Goal: Task Accomplishment & Management: Manage account settings

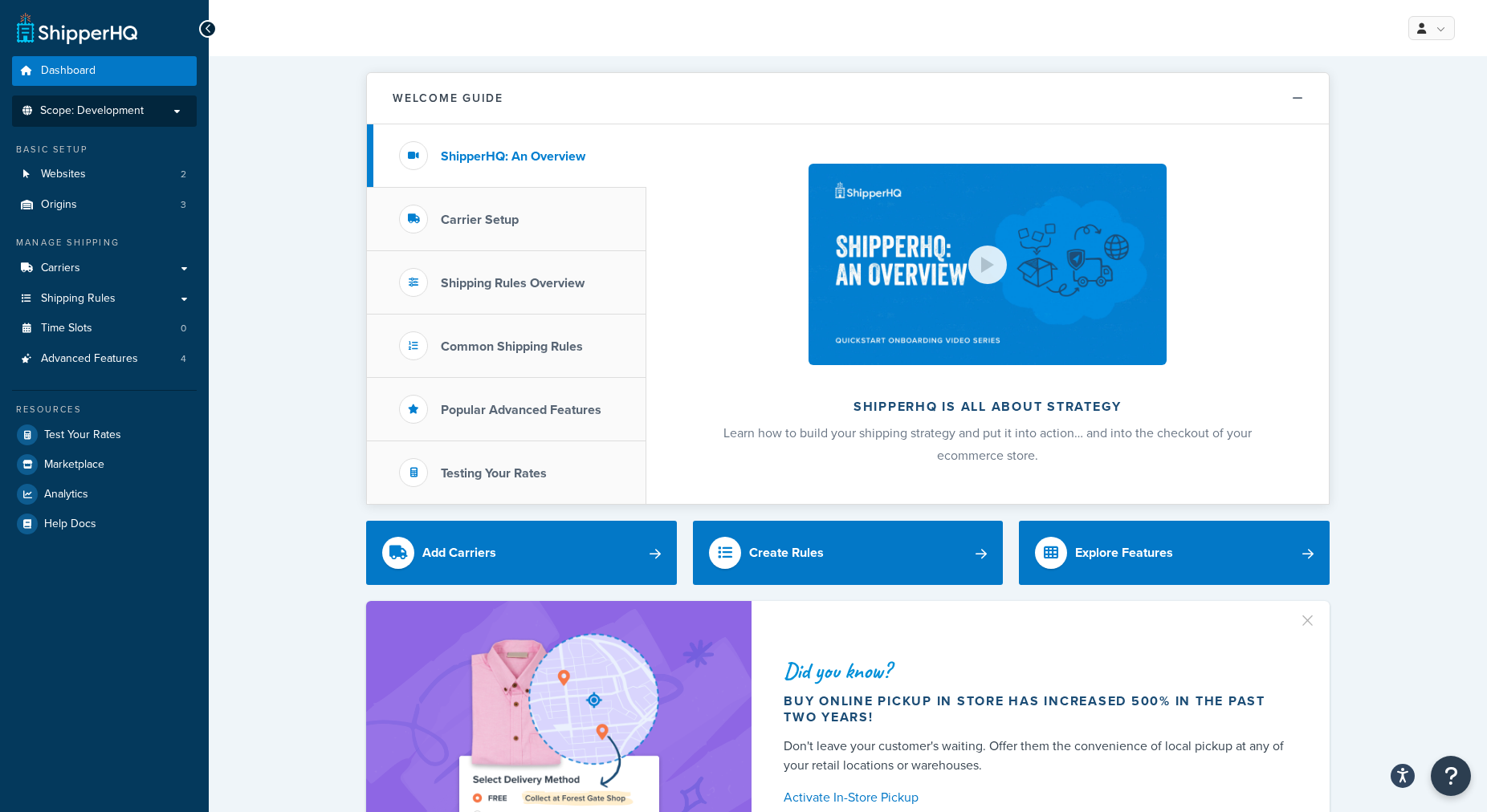
click at [91, 115] on span "Scope: Development" at bounding box center [91, 111] width 104 height 14
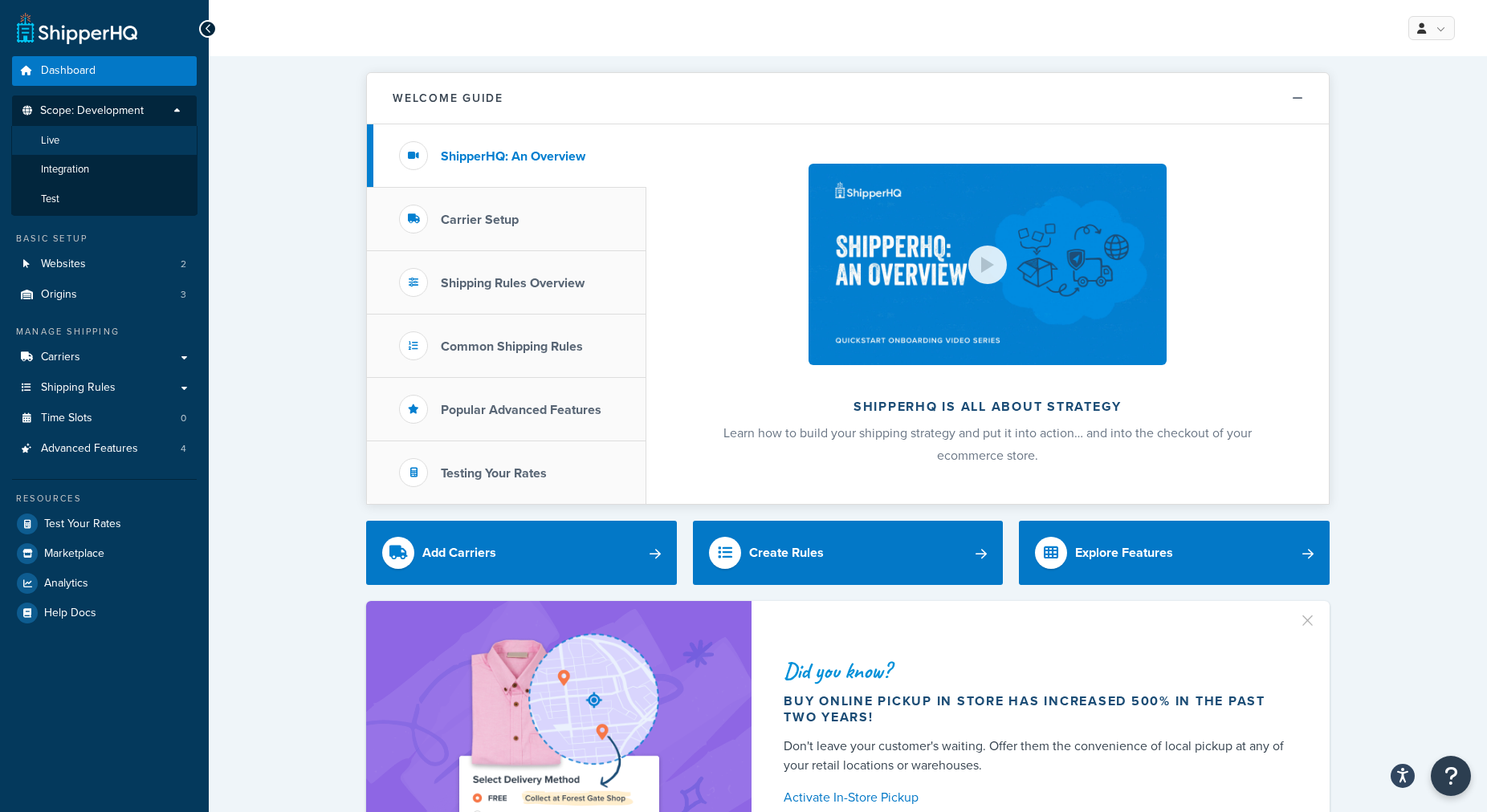
click at [91, 136] on li "Live" at bounding box center [104, 140] width 187 height 30
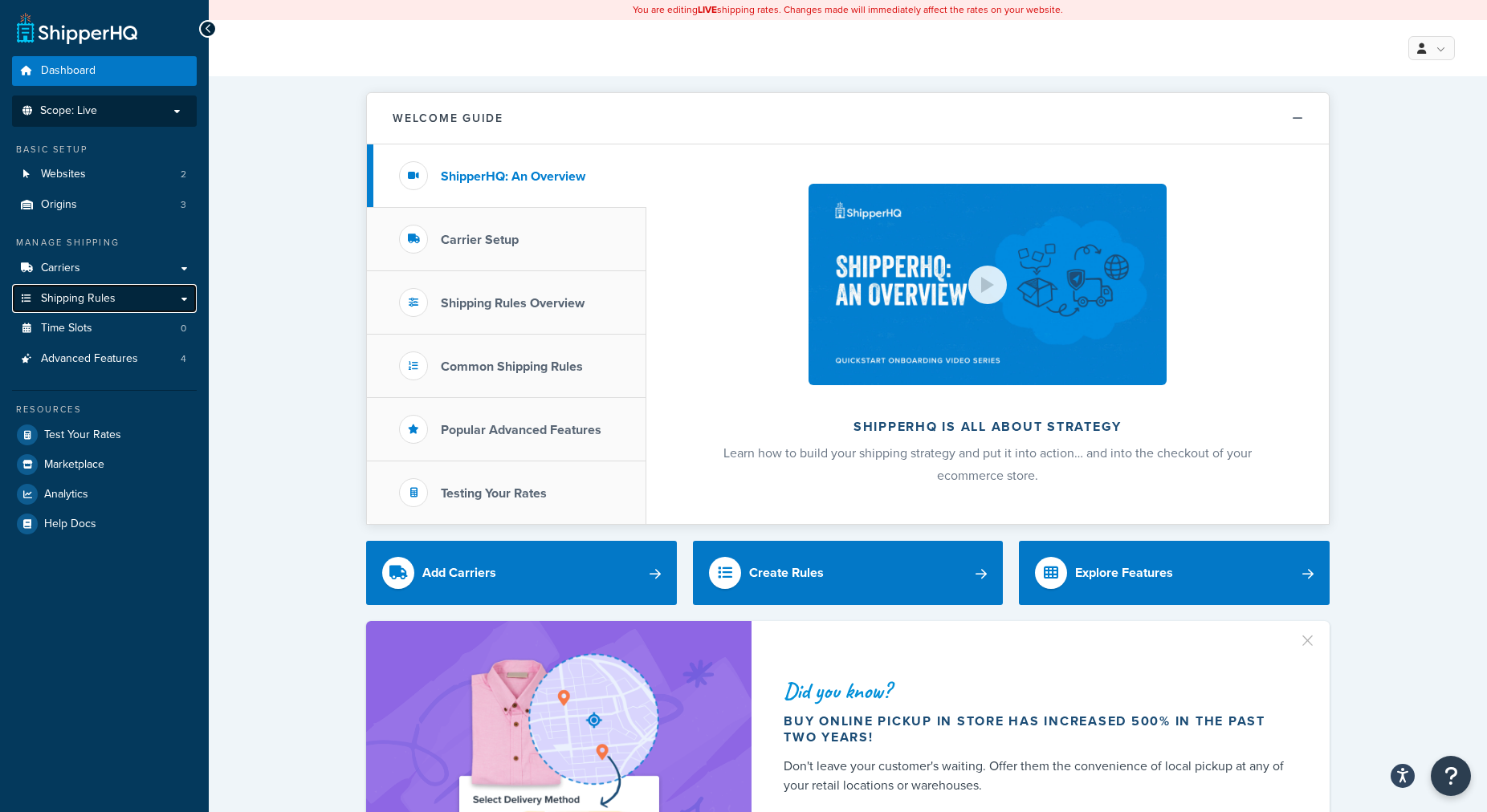
click at [107, 304] on span "Shipping Rules" at bounding box center [78, 298] width 75 height 14
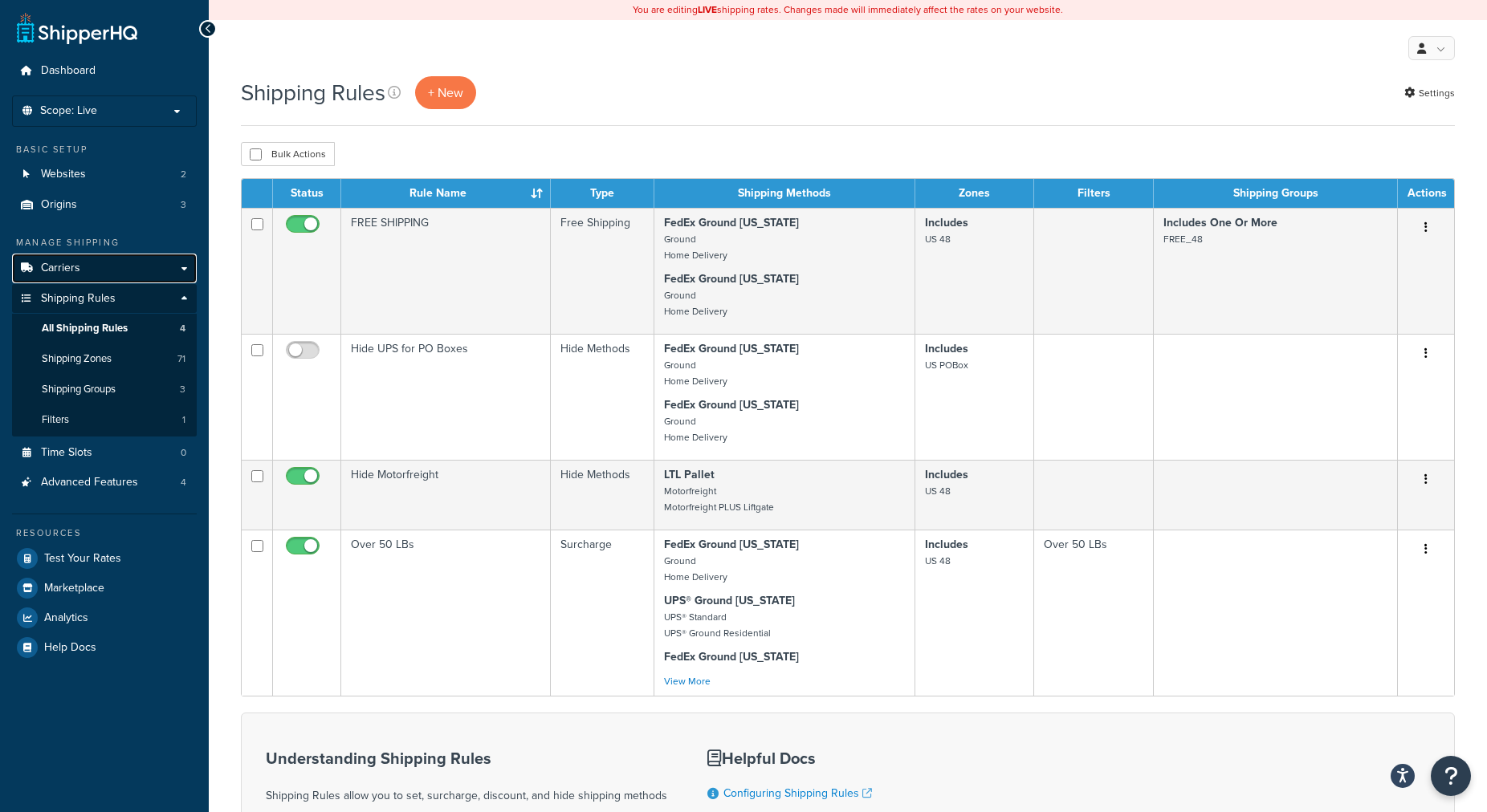
click at [82, 267] on link "Carriers" at bounding box center [104, 269] width 185 height 30
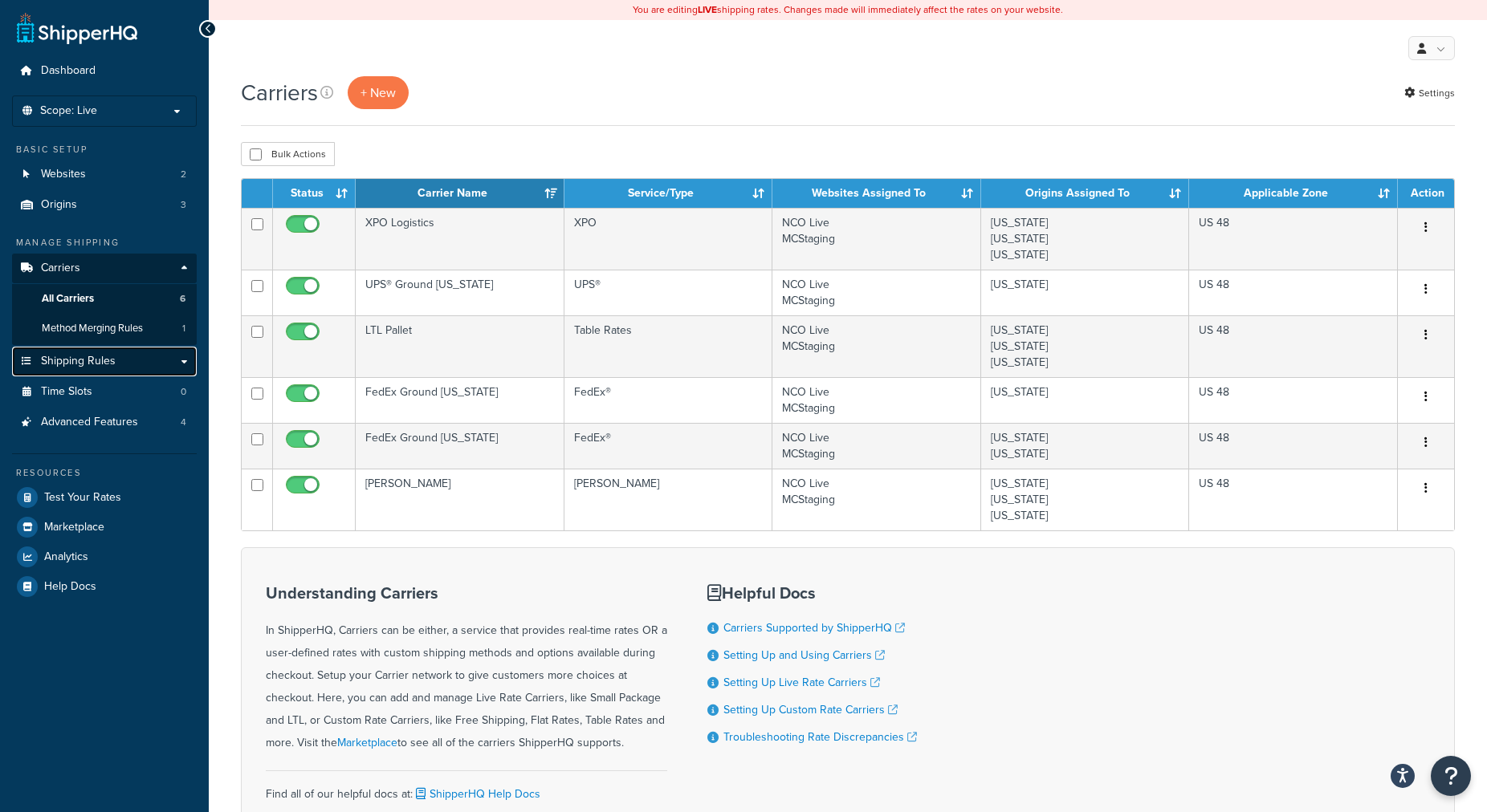
click at [65, 362] on span "Shipping Rules" at bounding box center [78, 361] width 75 height 14
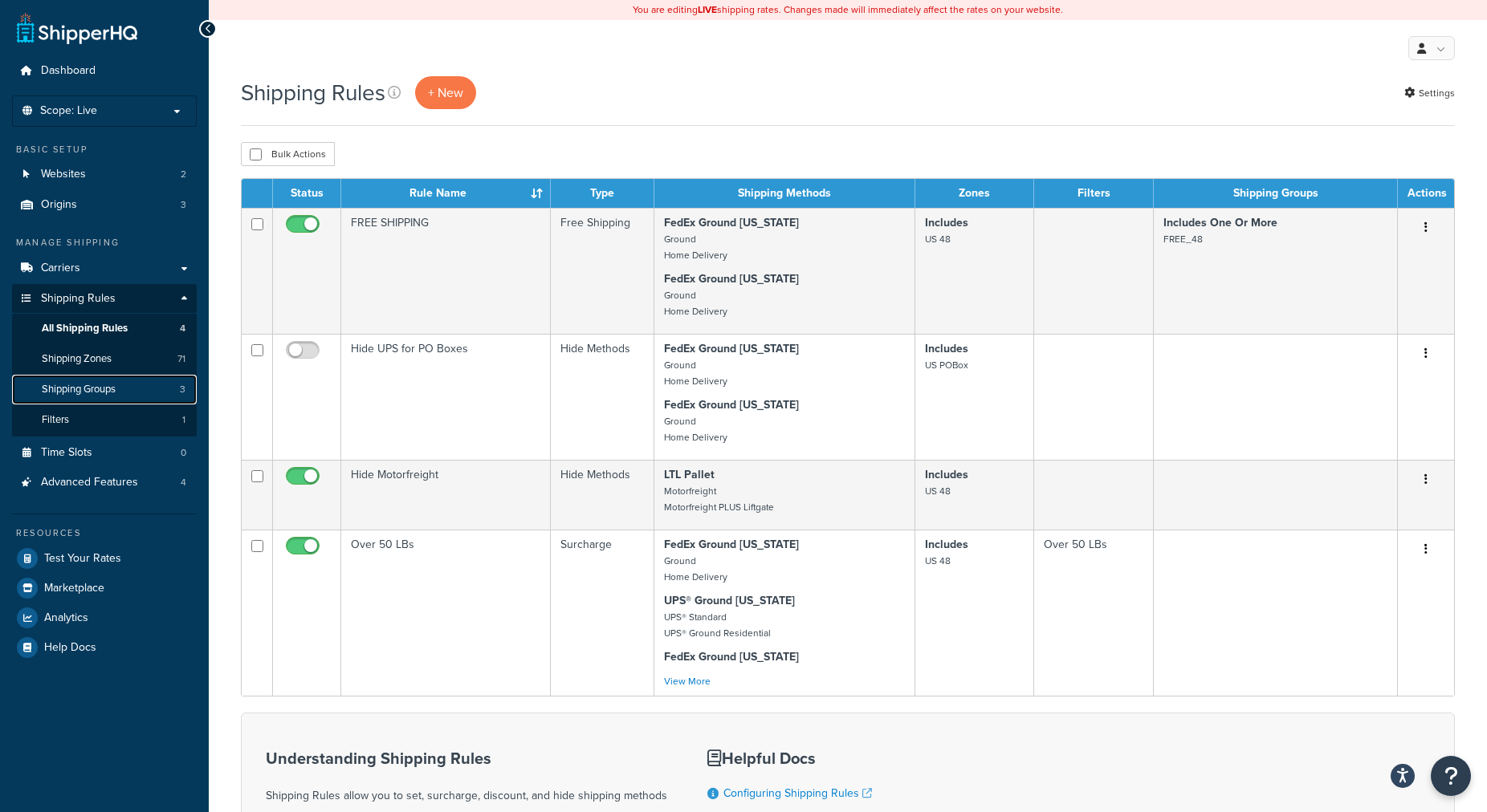
click at [88, 385] on span "Shipping Groups" at bounding box center [79, 390] width 74 height 14
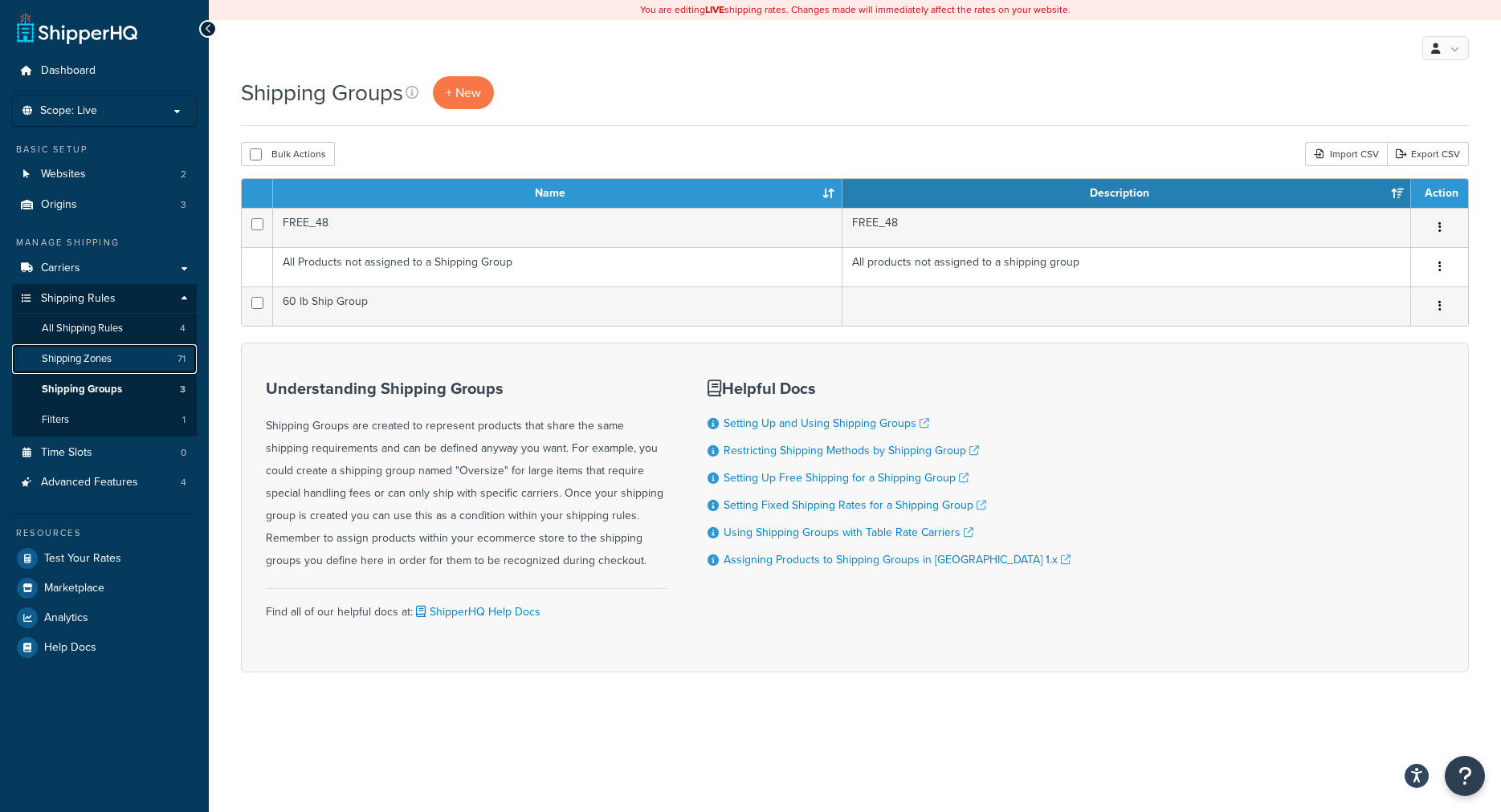
click at [85, 364] on span "Shipping Zones" at bounding box center [77, 359] width 70 height 14
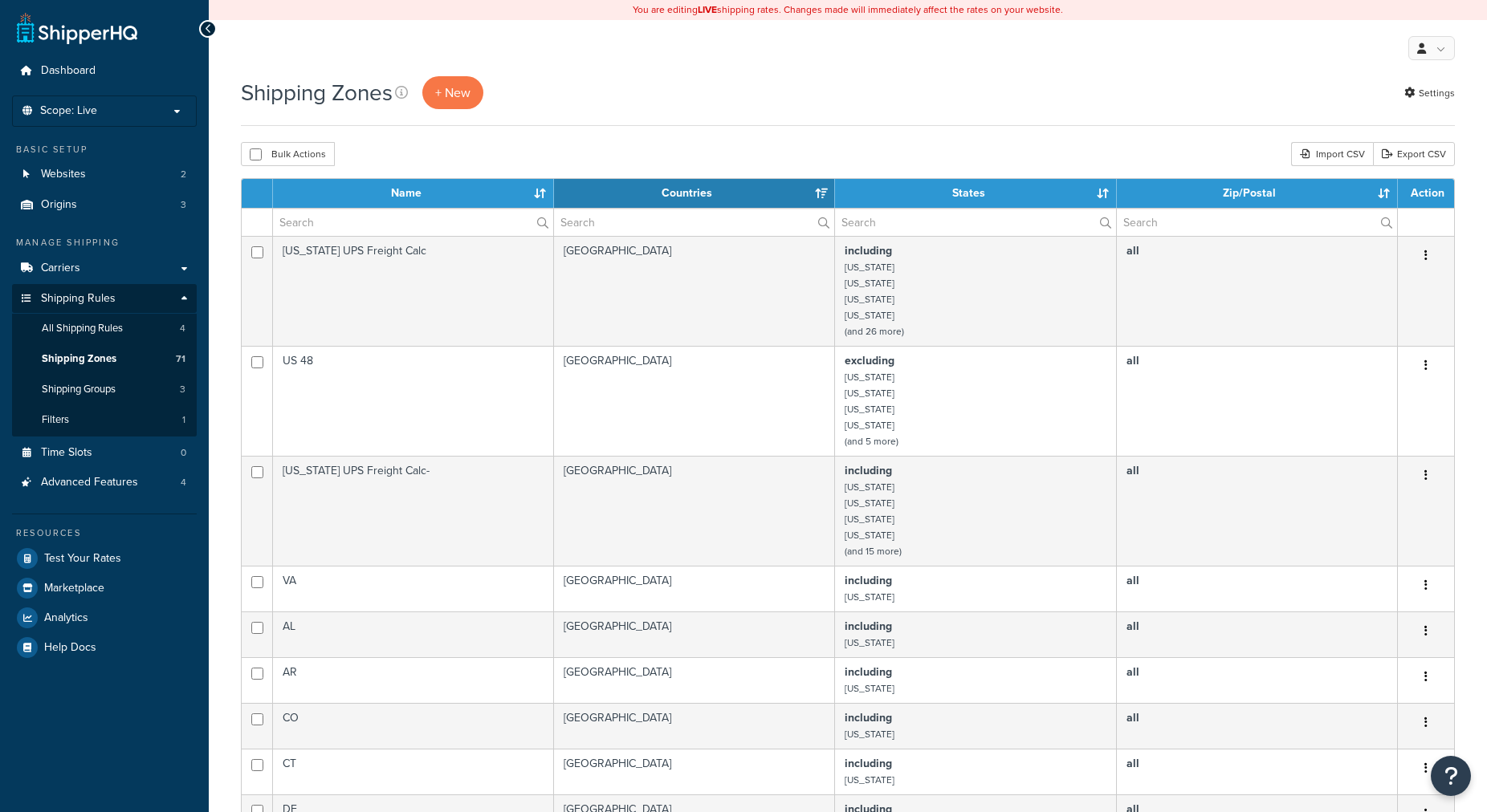
select select "15"
click at [96, 334] on span "All Shipping Rules" at bounding box center [82, 328] width 81 height 14
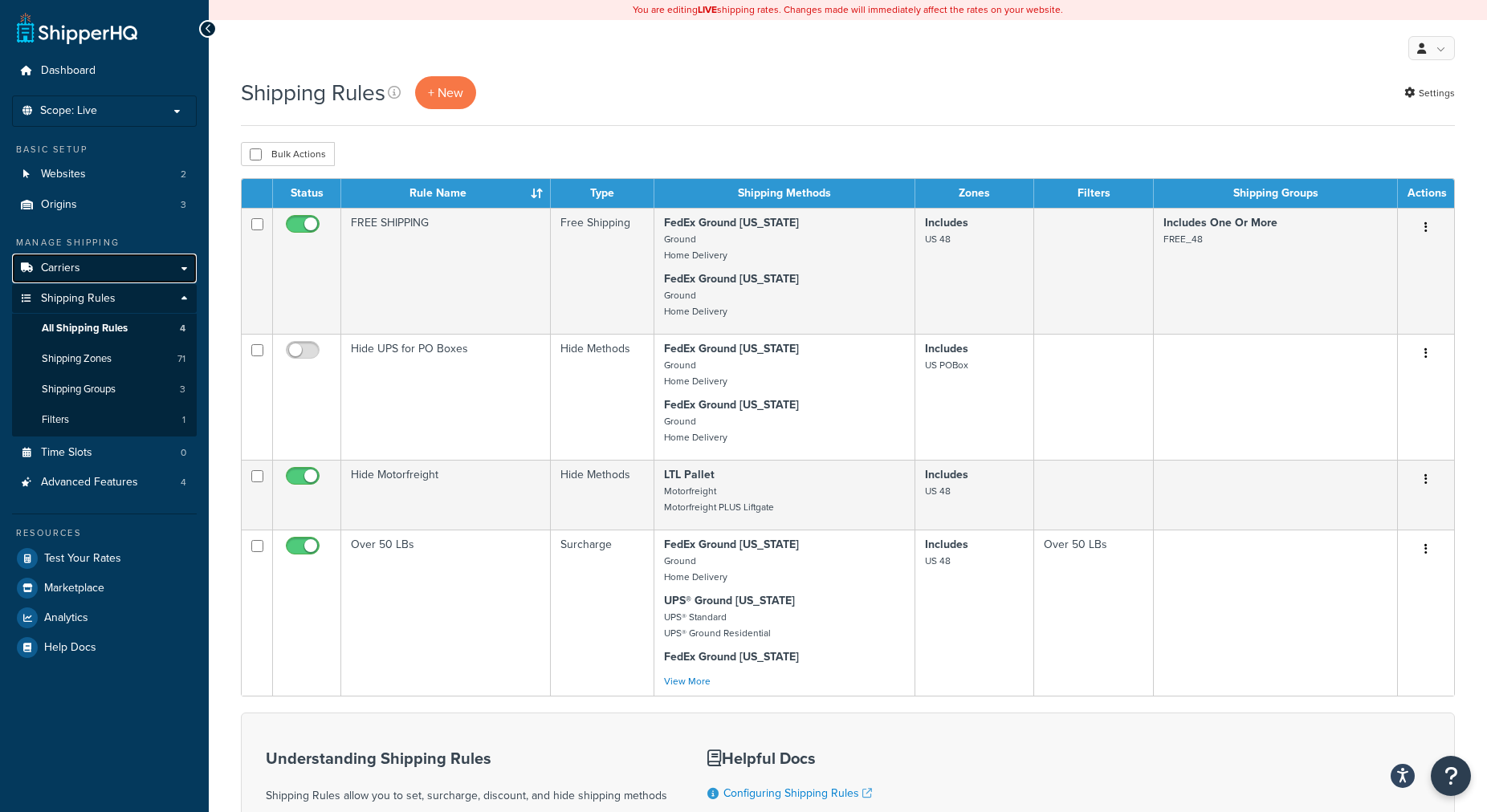
click at [71, 266] on span "Carriers" at bounding box center [60, 268] width 40 height 14
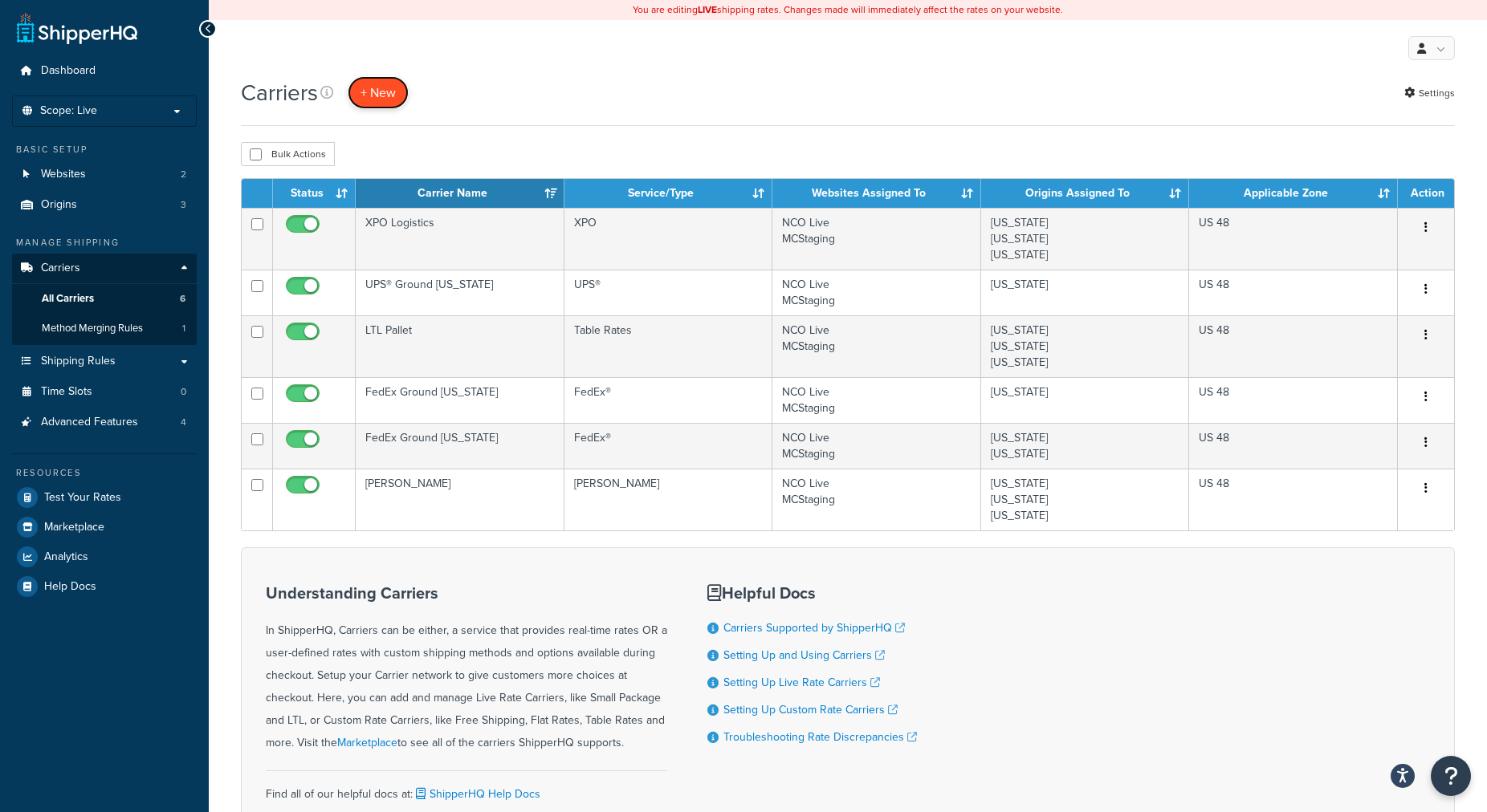
click at [379, 102] on button "+ New" at bounding box center [378, 93] width 61 height 33
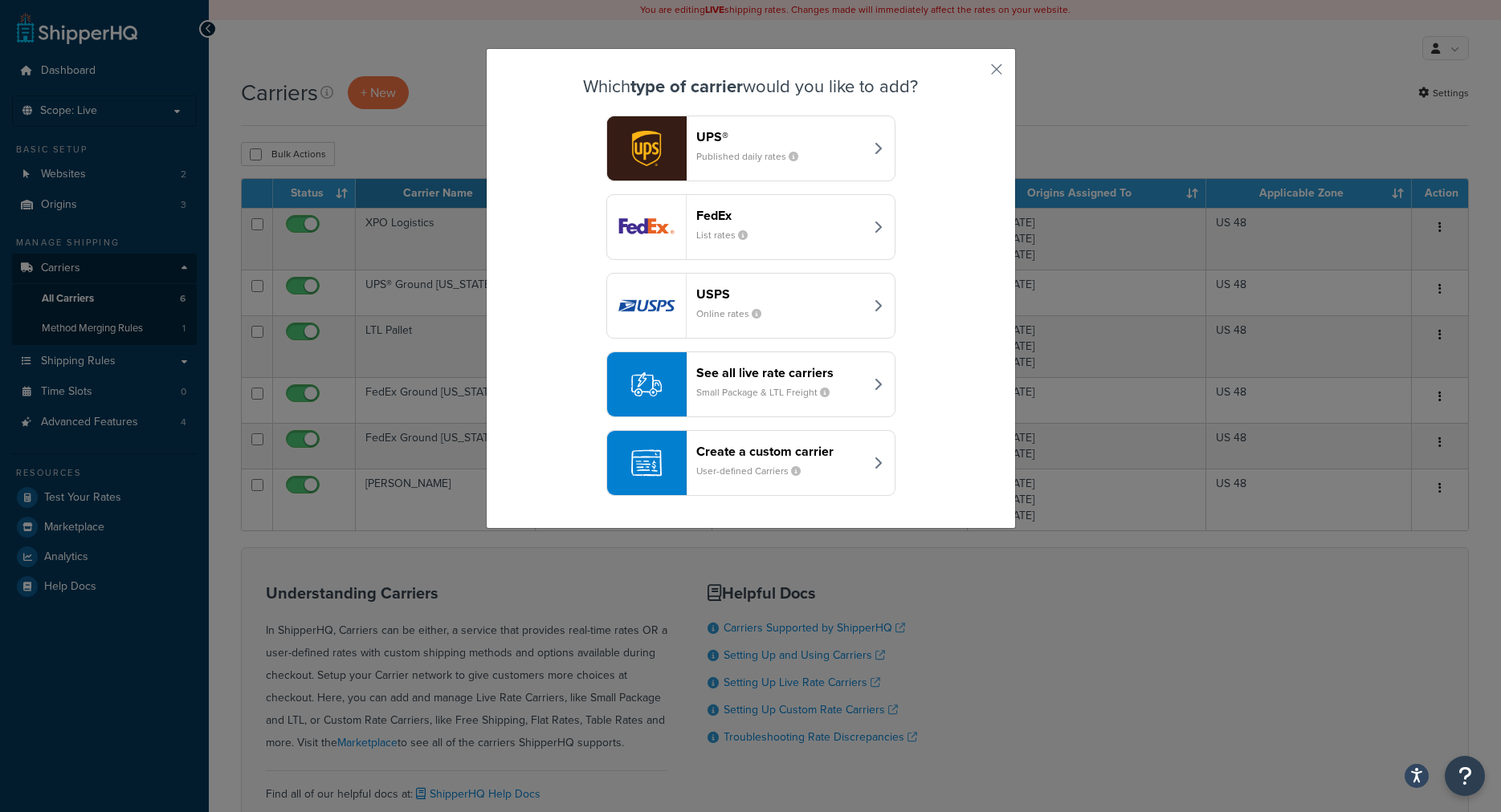
click at [706, 399] on small "Small Package & LTL Freight" at bounding box center [769, 393] width 146 height 15
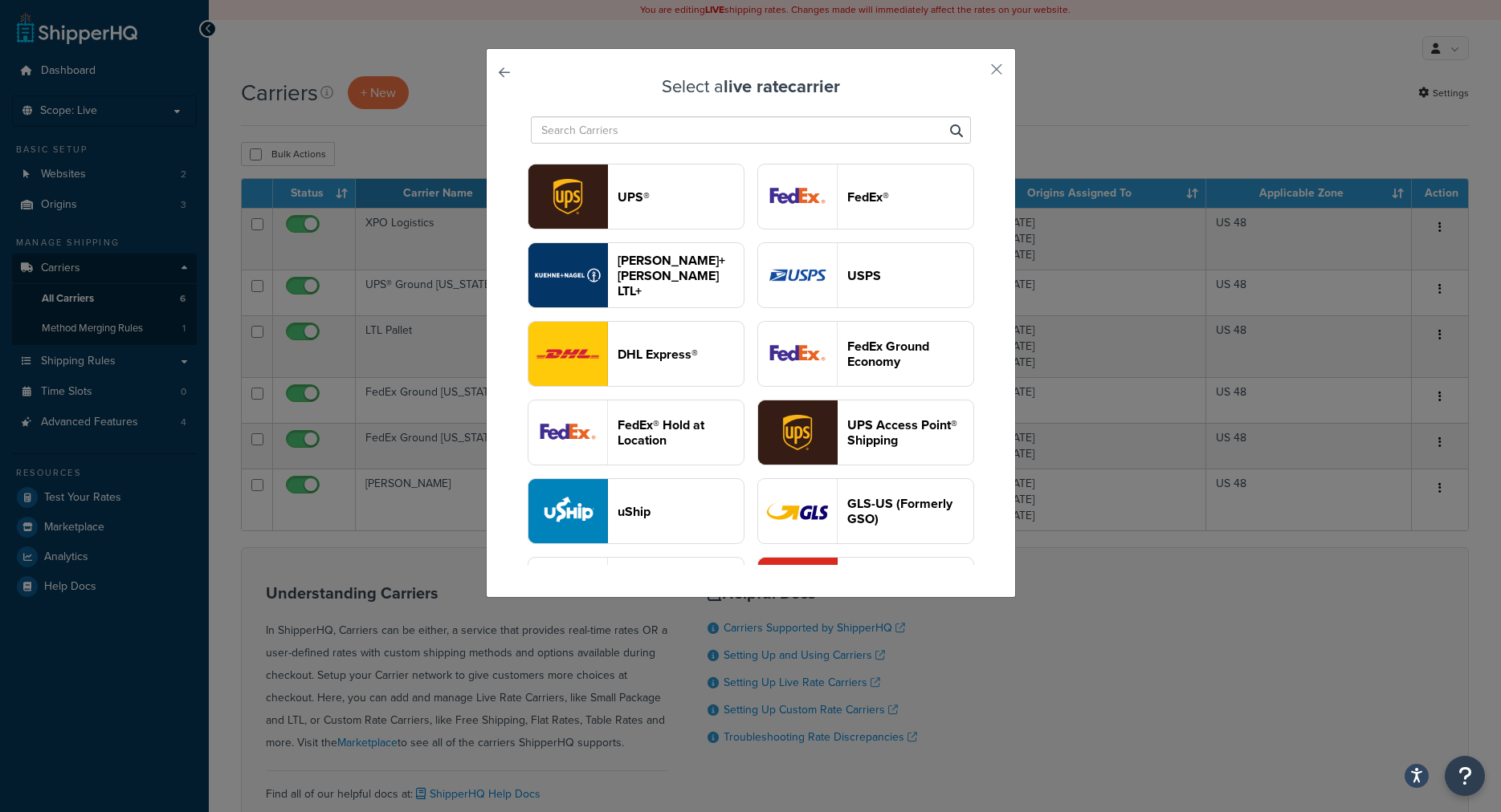
click at [848, 205] on header "FedEx®" at bounding box center [910, 197] width 126 height 16
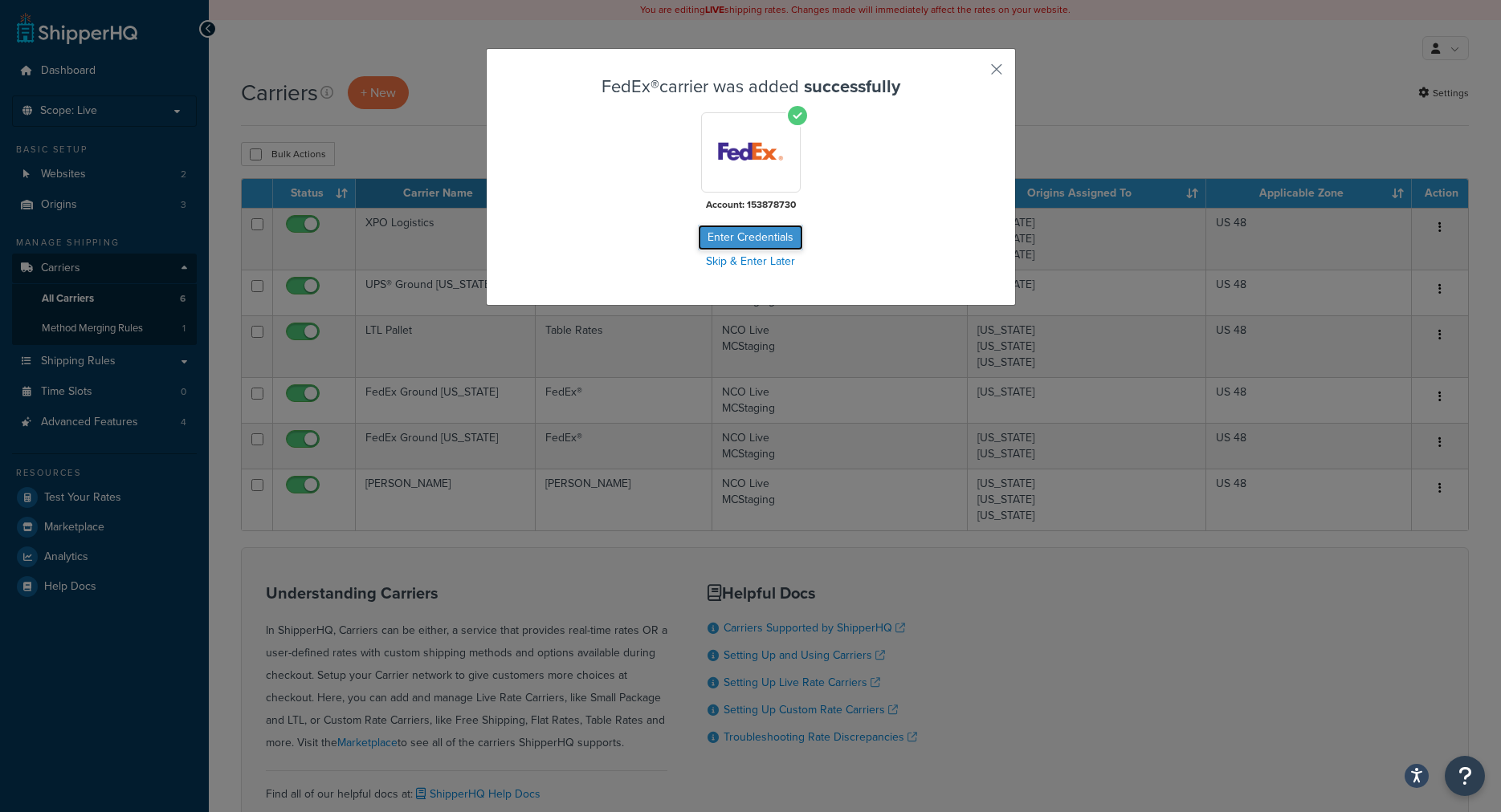
click at [749, 234] on button "Enter Credentials" at bounding box center [750, 237] width 105 height 26
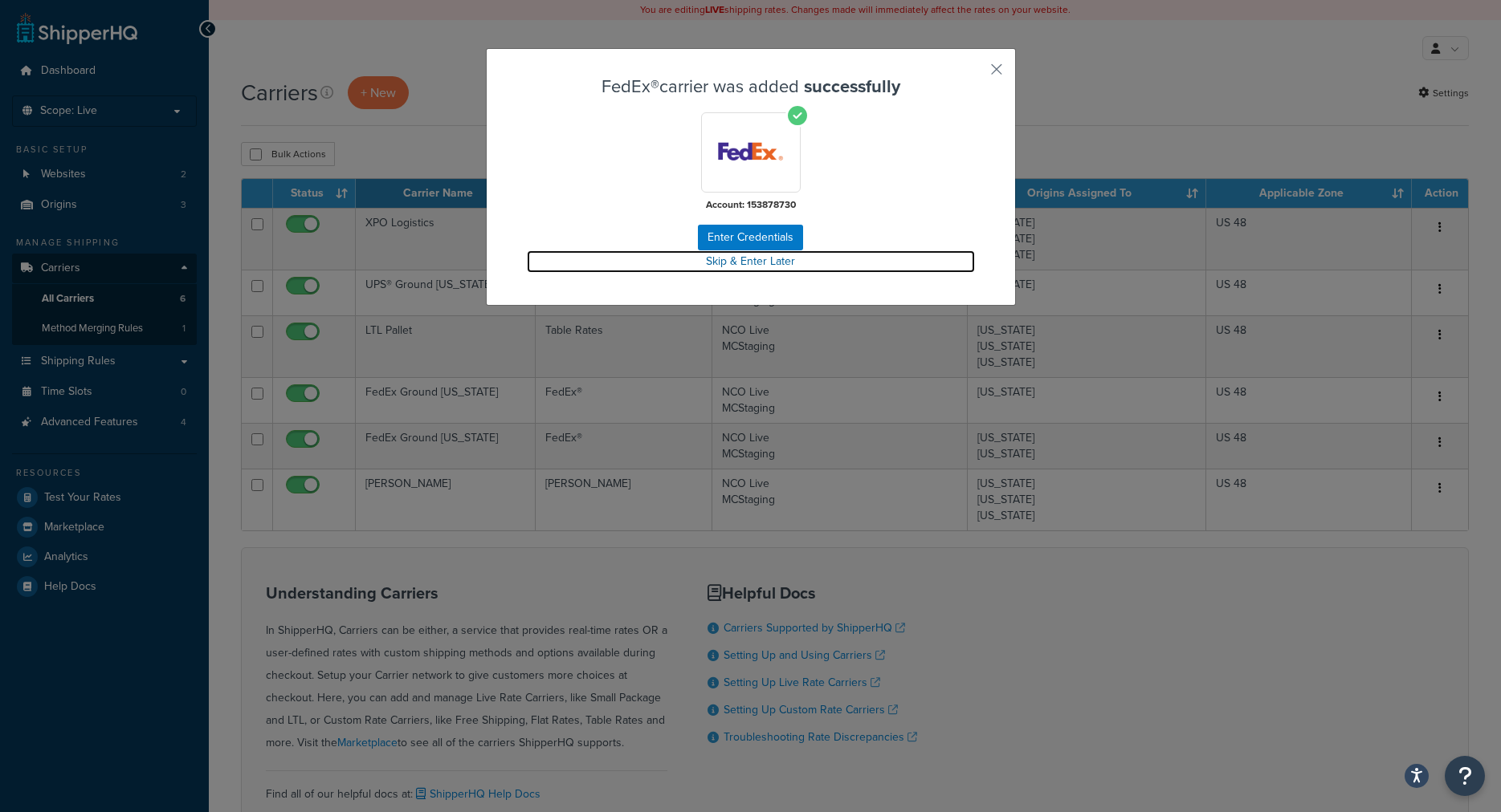
click at [762, 260] on link "Skip & Enter Later" at bounding box center [750, 261] width 448 height 22
drag, startPoint x: 770, startPoint y: 260, endPoint x: 773, endPoint y: 270, distance: 10.4
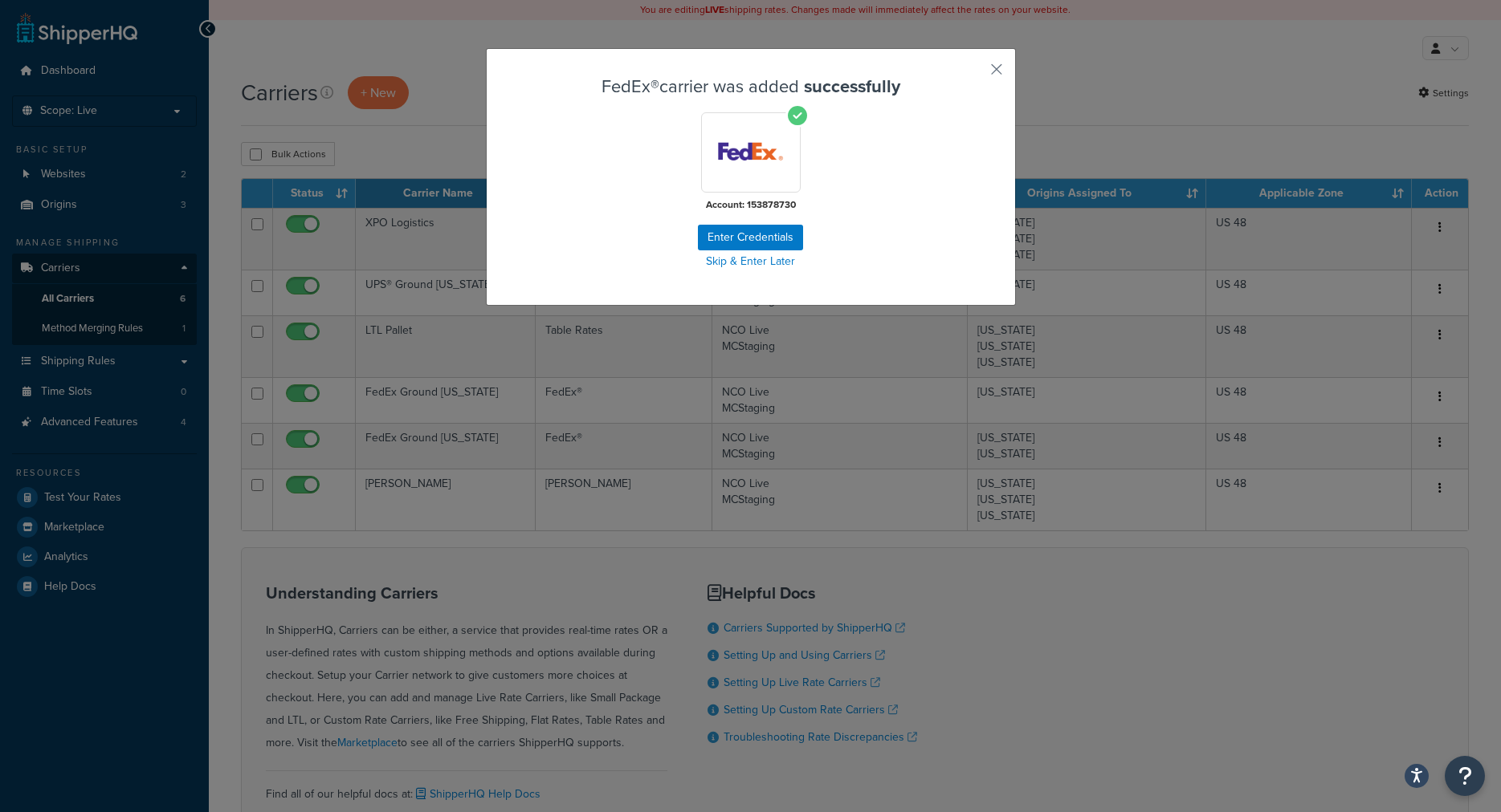
click at [827, 205] on div "Account: 153878730" at bounding box center [750, 164] width 448 height 103
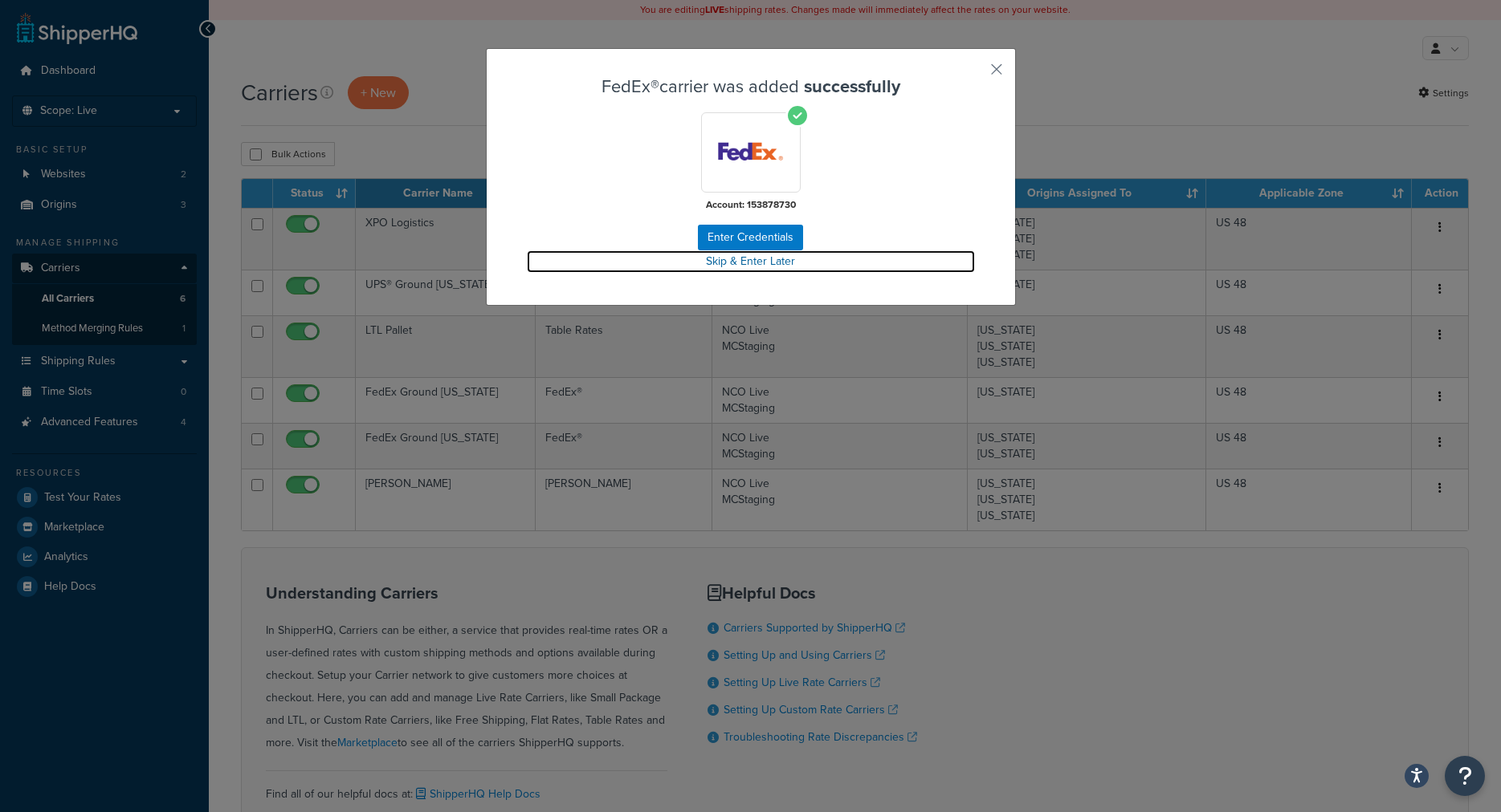
click at [760, 261] on link "Skip & Enter Later" at bounding box center [750, 261] width 448 height 22
click at [739, 261] on link "Skip & Enter Later" at bounding box center [750, 261] width 448 height 22
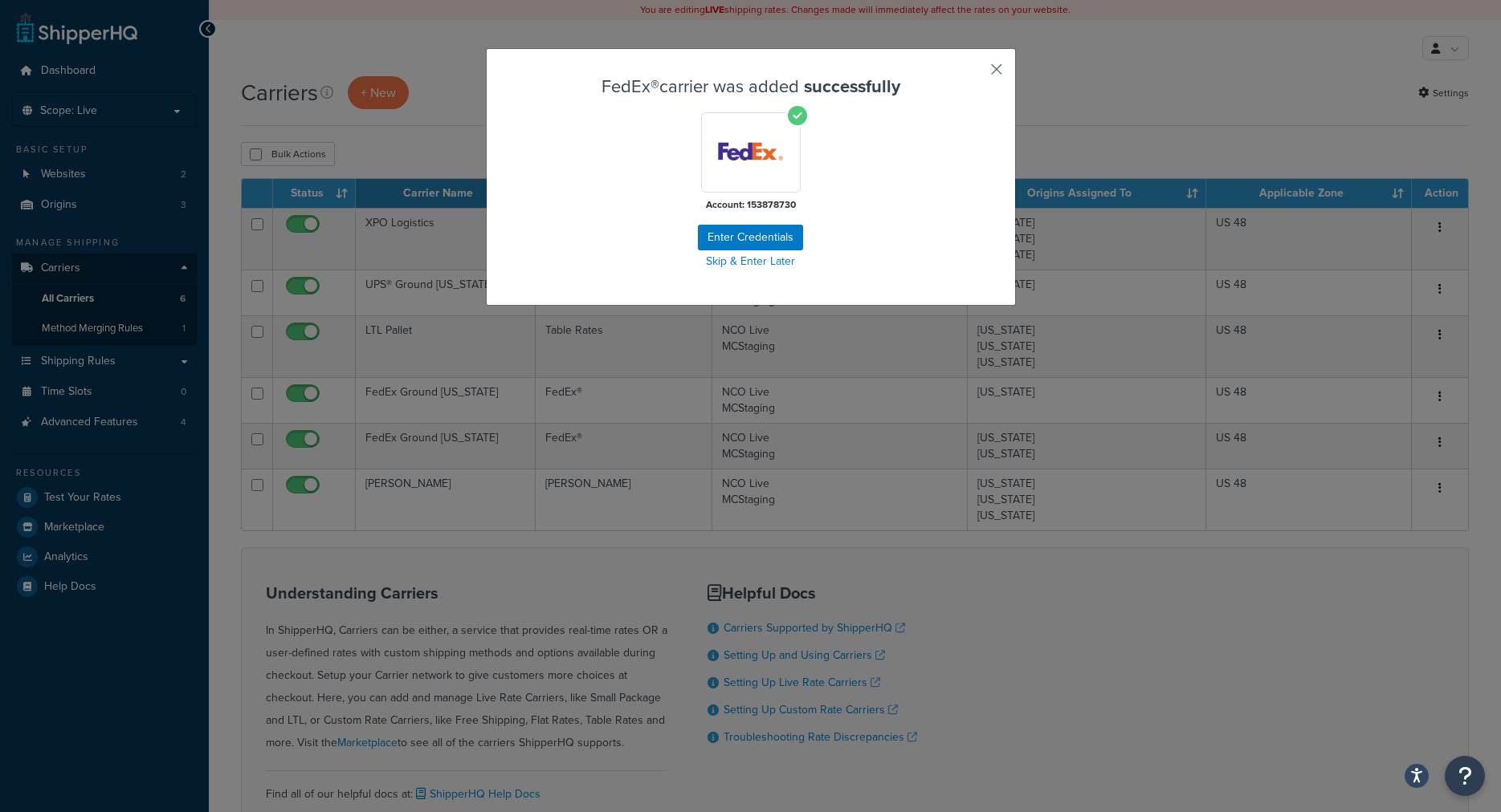
click at [975, 73] on button "button" at bounding box center [973, 75] width 4 height 4
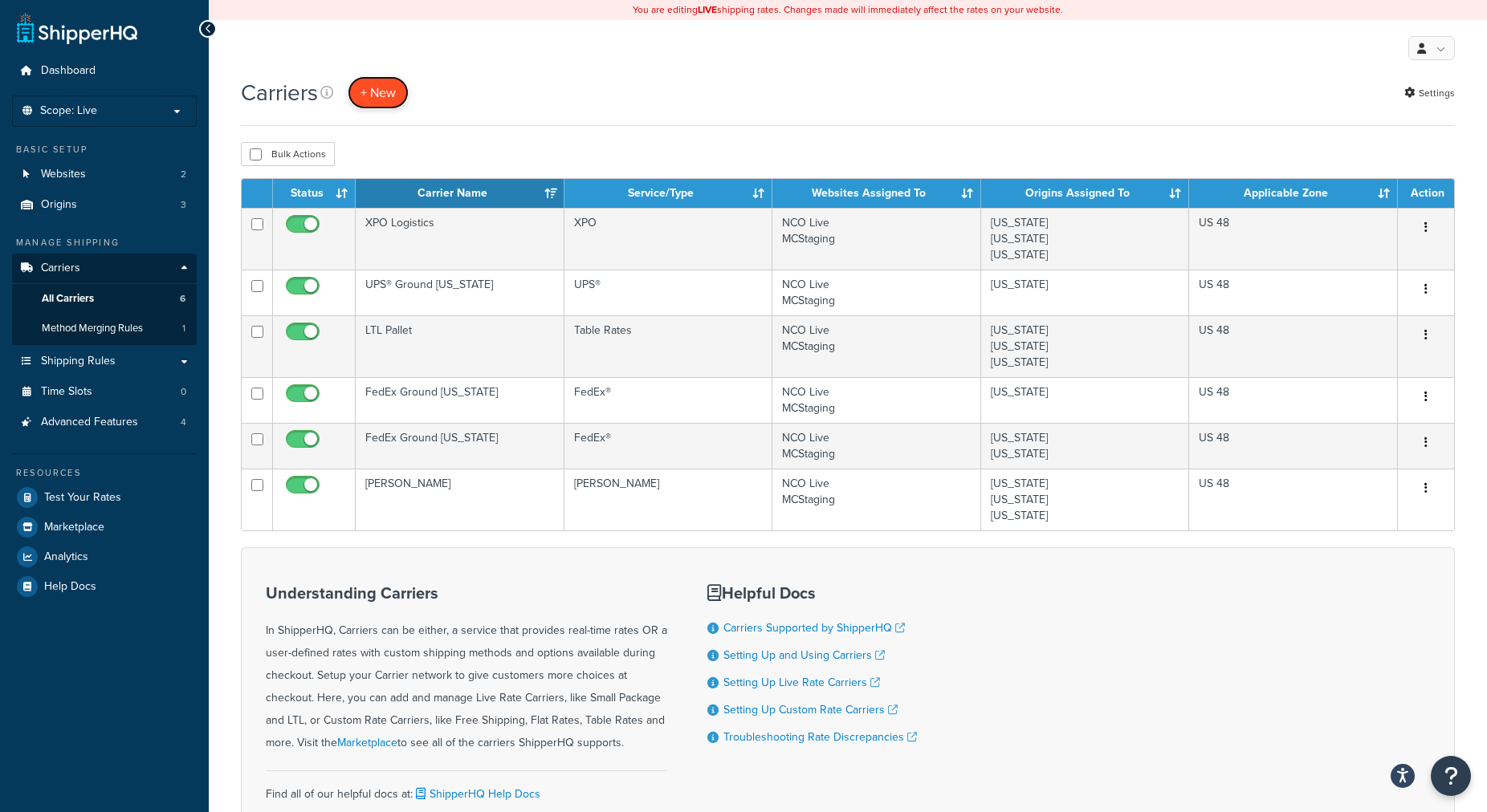
click at [384, 87] on button "+ New" at bounding box center [378, 93] width 61 height 33
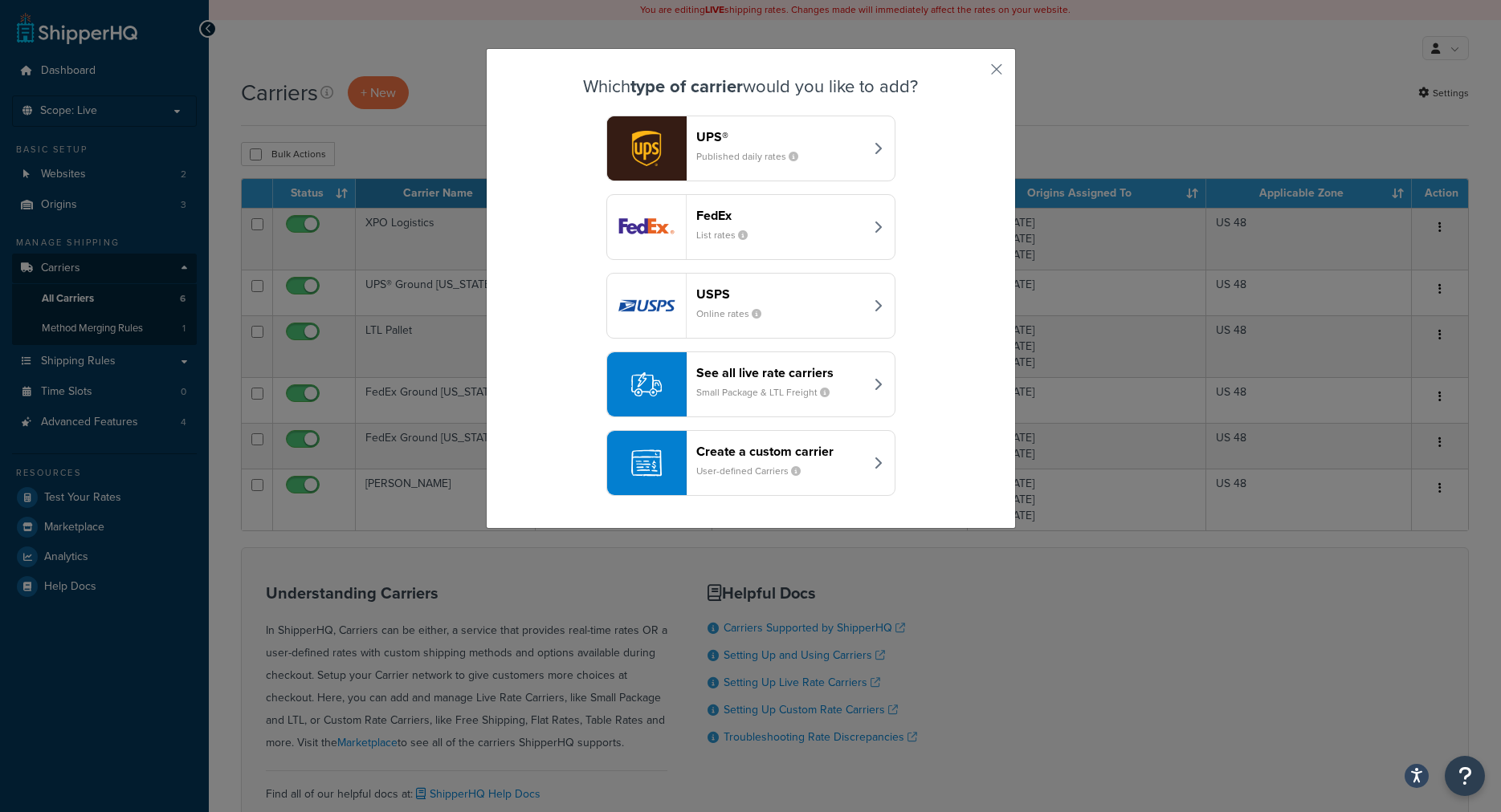
click at [641, 375] on img "button" at bounding box center [646, 384] width 31 height 30
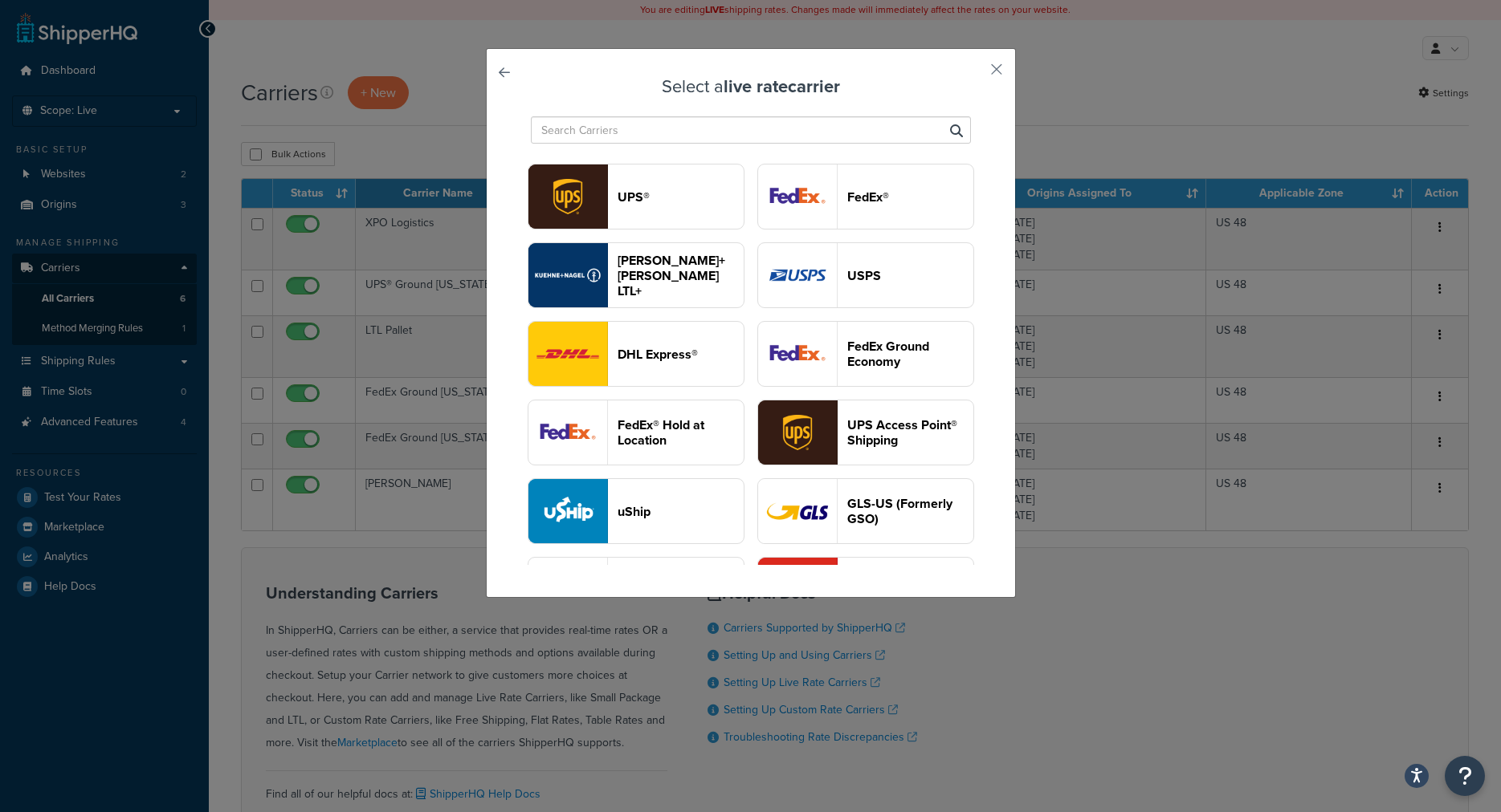
click at [758, 229] on img "button" at bounding box center [797, 197] width 79 height 65
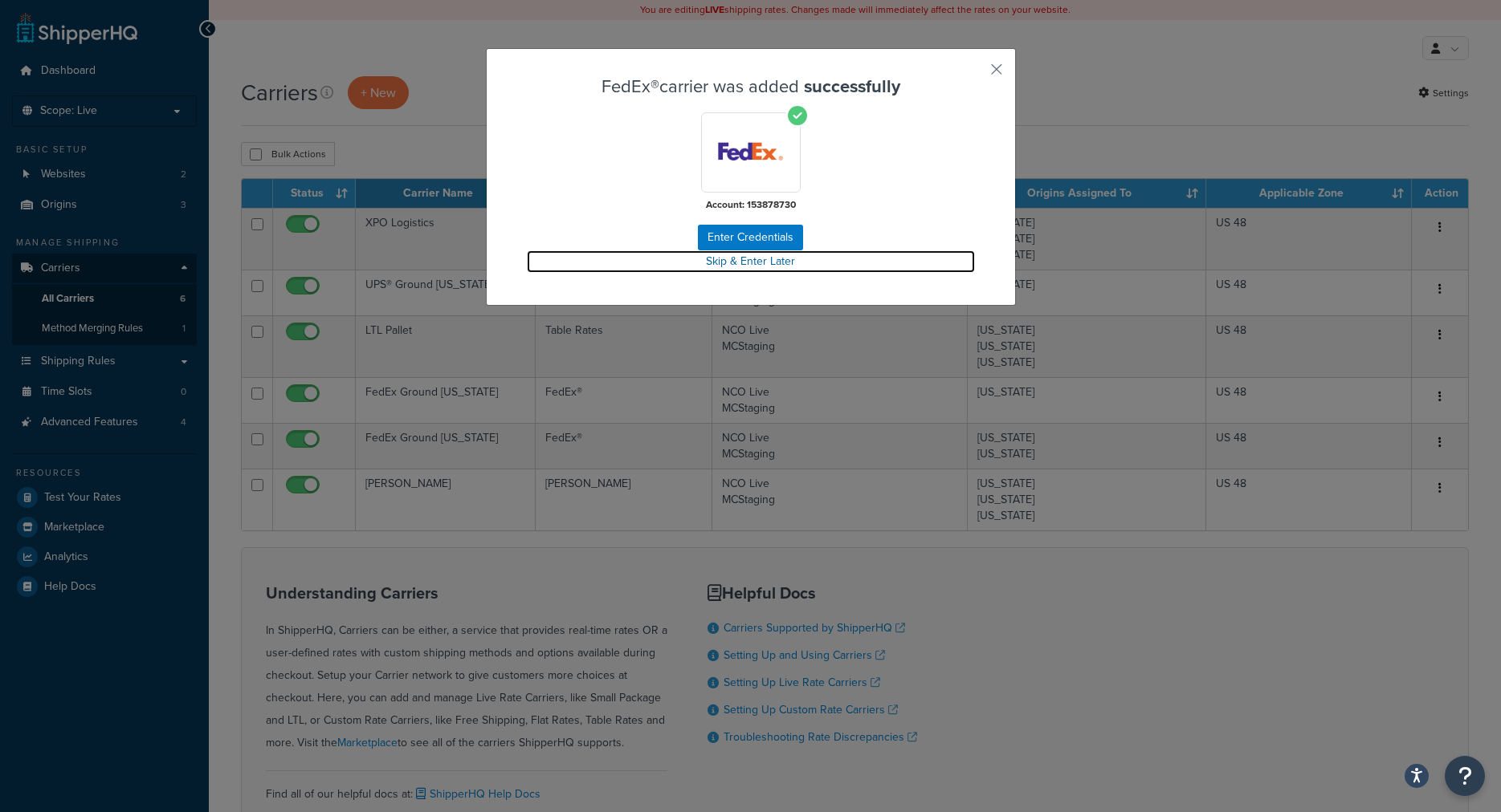
click at [709, 260] on link "Skip & Enter Later" at bounding box center [750, 261] width 448 height 22
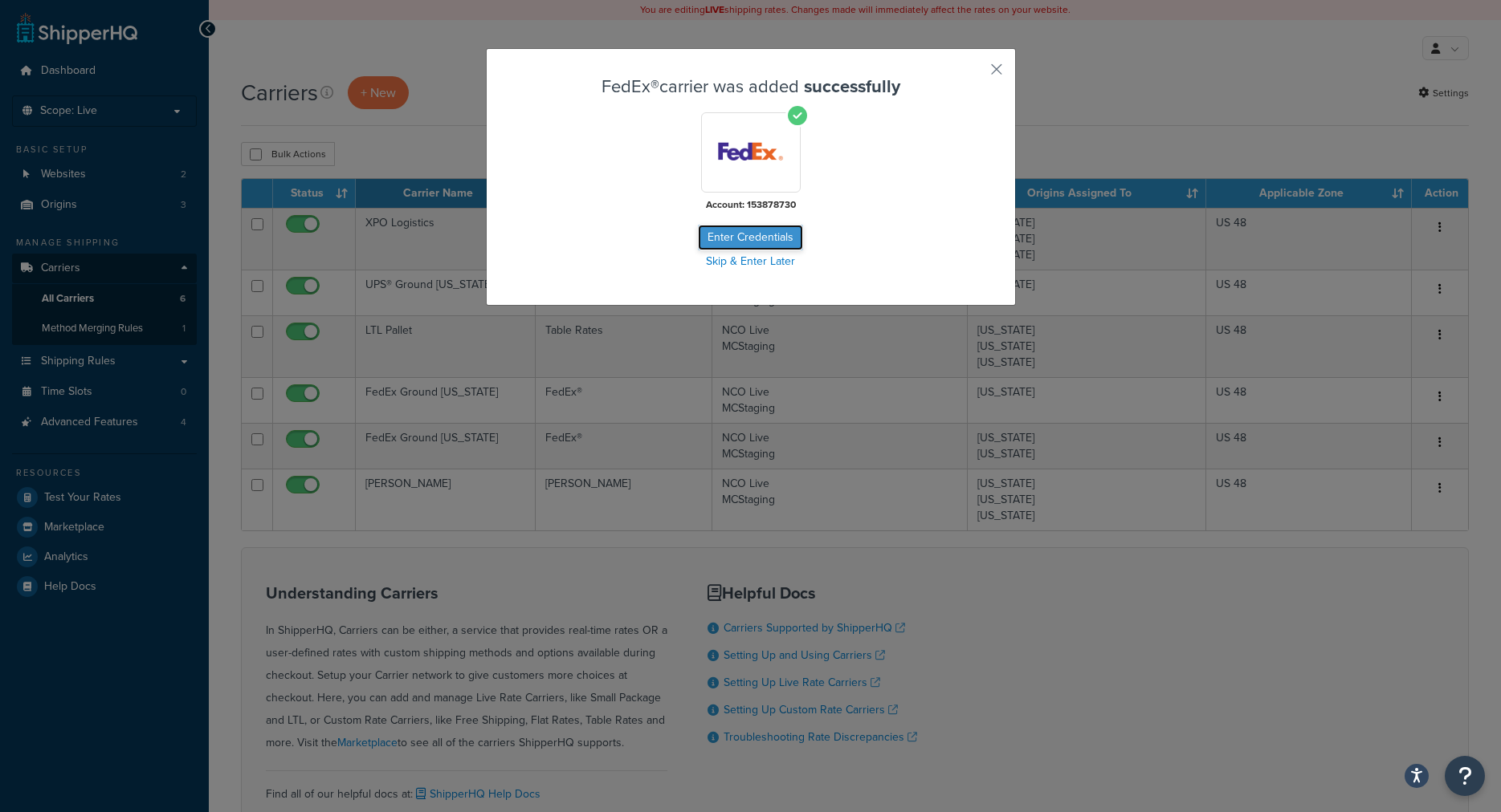
click at [744, 236] on button "Enter Credentials" at bounding box center [750, 237] width 105 height 26
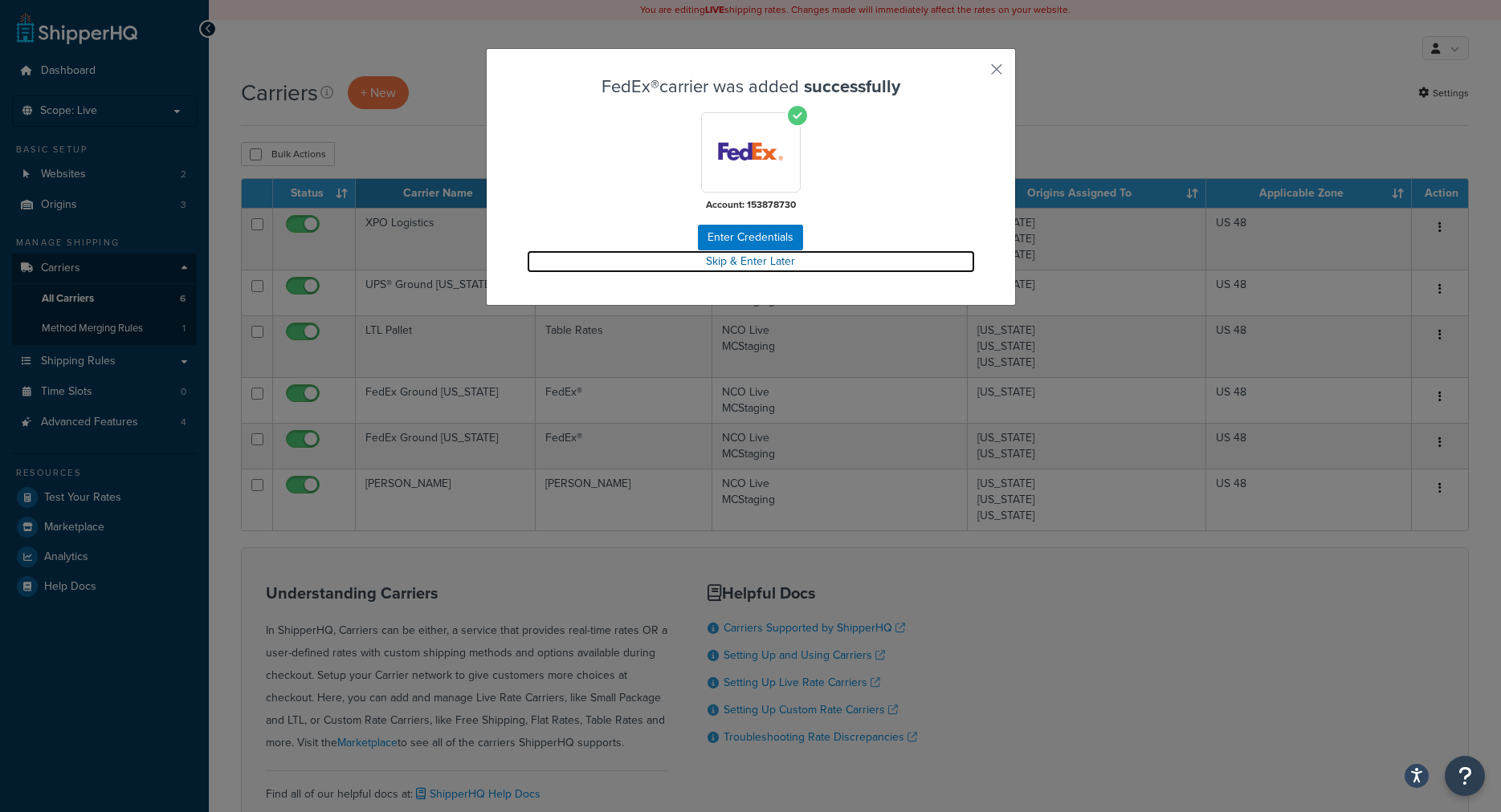
click at [741, 262] on link "Skip & Enter Later" at bounding box center [750, 261] width 448 height 22
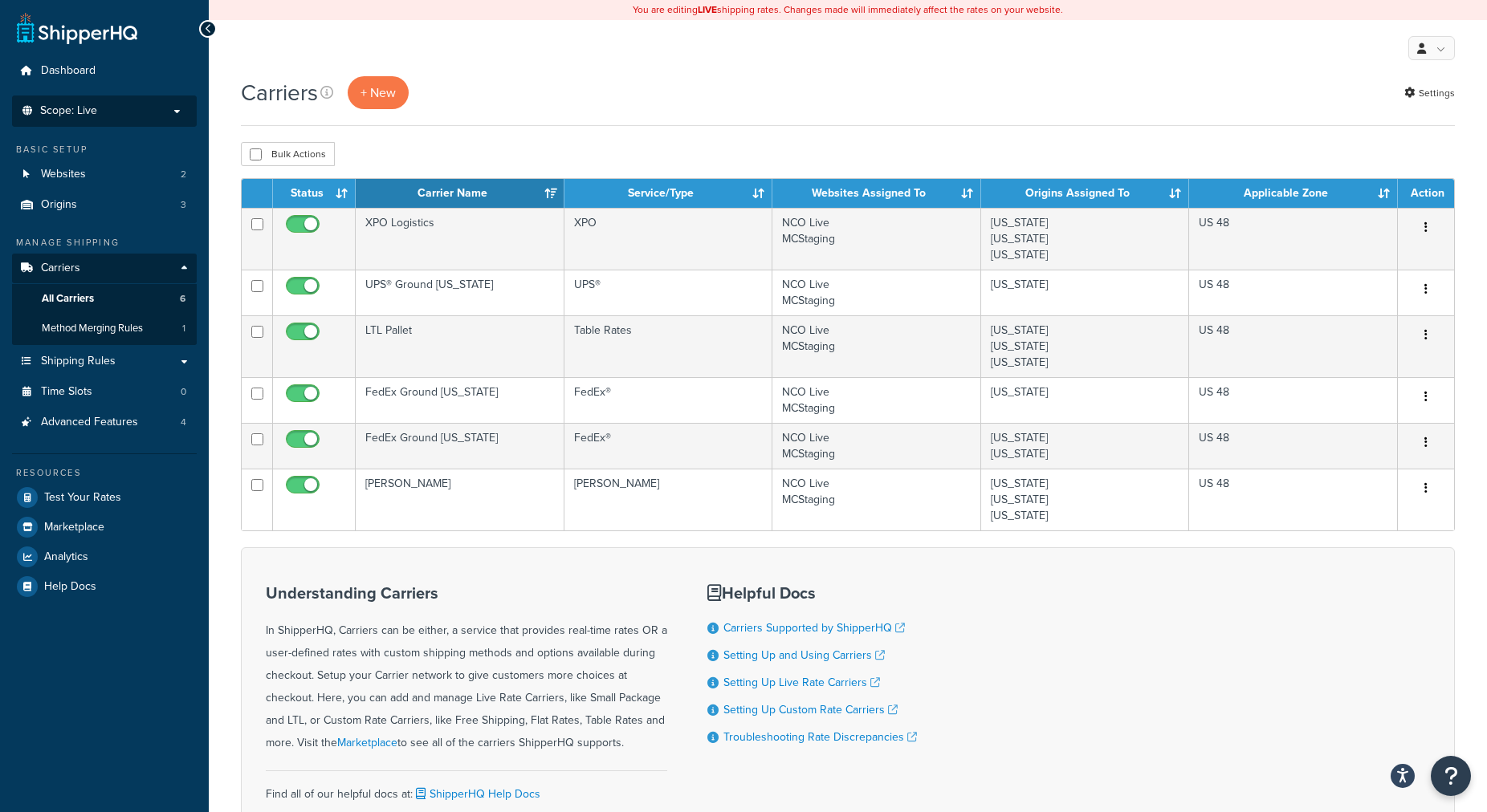
click at [165, 108] on p "Scope: Live" at bounding box center [104, 111] width 170 height 14
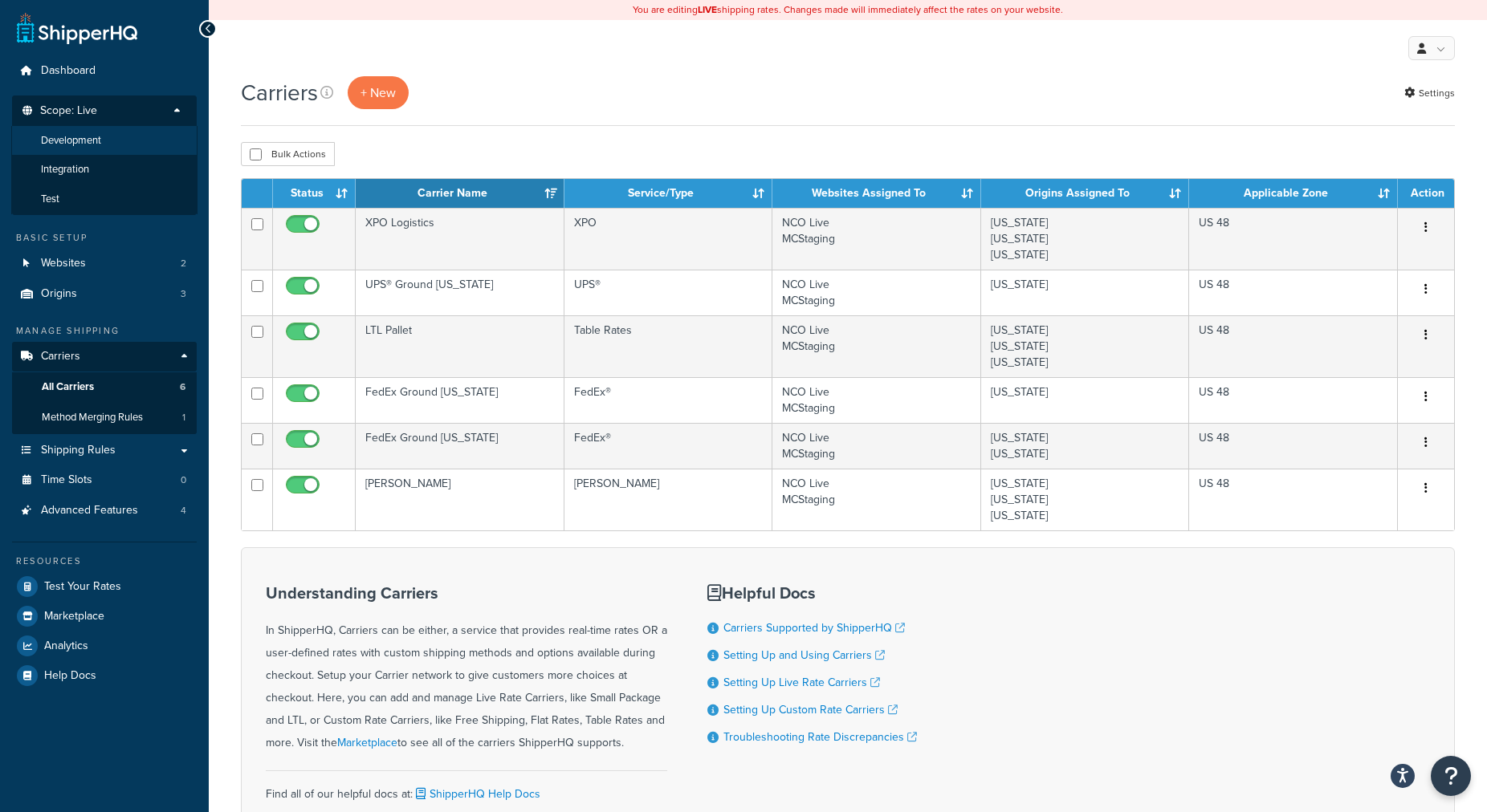
click at [132, 144] on li "Development" at bounding box center [104, 140] width 187 height 30
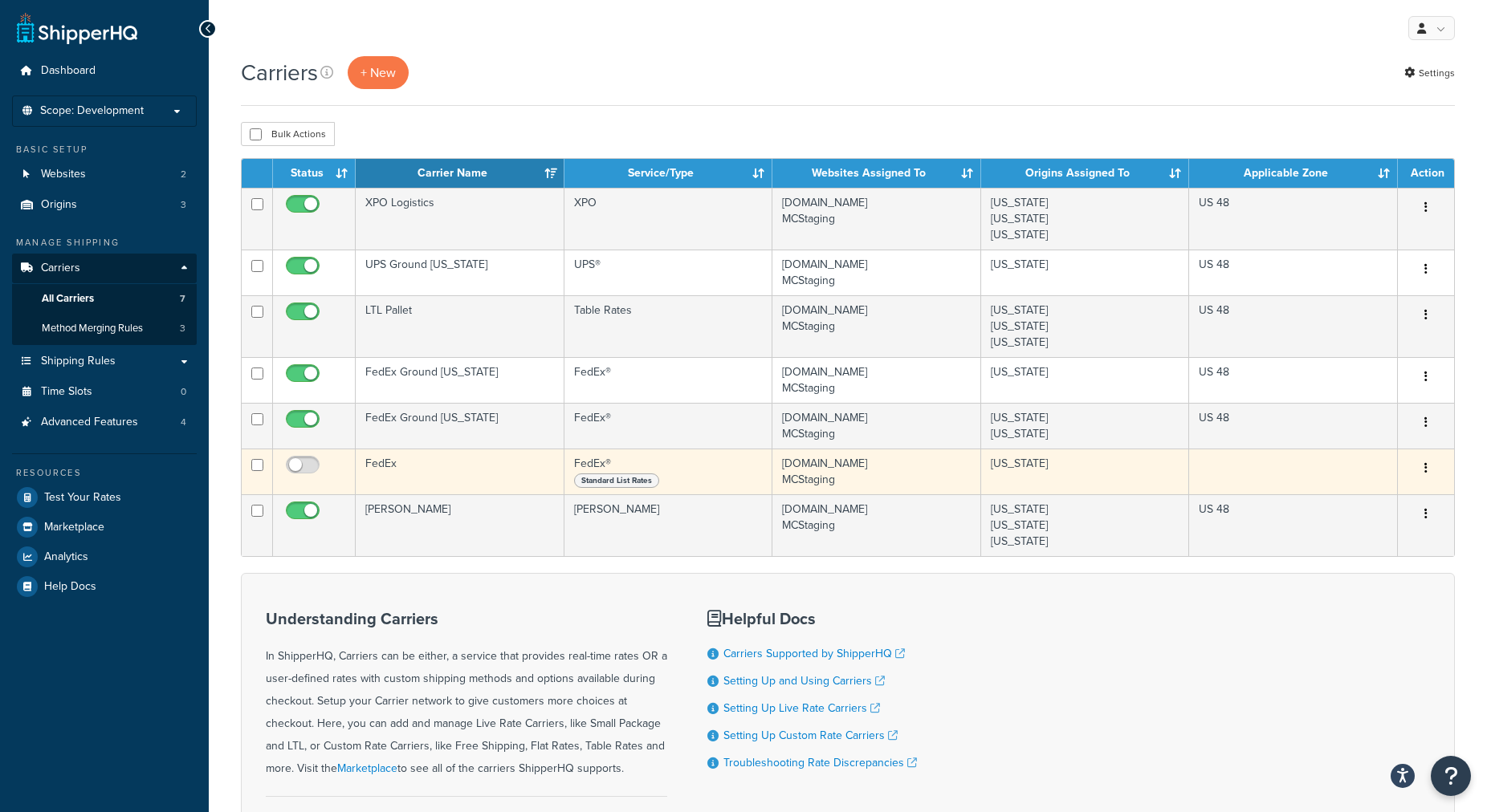
click at [446, 464] on td "FedEx" at bounding box center [460, 472] width 209 height 46
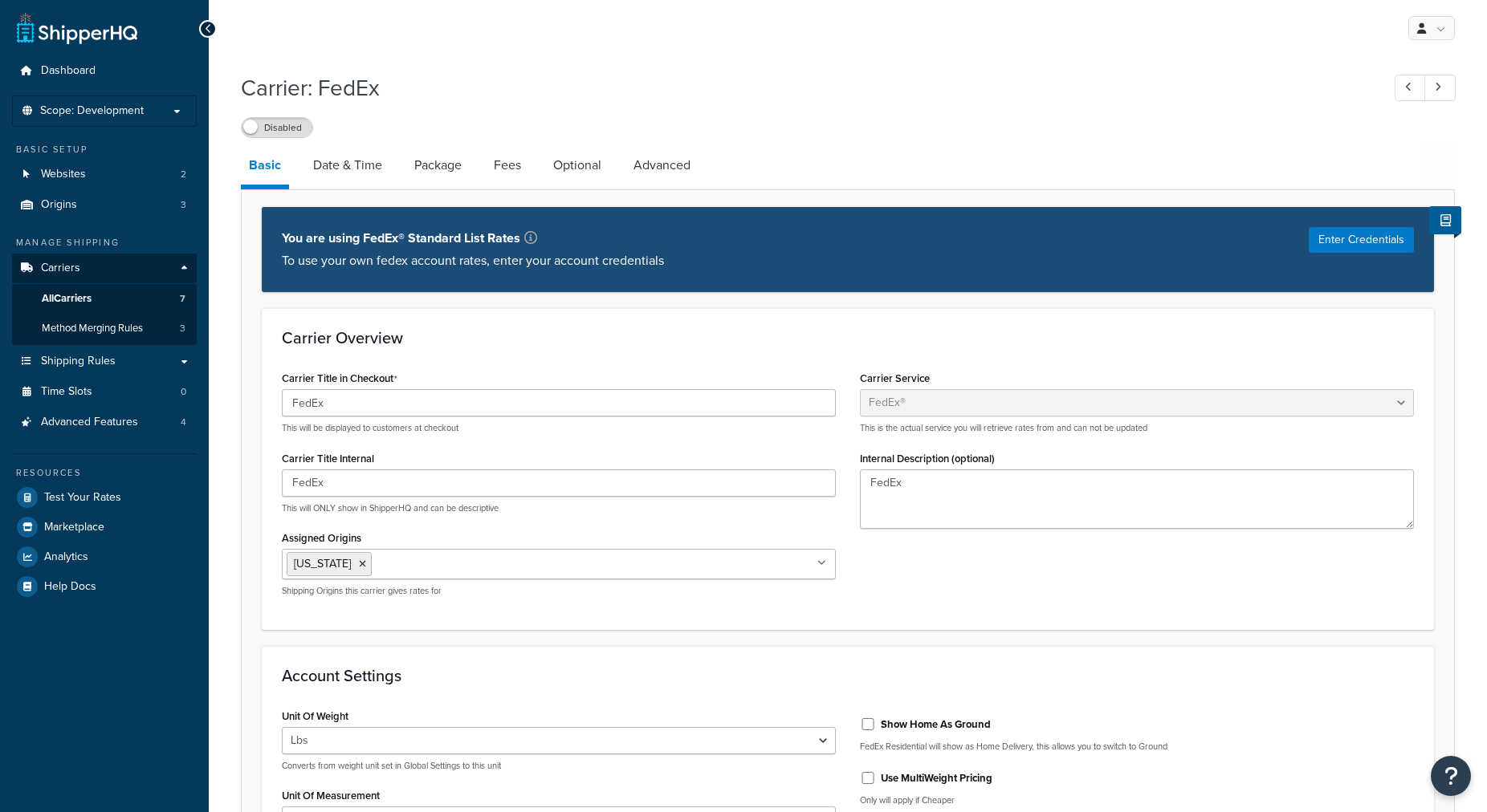
select select "fedEx"
select select "REGULAR_PICKUP"
select select "YOUR_PACKAGING"
click at [1322, 242] on button "Enter Credentials" at bounding box center [1362, 240] width 105 height 26
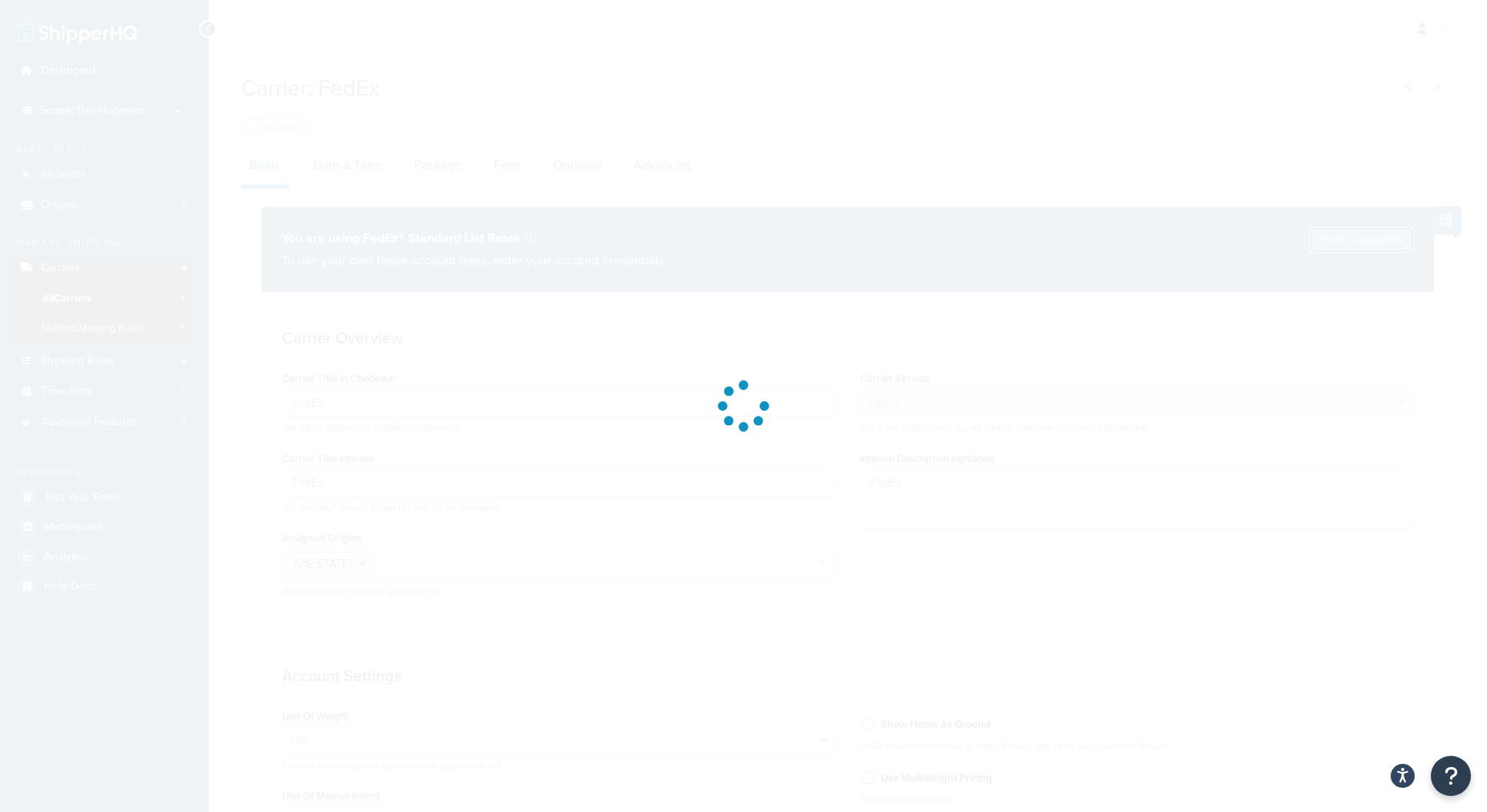
select select "US"
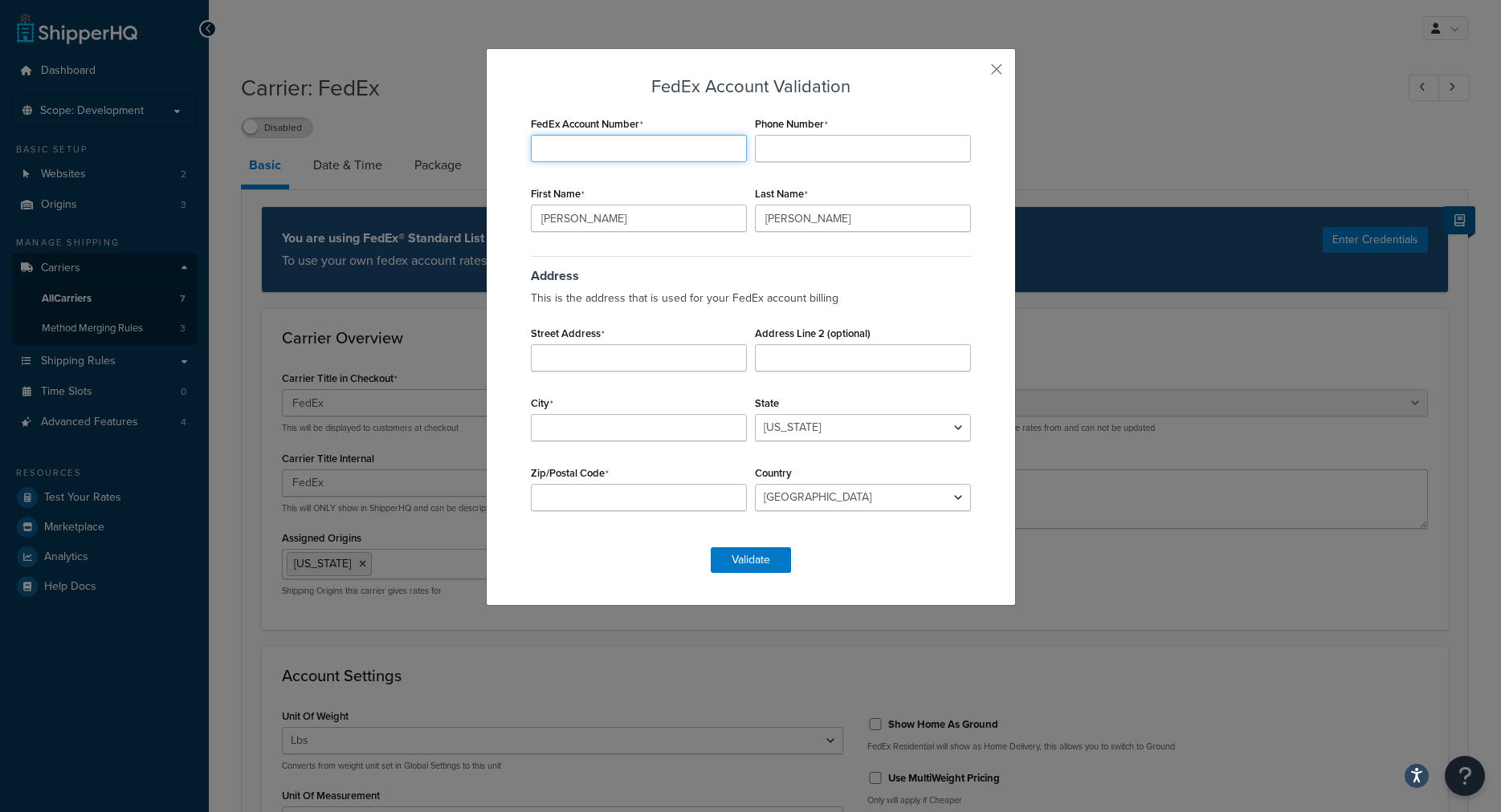
click at [678, 158] on input "FedEx Account Number" at bounding box center [639, 149] width 216 height 28
type input "207046889"
click at [768, 156] on input "Phone Number" at bounding box center [863, 149] width 216 height 28
click at [776, 144] on input "Phone Number" at bounding box center [863, 149] width 216 height 28
drag, startPoint x: 858, startPoint y: 151, endPoint x: 696, endPoint y: 164, distance: 162.5
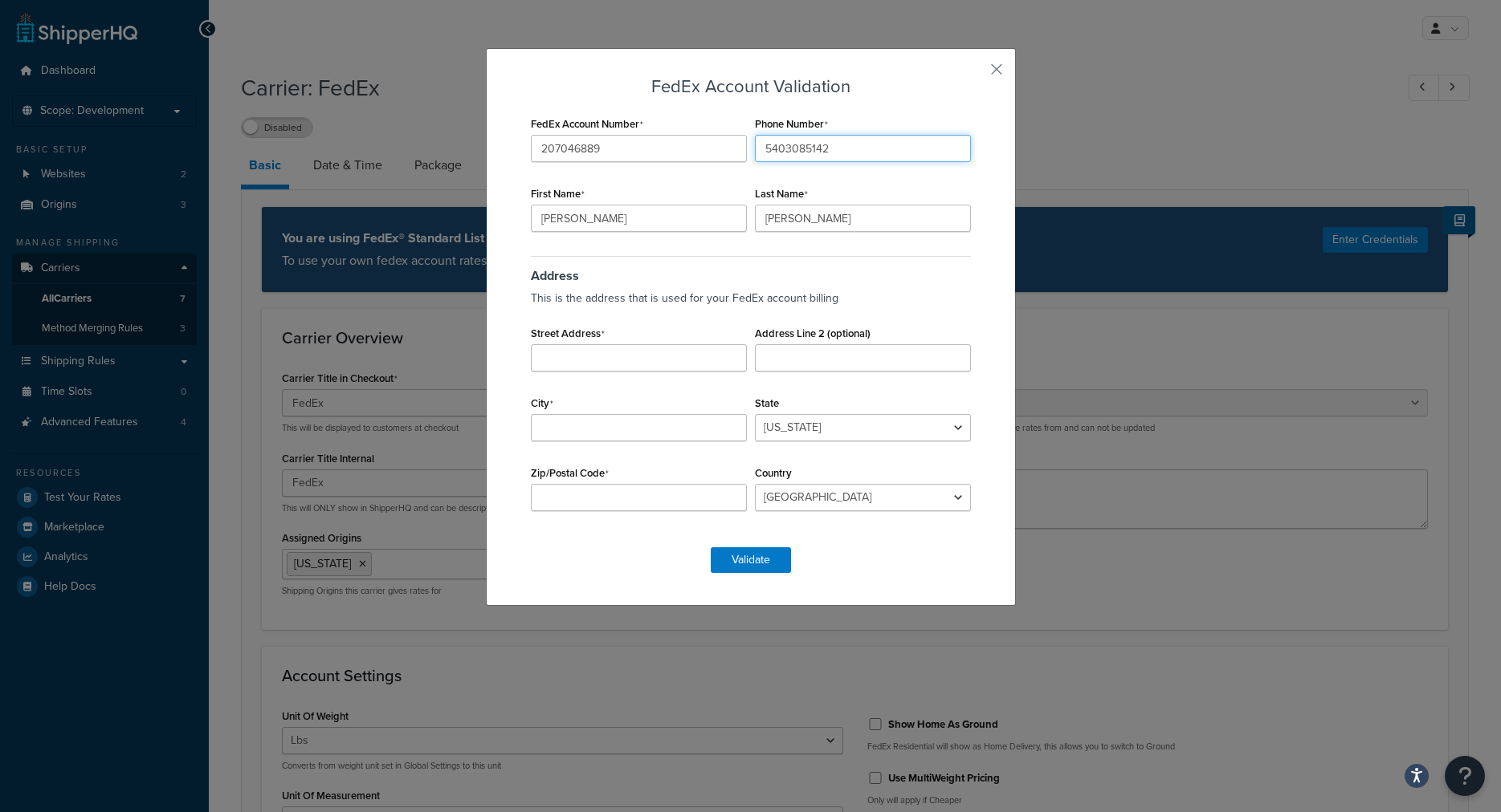
click at [755, 163] on input "5403085142" at bounding box center [863, 149] width 216 height 28
type input "5403085142"
drag, startPoint x: 627, startPoint y: 222, endPoint x: 318, endPoint y: 189, distance: 310.8
click at [531, 205] on input "Jim" at bounding box center [639, 219] width 216 height 28
type input "Sheldon"
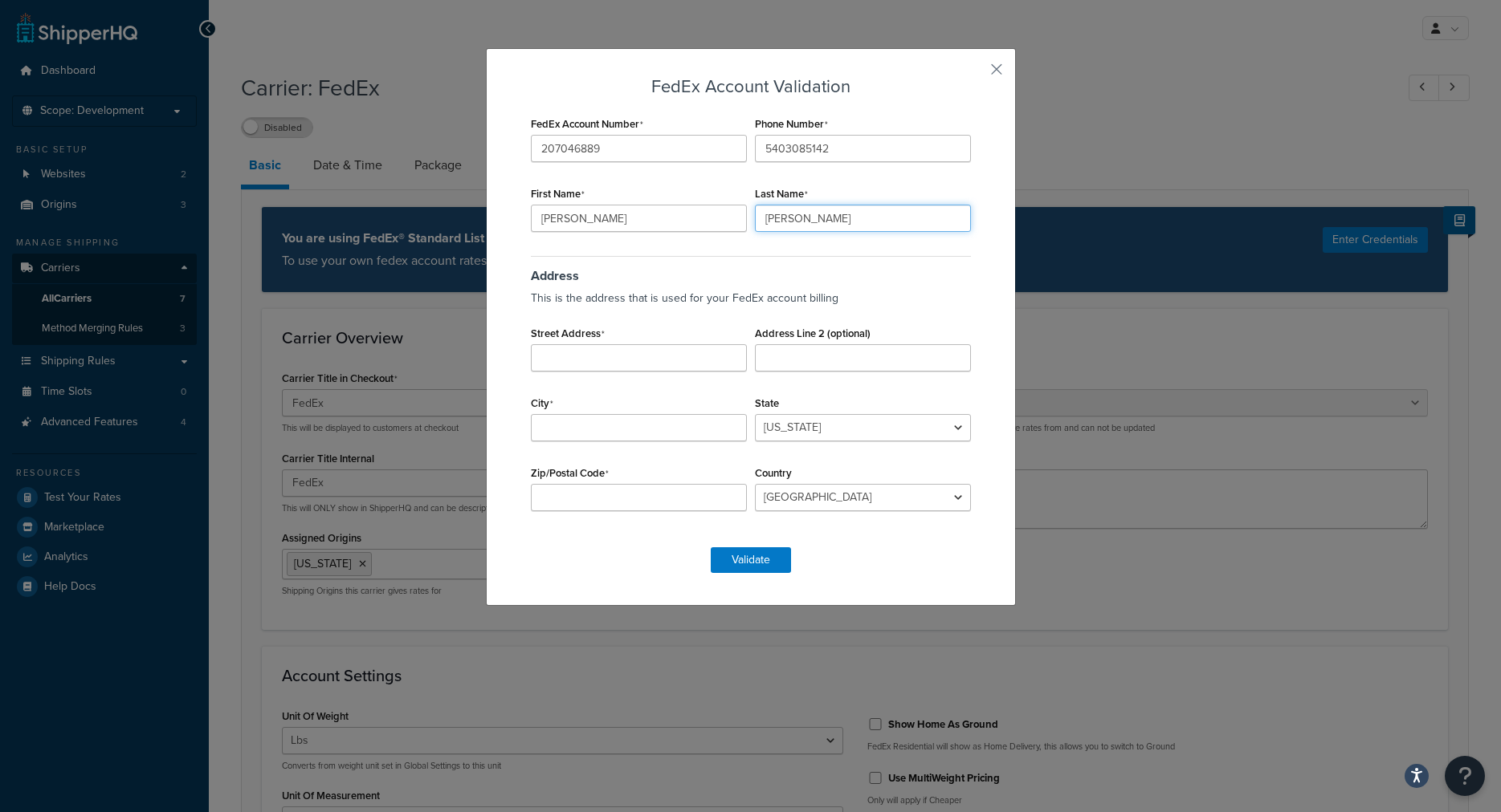
type input "Wiebe"
click at [548, 350] on input "Street Address" at bounding box center [639, 358] width 216 height 28
drag, startPoint x: 615, startPoint y: 359, endPoint x: 232, endPoint y: 387, distance: 384.0
click at [531, 371] on input "9295" at bounding box center [639, 358] width 216 height 28
paste input "Prototype Dr STE D2"
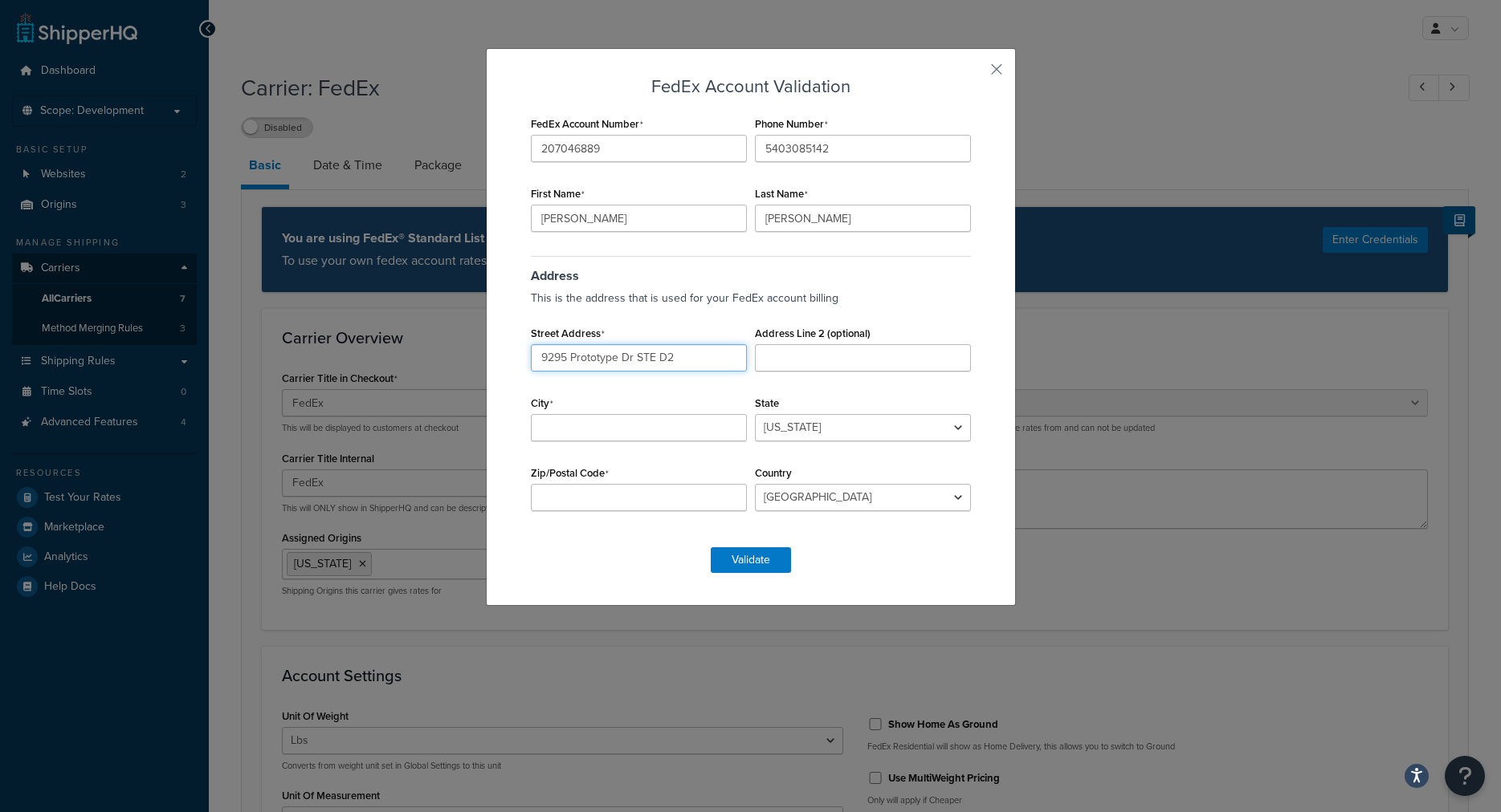
type input "9295 Prototype Dr STE D2"
click at [569, 433] on input "City" at bounding box center [639, 428] width 216 height 28
type input "Reno"
select select "NV"
type input "89521"
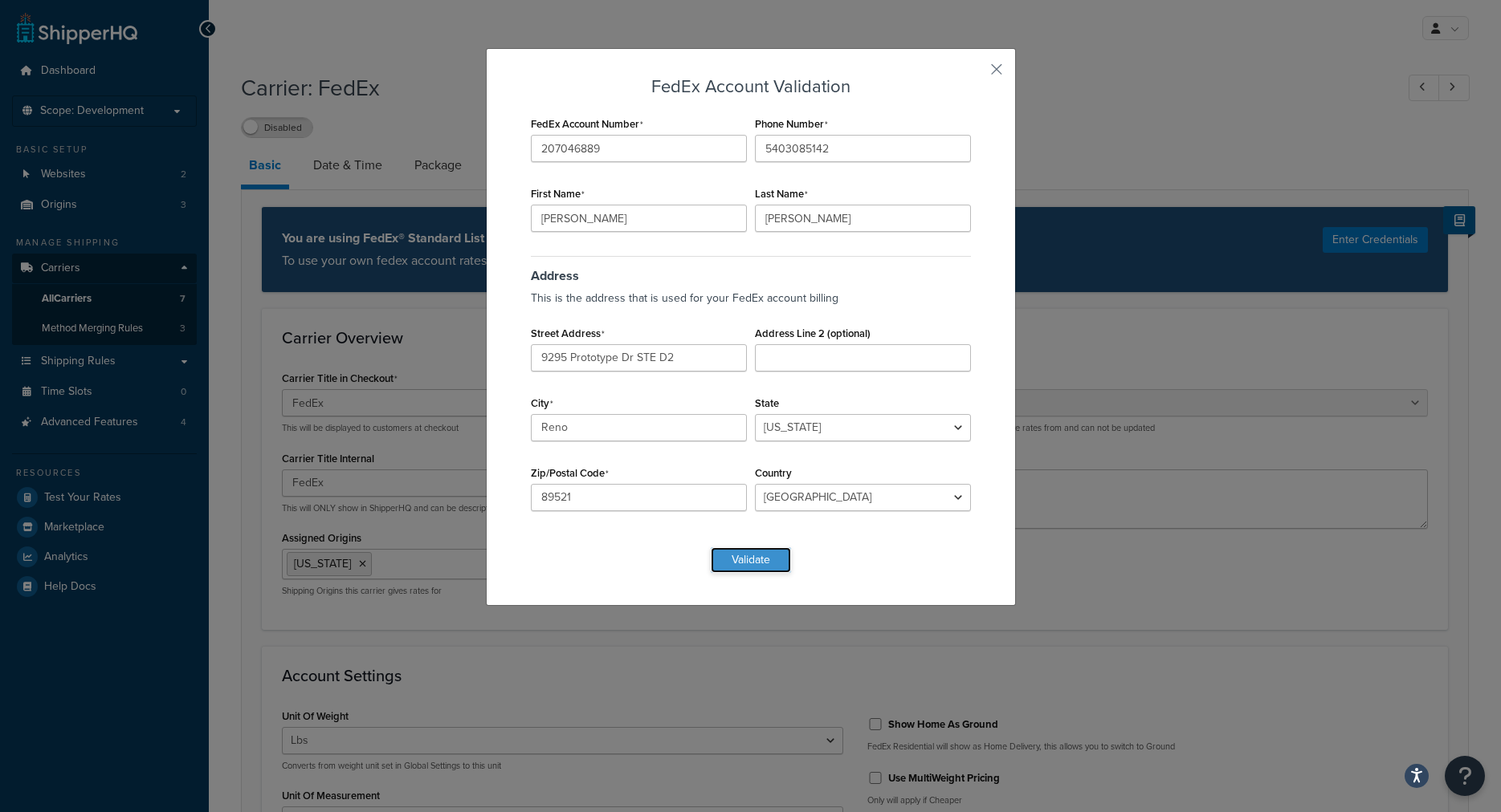
click at [728, 564] on button "Validate" at bounding box center [750, 561] width 80 height 26
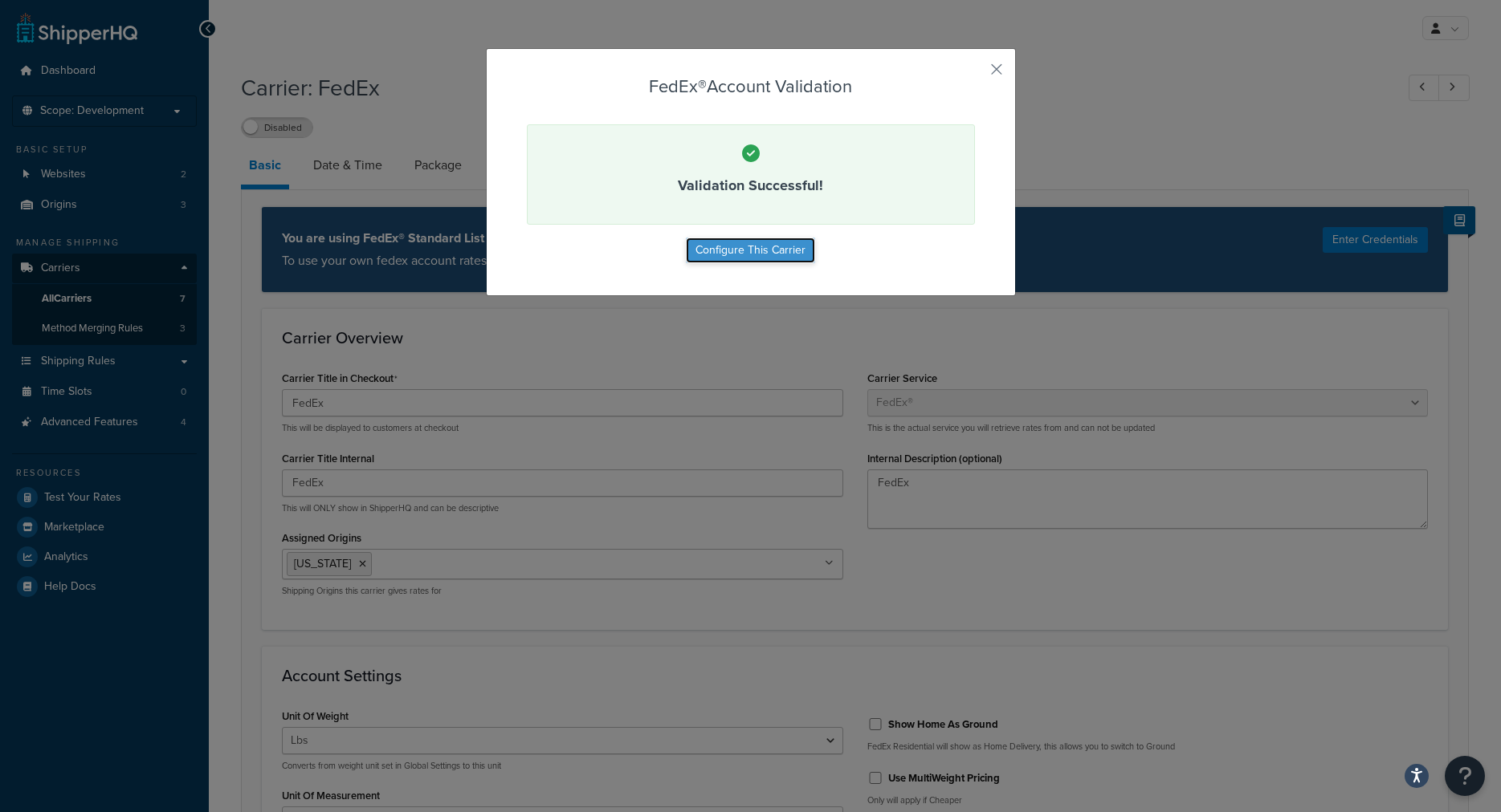
click at [751, 248] on button "Configure This Carrier" at bounding box center [750, 250] width 129 height 26
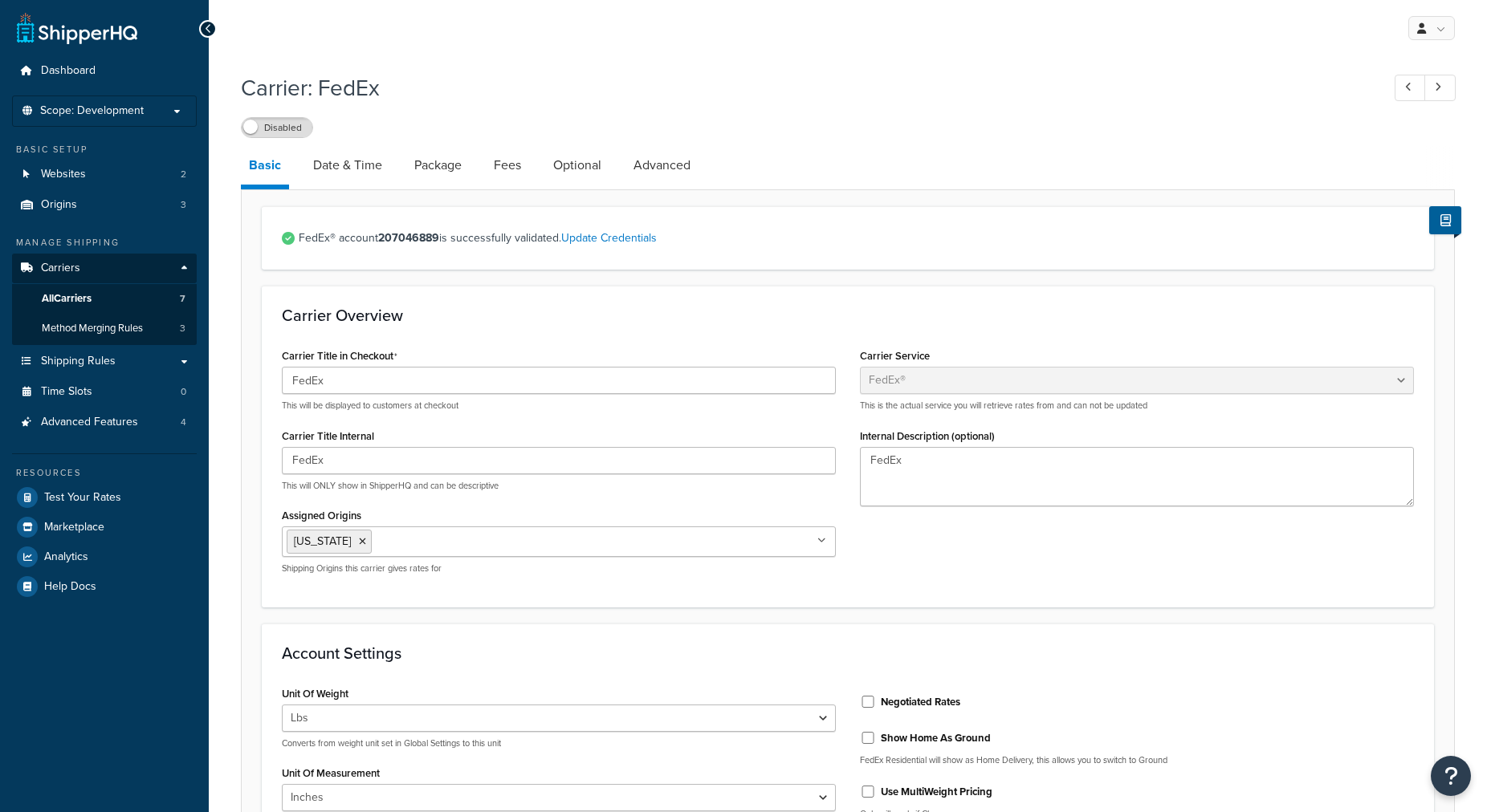
select select "fedEx"
select select "REGULAR_PICKUP"
select select "YOUR_PACKAGING"
click at [418, 551] on ul "[US_STATE]" at bounding box center [559, 541] width 555 height 30
click at [336, 551] on li "[US_STATE]" at bounding box center [329, 542] width 85 height 24
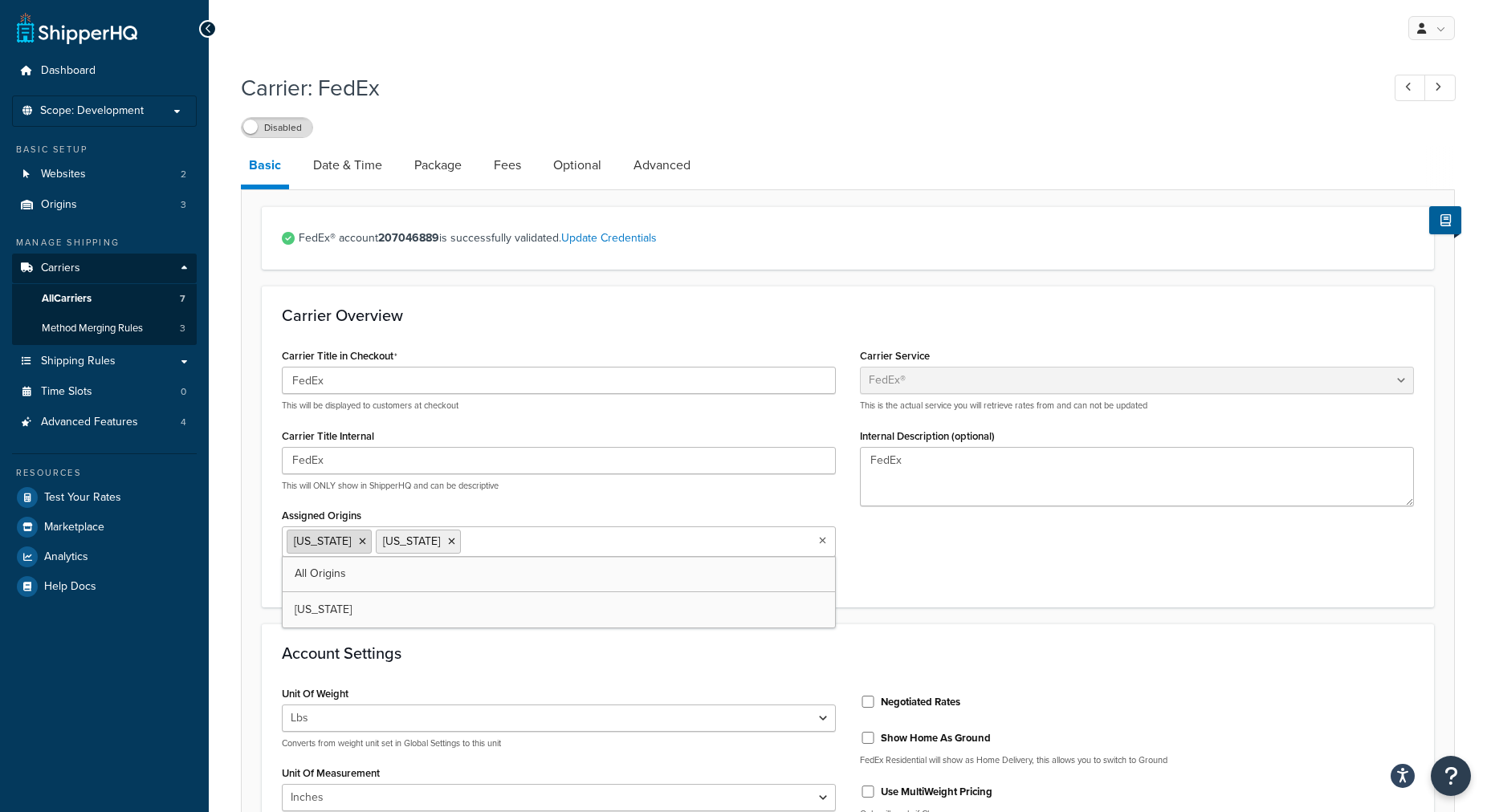
click at [359, 542] on icon at bounding box center [362, 541] width 7 height 9
click at [627, 544] on ul "[US_STATE]" at bounding box center [559, 541] width 555 height 30
click at [910, 570] on div "Carrier Title in Checkout FedEx This will be displayed to customers at checkout…" at bounding box center [847, 466] width 1156 height 242
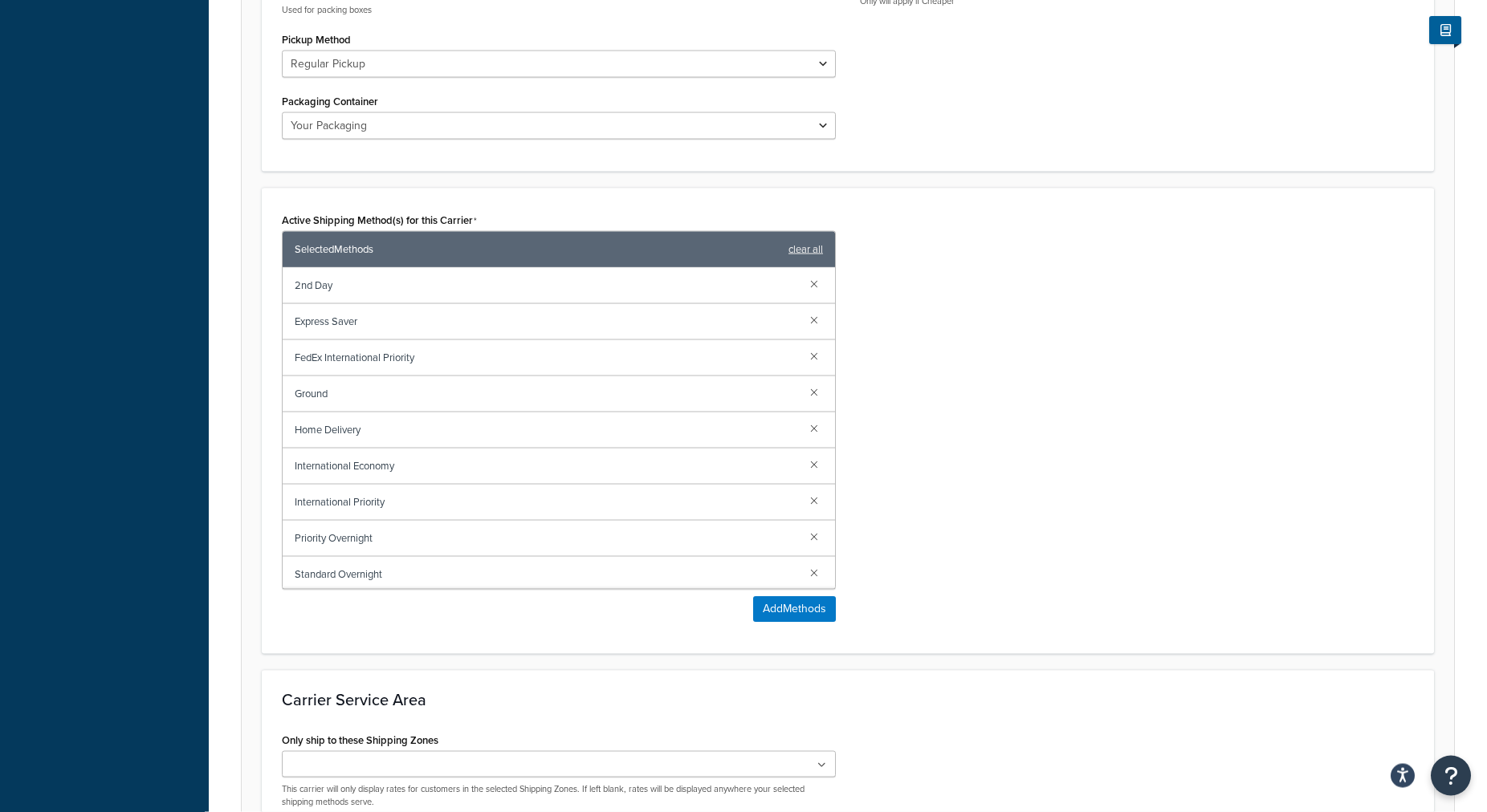
scroll to position [818, 0]
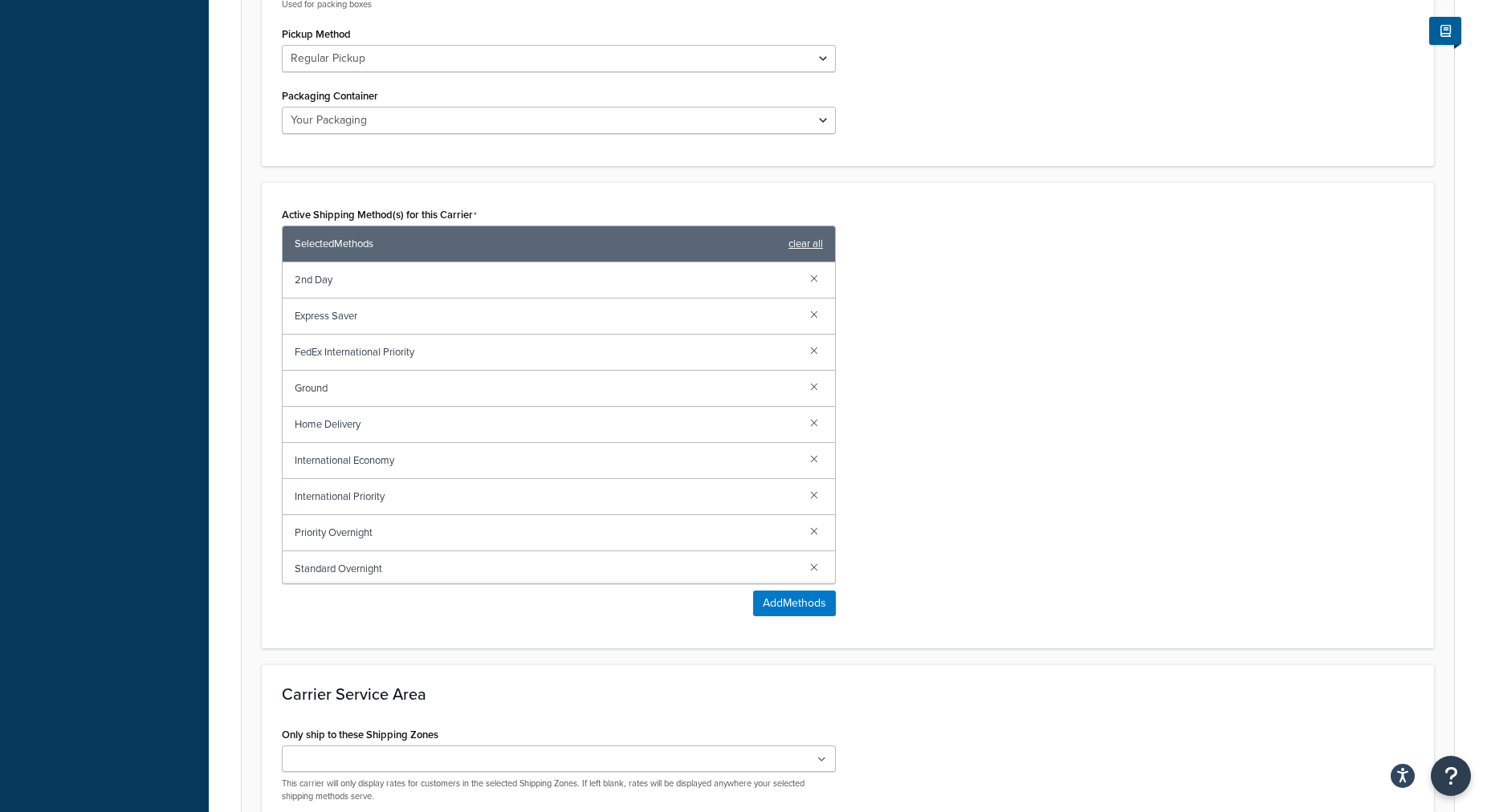
click at [807, 248] on link "clear all" at bounding box center [805, 244] width 34 height 22
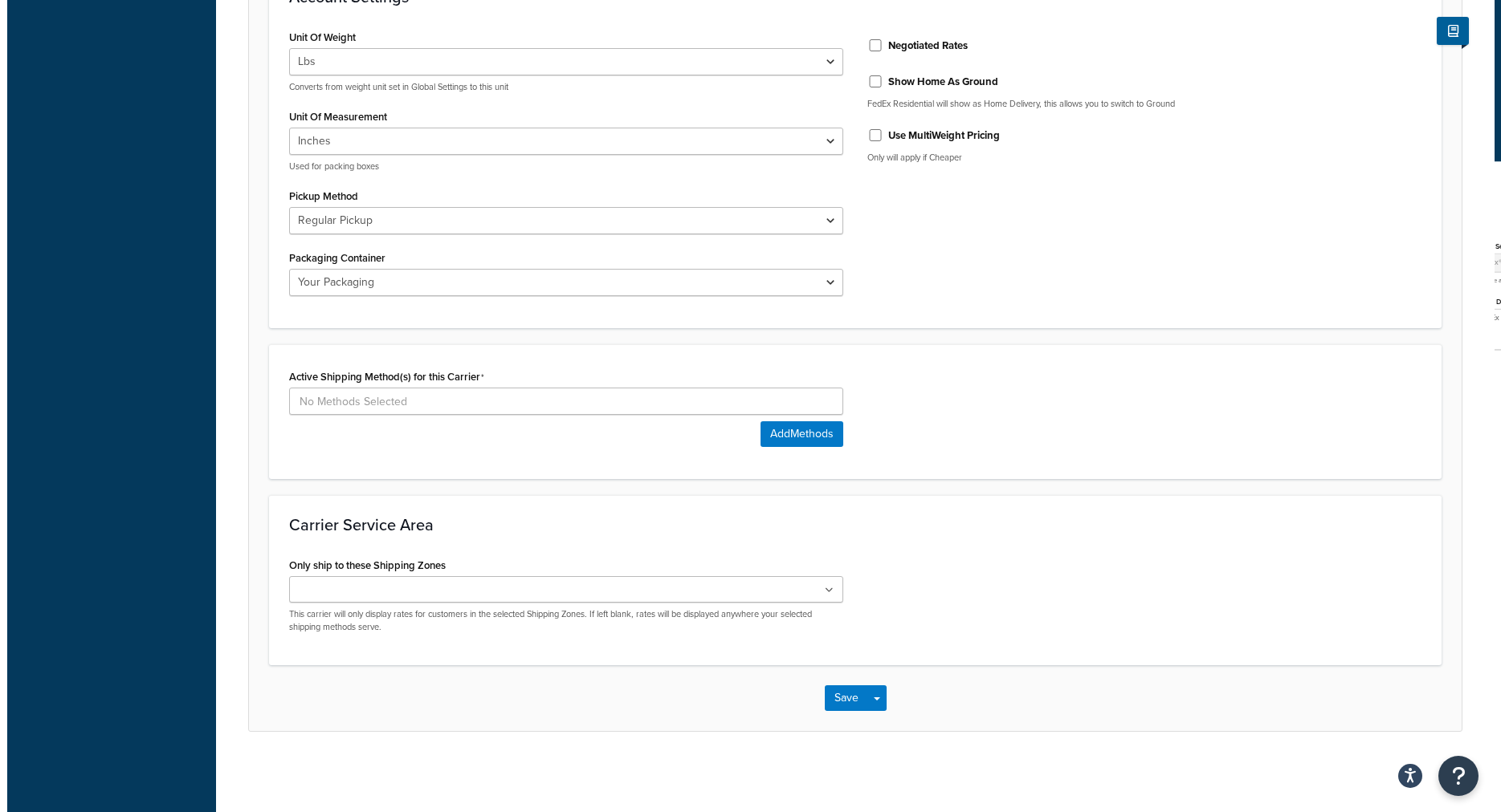
scroll to position [659, 0]
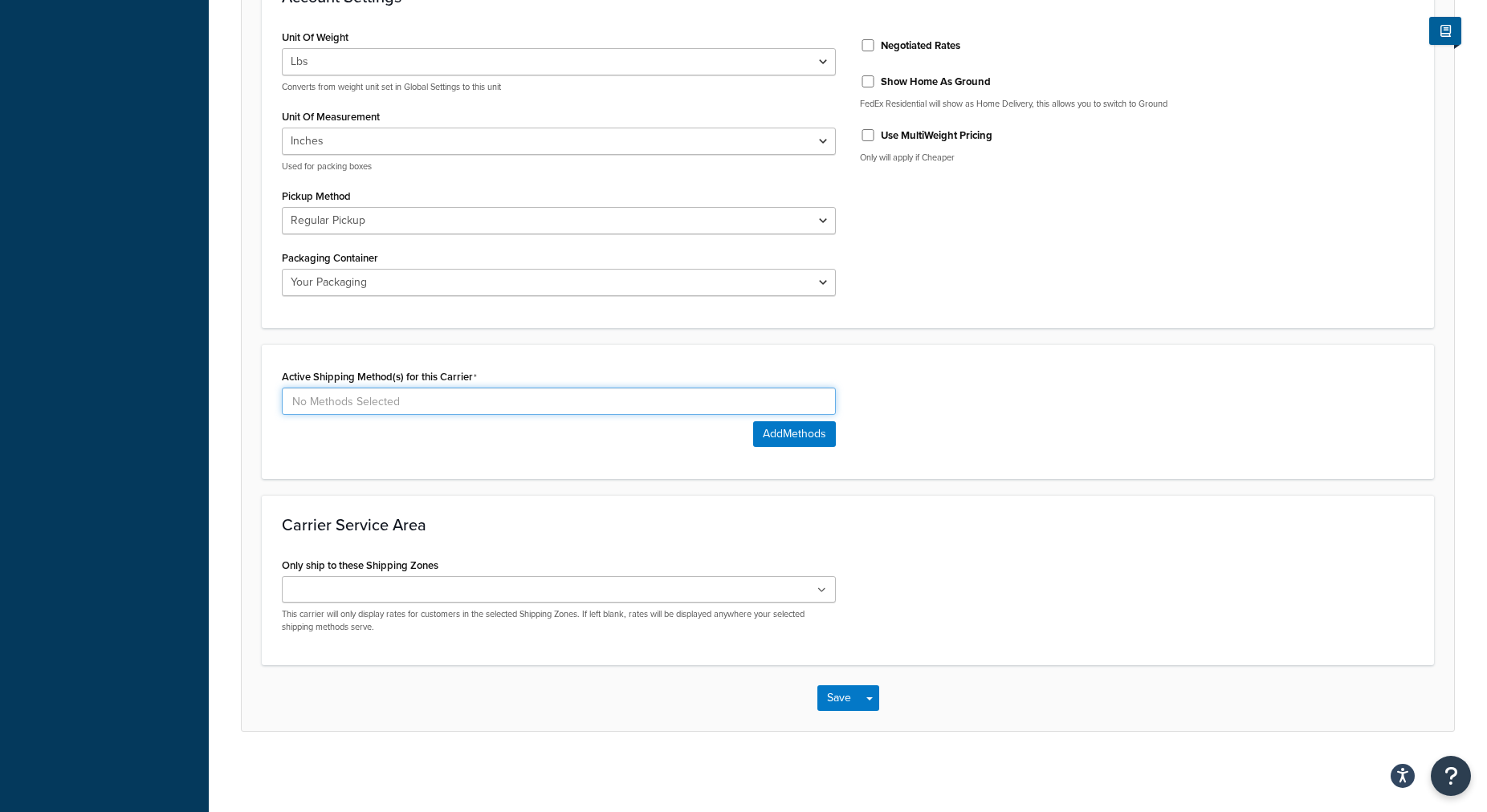
click at [815, 405] on input at bounding box center [559, 402] width 555 height 28
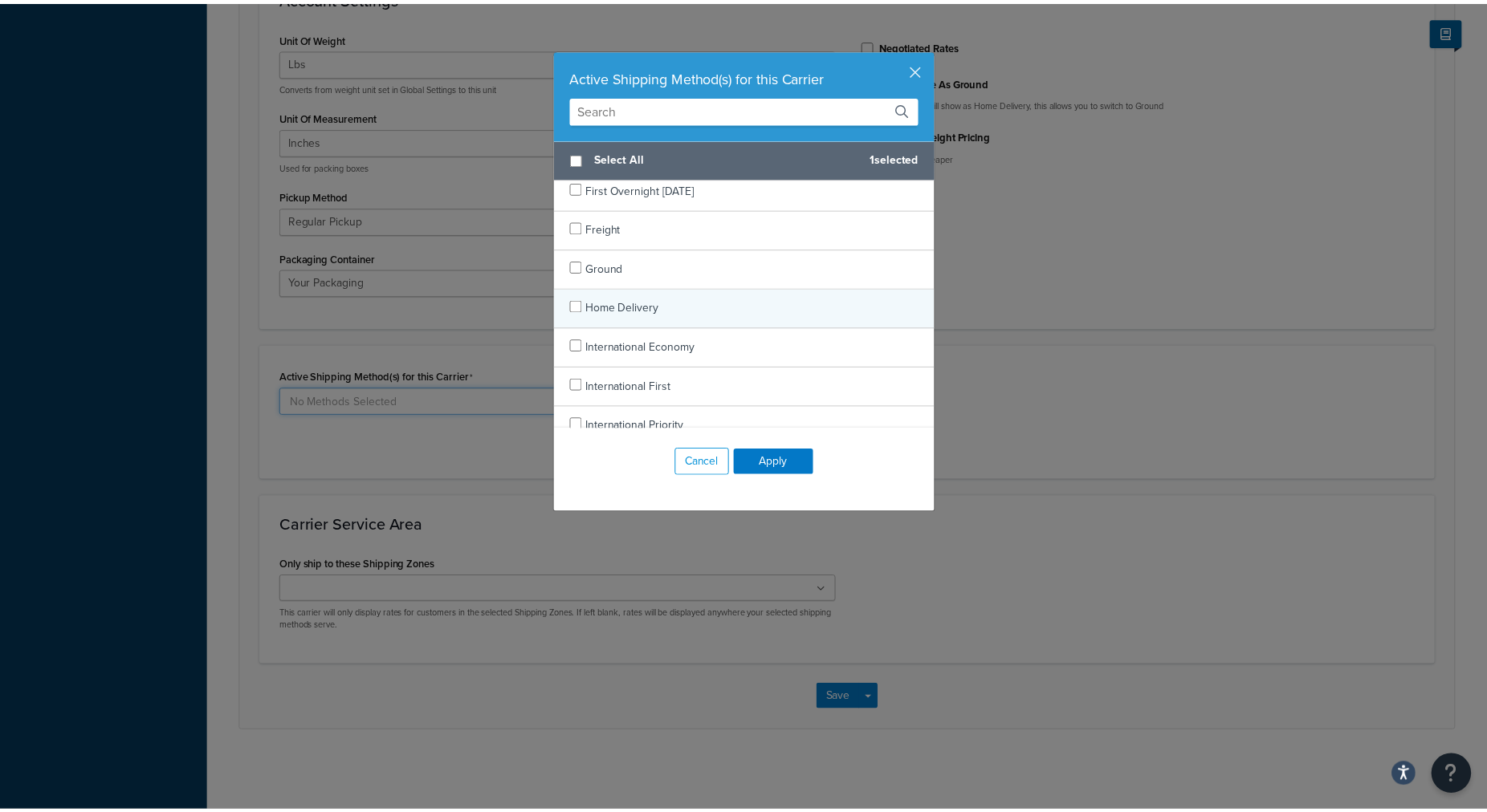
scroll to position [923, 0]
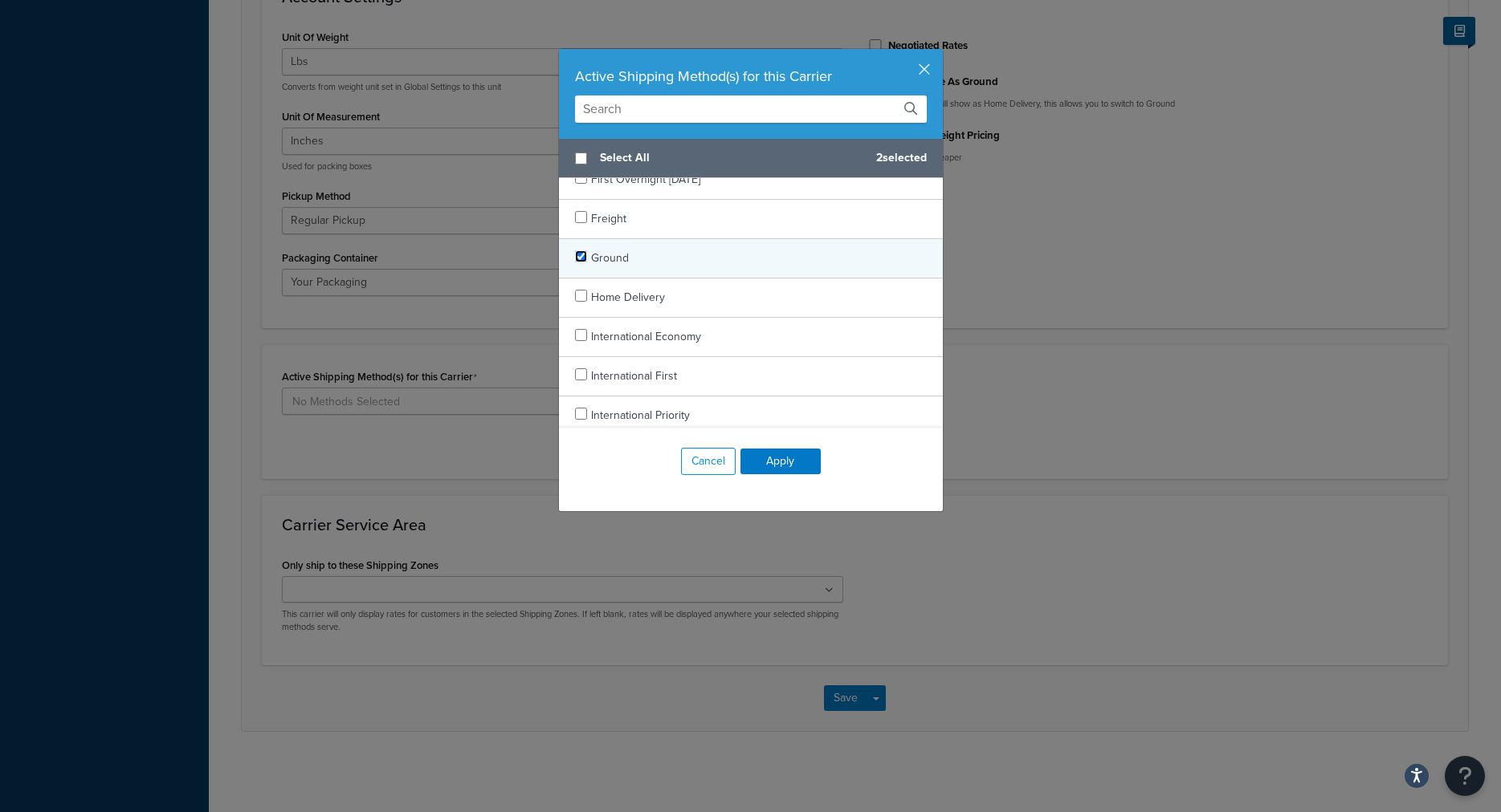
click at [575, 258] on input "checkbox" at bounding box center [580, 256] width 12 height 12
checkbox input "true"
click at [760, 456] on button "Apply" at bounding box center [780, 462] width 80 height 26
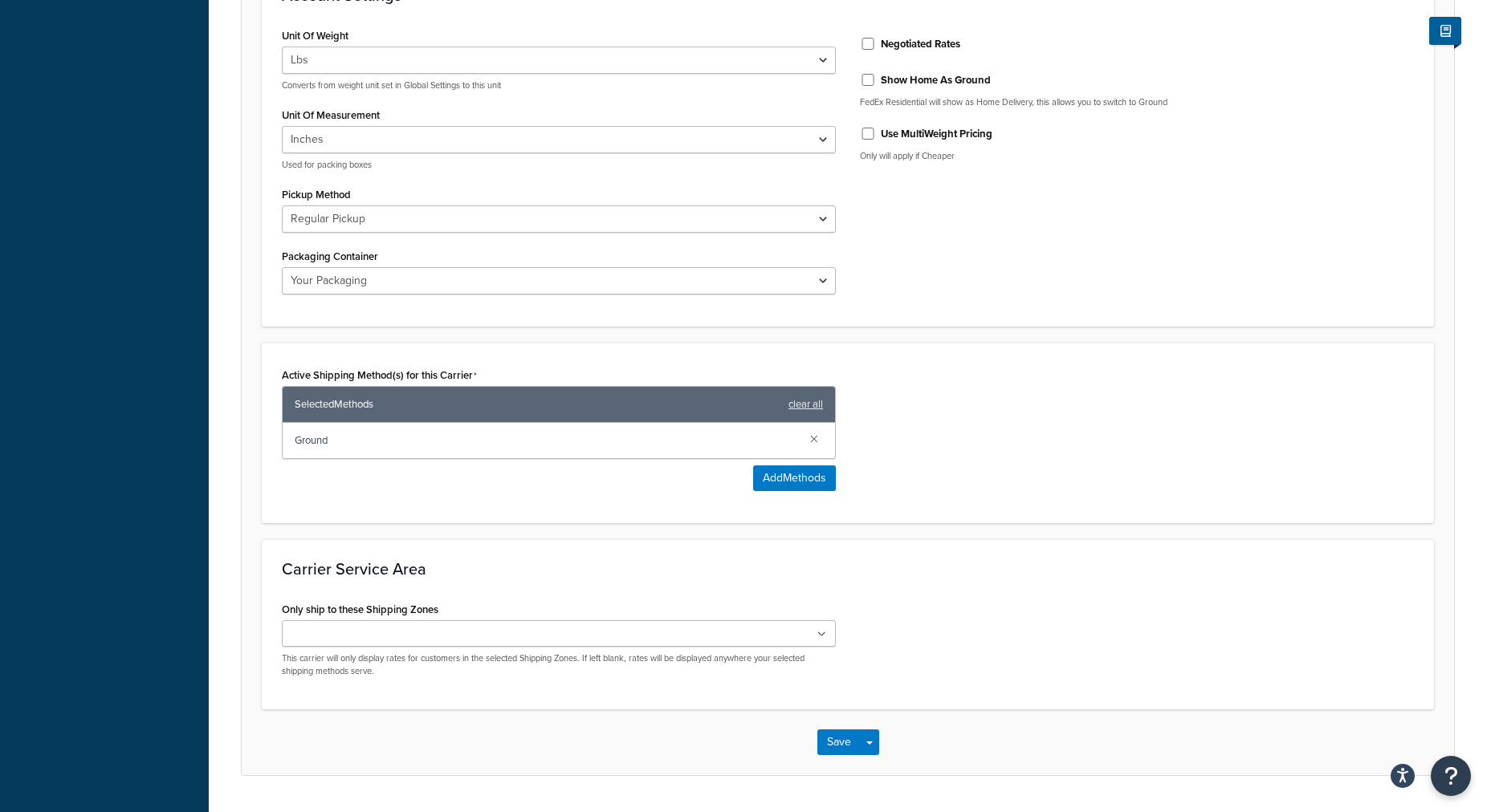
click at [820, 645] on ul at bounding box center [559, 634] width 555 height 27
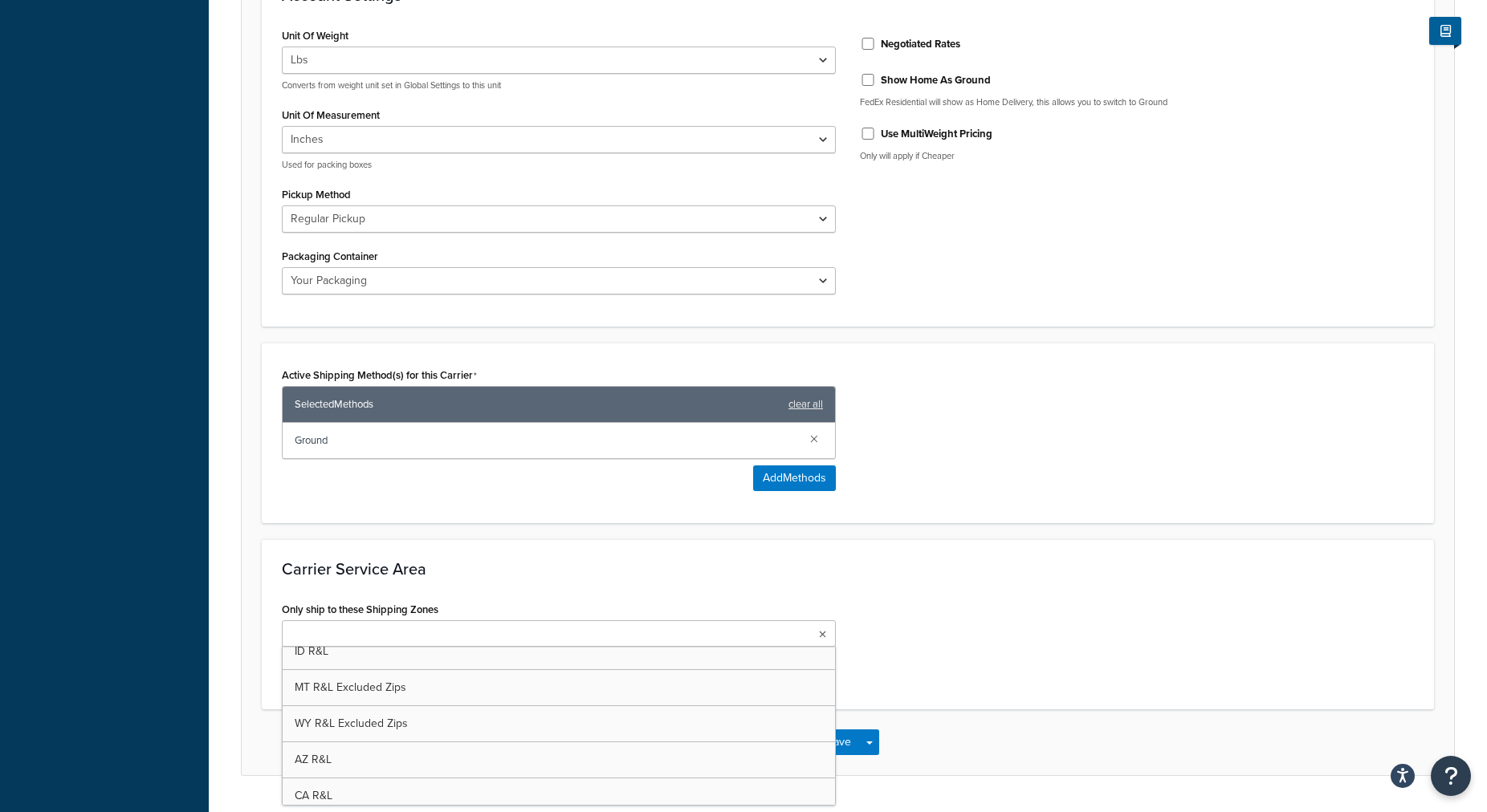
scroll to position [3453, 0]
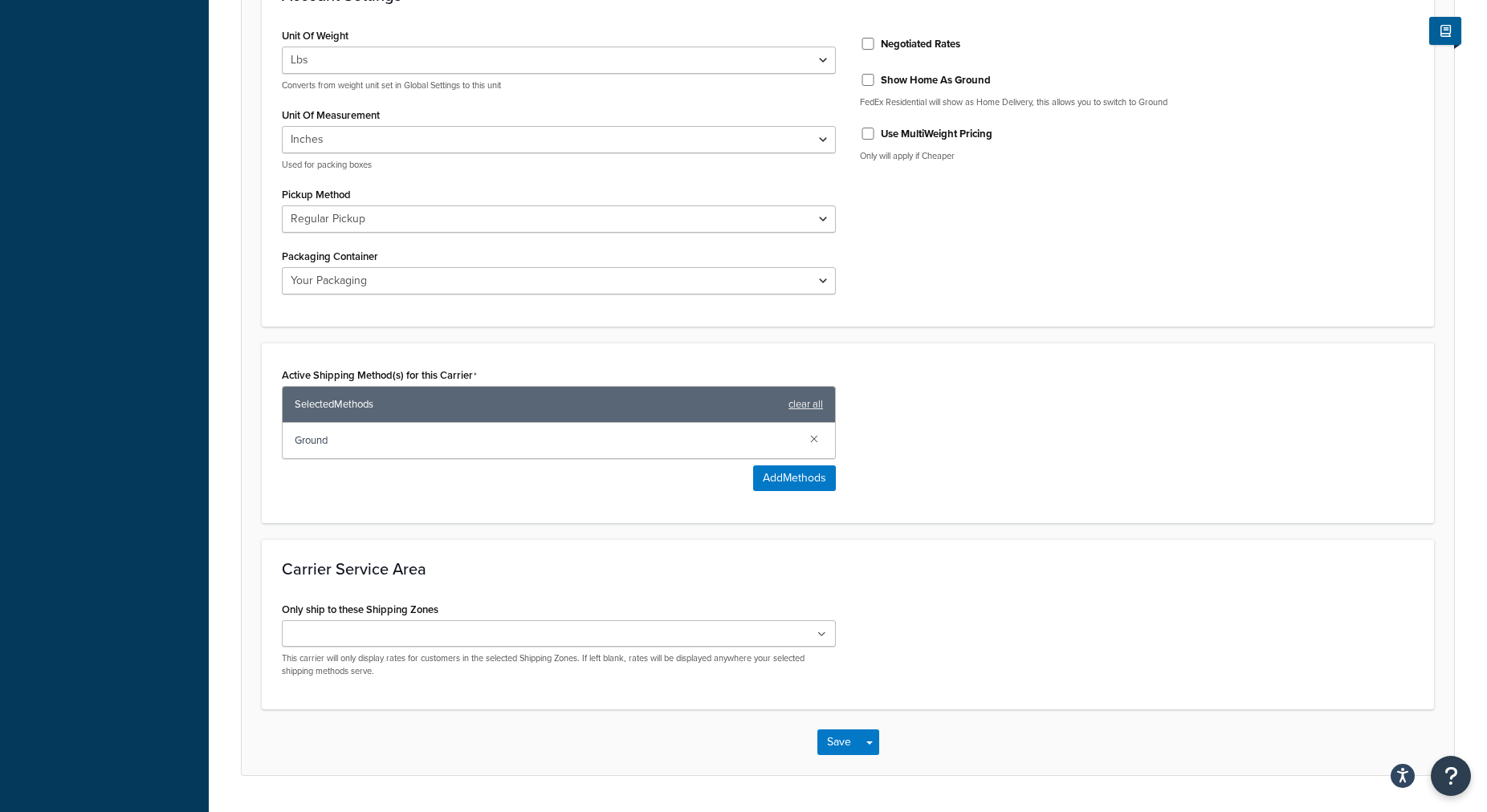
click at [894, 623] on div "Only ship to these Shipping Zones [GEOGRAPHIC_DATA] 48 [GEOGRAPHIC_DATA] AL AR …" at bounding box center [847, 643] width 1156 height 91
click at [835, 747] on button "Save" at bounding box center [839, 743] width 43 height 26
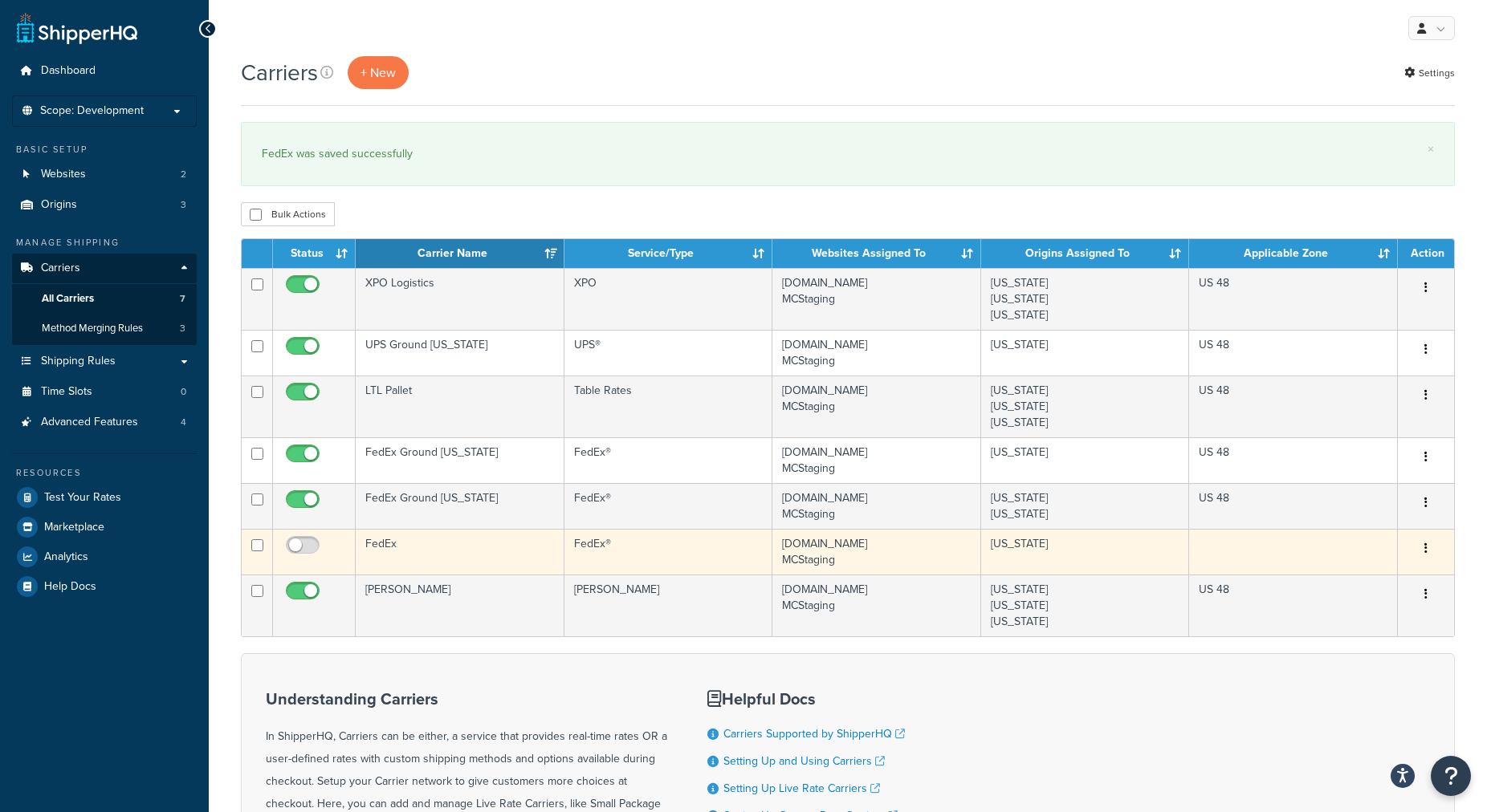
click at [591, 551] on td "FedEx®" at bounding box center [668, 552] width 208 height 46
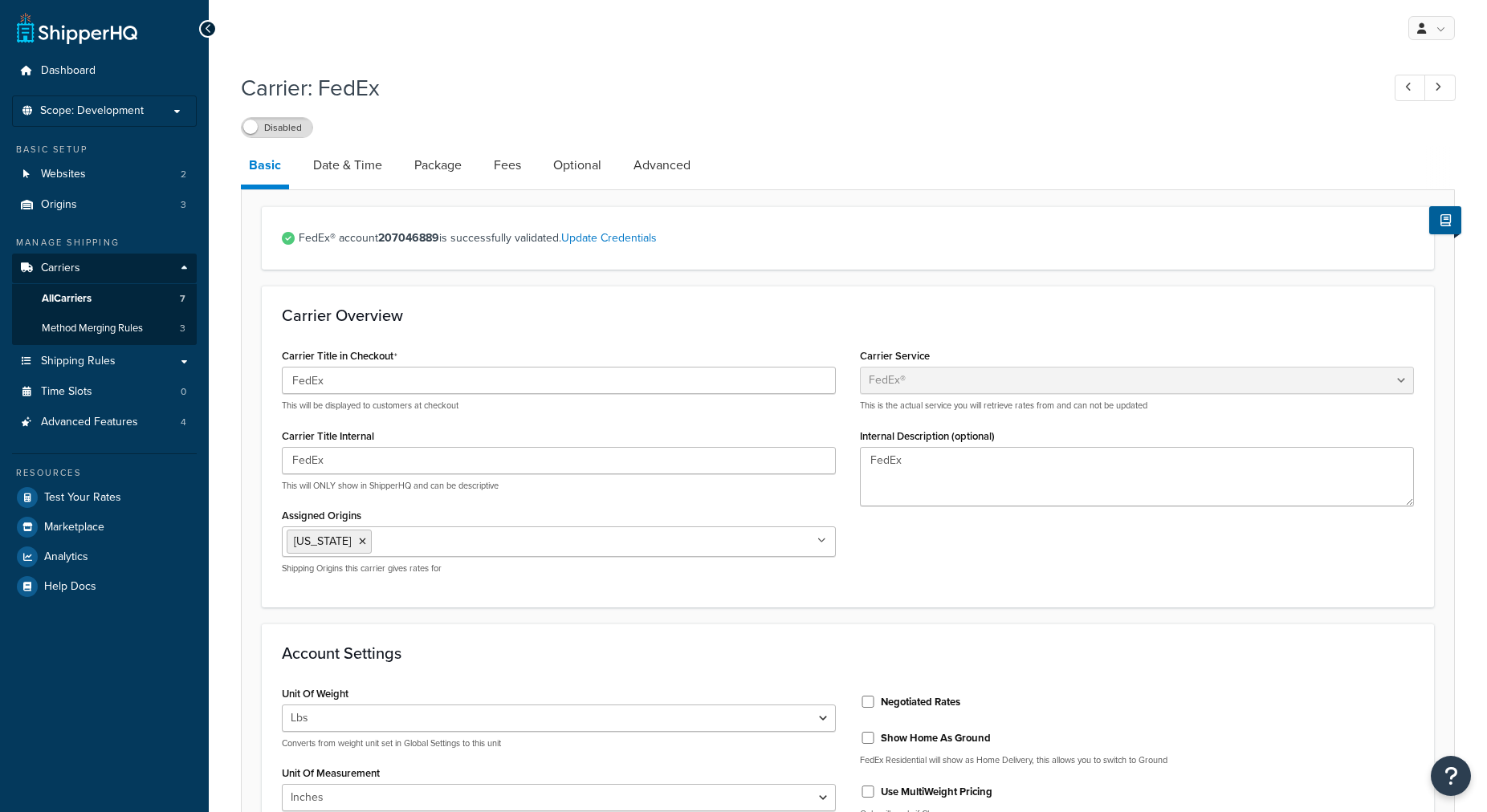
select select "fedEx"
select select "REGULAR_PICKUP"
select select "YOUR_PACKAGING"
click at [382, 388] on input "FedEx" at bounding box center [559, 381] width 555 height 28
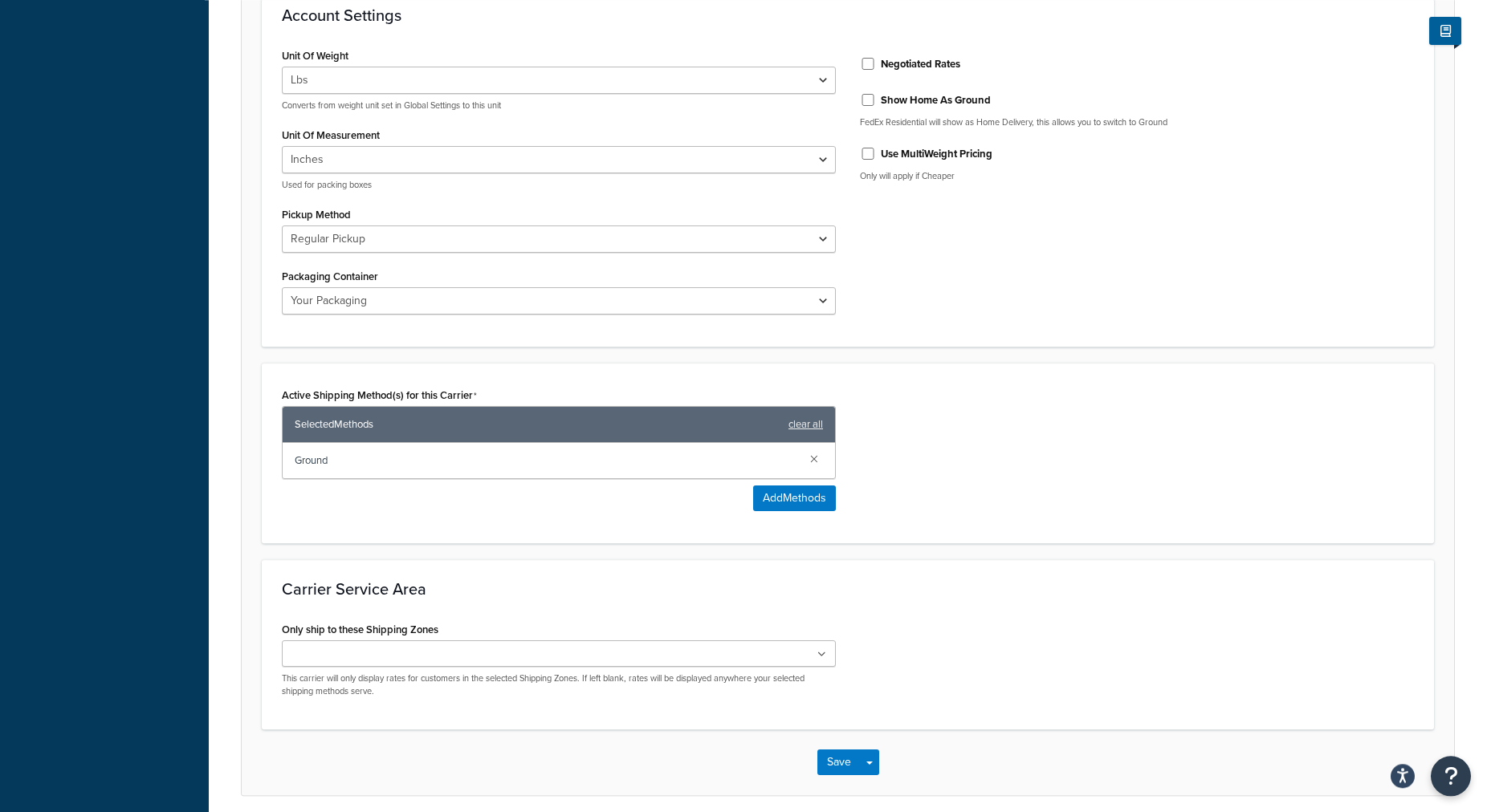
scroll to position [704, 0]
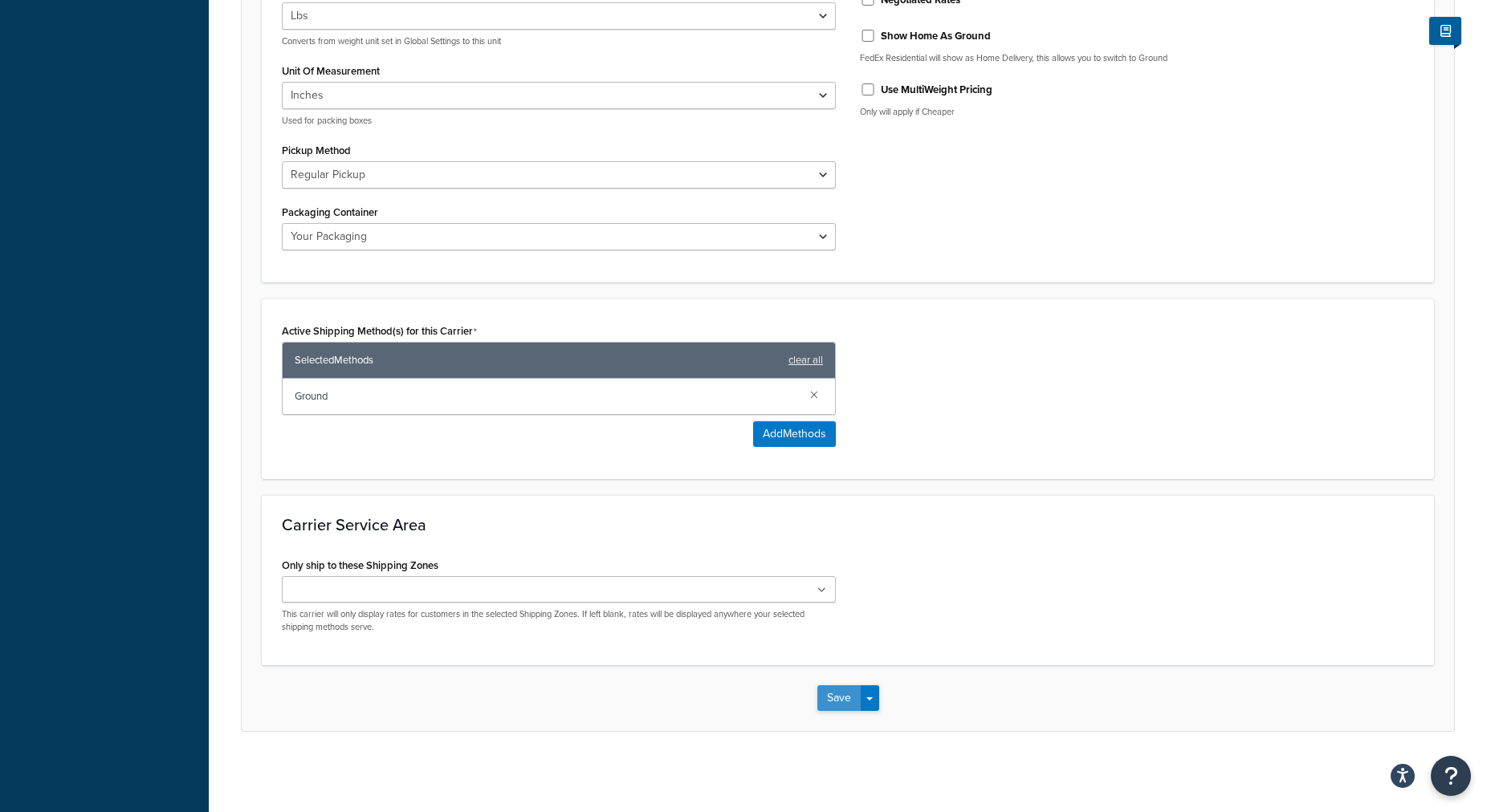
type input "FedEx [Reno]"
click at [843, 703] on button "Save" at bounding box center [839, 698] width 43 height 26
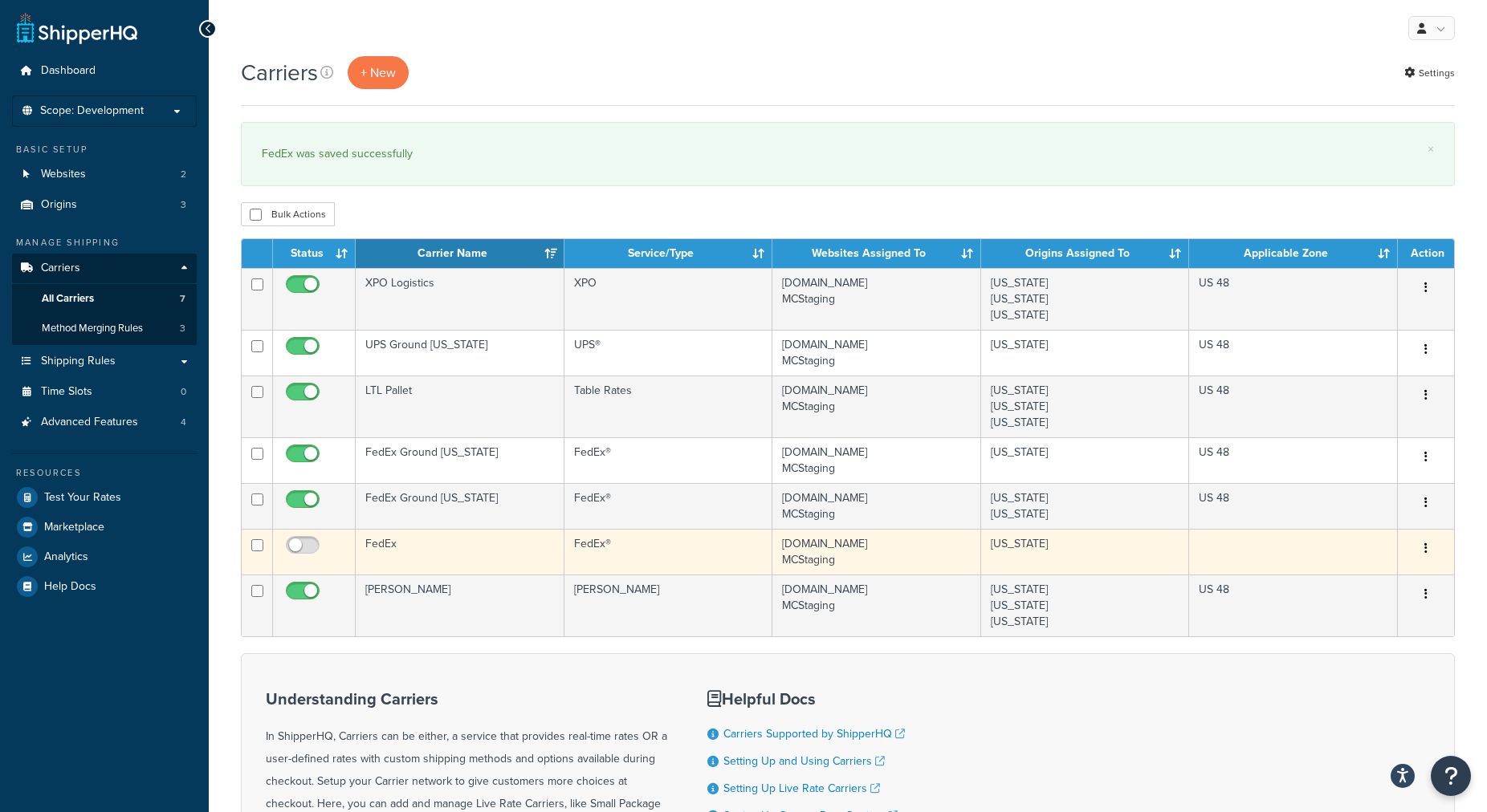
click at [422, 542] on td "FedEx" at bounding box center [460, 552] width 209 height 46
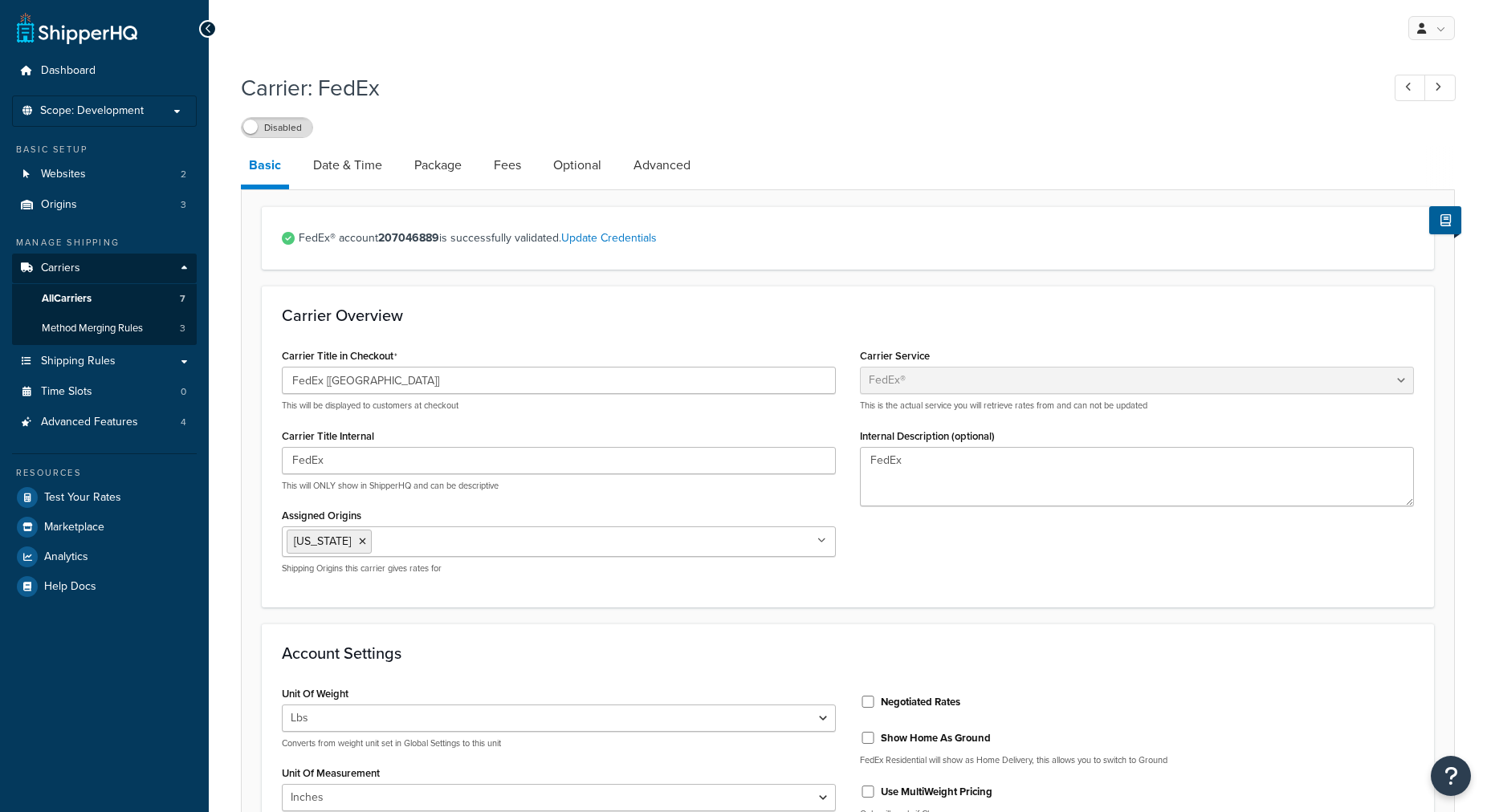
select select "fedEx"
select select "REGULAR_PICKUP"
select select "YOUR_PACKAGING"
click at [347, 468] on input "FedEx" at bounding box center [559, 461] width 555 height 28
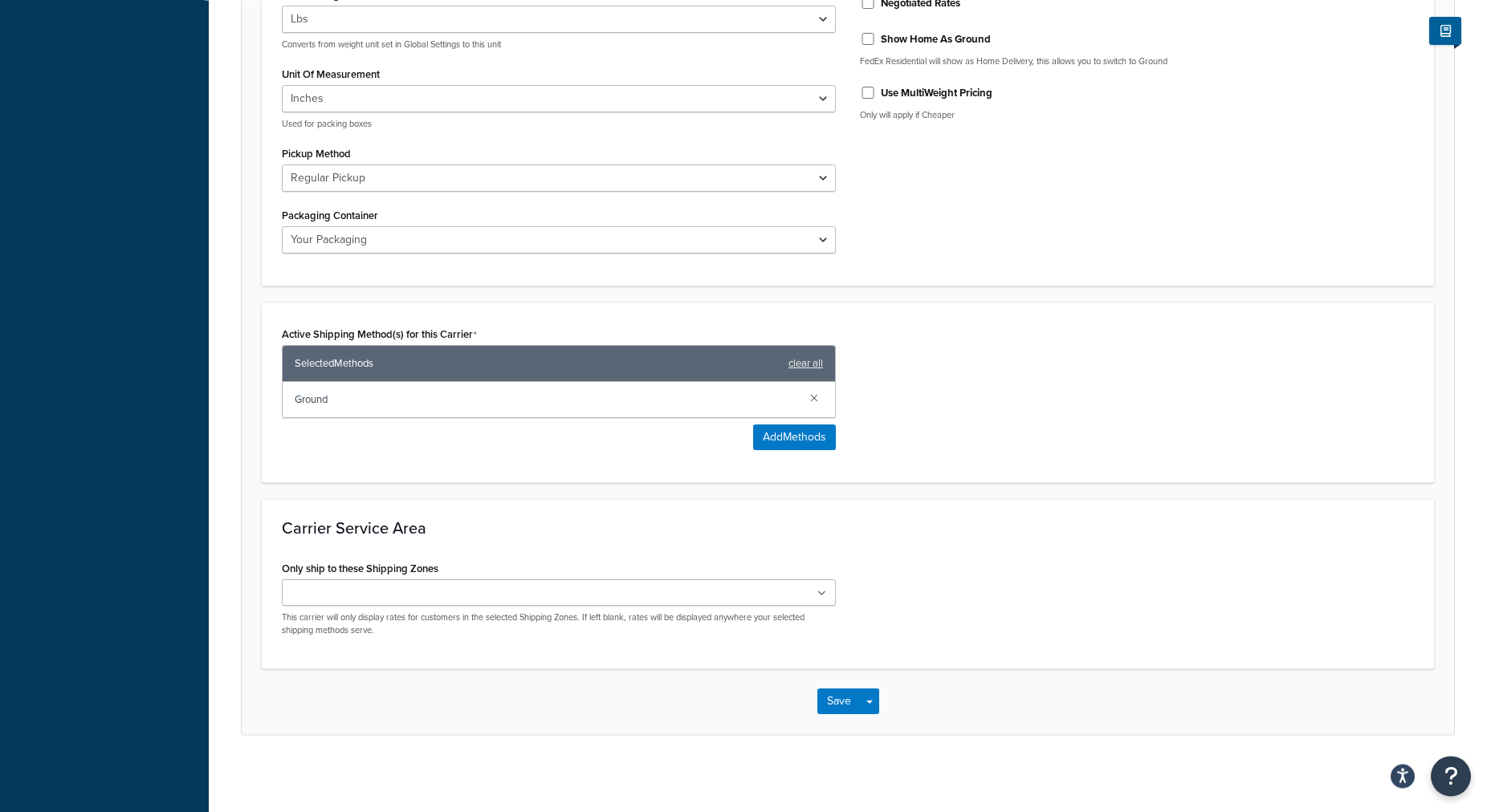
scroll to position [704, 0]
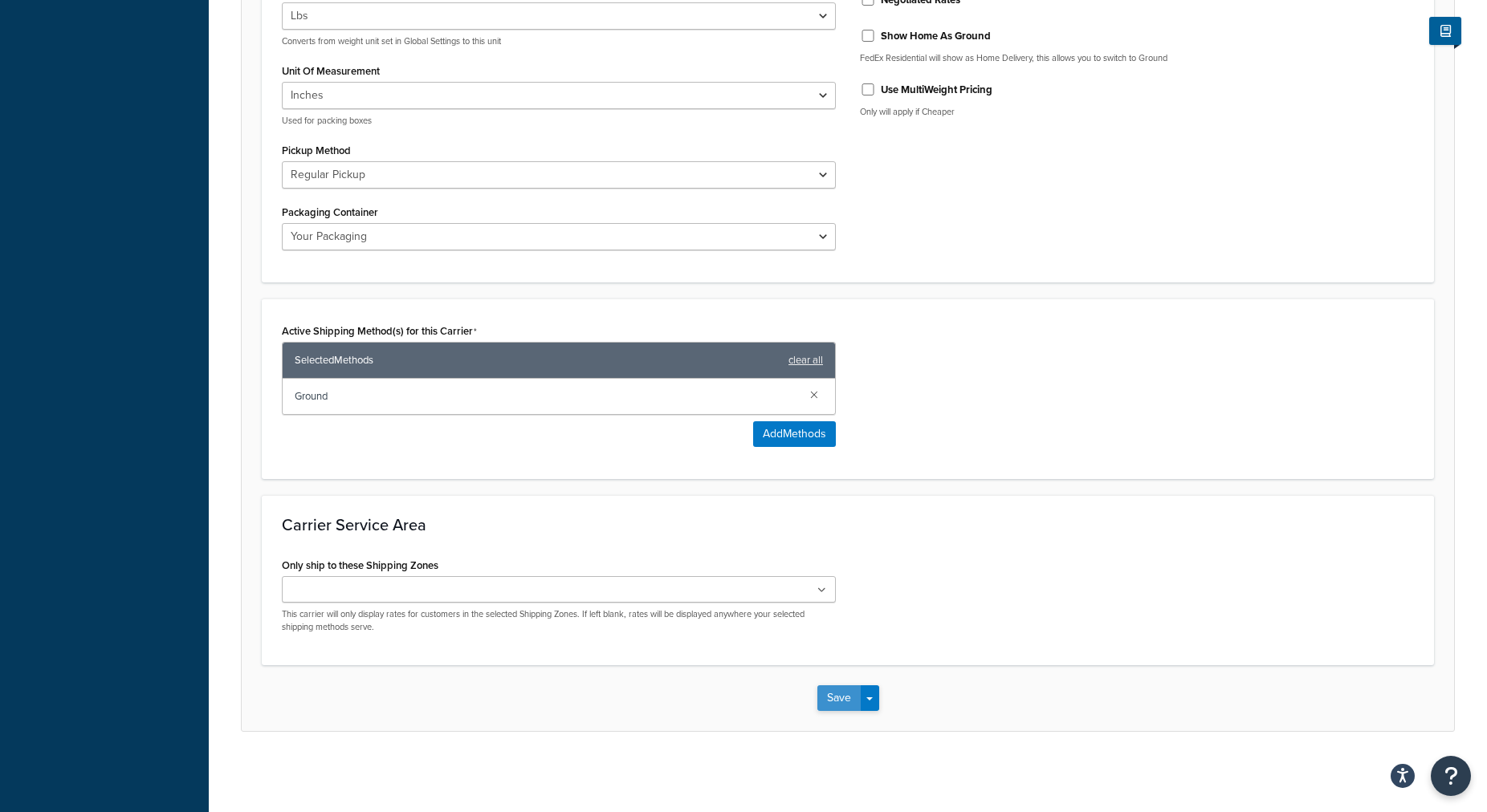
type input "FedEx [Reno]"
click at [830, 702] on button "Save" at bounding box center [839, 698] width 43 height 26
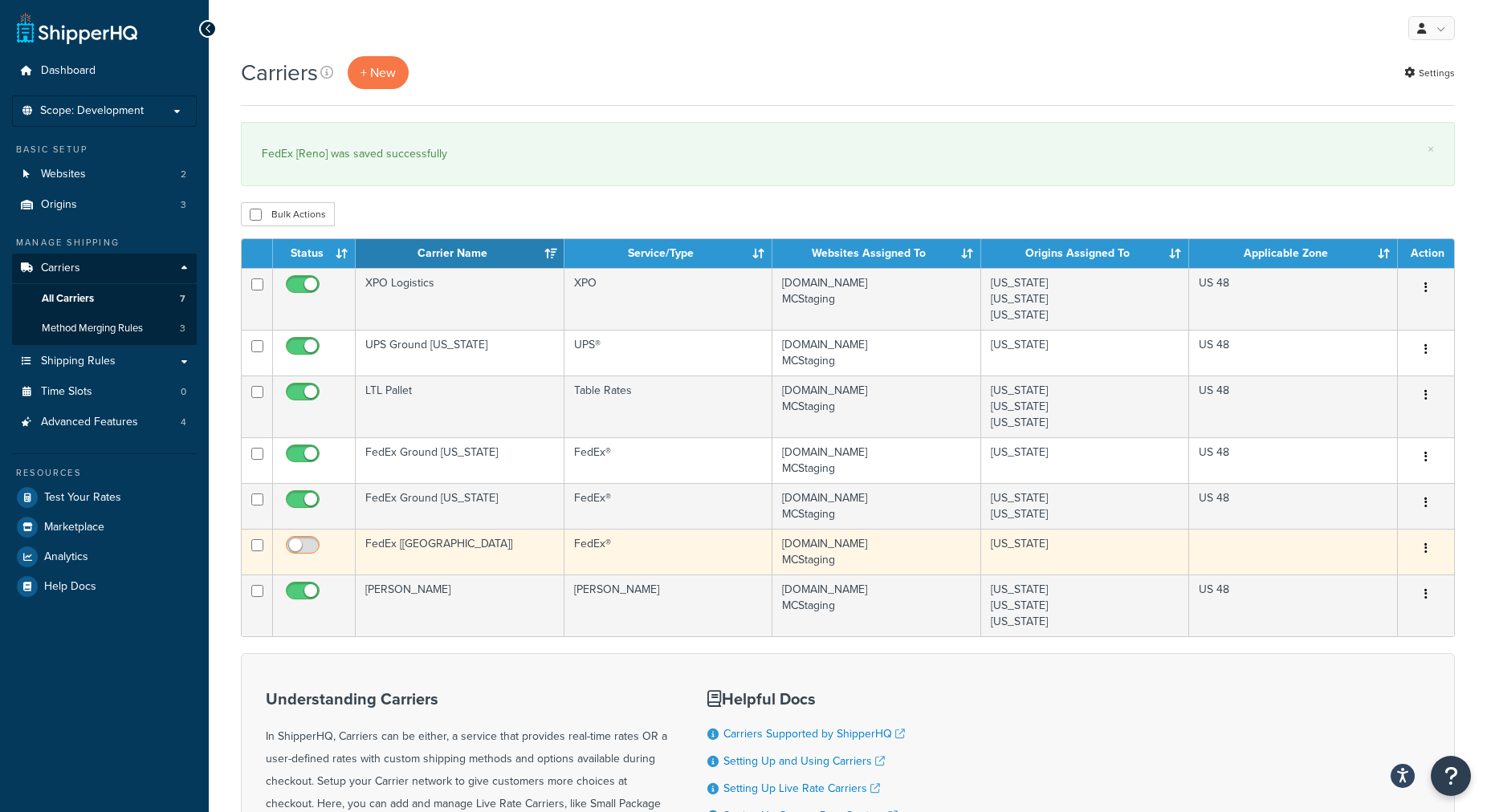
click at [305, 546] on input "checkbox" at bounding box center [305, 550] width 44 height 20
checkbox input "true"
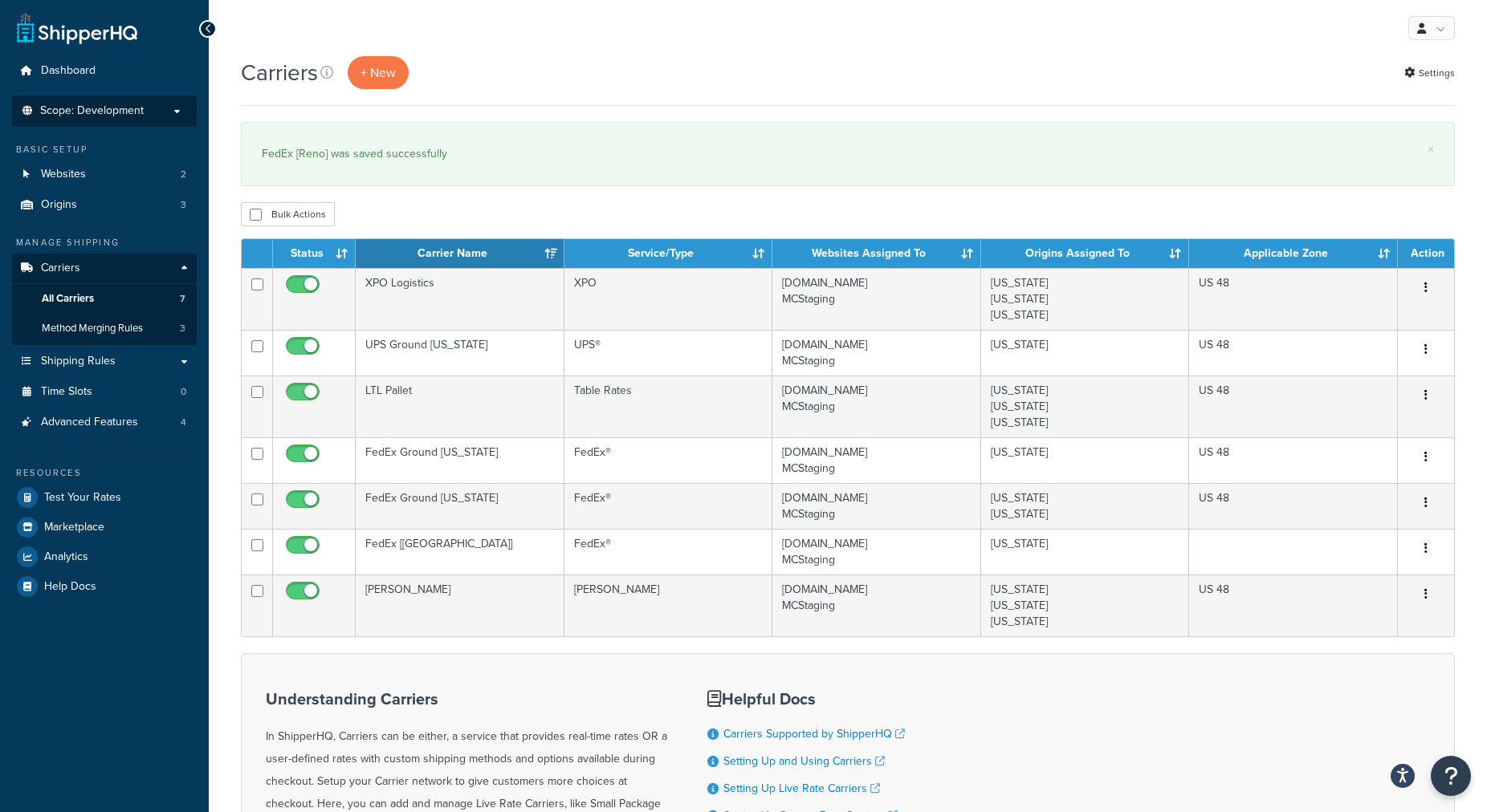
click at [138, 116] on span "Scope: Development" at bounding box center [91, 111] width 104 height 14
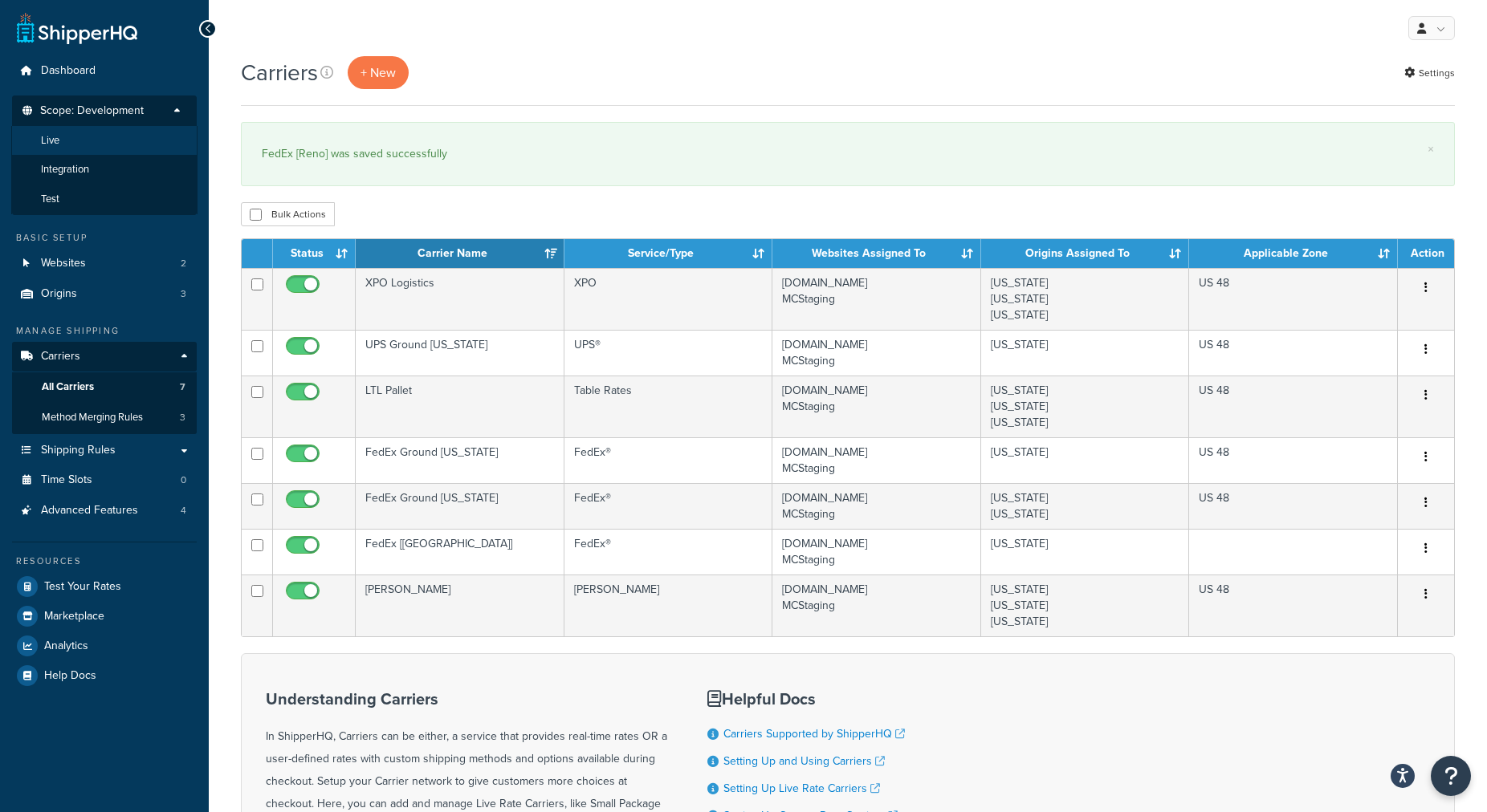
click at [138, 147] on li "Live" at bounding box center [104, 140] width 187 height 30
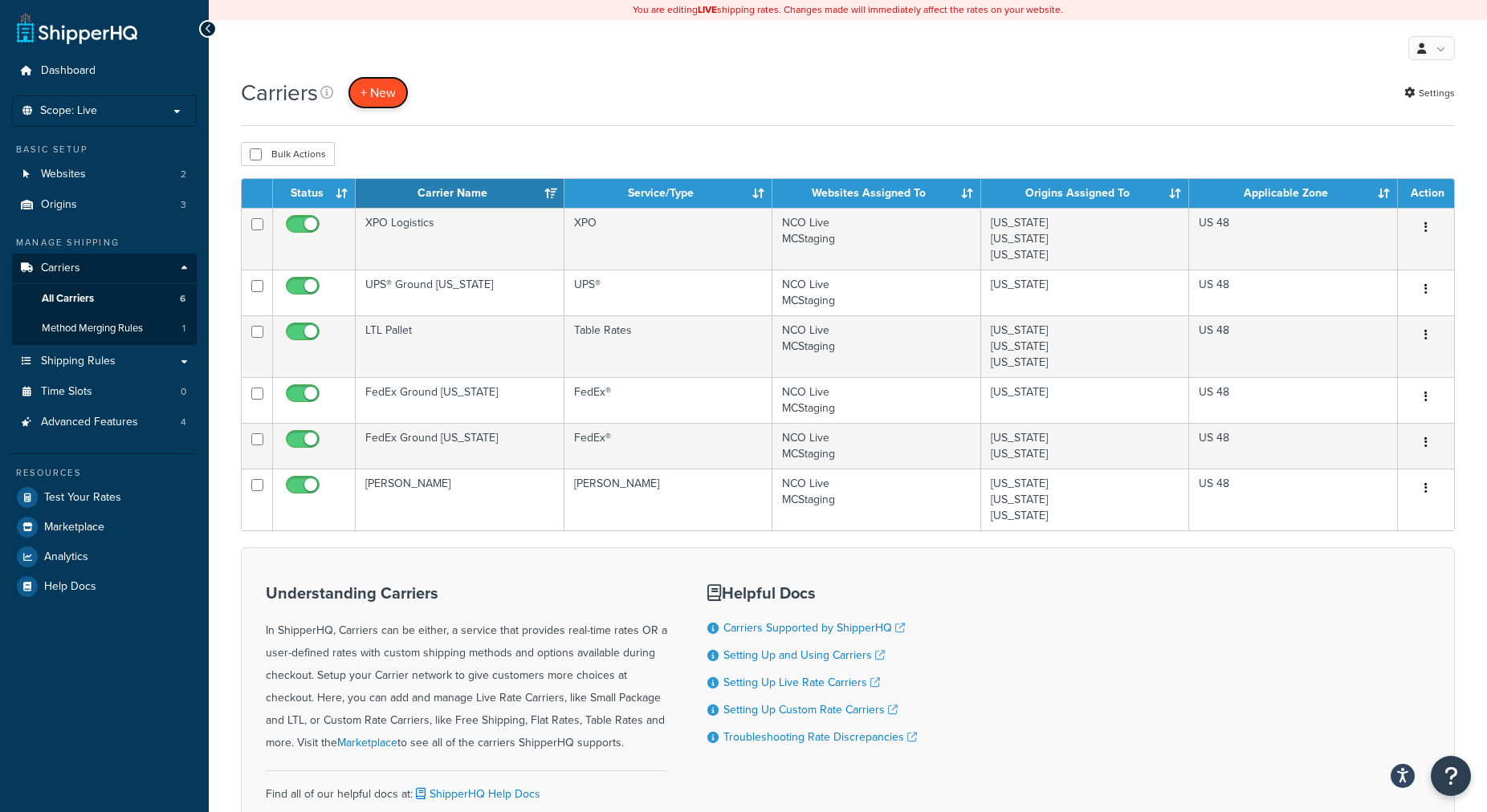
click at [388, 91] on button "+ New" at bounding box center [378, 93] width 61 height 33
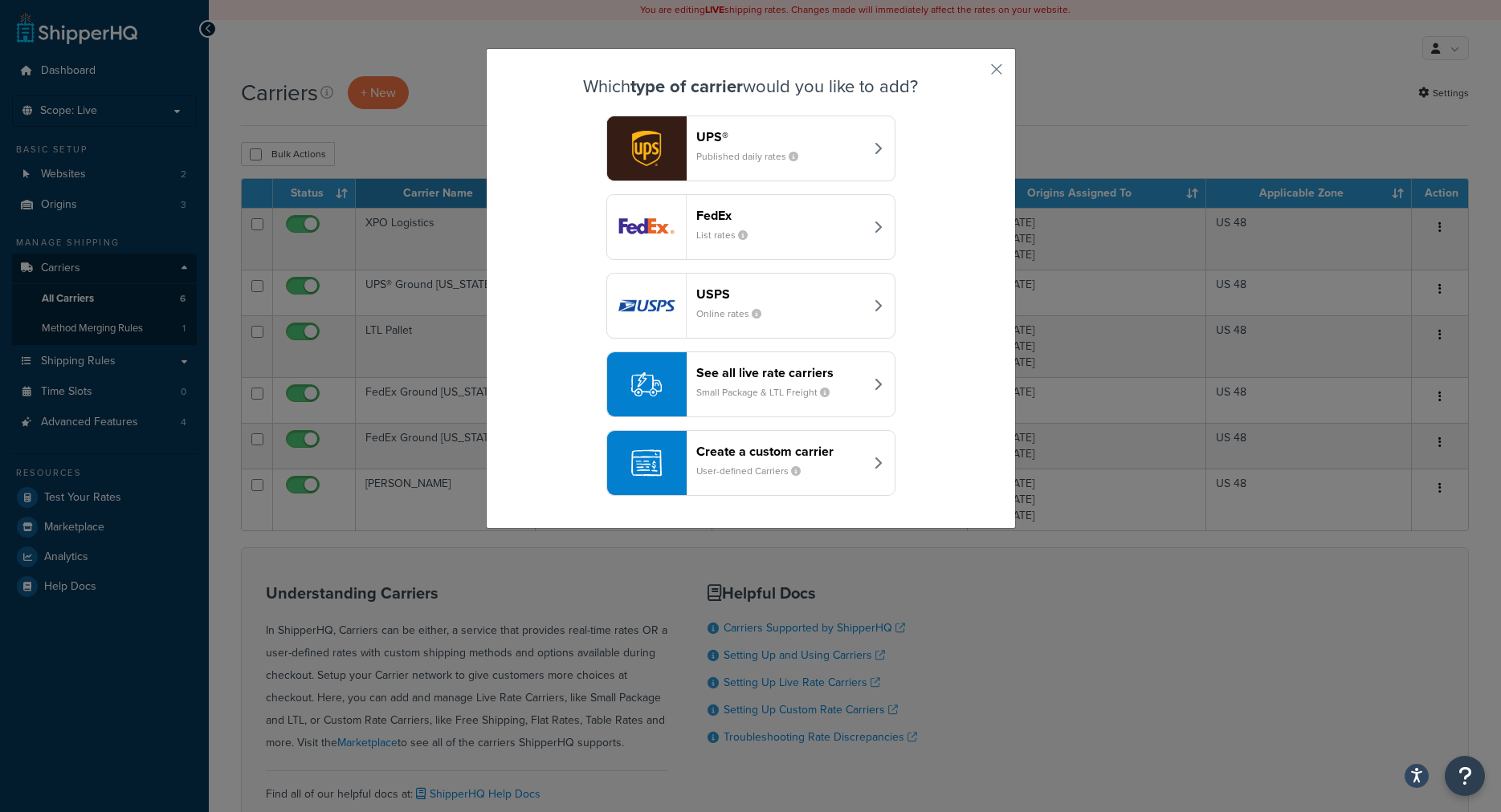
click at [874, 229] on icon "button" at bounding box center [878, 227] width 8 height 13
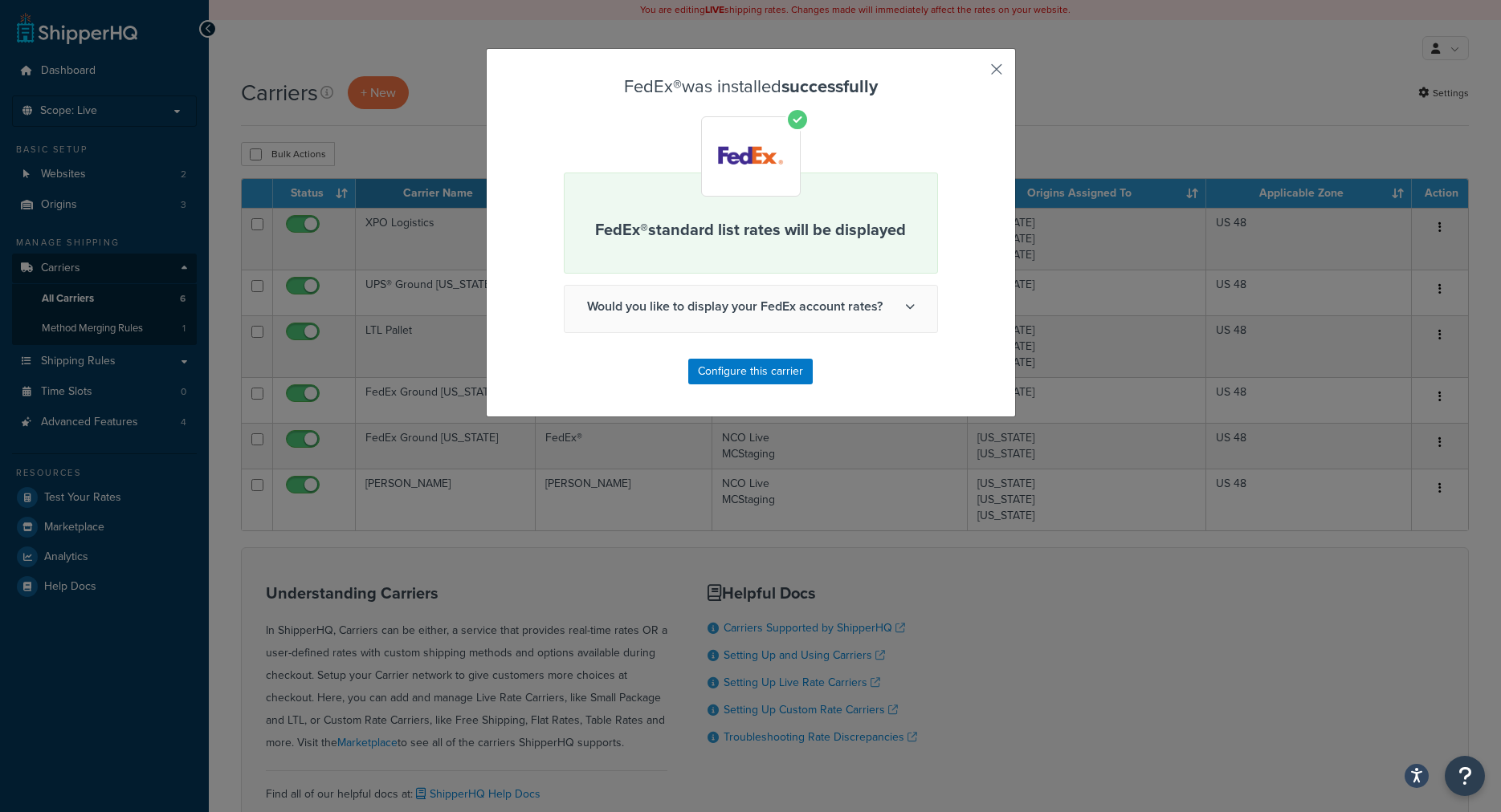
click at [975, 73] on button "button" at bounding box center [973, 75] width 4 height 4
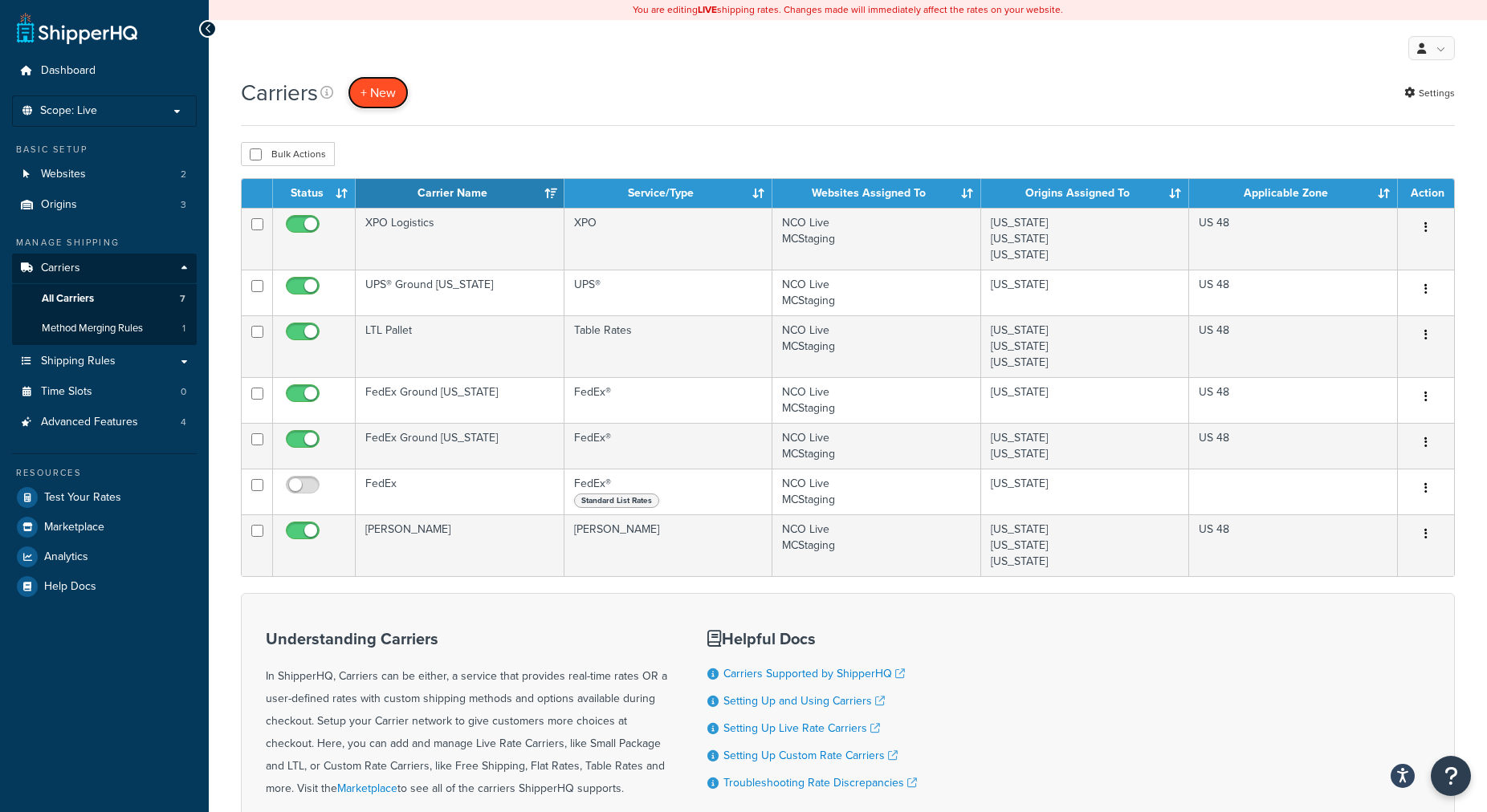
click at [375, 91] on button "+ New" at bounding box center [378, 93] width 61 height 33
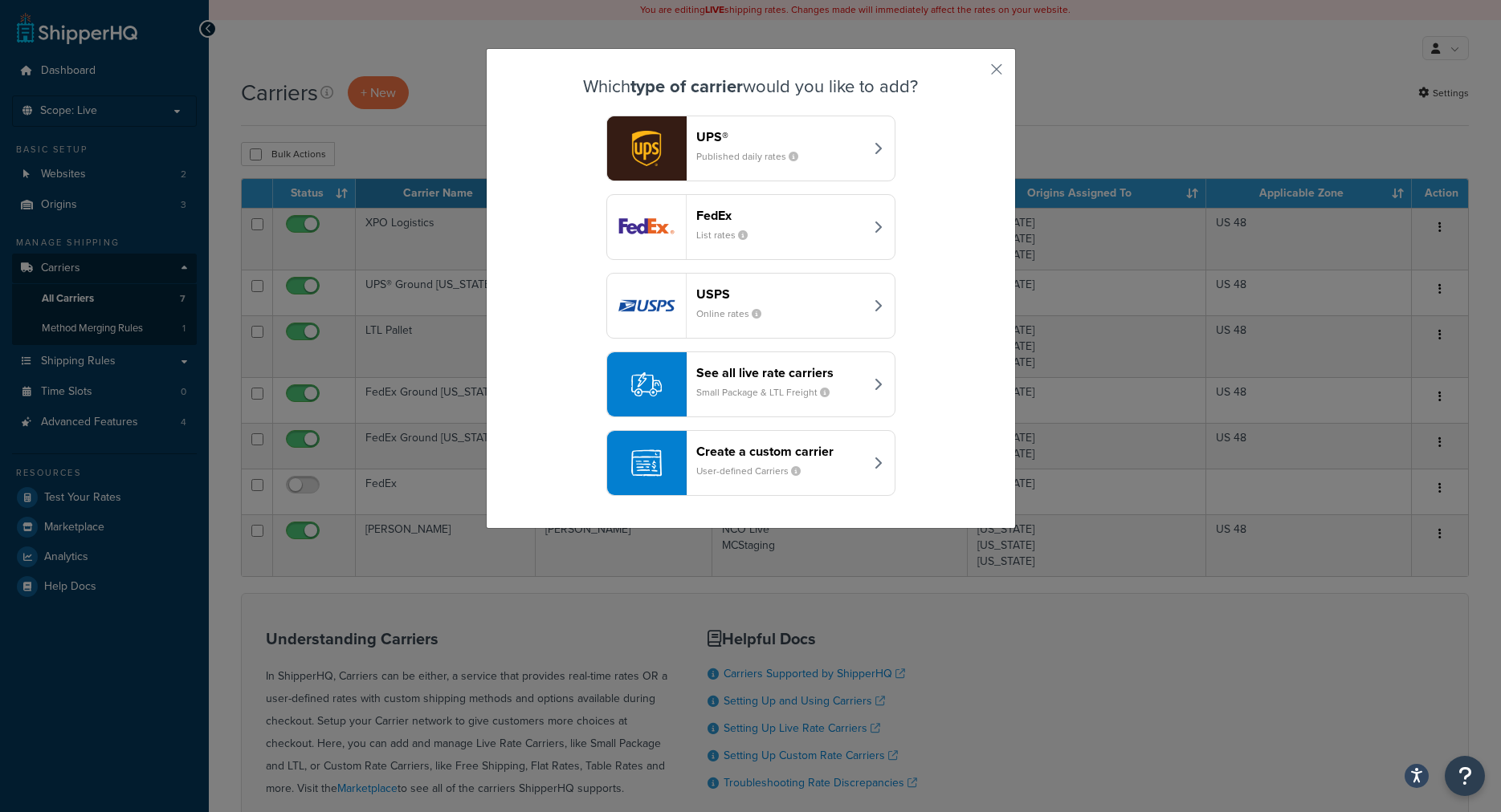
click at [726, 404] on div "See all live rate carriers Small Package & LTL Freight" at bounding box center [780, 384] width 168 height 39
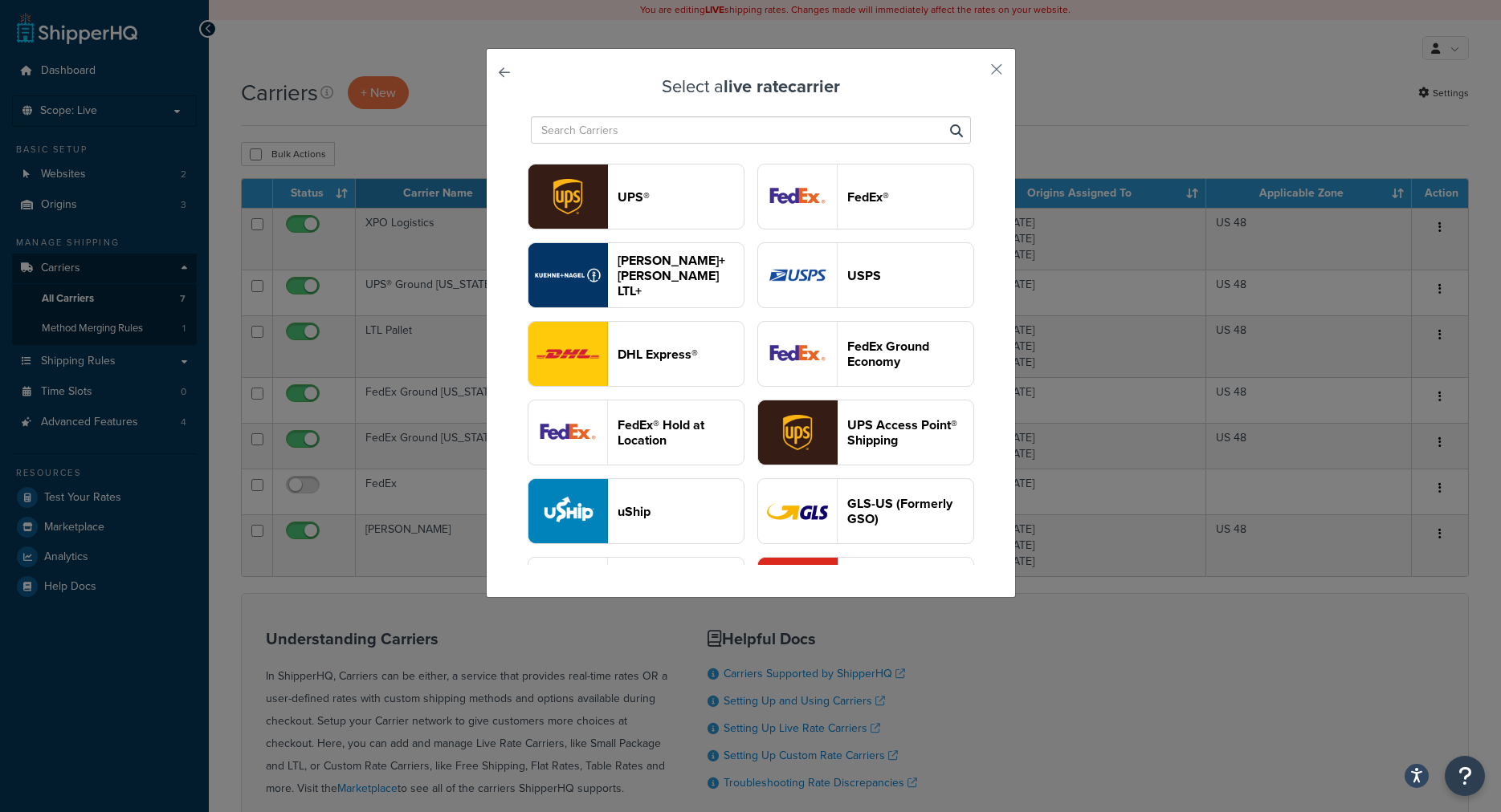
click at [767, 230] on button "FedEx®" at bounding box center [866, 196] width 217 height 66
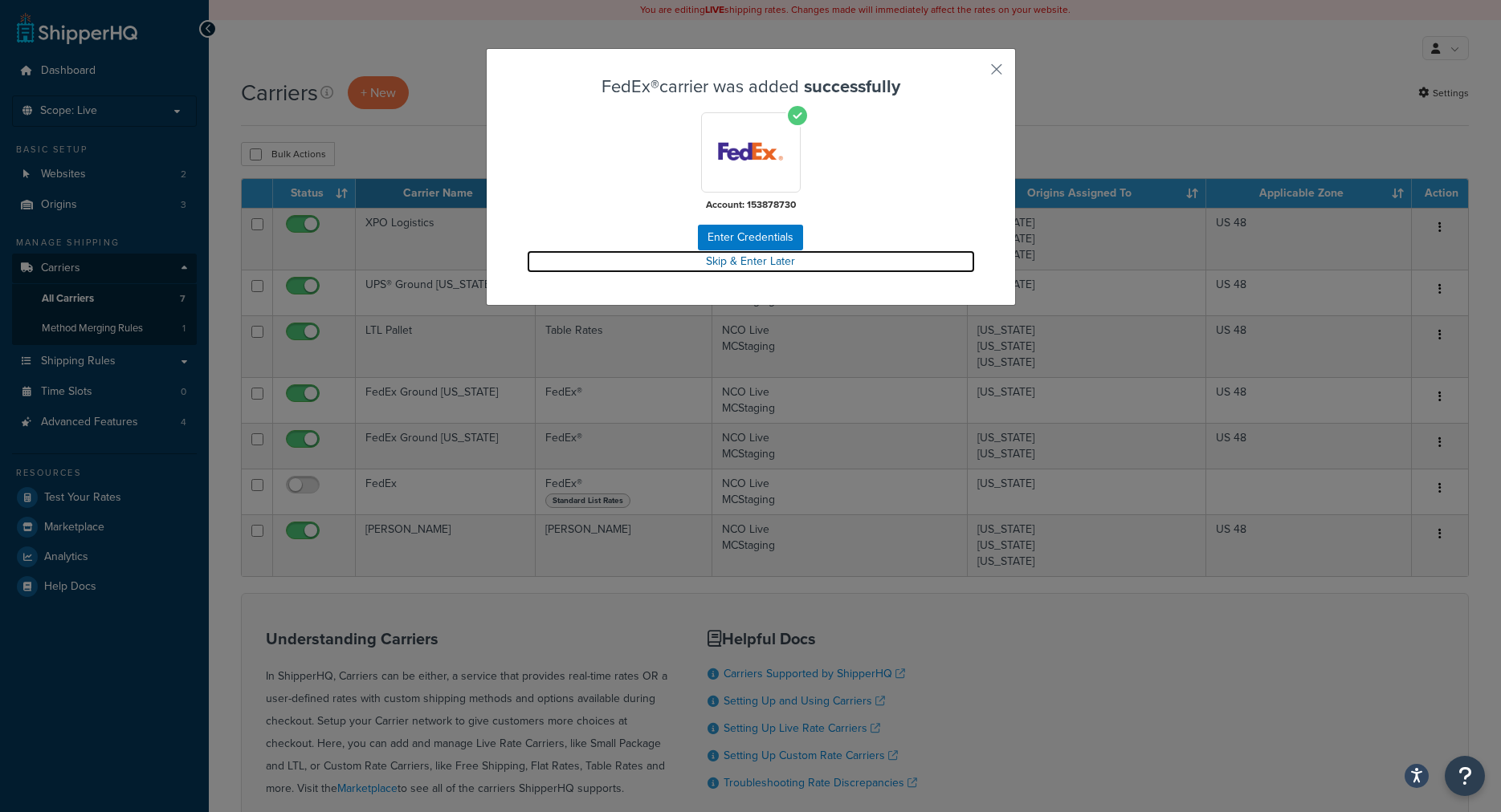
click at [751, 261] on link "Skip & Enter Later" at bounding box center [750, 261] width 448 height 22
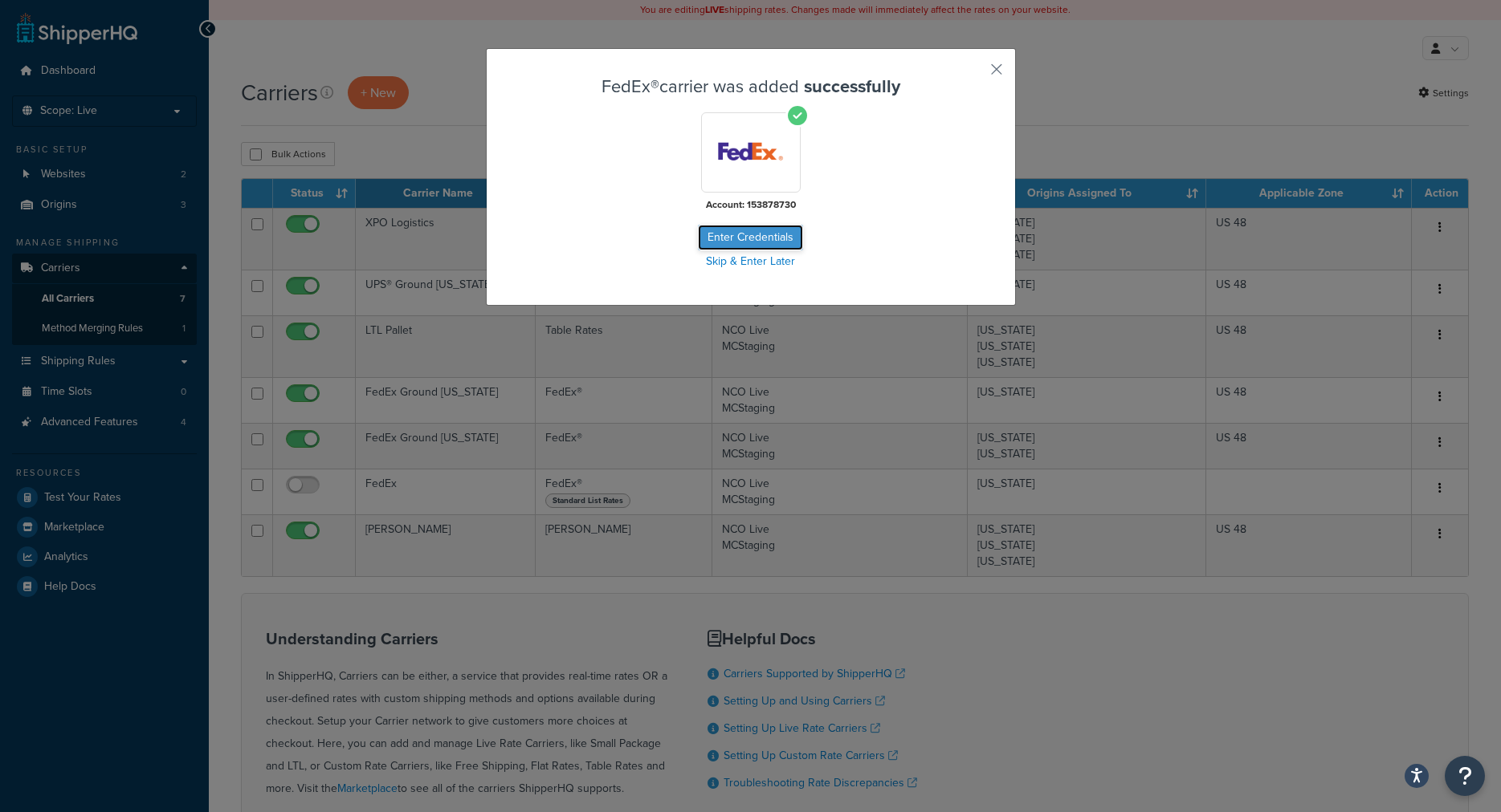
click at [742, 237] on button "Enter Credentials" at bounding box center [750, 237] width 105 height 26
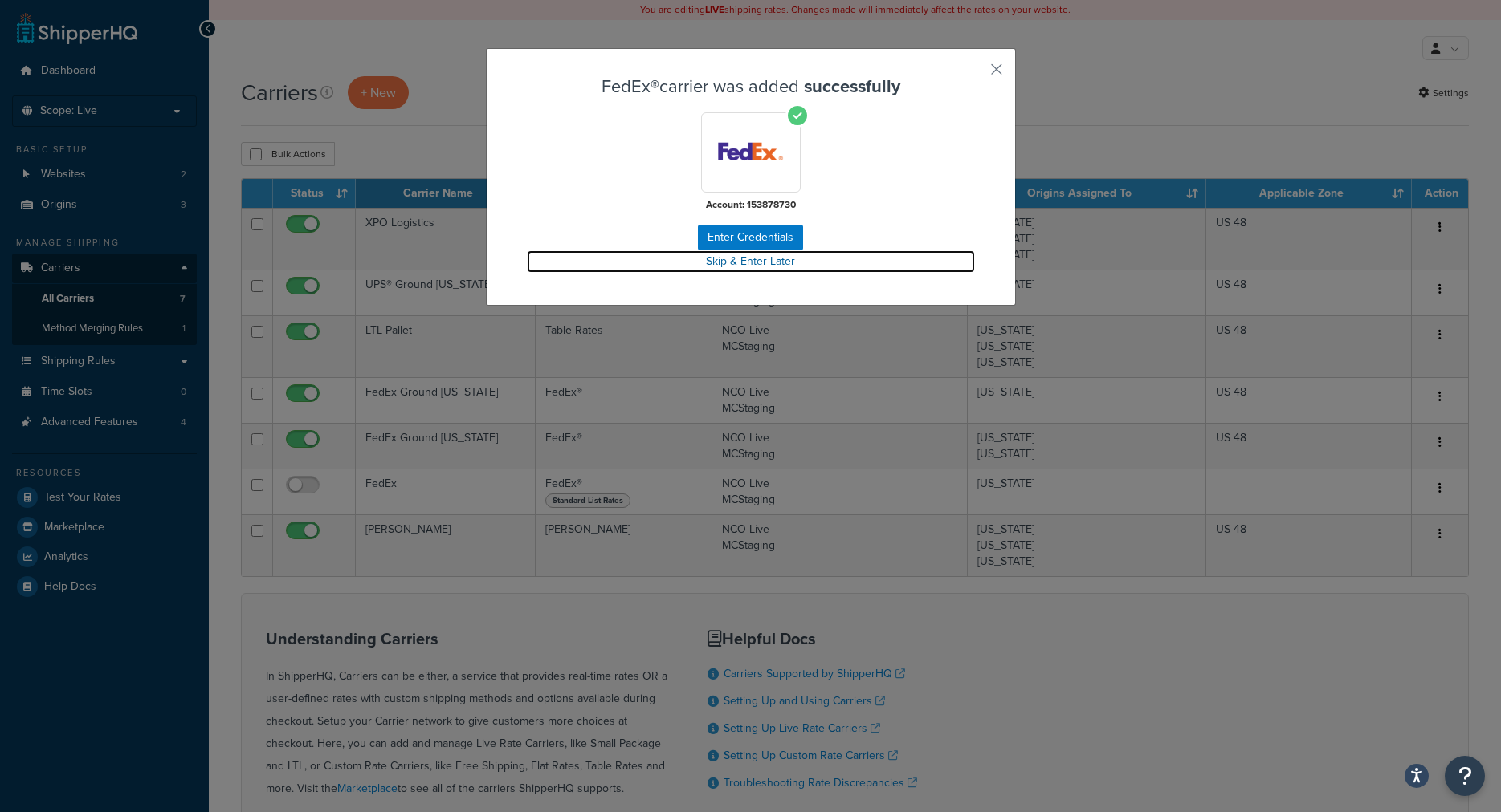
click at [736, 260] on link "Skip & Enter Later" at bounding box center [750, 261] width 448 height 22
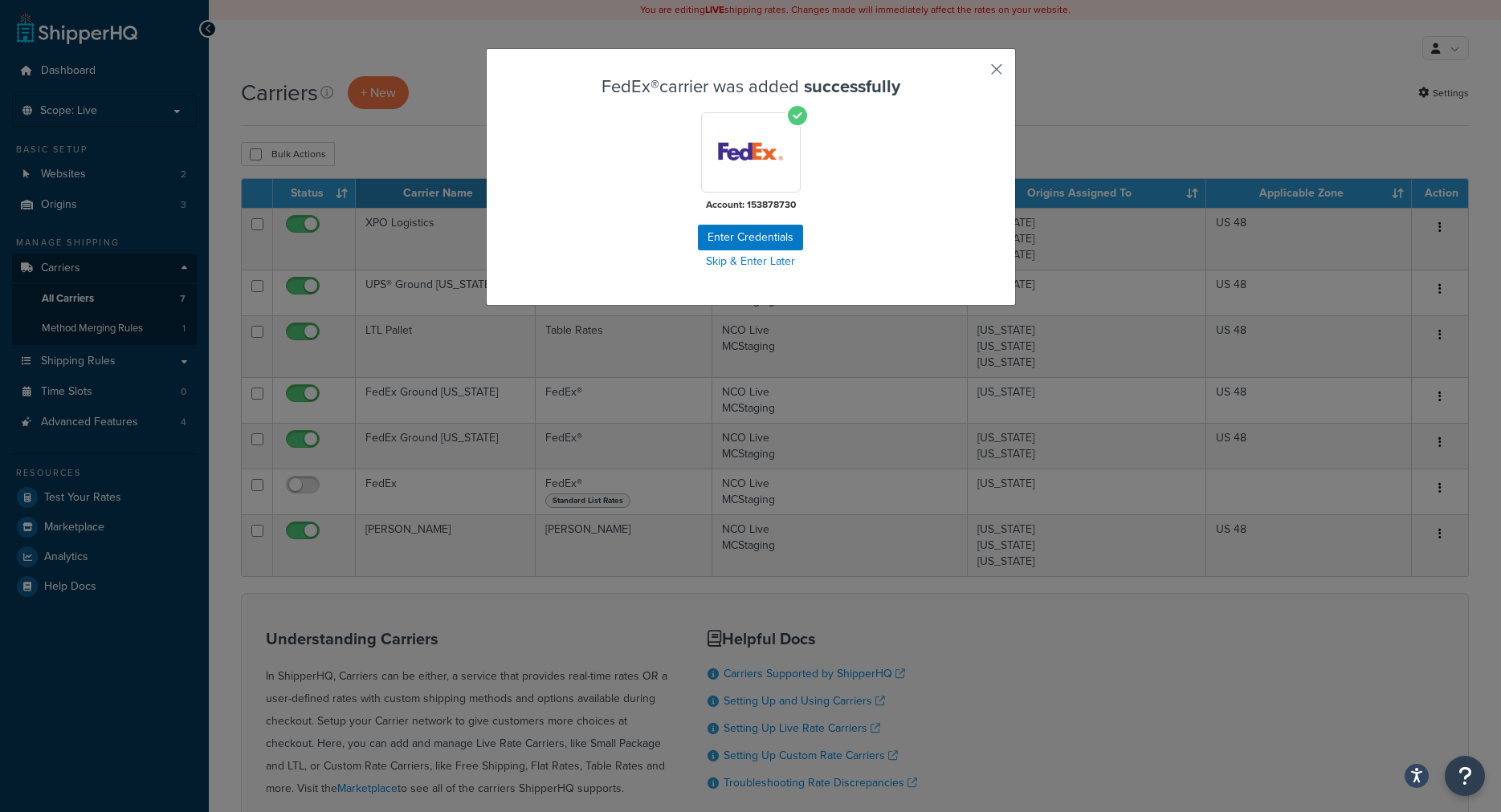
click at [975, 75] on button "button" at bounding box center [973, 75] width 4 height 4
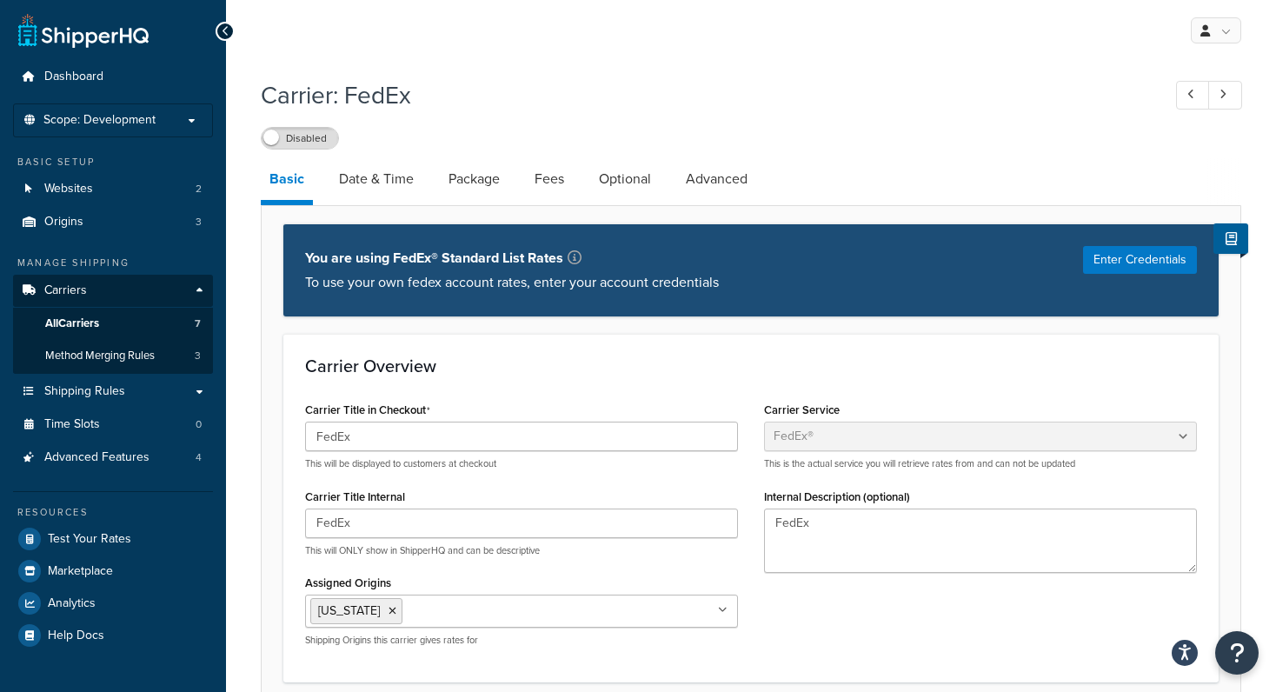
select select "fedEx"
select select "REGULAR_PICKUP"
select select "YOUR_PACKAGING"
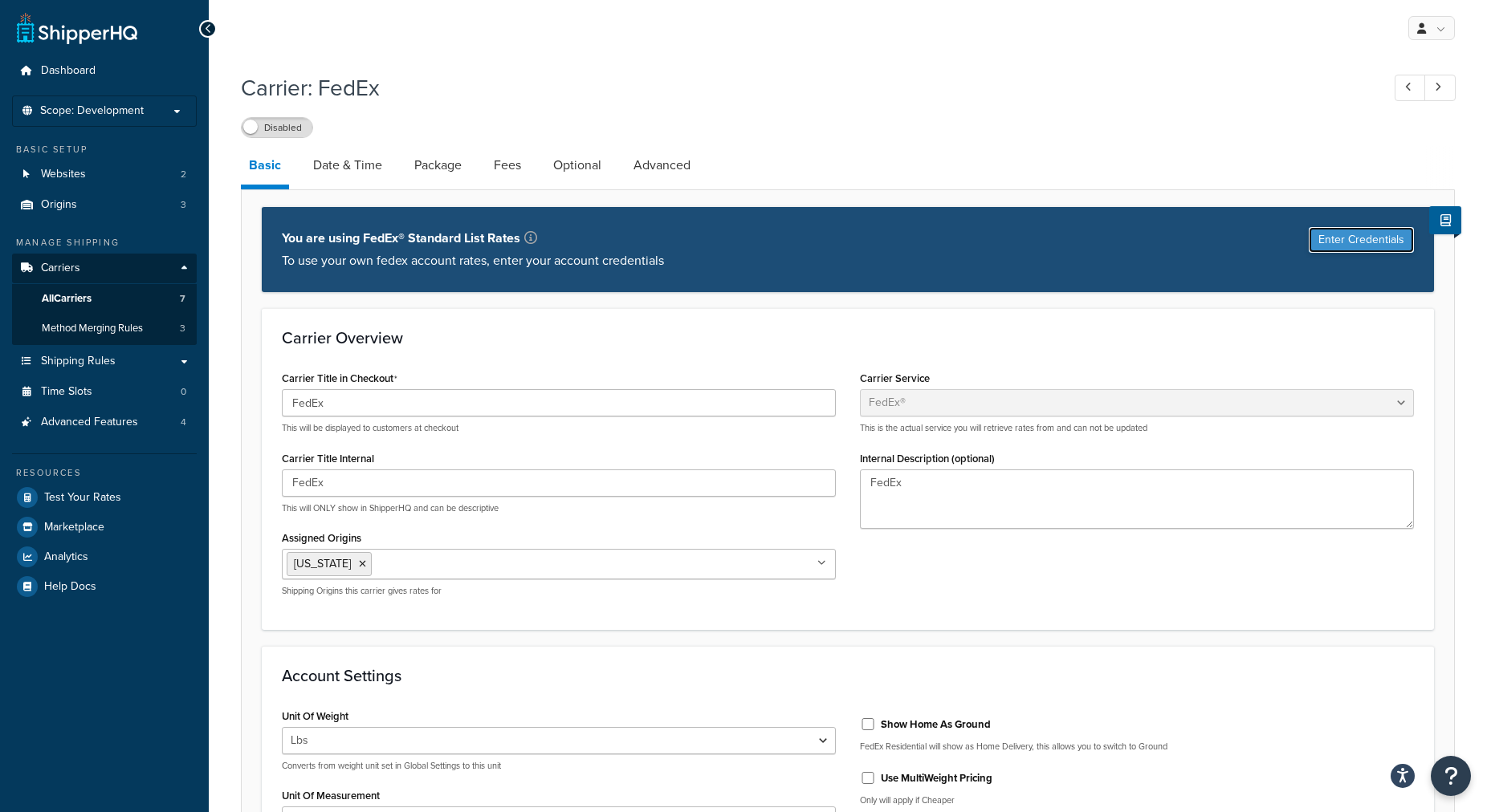
click at [1178, 248] on button "Enter Credentials" at bounding box center [1362, 240] width 105 height 26
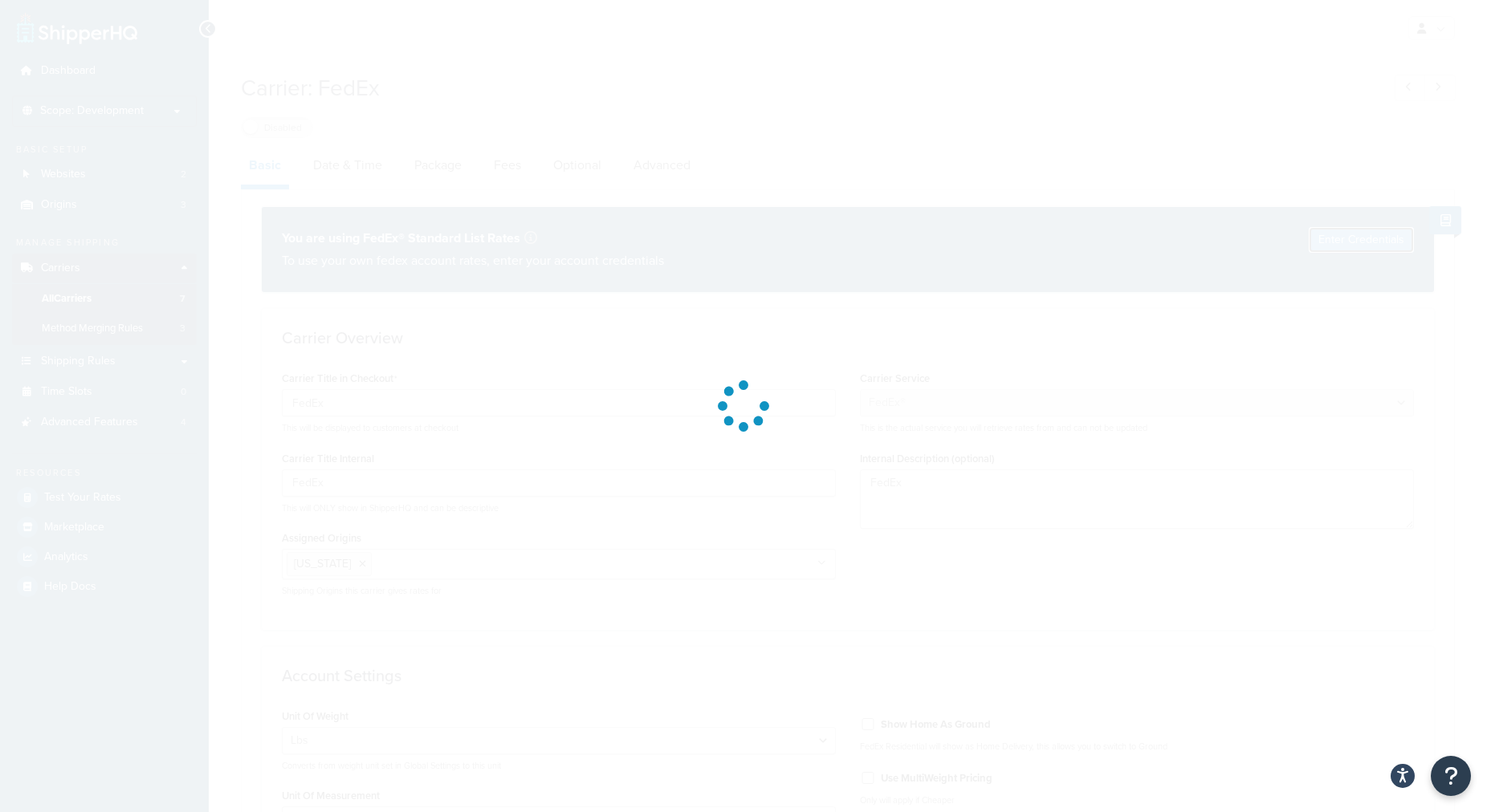
select select "US"
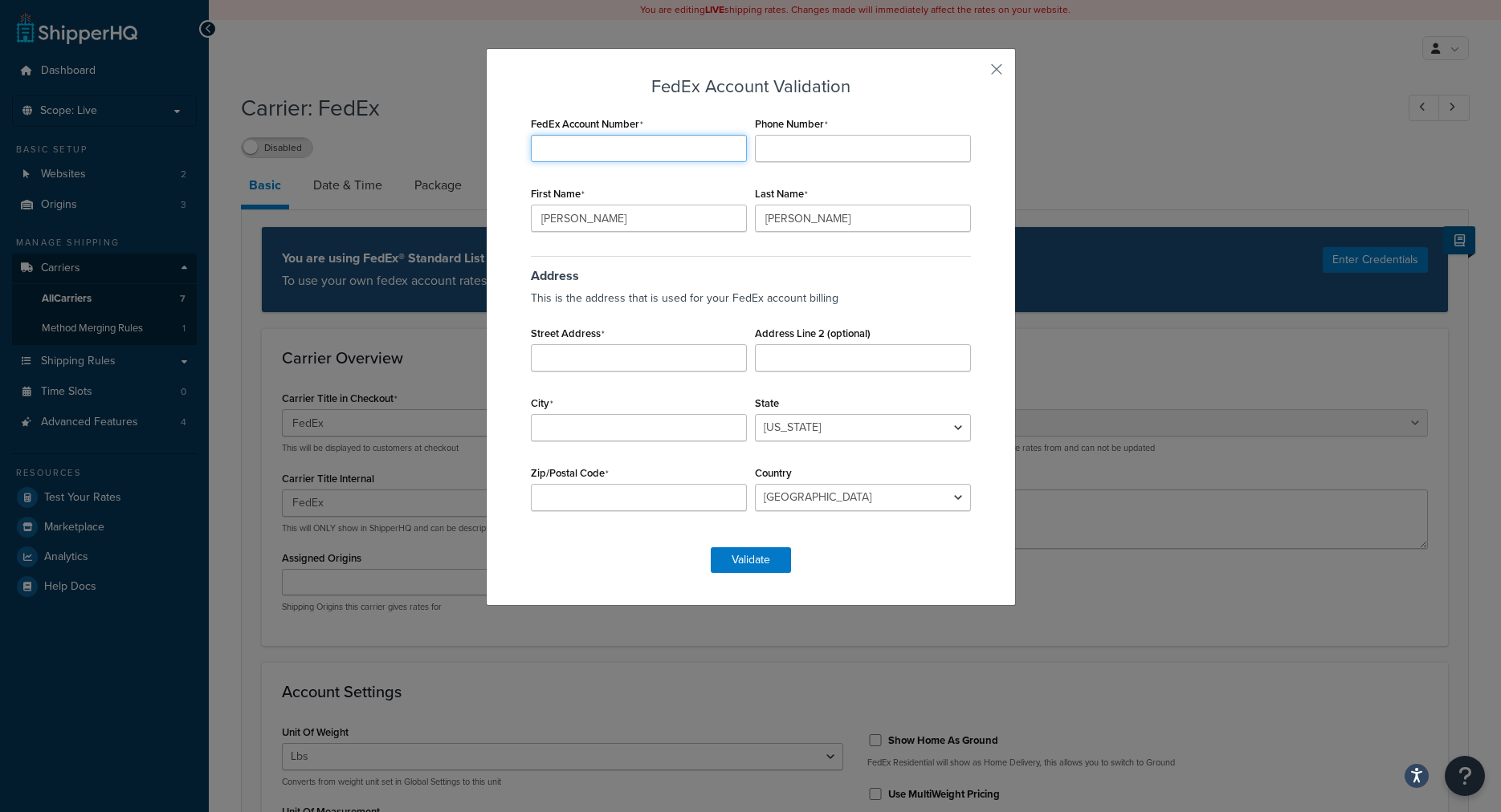
click at [671, 154] on input "FedEx Account Number" at bounding box center [639, 149] width 216 height 28
type input "207046889"
click at [845, 154] on input "Phone Number" at bounding box center [863, 149] width 216 height 28
paste input "9295 Prototype Dr STE D2"
type input "9"
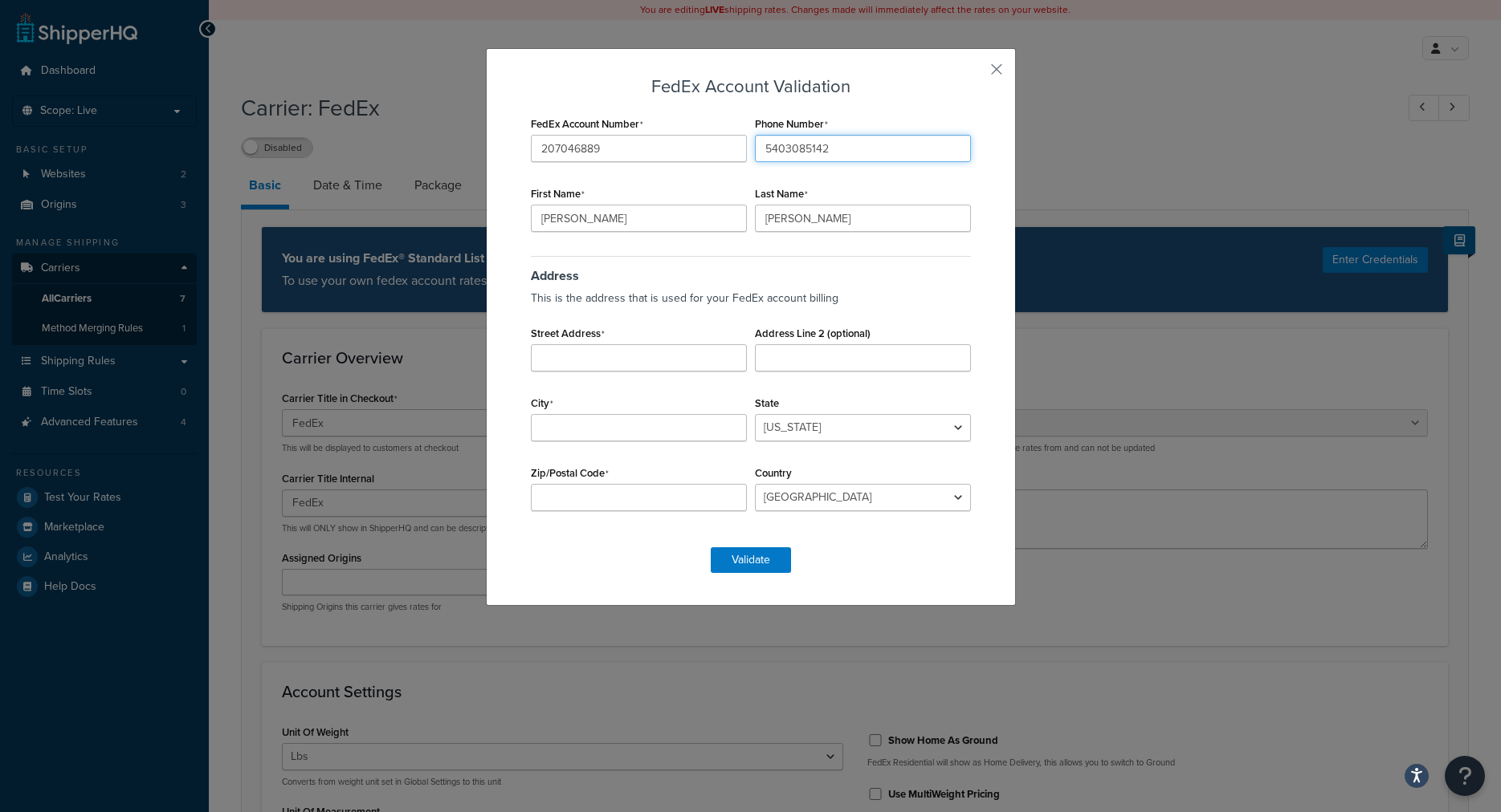
type input "5403085142"
drag, startPoint x: 579, startPoint y: 212, endPoint x: 341, endPoint y: 298, distance: 253.1
click at [531, 232] on input "Jim" at bounding box center [639, 219] width 216 height 28
type input "Sheldon"
click at [800, 214] on input "Wieb" at bounding box center [863, 219] width 216 height 28
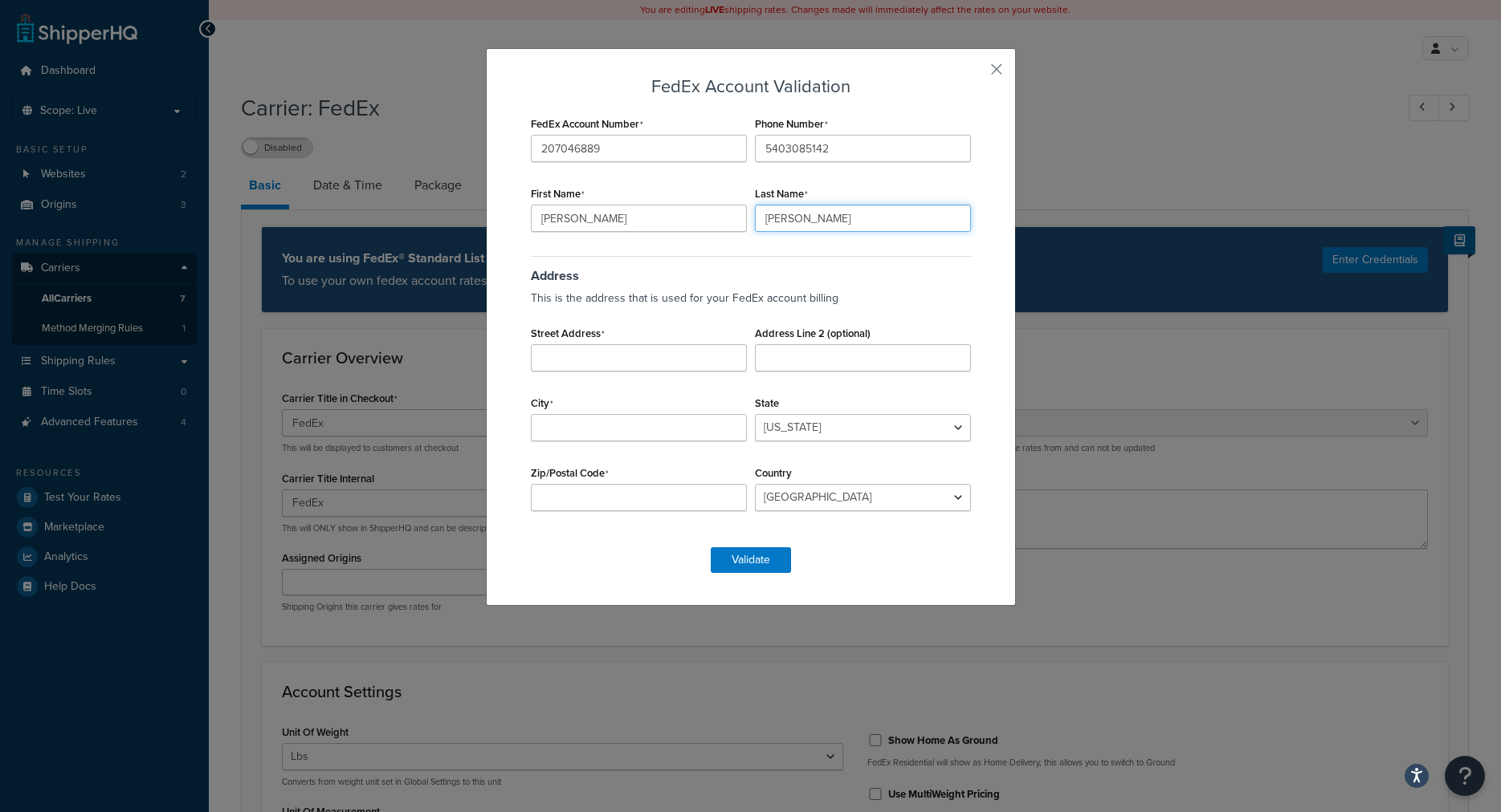
type input "Wiebe"
click at [697, 353] on input "Street Address" at bounding box center [639, 358] width 216 height 28
click at [533, 358] on input "Street Address" at bounding box center [639, 358] width 216 height 28
paste input "9295 Prototype Dr STE D2"
type input "9295 Prototype Dr STE D2"
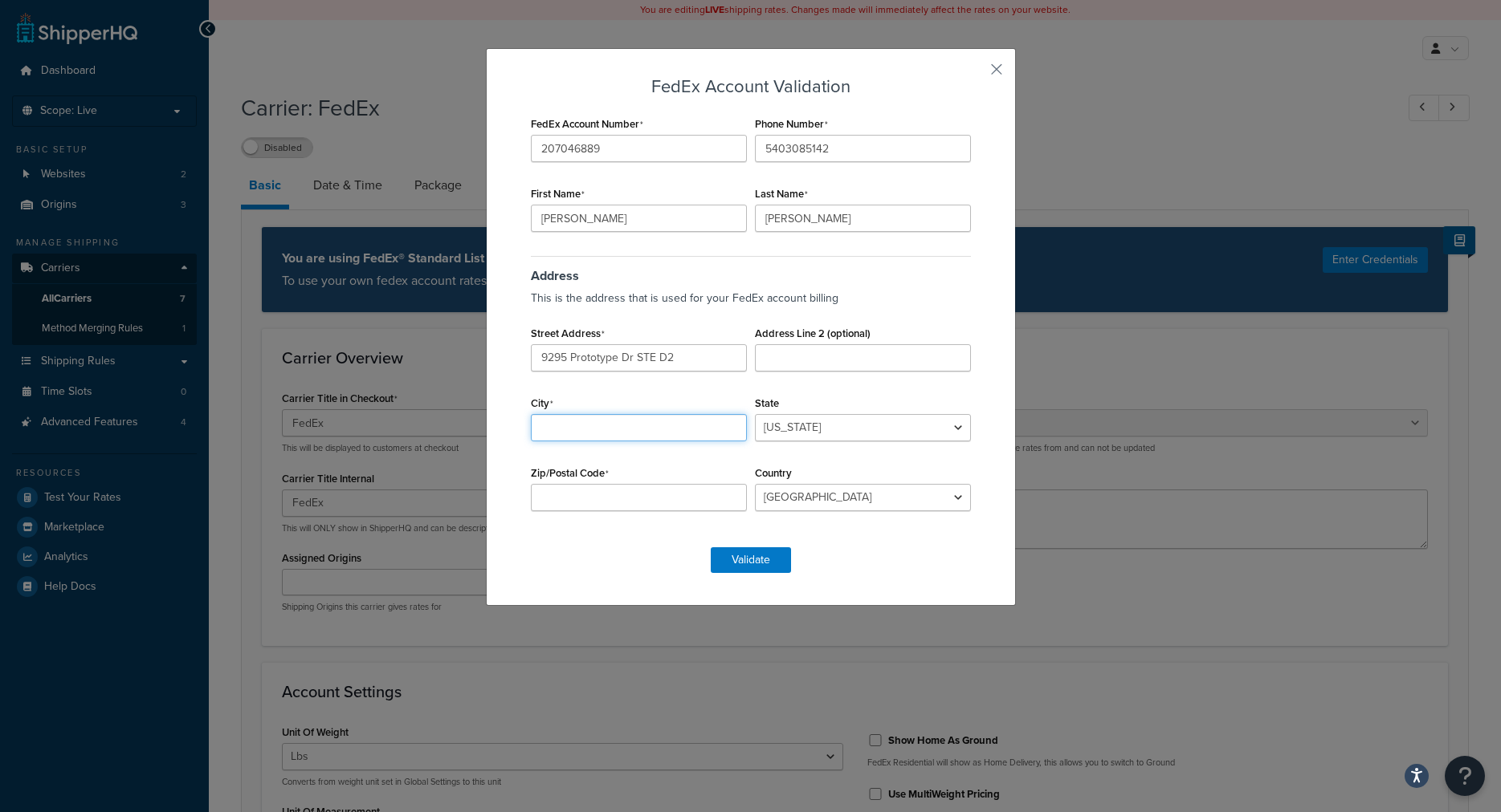
click at [600, 424] on input "City" at bounding box center [639, 428] width 216 height 28
type input "Reno"
select select "NV"
type input "89521"
click at [741, 563] on button "Validate" at bounding box center [750, 561] width 80 height 26
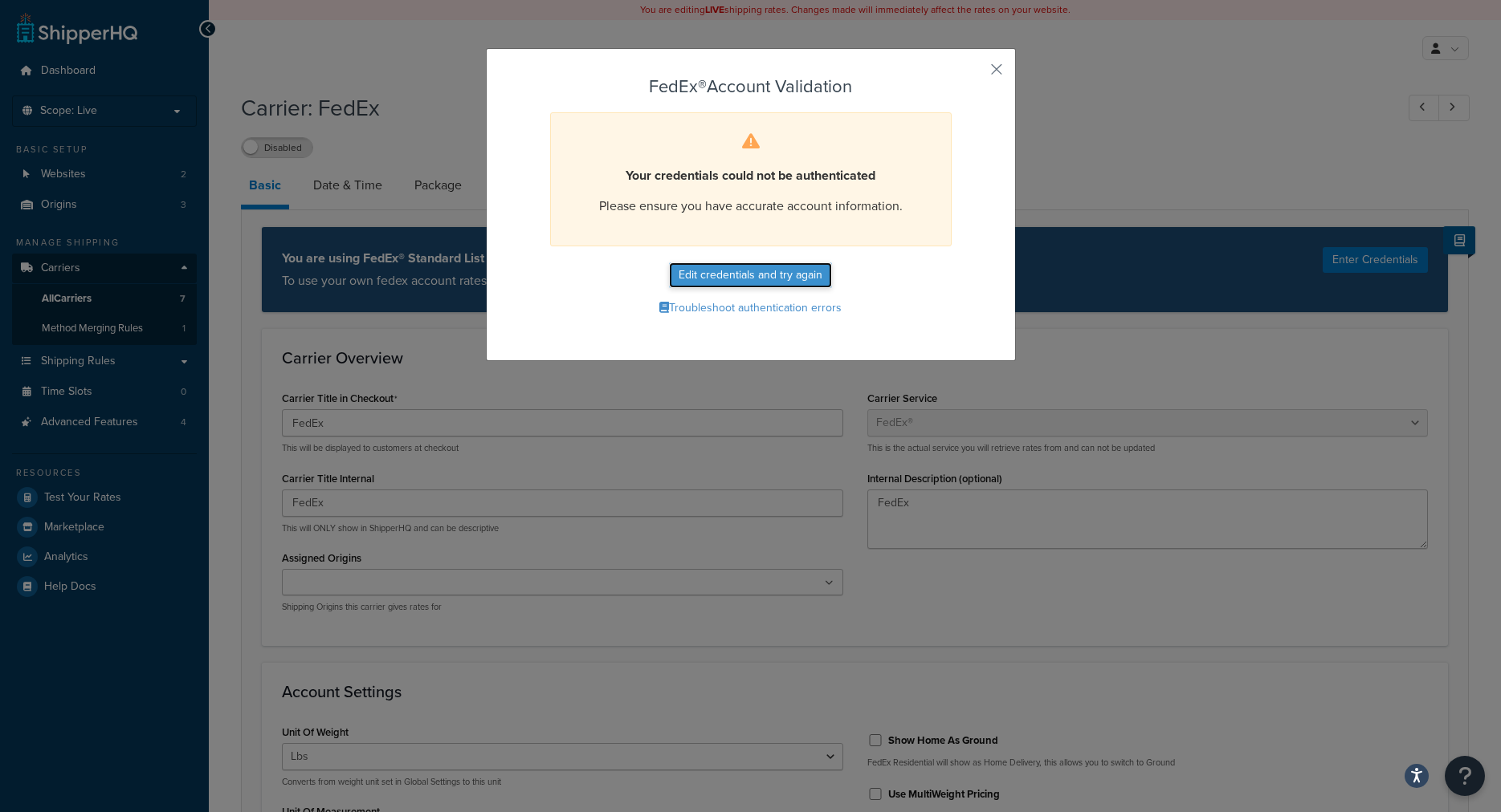
click at [734, 273] on button "Edit credentials and try again" at bounding box center [750, 275] width 163 height 26
select select "NV"
select select "US"
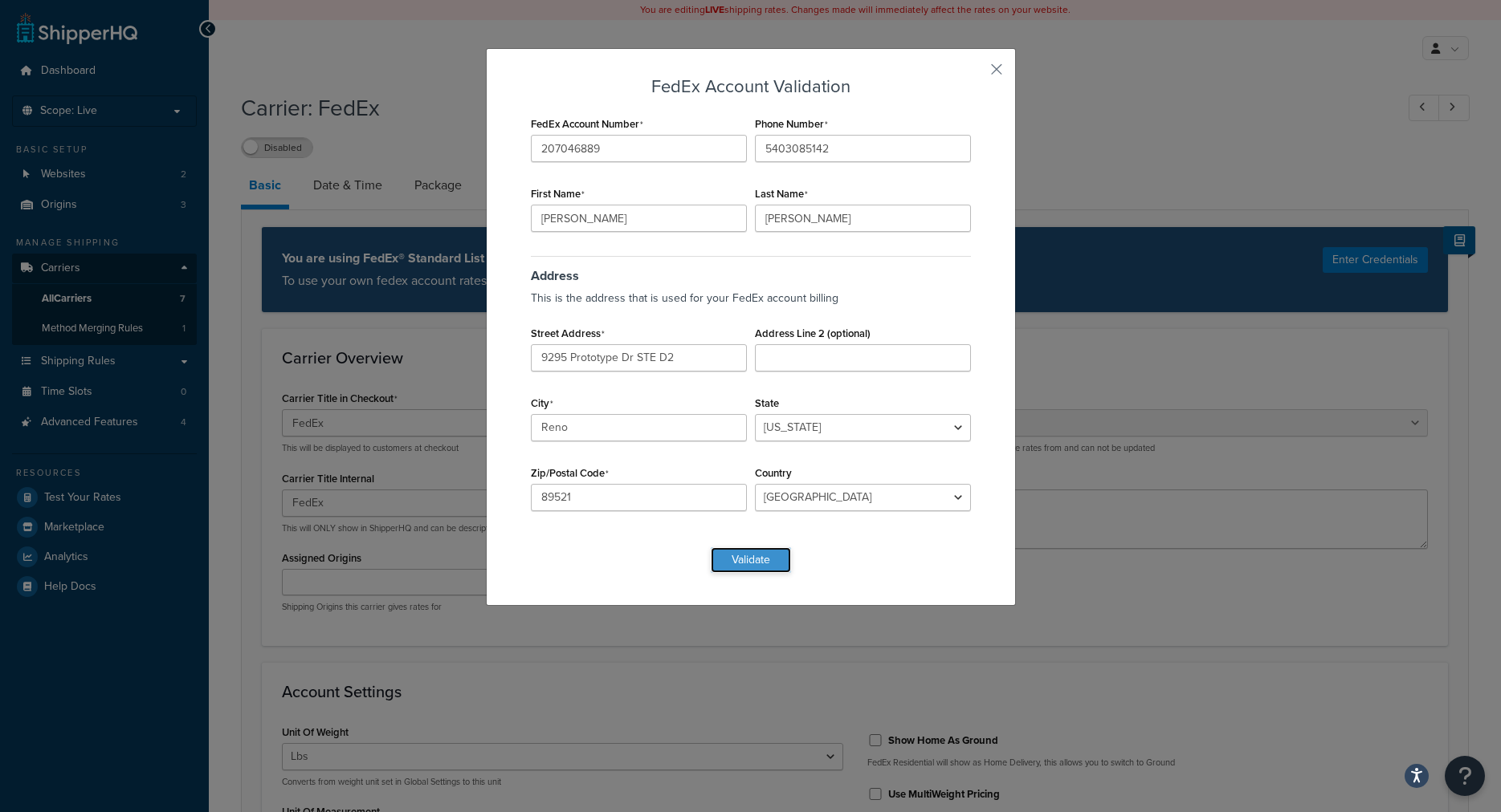
click at [746, 561] on button "Validate" at bounding box center [750, 561] width 80 height 26
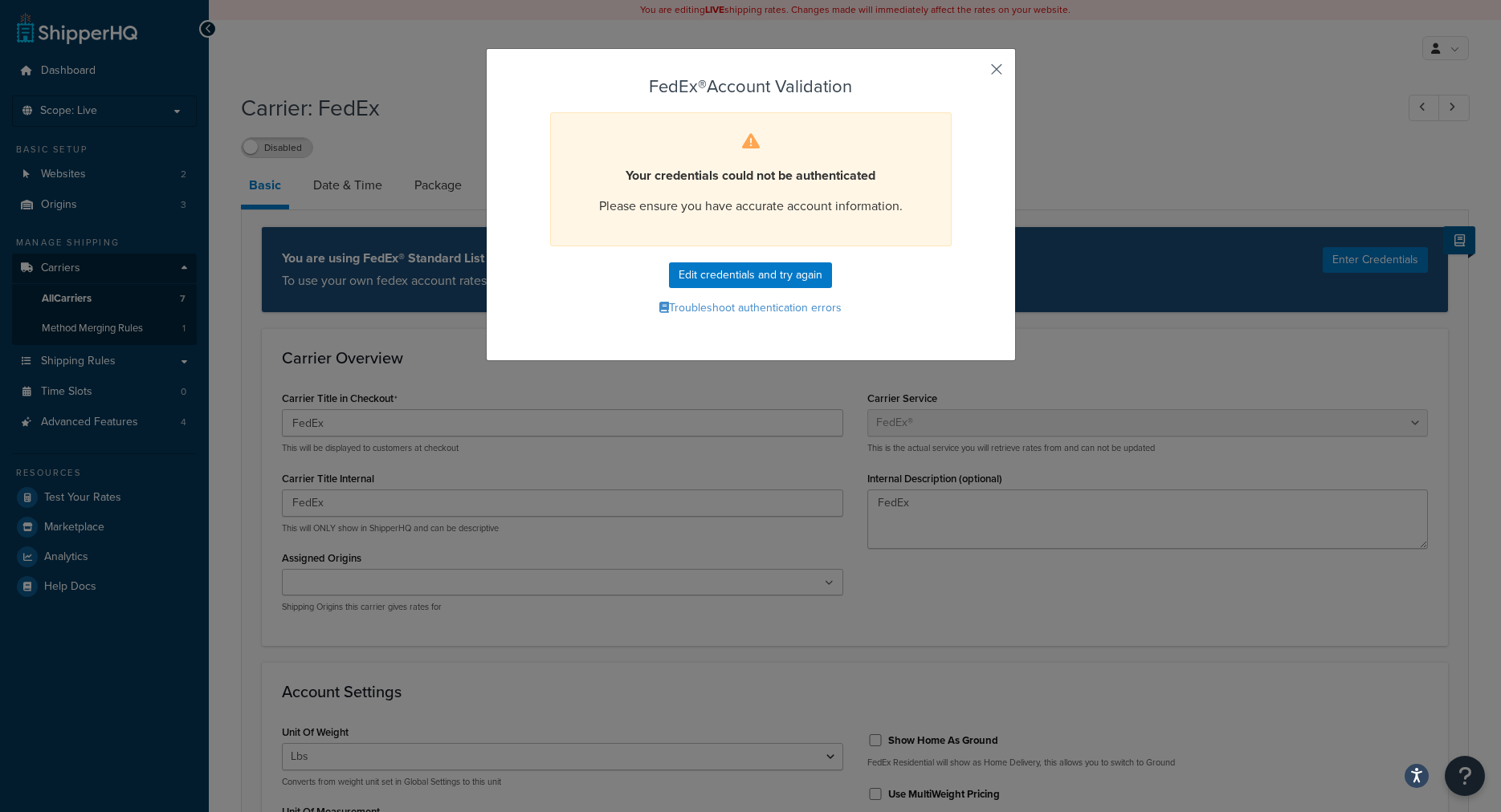
click at [975, 73] on button "button" at bounding box center [973, 75] width 4 height 4
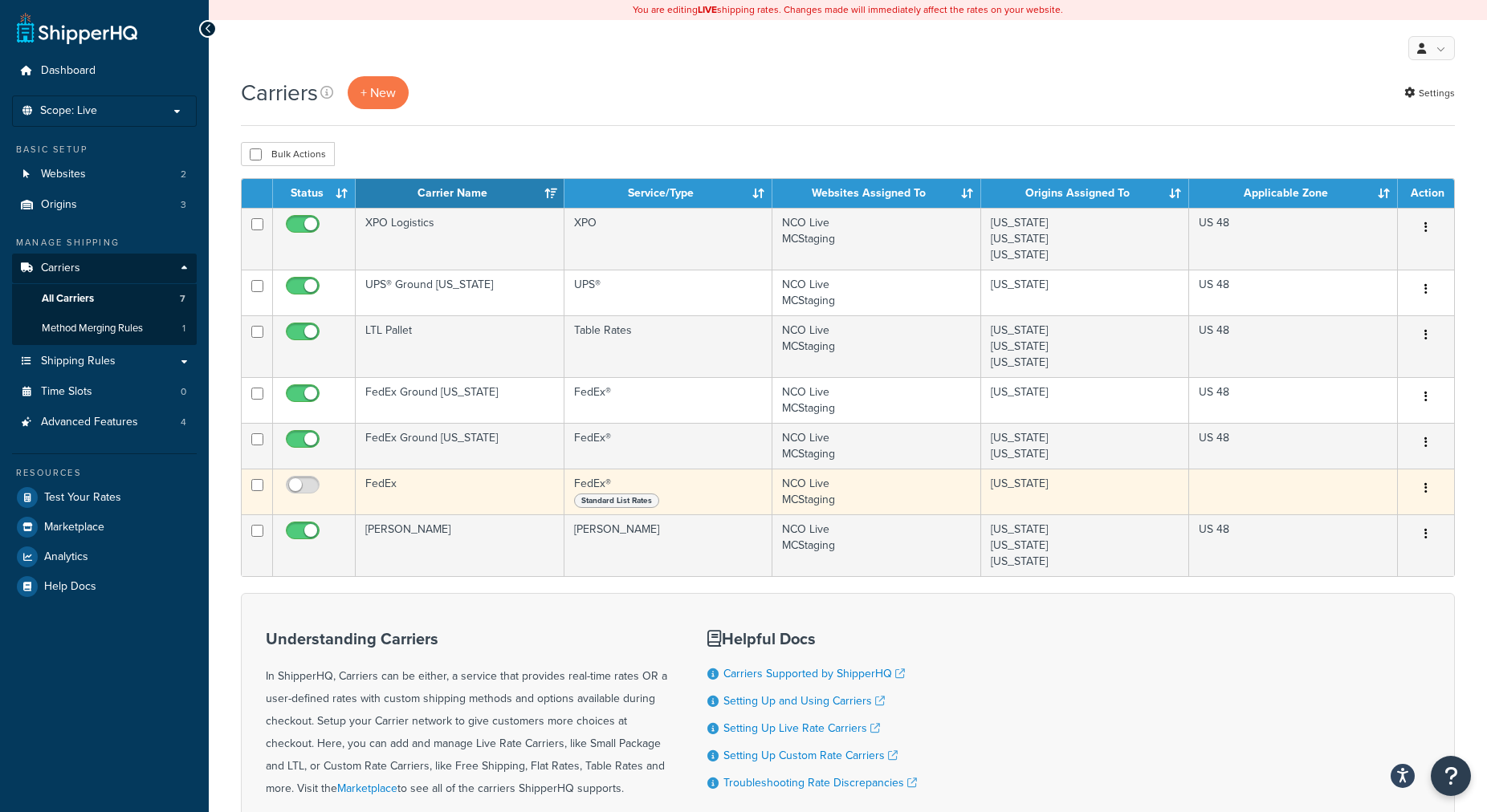
click at [467, 495] on td "FedEx" at bounding box center [460, 492] width 209 height 46
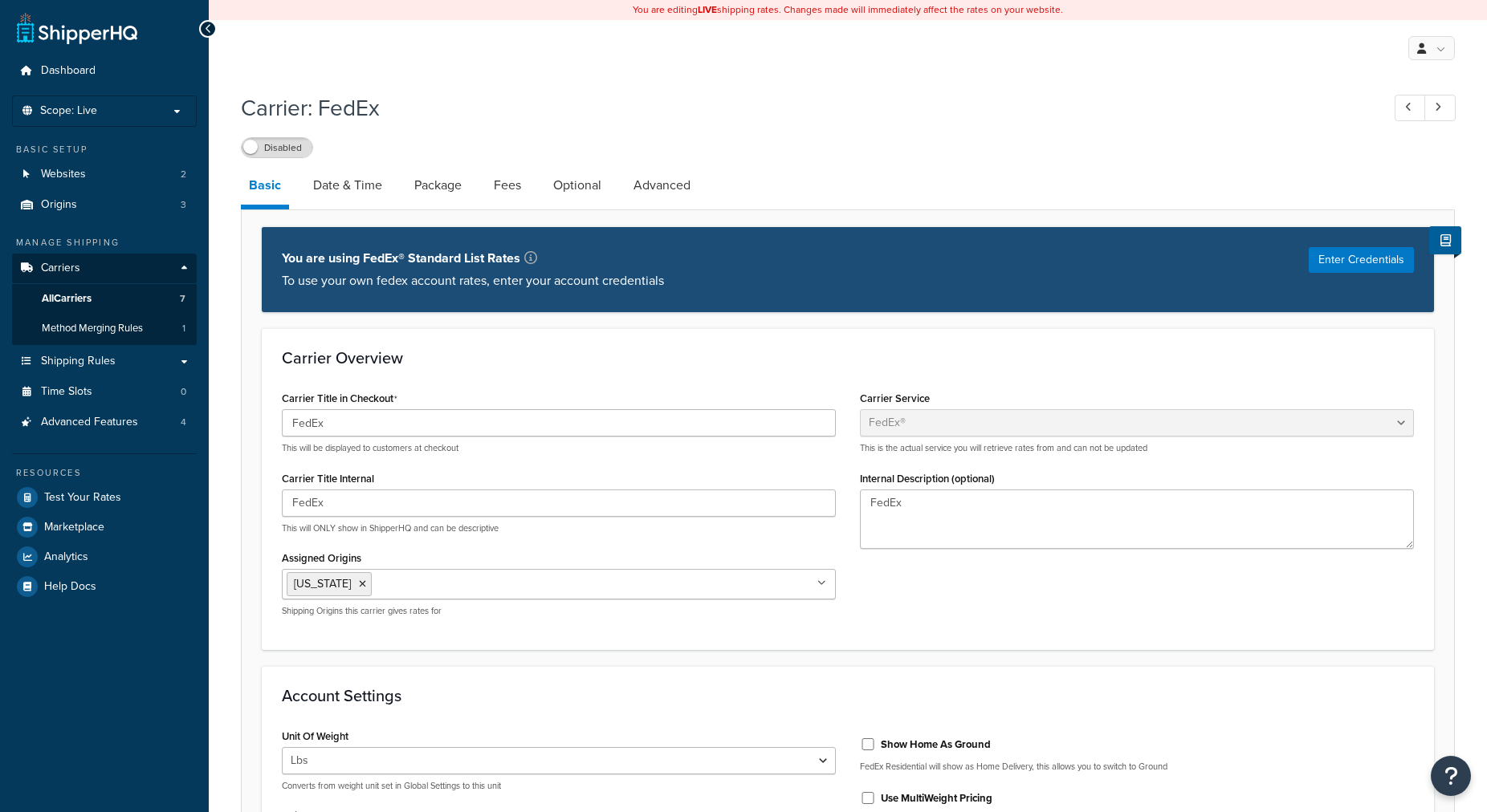
select select "fedEx"
select select "REGULAR_PICKUP"
select select "YOUR_PACKAGING"
click at [1347, 258] on button "Enter Credentials" at bounding box center [1362, 261] width 105 height 26
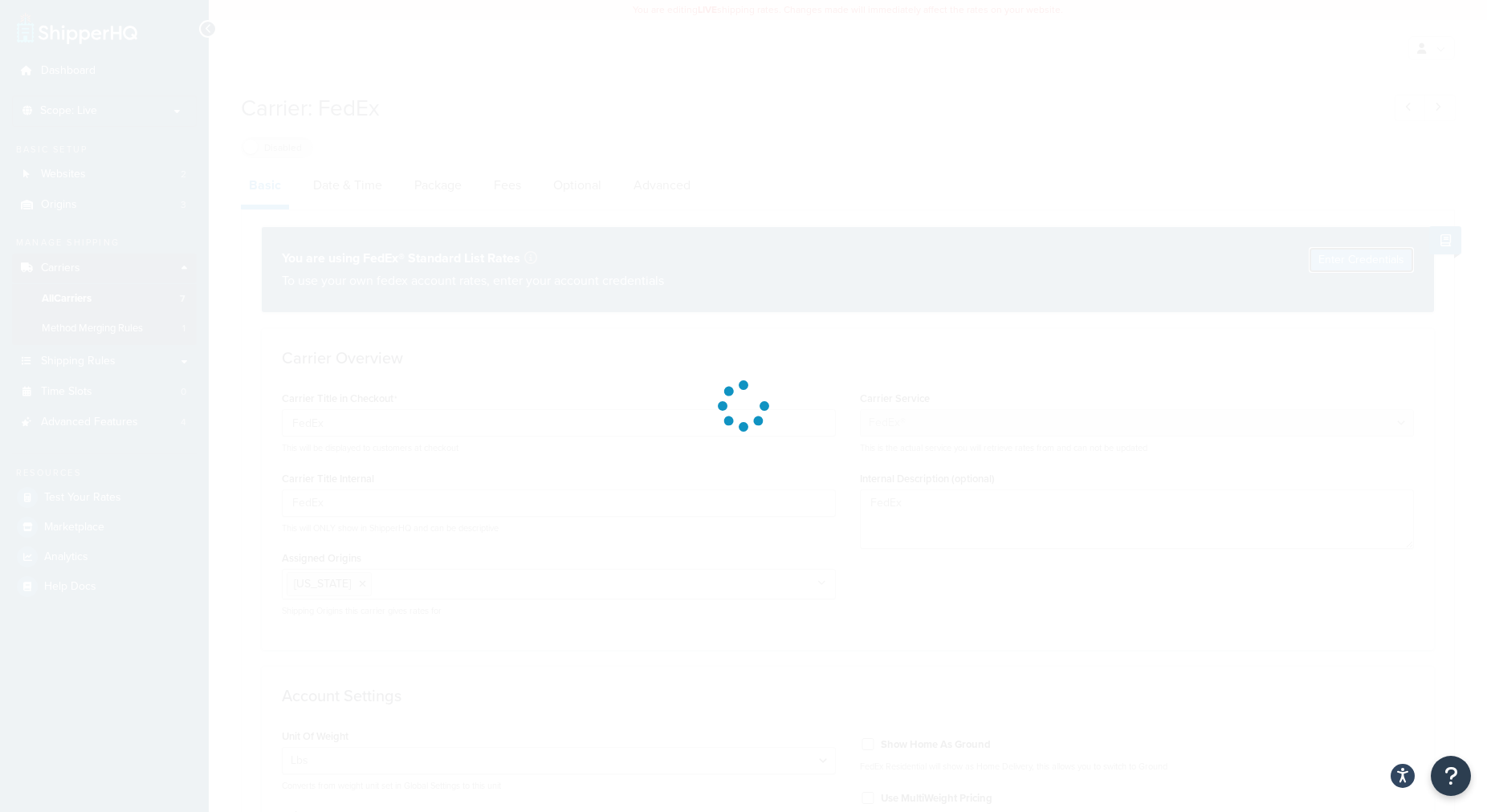
select select "US"
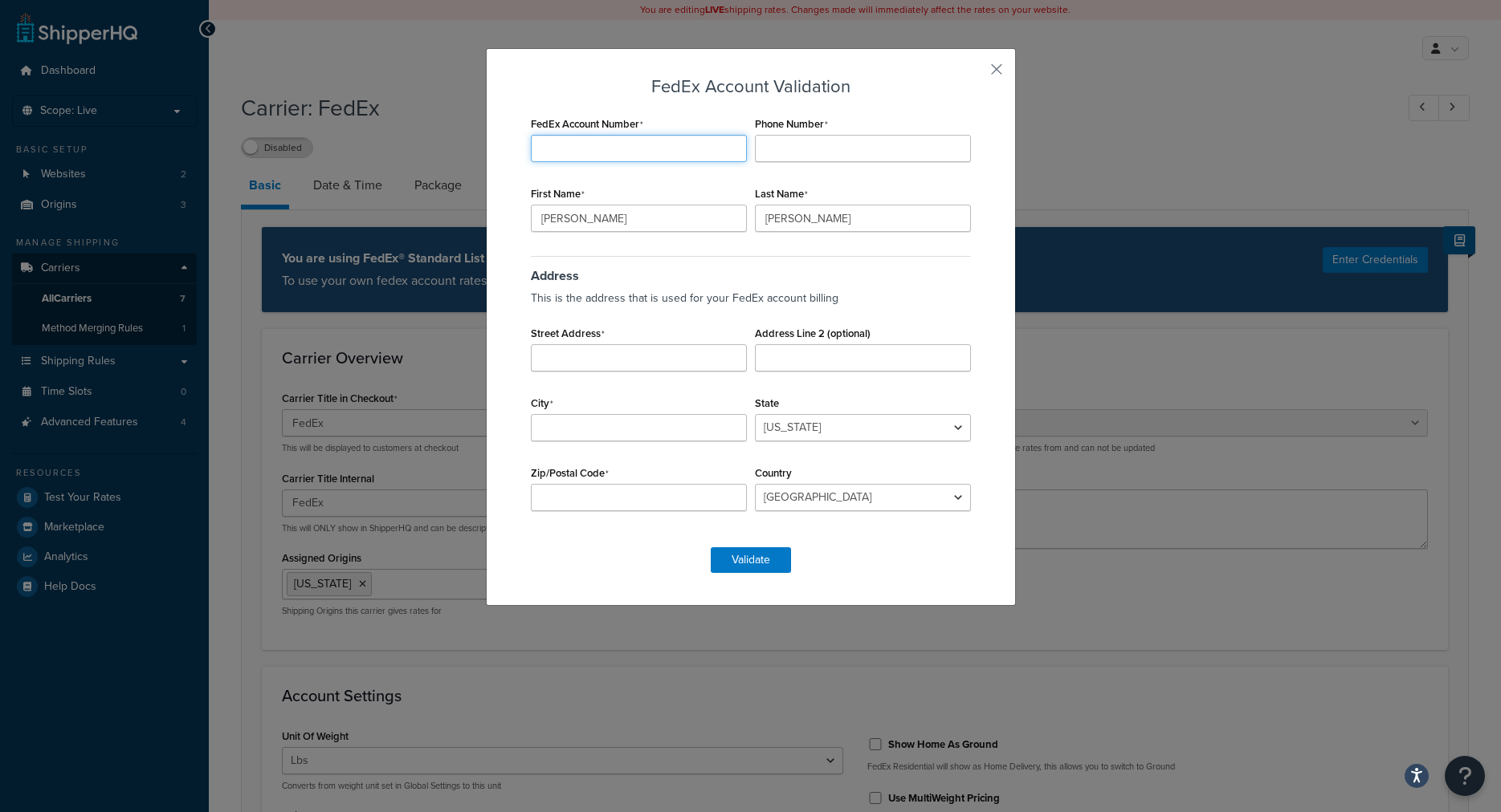
click at [629, 152] on input "FedEx Account Number" at bounding box center [639, 149] width 216 height 28
type input "207046889"
click at [826, 148] on input "Phone Number" at bounding box center [863, 149] width 216 height 28
type input "5403085142"
drag, startPoint x: 578, startPoint y: 219, endPoint x: 312, endPoint y: 212, distance: 266.1
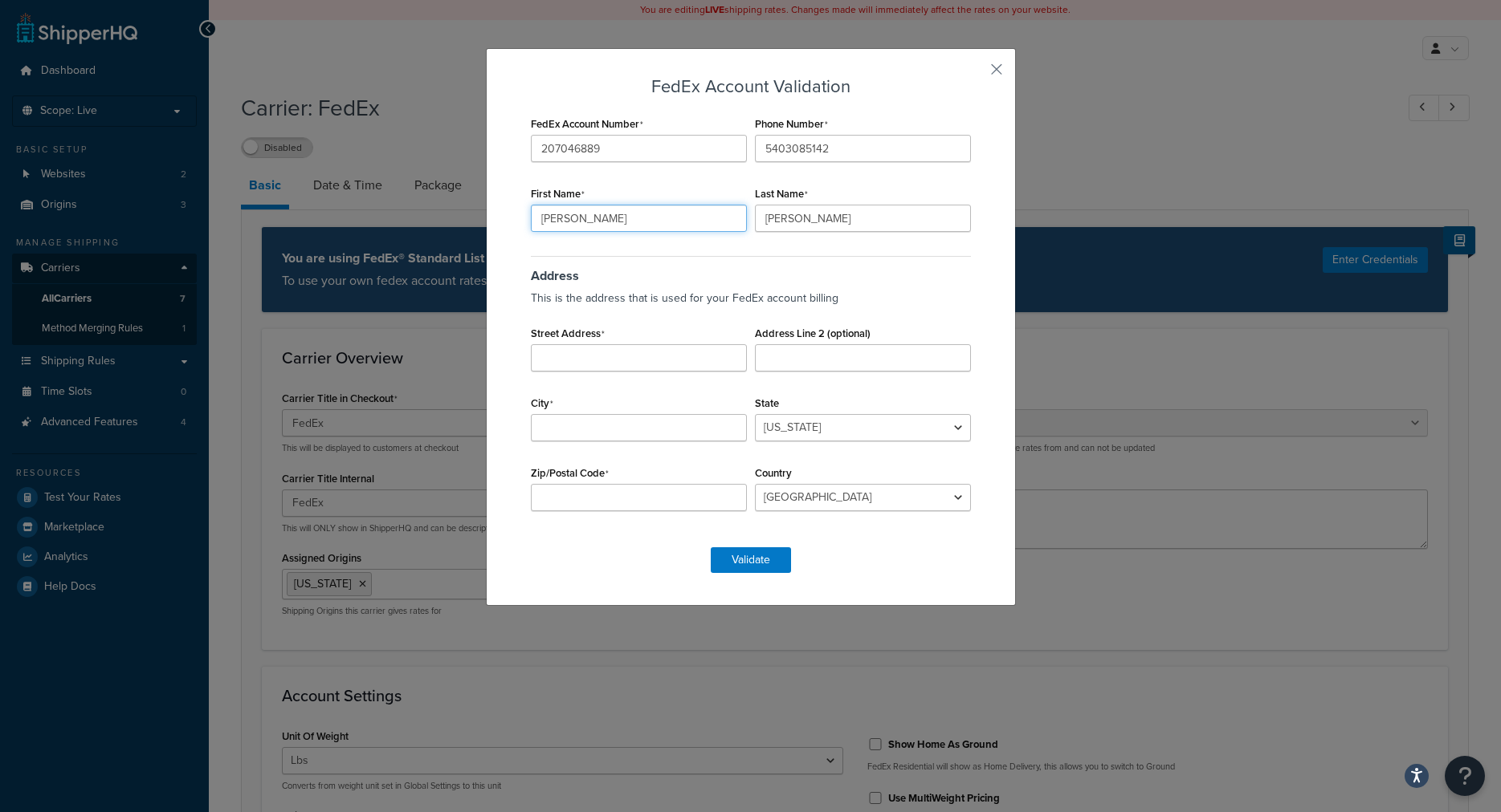
click at [531, 212] on input "Jim" at bounding box center [639, 219] width 216 height 28
type input "Sheldon"
type input "Wiebe"
type input "o"
type input "0"
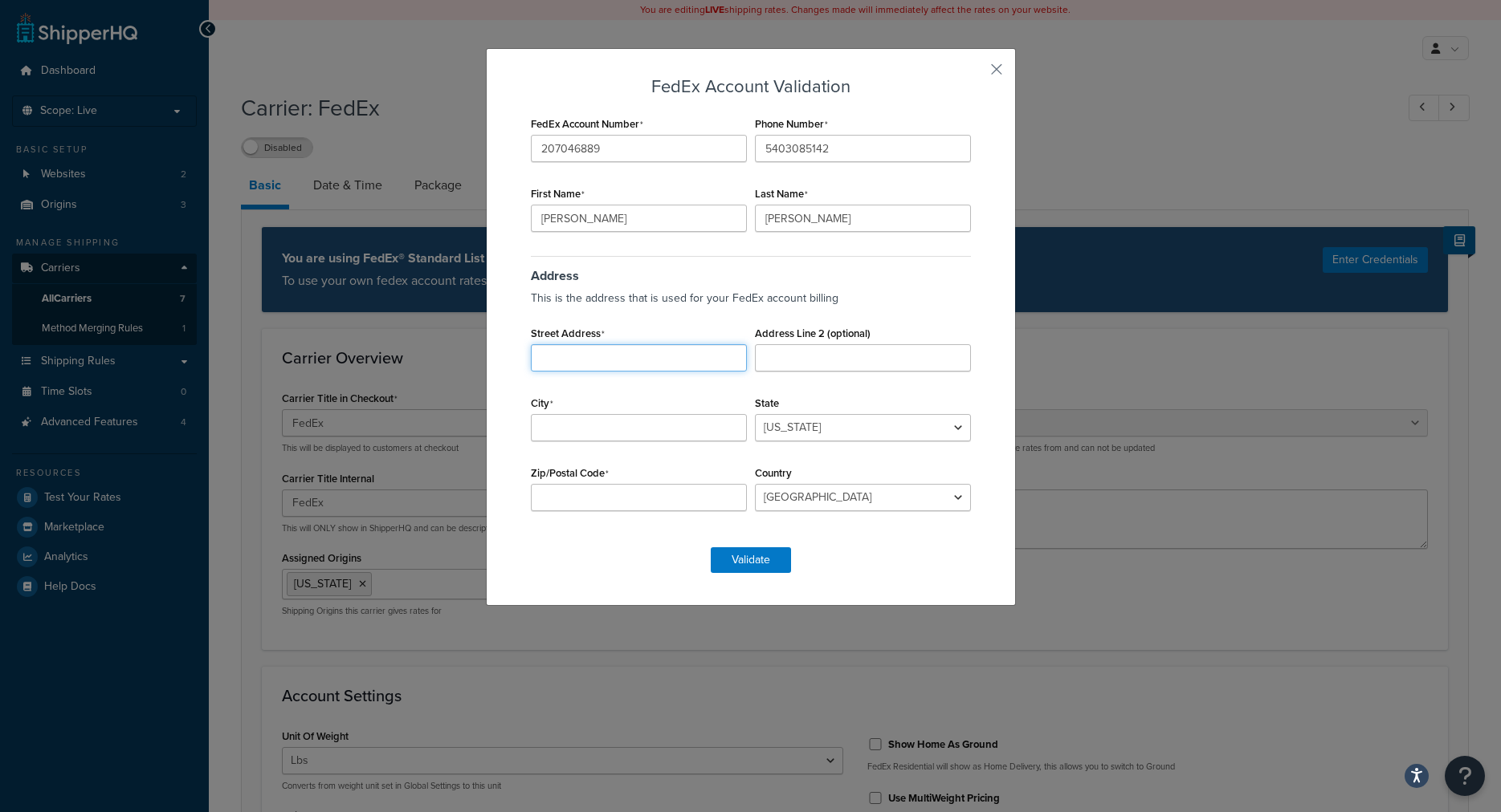
type input "9"
paste input "9295 Prototype Dr STE D2"
type input "9295 Prototype Dr STE D2"
click at [582, 440] on input "City" at bounding box center [639, 428] width 216 height 28
click at [597, 433] on input "Reno" at bounding box center [639, 428] width 216 height 28
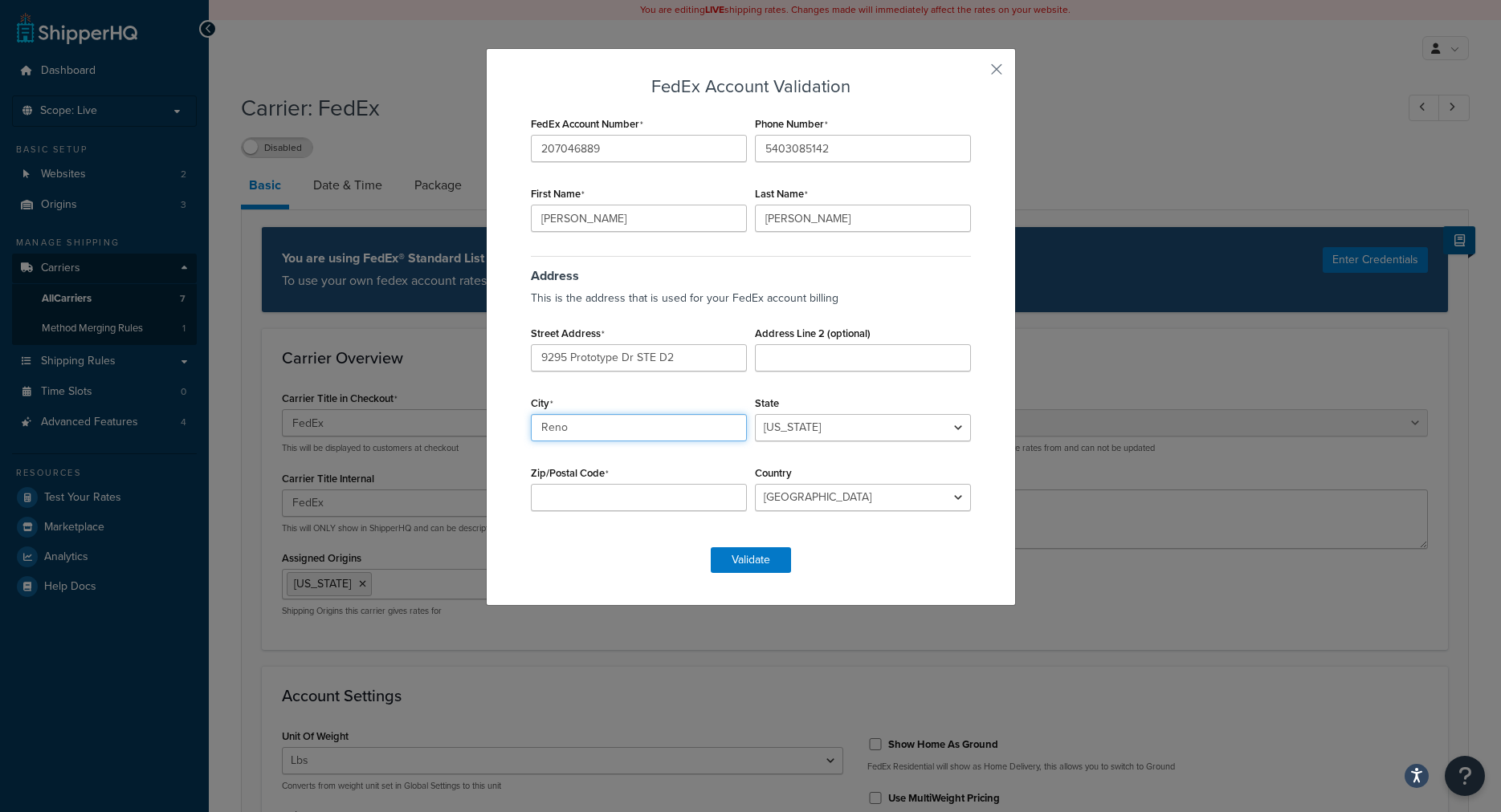
type input "Reno"
select select "NV"
click at [684, 501] on input "Zip/Postal Code" at bounding box center [639, 498] width 216 height 28
type input "89521"
click at [738, 560] on button "Validate" at bounding box center [750, 561] width 80 height 26
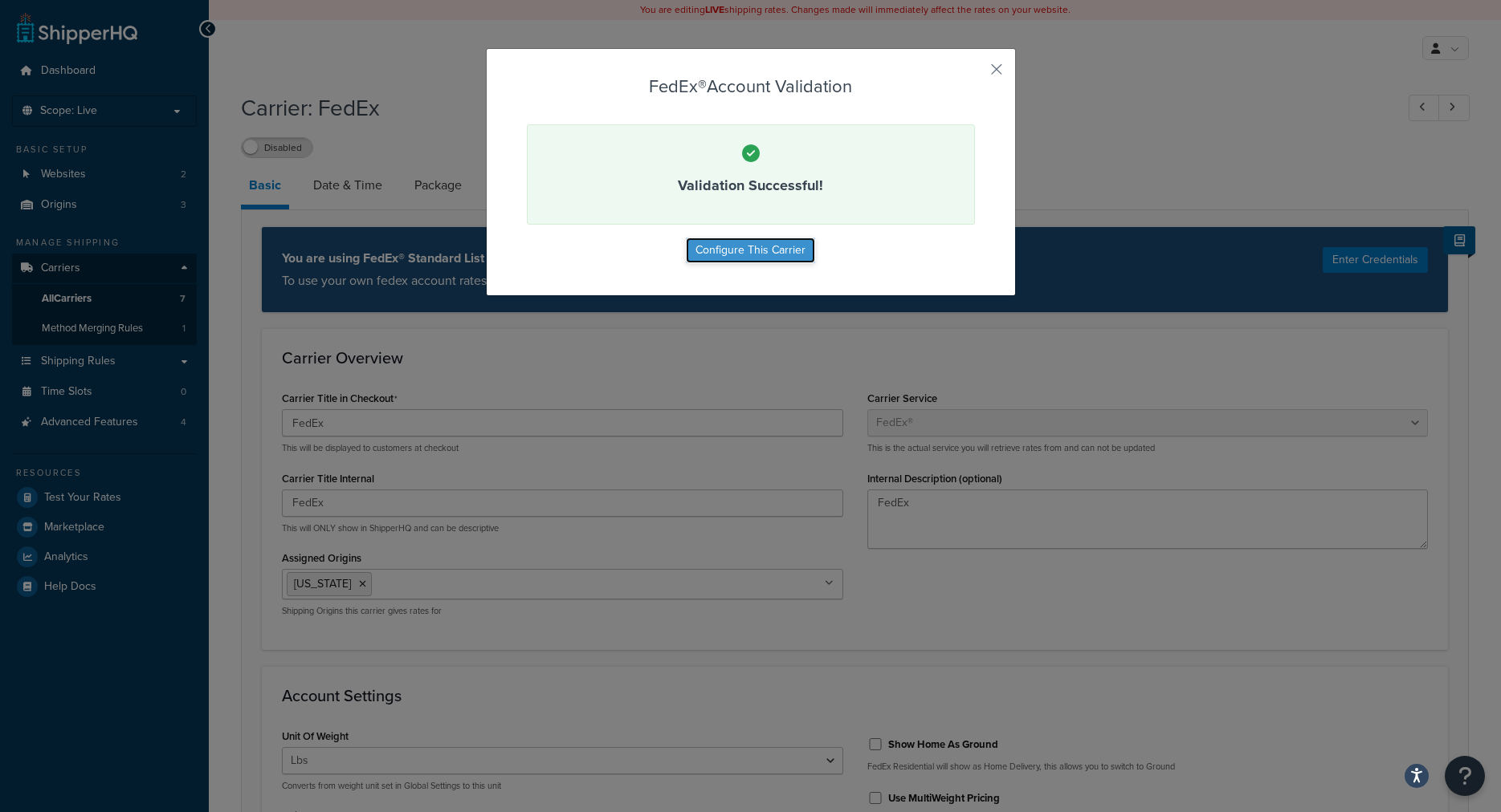
click at [740, 260] on button "Configure This Carrier" at bounding box center [750, 250] width 129 height 26
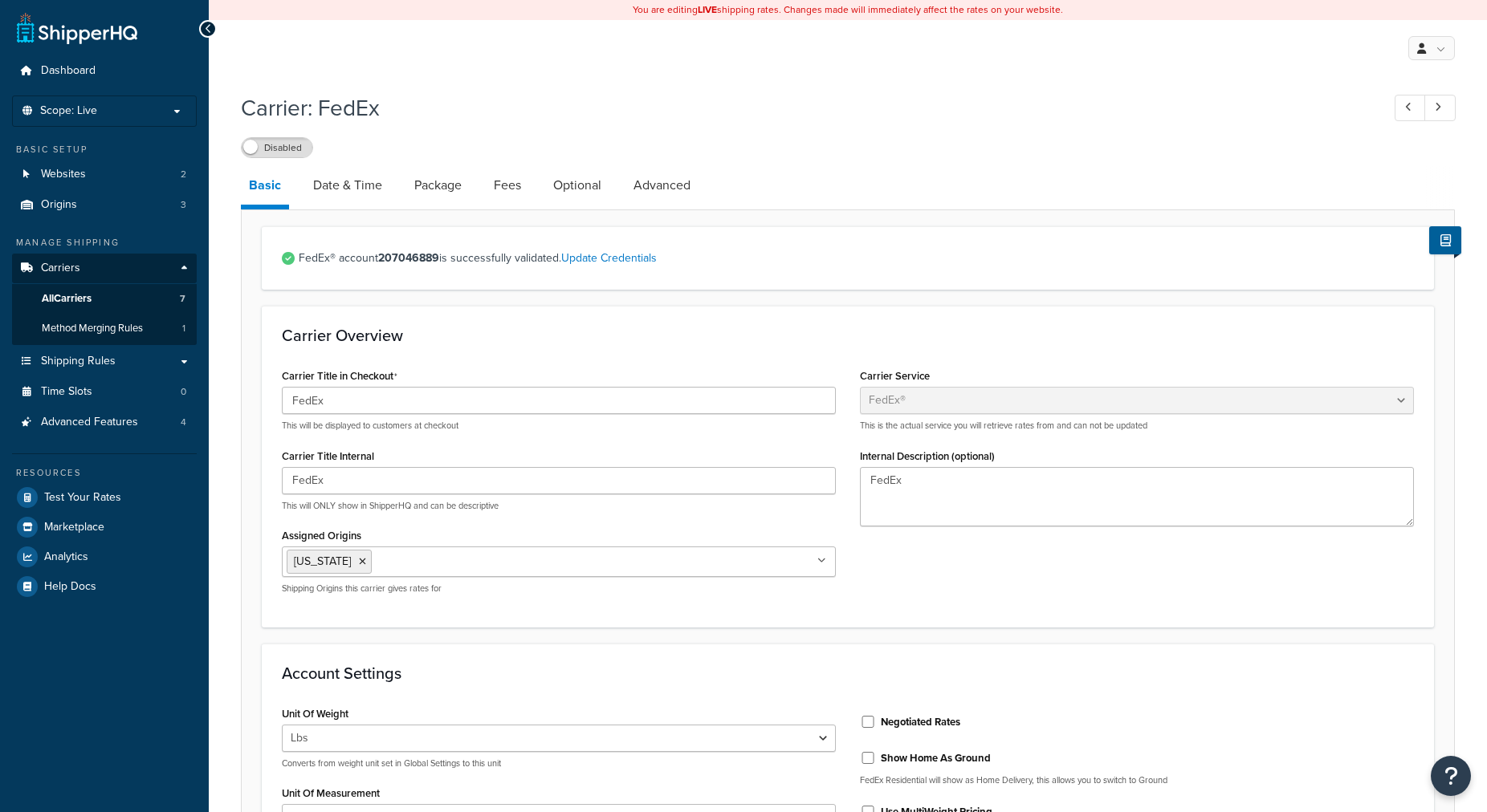
select select "fedEx"
select select "REGULAR_PICKUP"
select select "YOUR_PACKAGING"
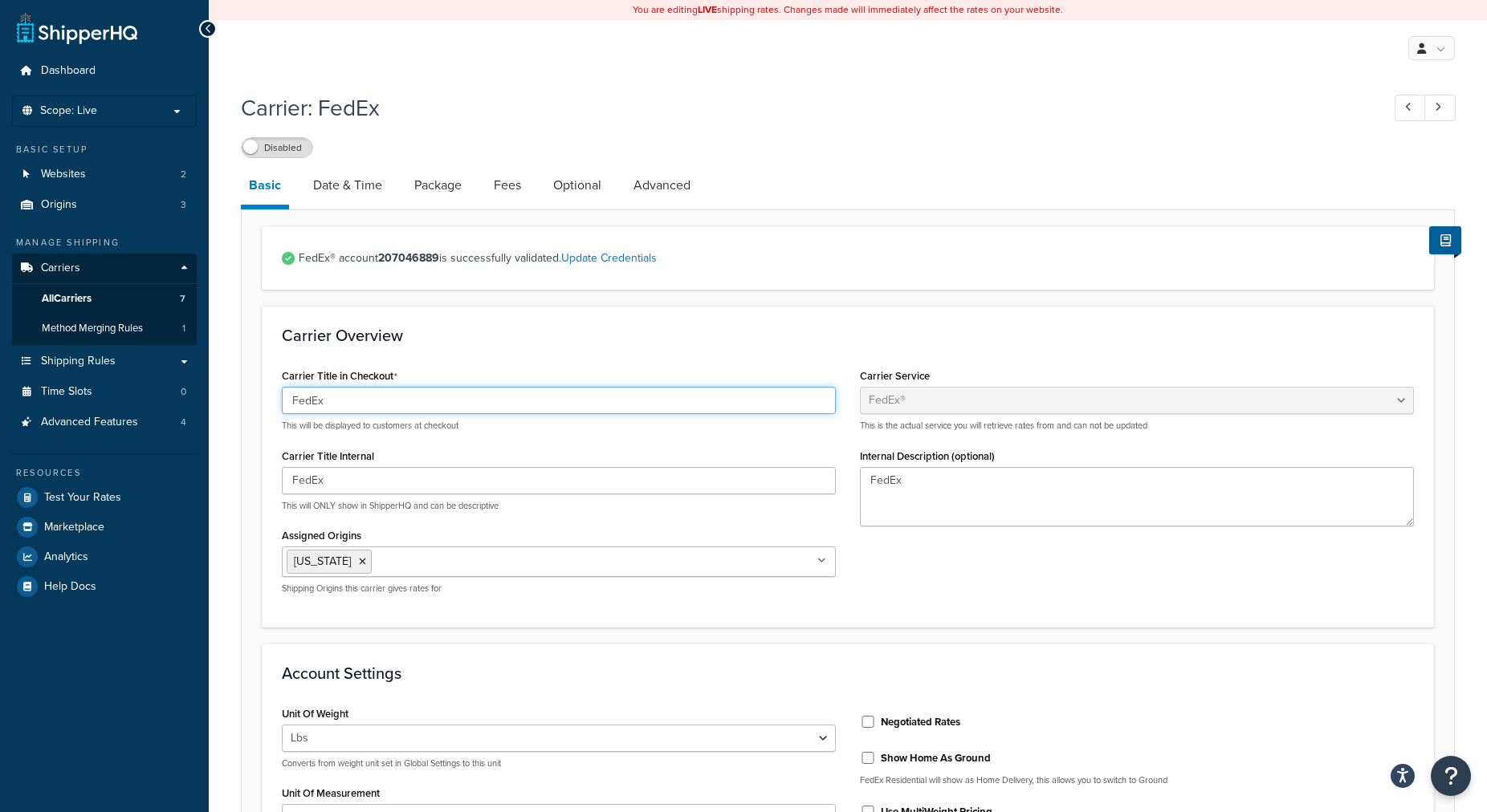
click at [500, 407] on input "FedEx" at bounding box center [559, 401] width 555 height 28
click at [371, 406] on input "FedEx" at bounding box center [559, 401] width 555 height 28
type input "FedEx Ground Nevada"
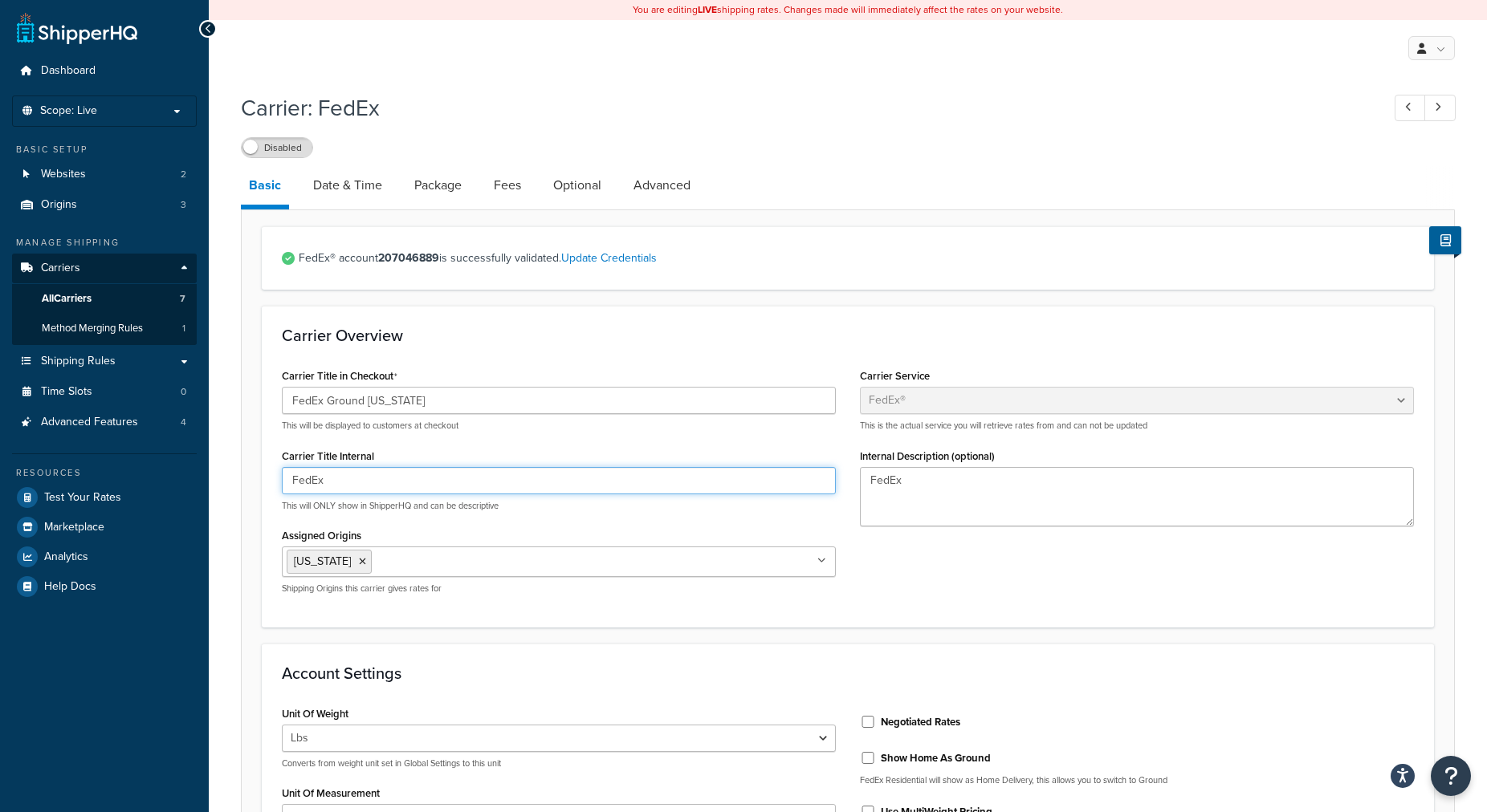
click at [373, 482] on input "FedEx" at bounding box center [559, 481] width 555 height 28
type input "FedEx Ground Nevada"
click at [384, 567] on input "Assigned Origins" at bounding box center [447, 561] width 142 height 18
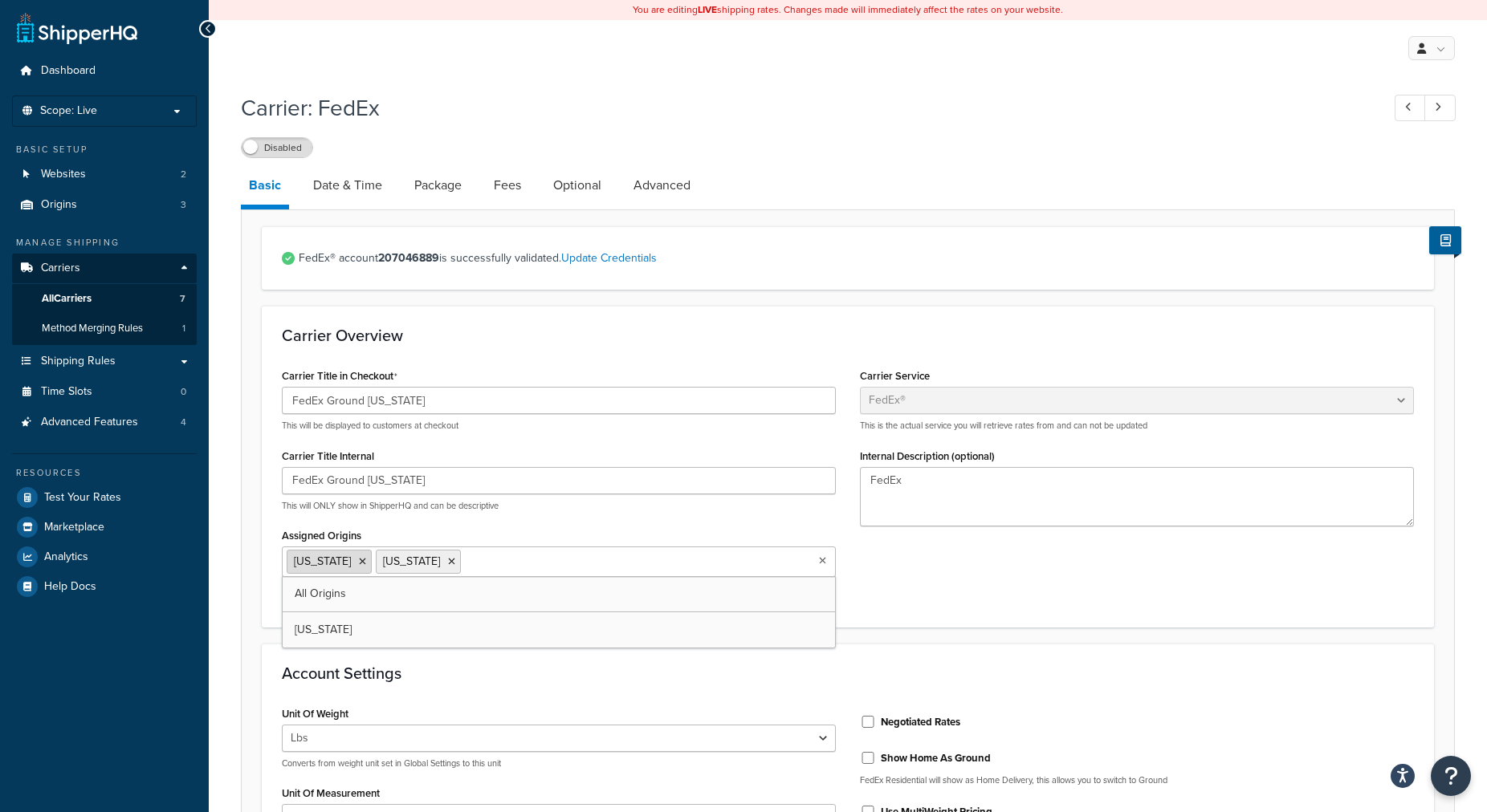
click at [359, 564] on icon at bounding box center [362, 562] width 7 height 9
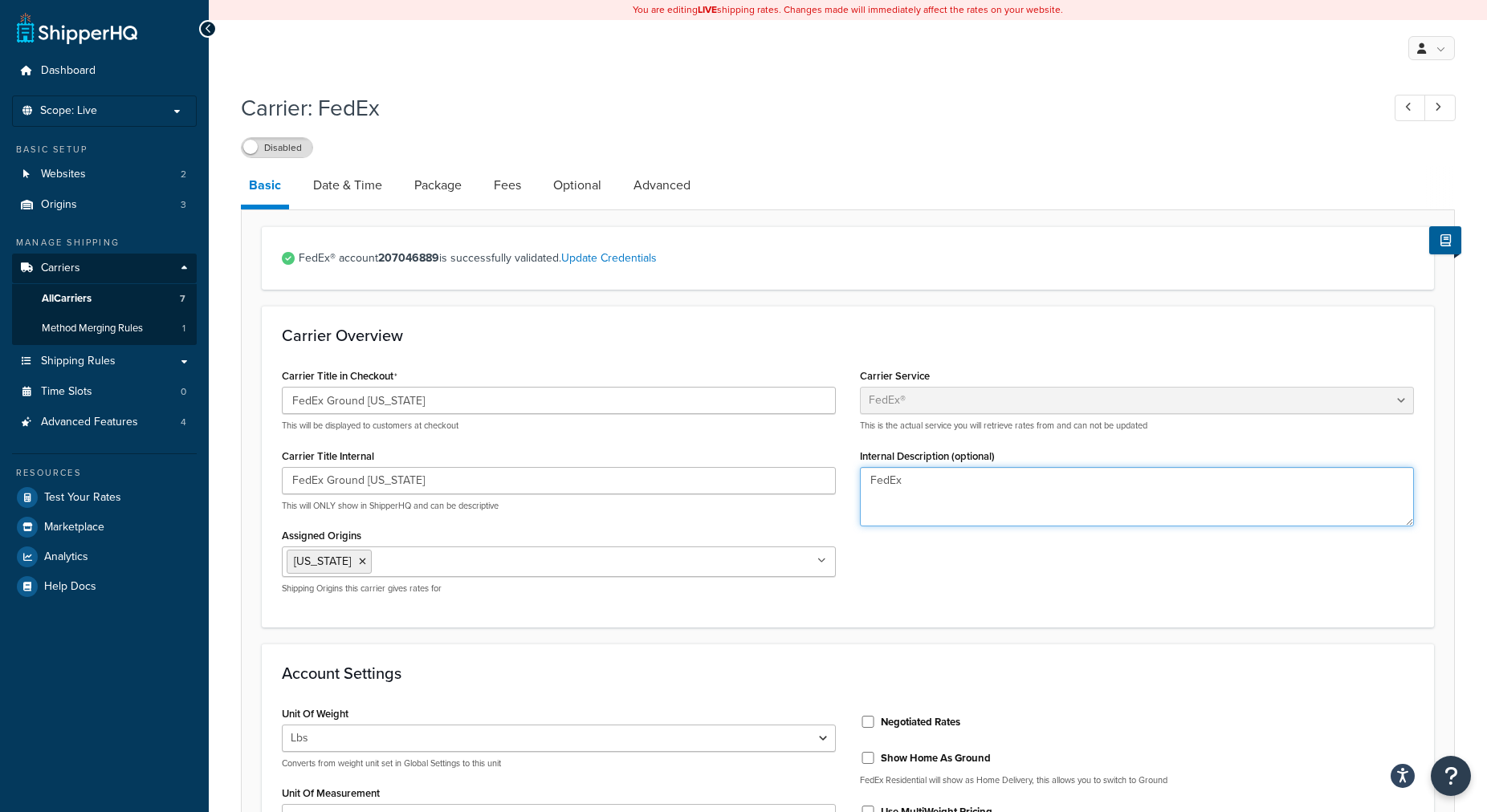
click at [927, 520] on textarea "FedEx" at bounding box center [1138, 497] width 555 height 59
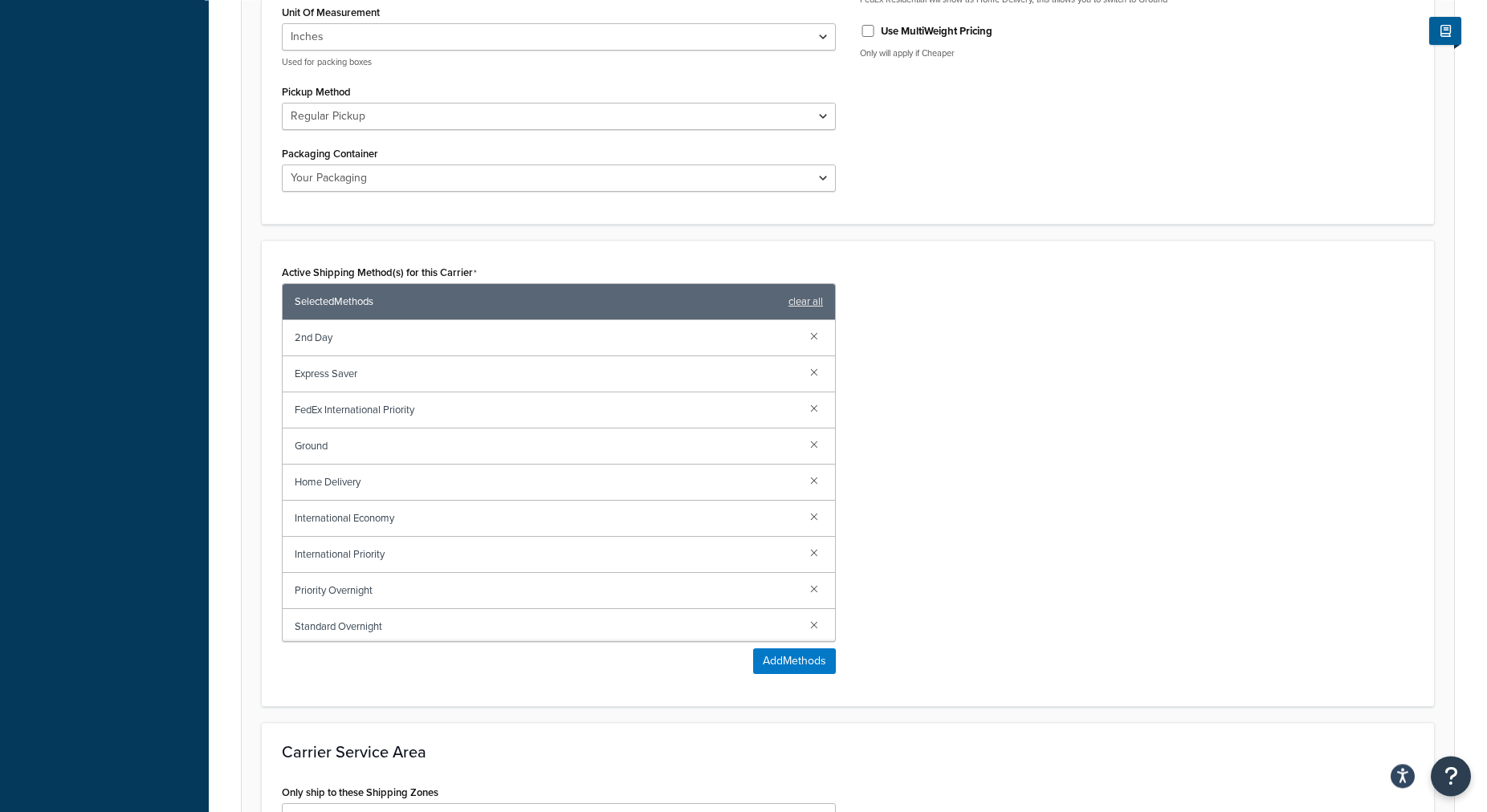
scroll to position [818, 0]
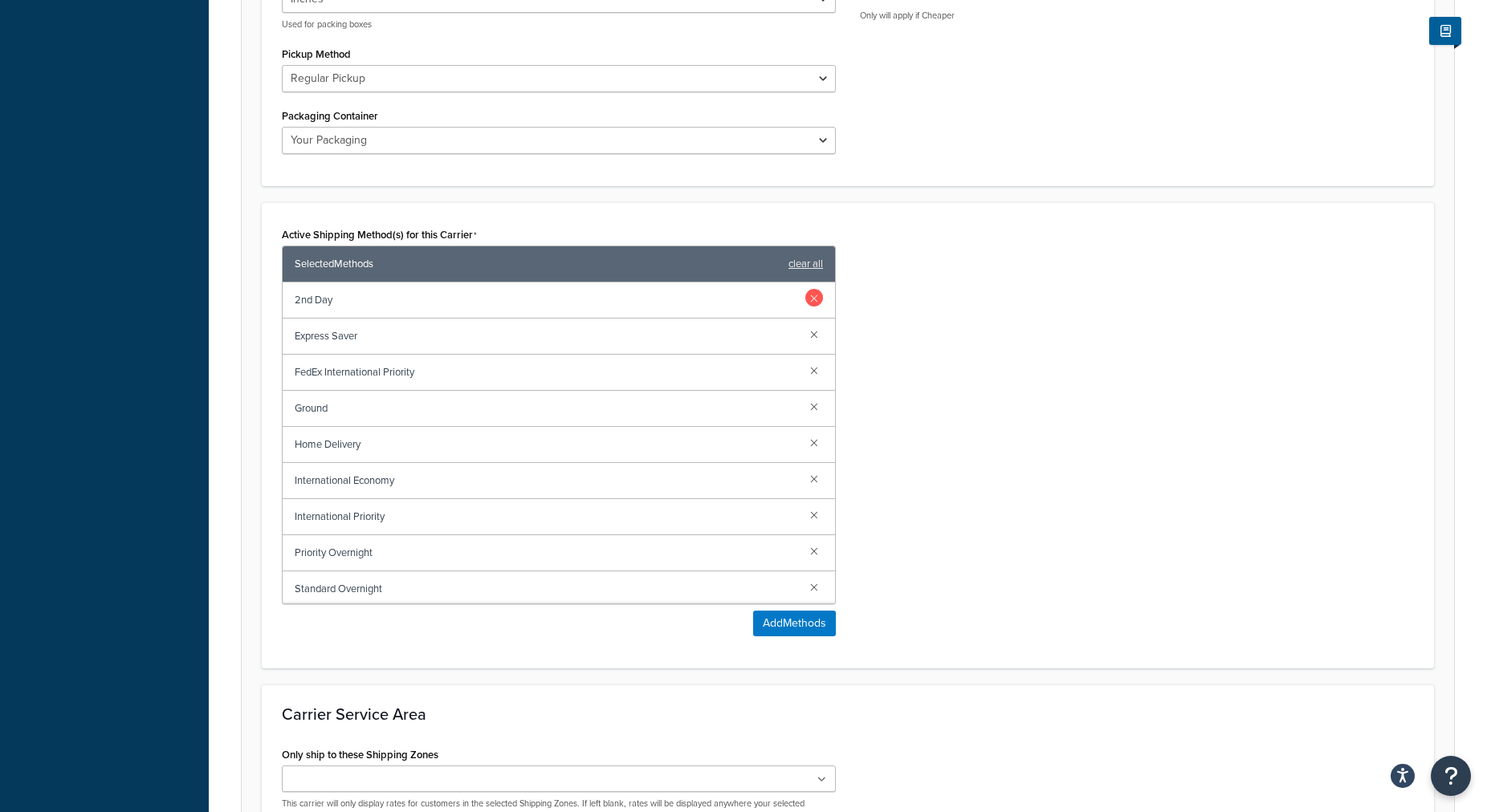
click at [806, 297] on link at bounding box center [814, 297] width 18 height 18
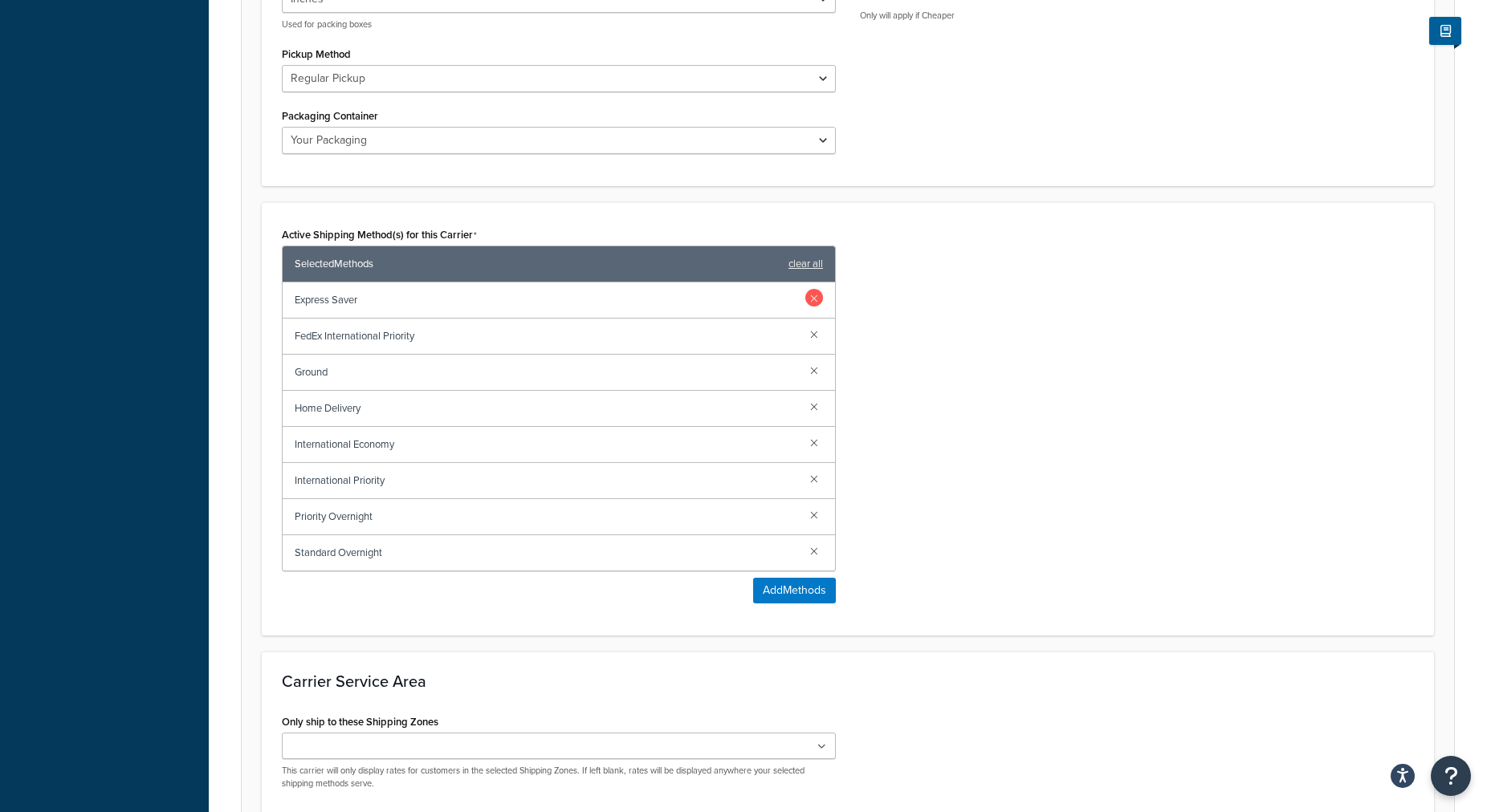
click at [818, 297] on link at bounding box center [814, 297] width 18 height 18
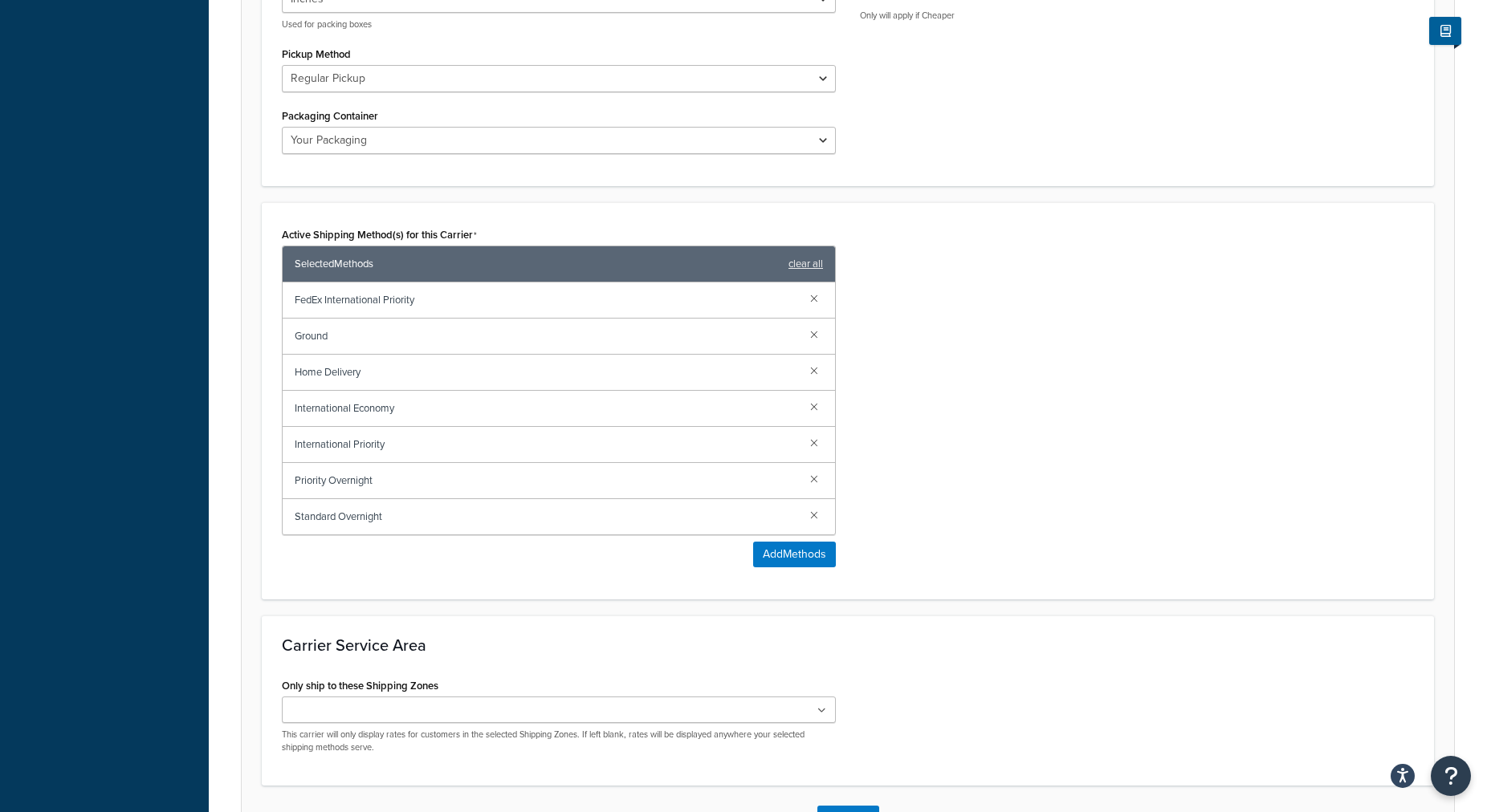
click at [818, 297] on link at bounding box center [814, 297] width 18 height 18
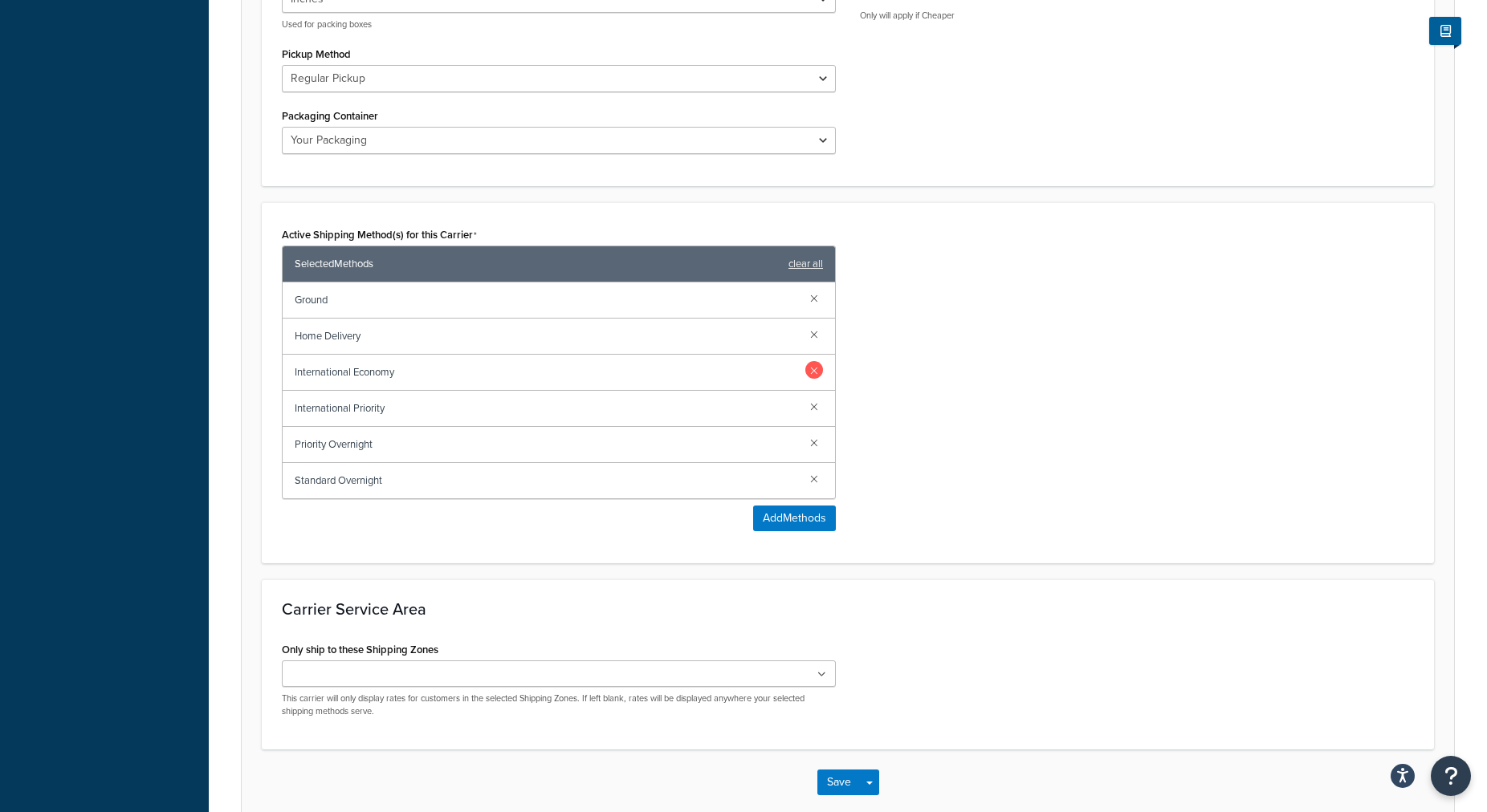
click at [819, 368] on link at bounding box center [814, 370] width 18 height 18
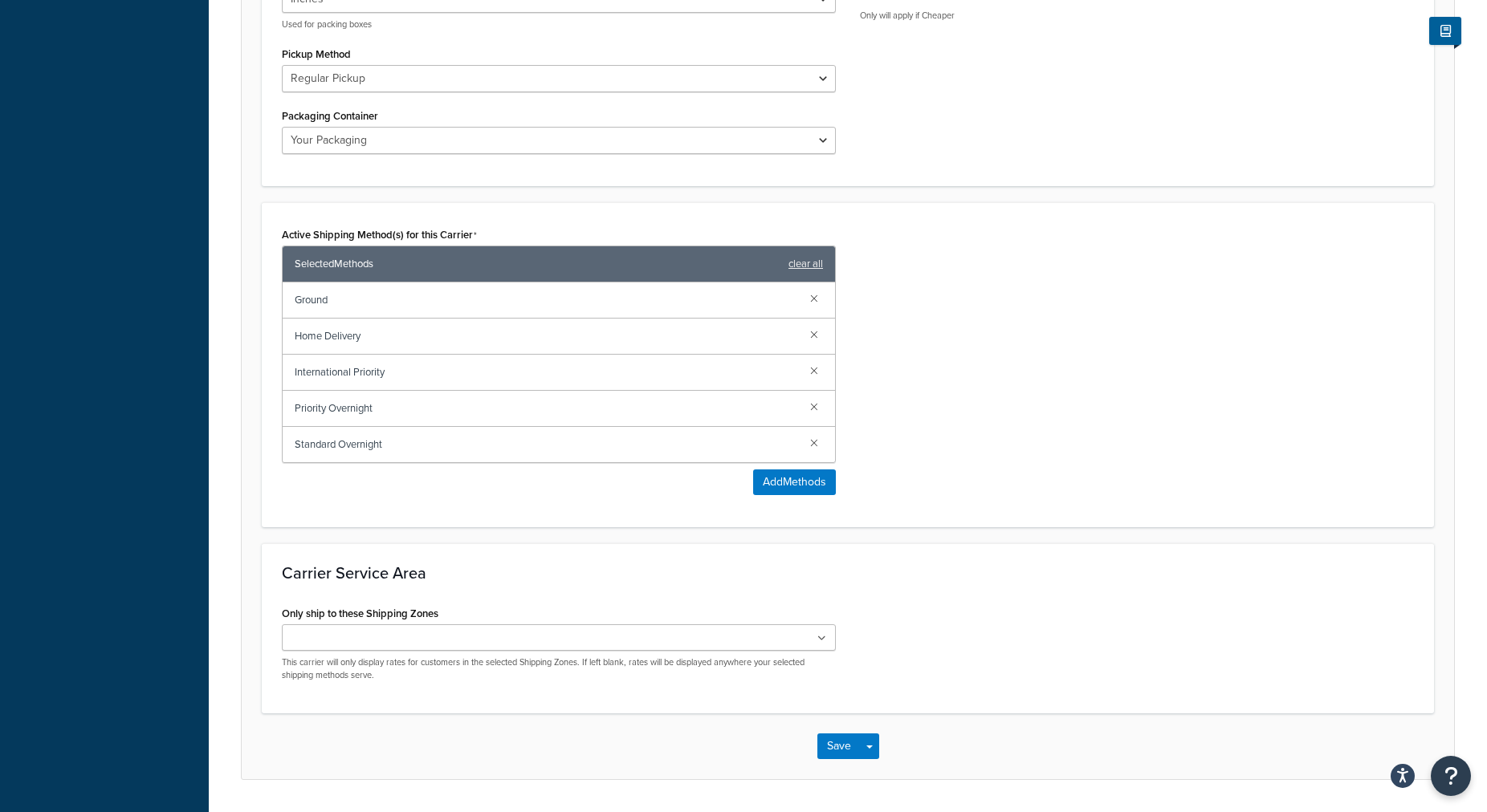
click at [819, 368] on link at bounding box center [814, 370] width 18 height 18
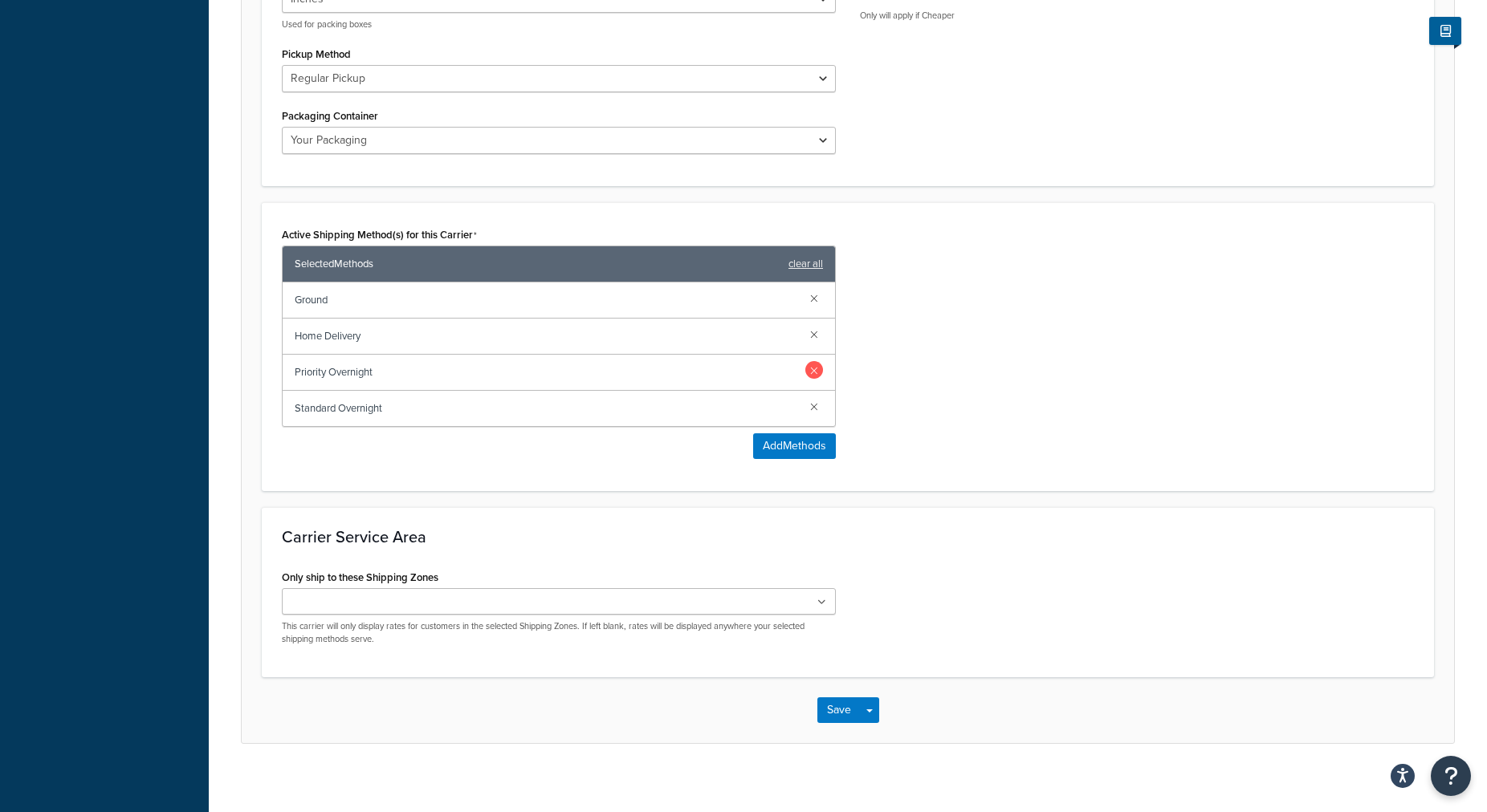
click at [814, 370] on link at bounding box center [814, 370] width 18 height 18
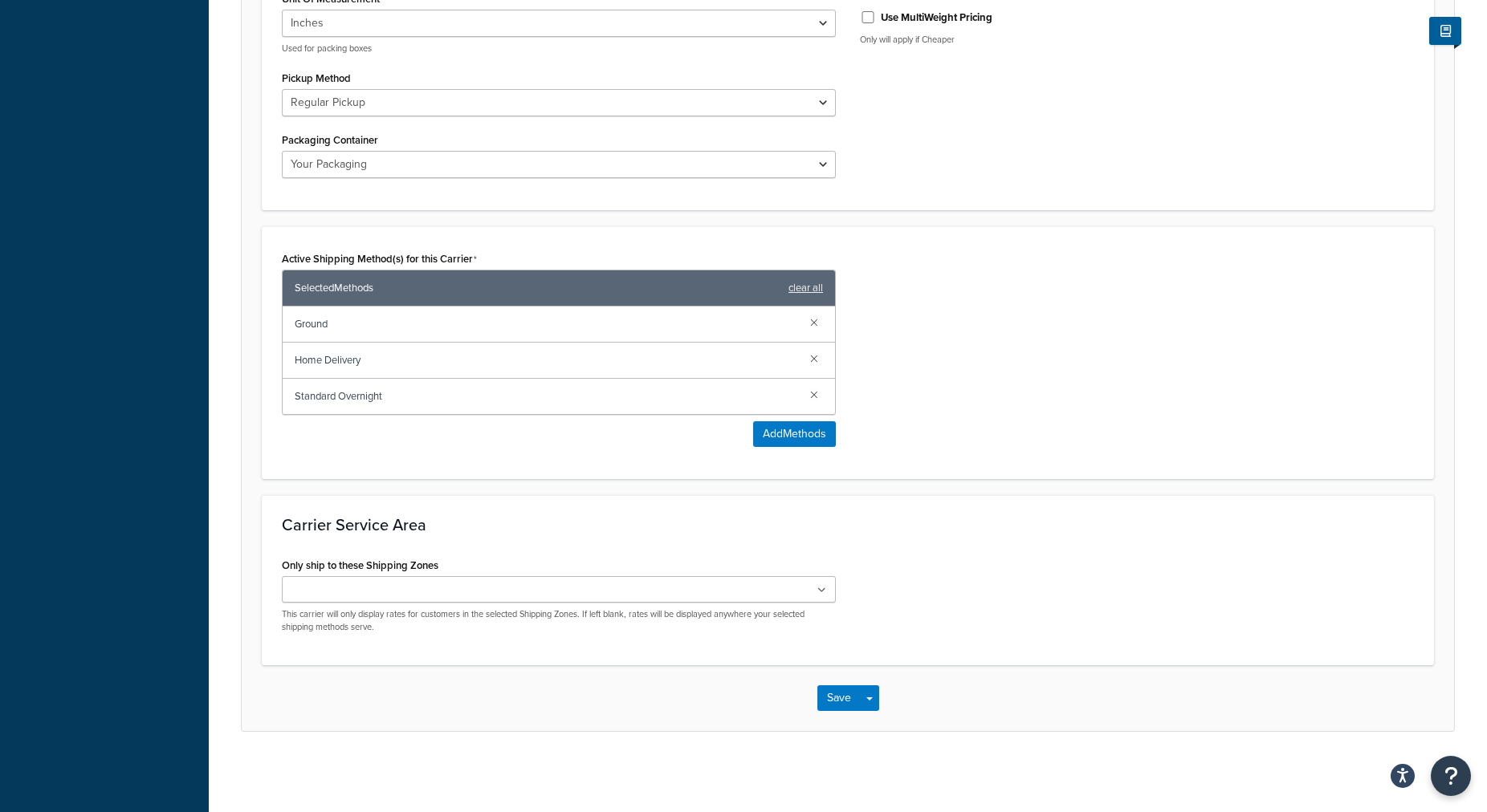
scroll to position [796, 0]
click at [812, 402] on link at bounding box center [814, 394] width 18 height 18
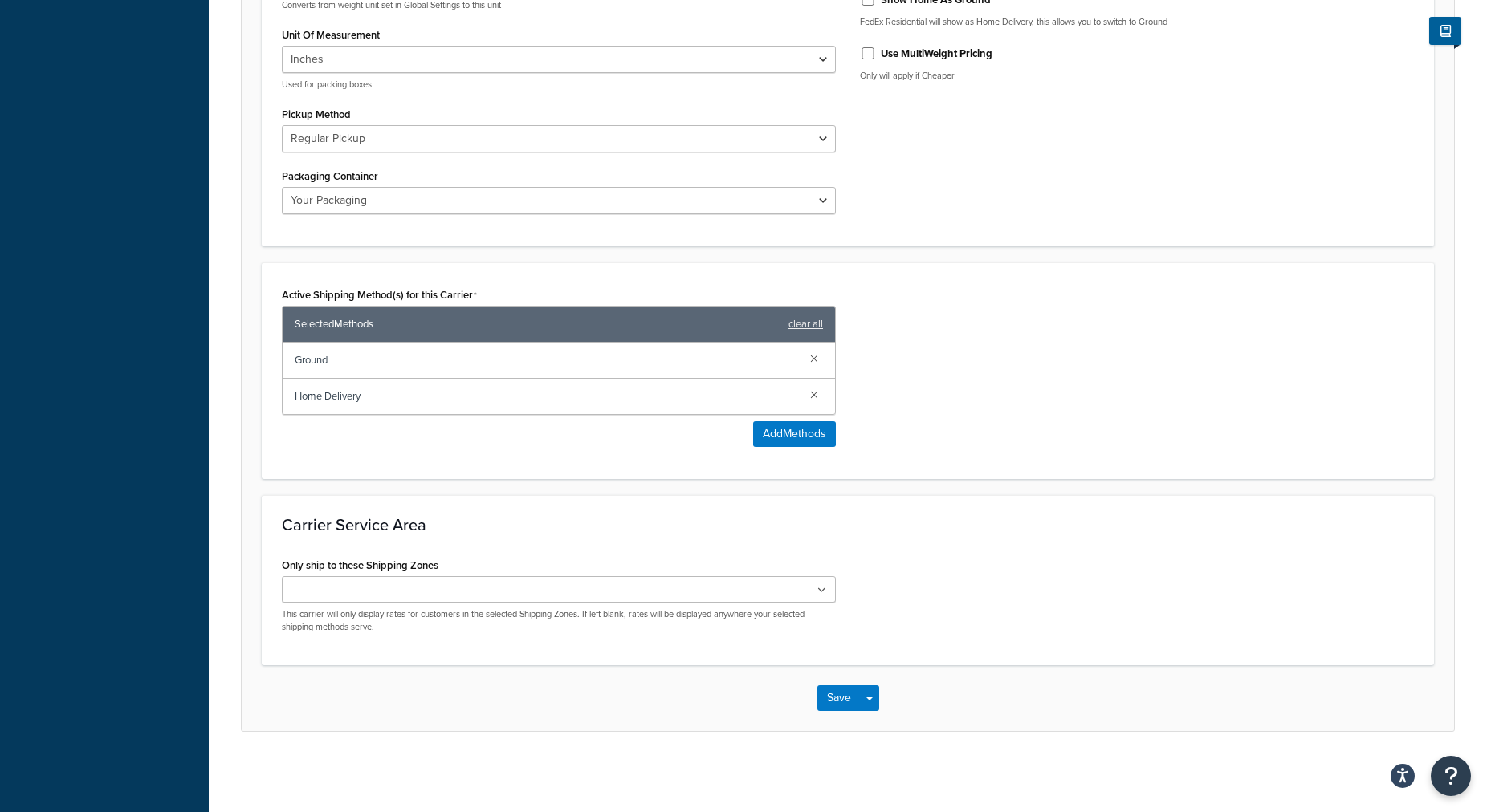
scroll to position [760, 0]
click at [425, 592] on input "Only ship to these Shipping Zones" at bounding box center [358, 590] width 142 height 18
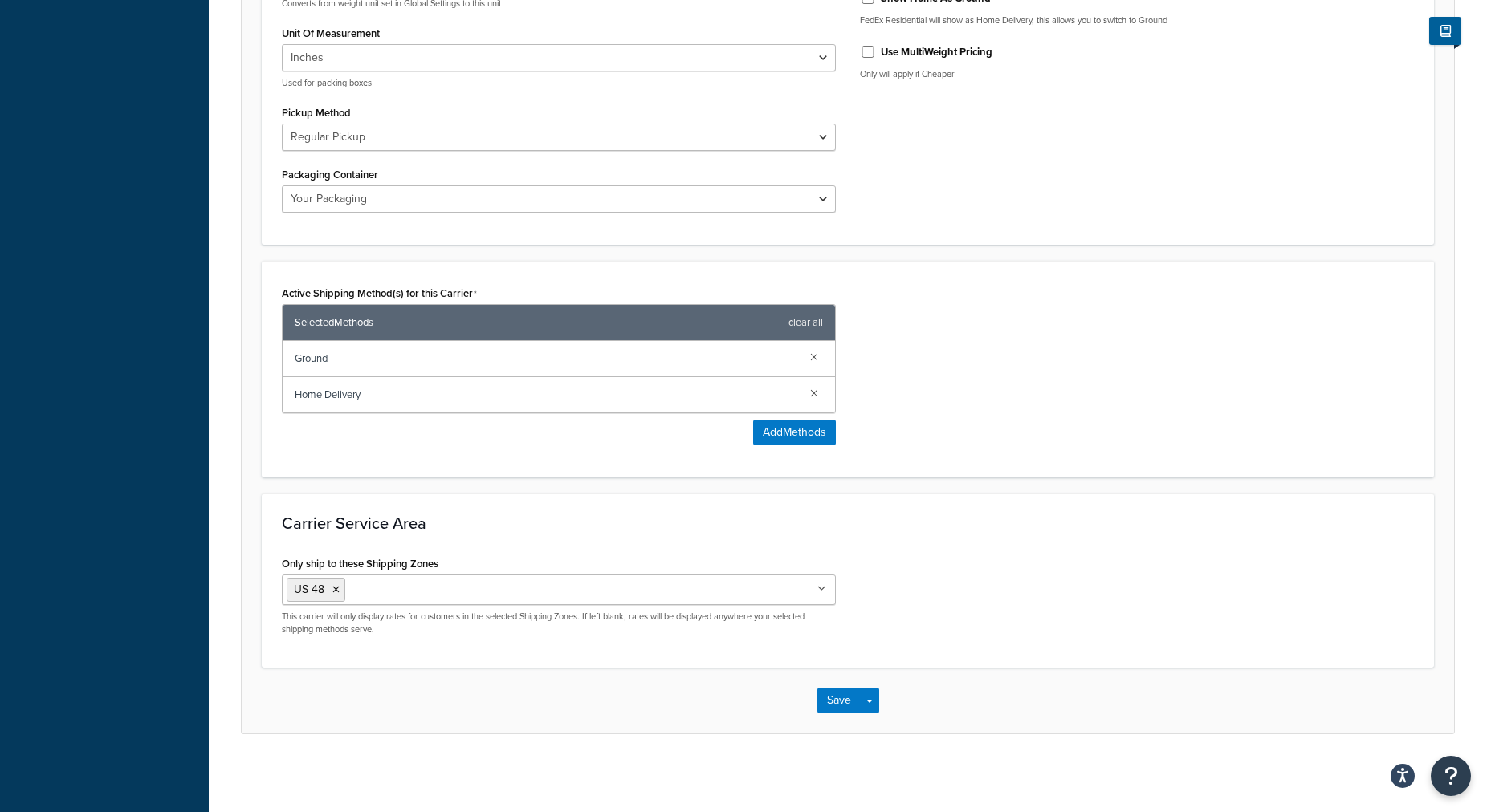
click at [927, 633] on div "Only ship to these Shipping Zones US 48 Virginia UPS Freight Calc Texas UPS Fre…" at bounding box center [847, 600] width 1156 height 95
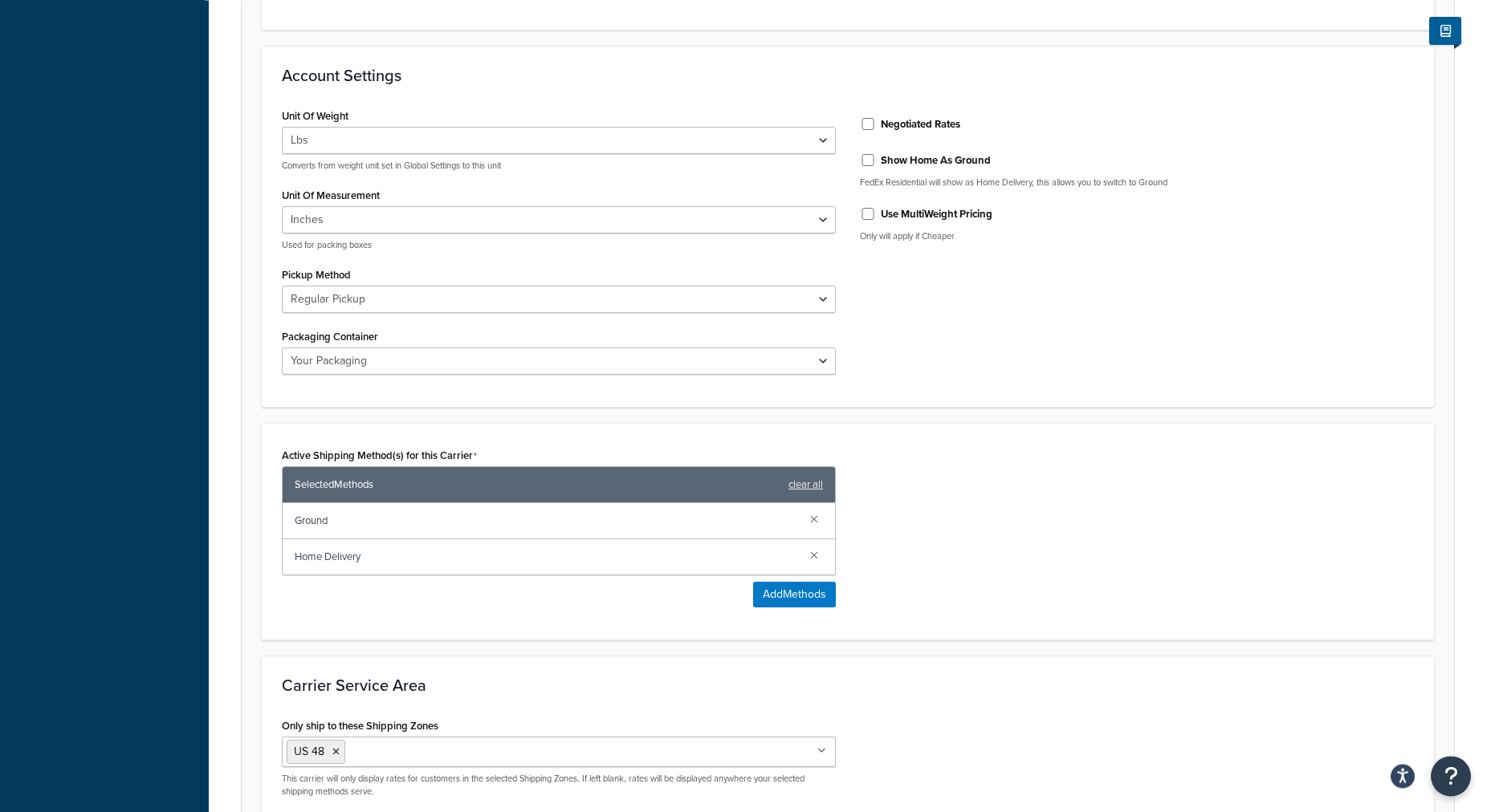
scroll to position [432, 0]
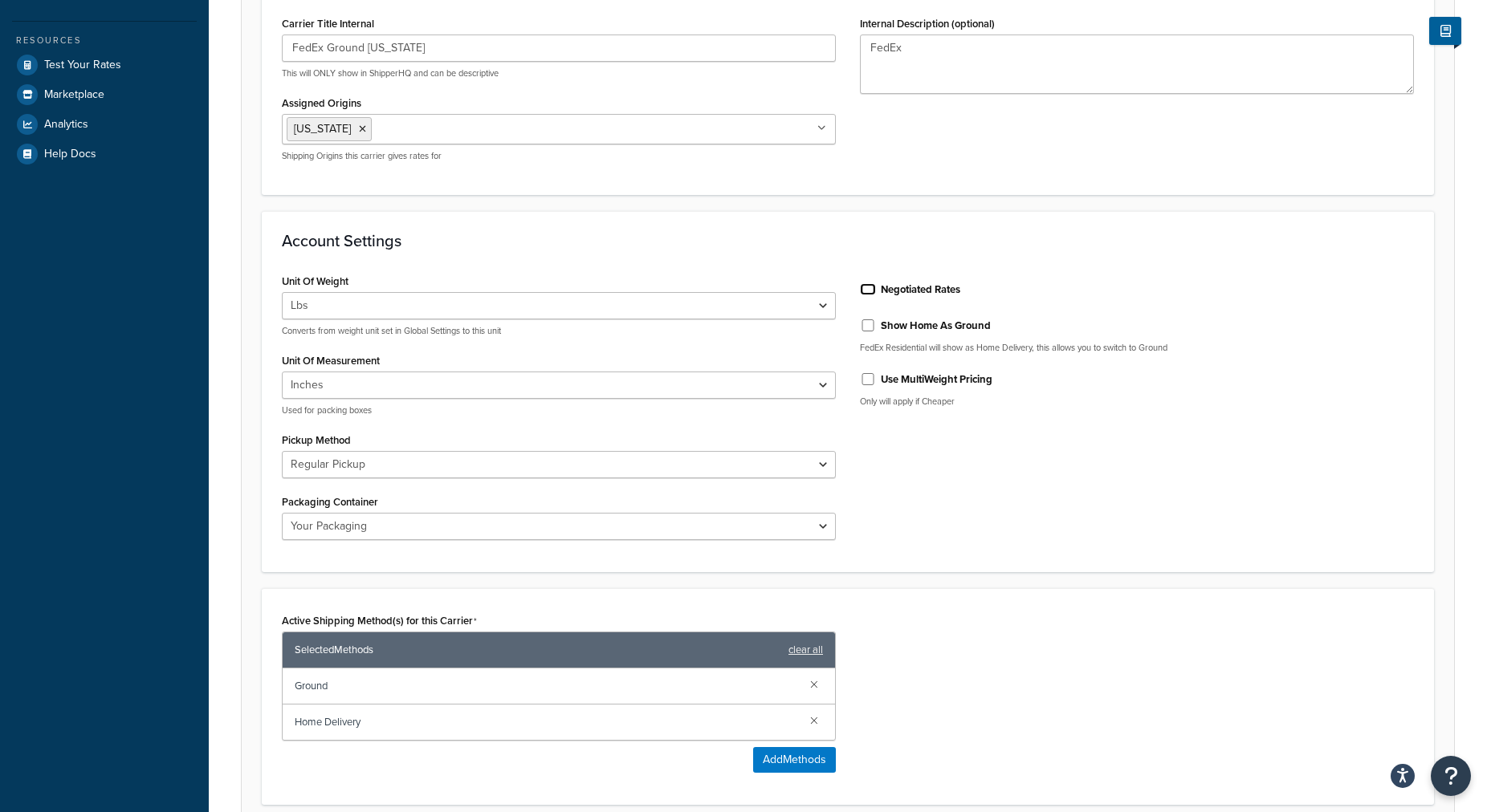
click at [866, 291] on input "Negotiated Rates" at bounding box center [868, 289] width 16 height 12
checkbox input "true"
click at [867, 328] on input "Show Home As Ground" at bounding box center [868, 325] width 16 height 12
checkbox input "true"
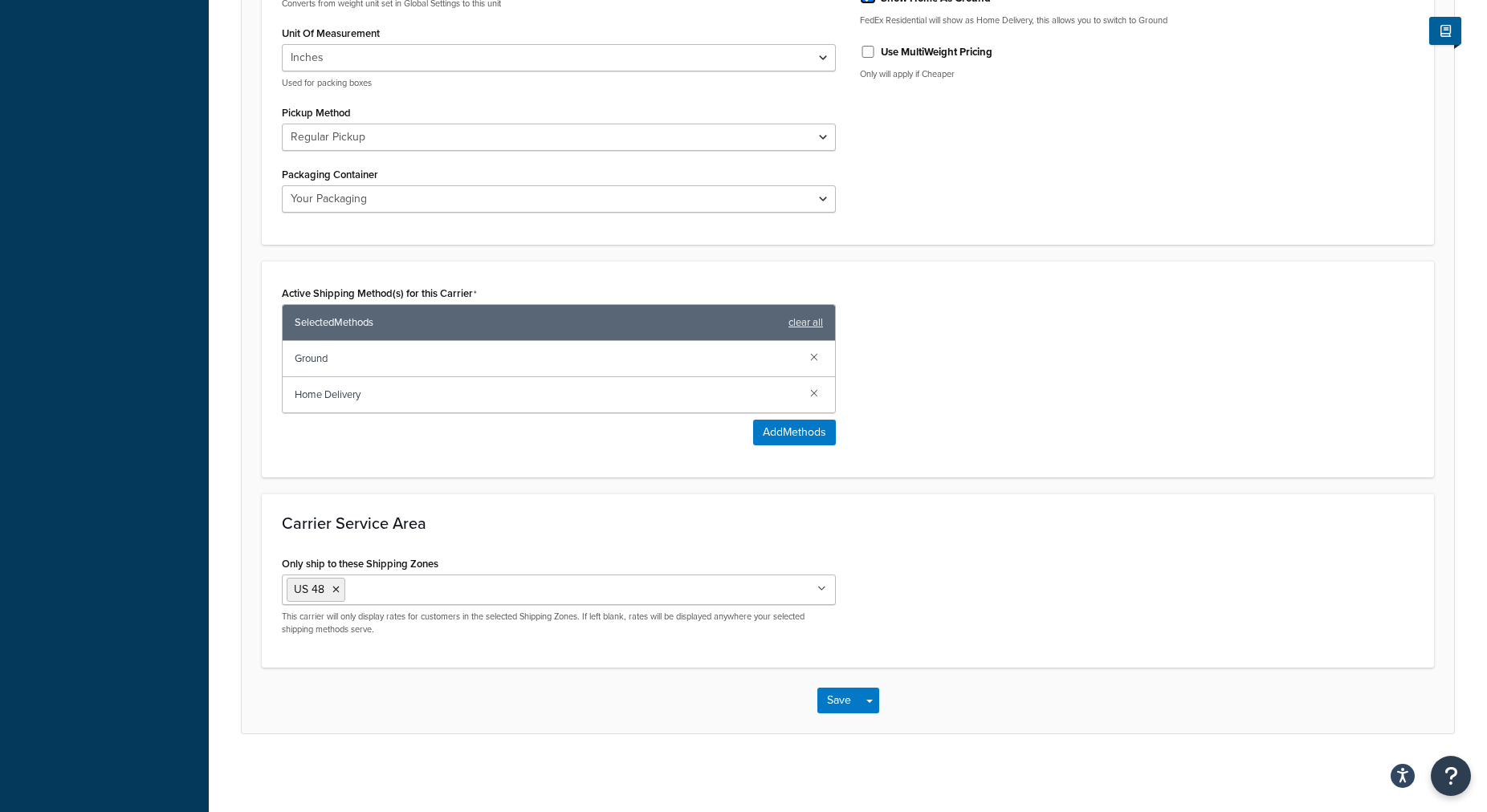
scroll to position [764, 0]
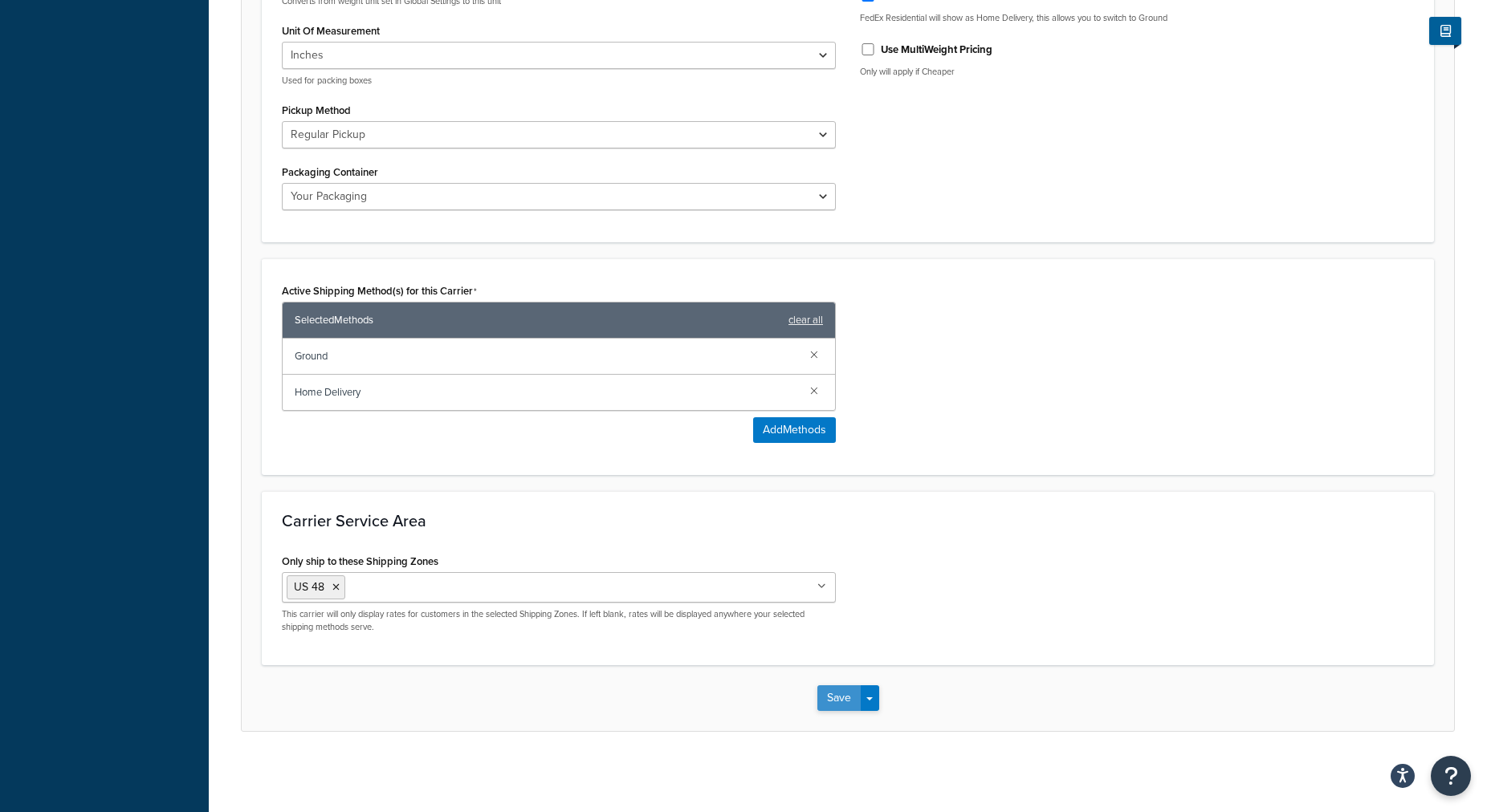
click at [835, 702] on button "Save" at bounding box center [839, 698] width 43 height 26
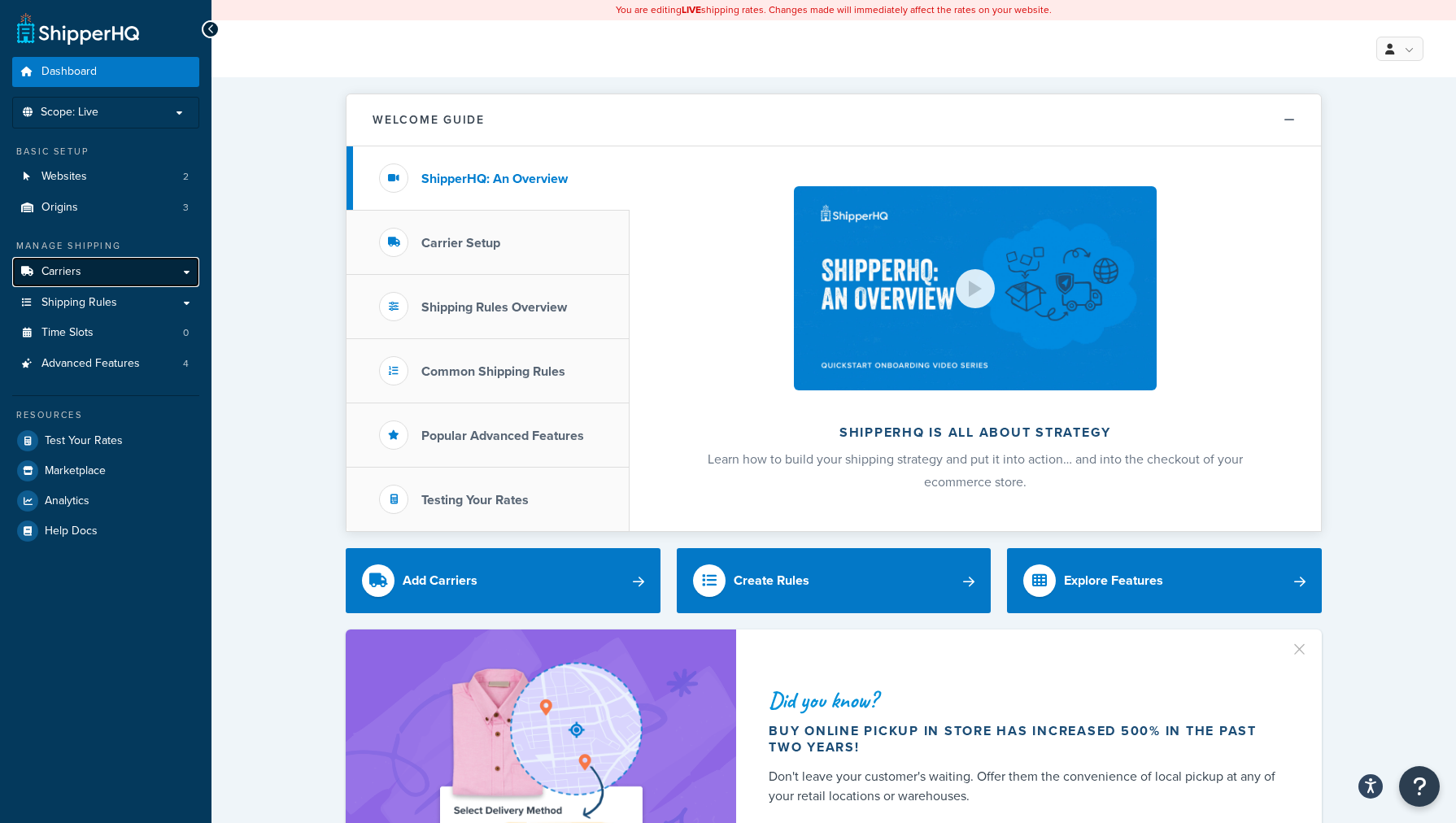
click at [83, 272] on link "Carriers" at bounding box center [106, 272] width 187 height 30
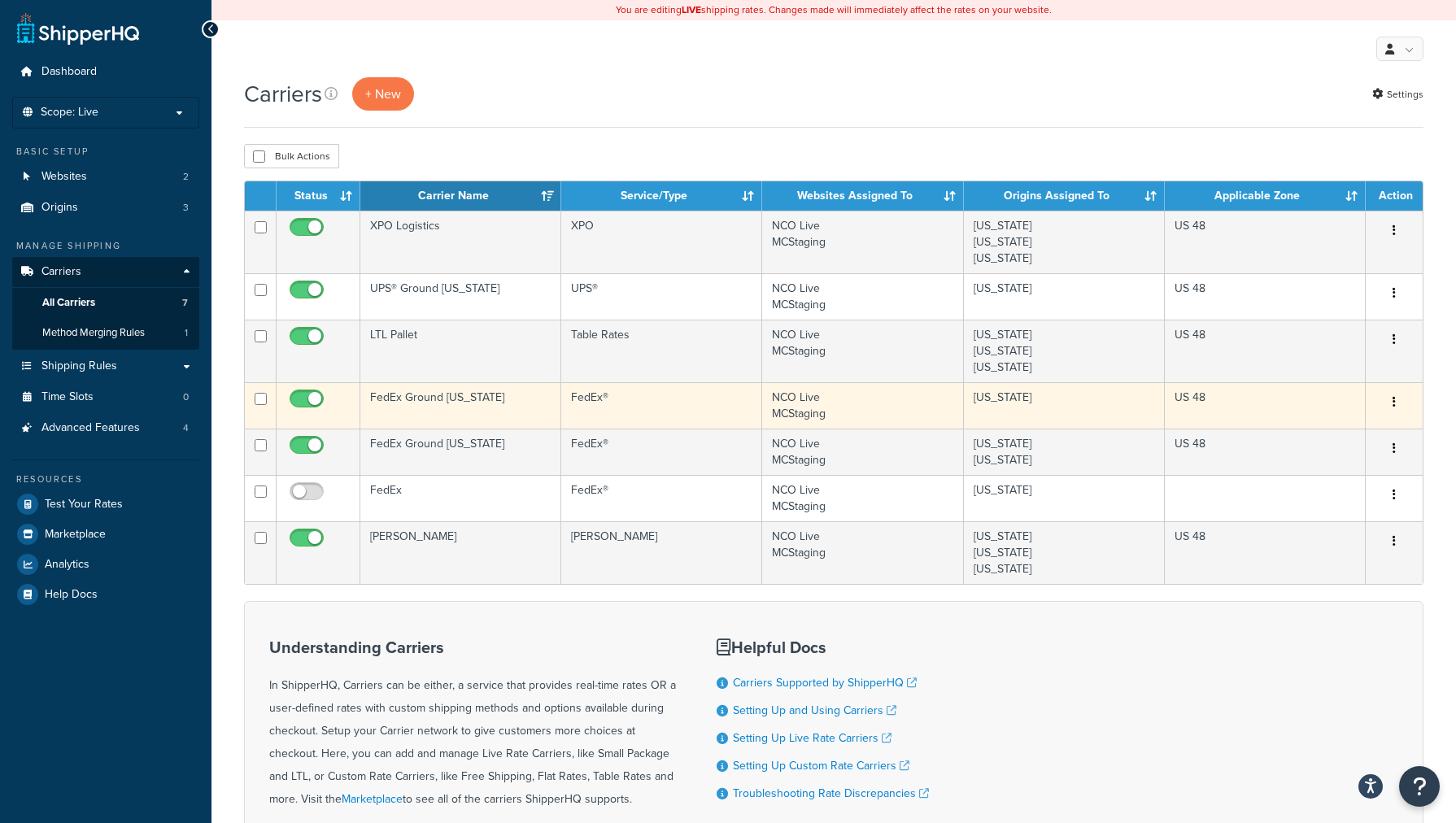
click at [516, 400] on td "FedEx Ground [US_STATE]" at bounding box center [460, 405] width 201 height 47
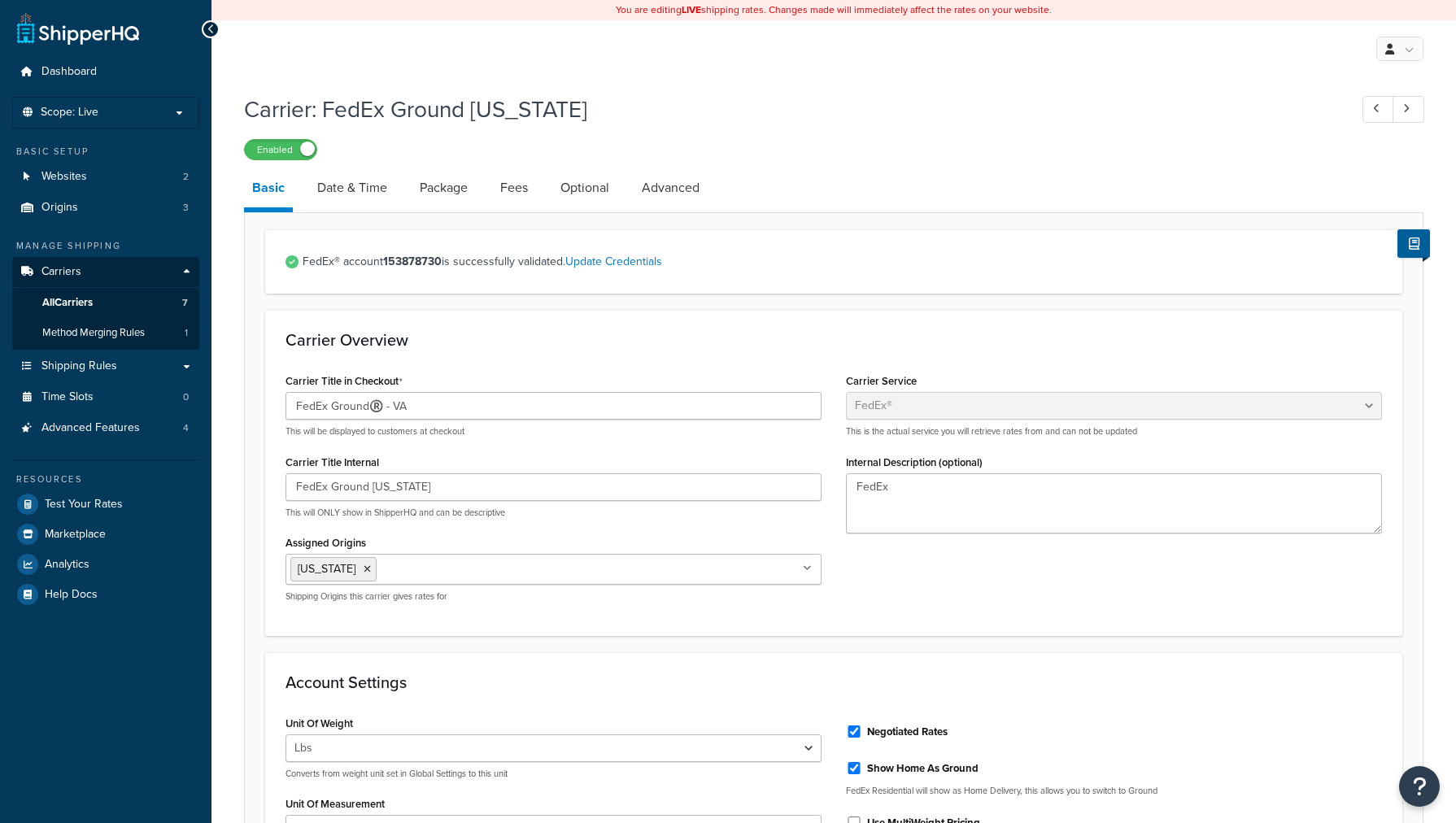
select select "fedEx"
select select "REGULAR_PICKUP"
select select "YOUR_PACKAGING"
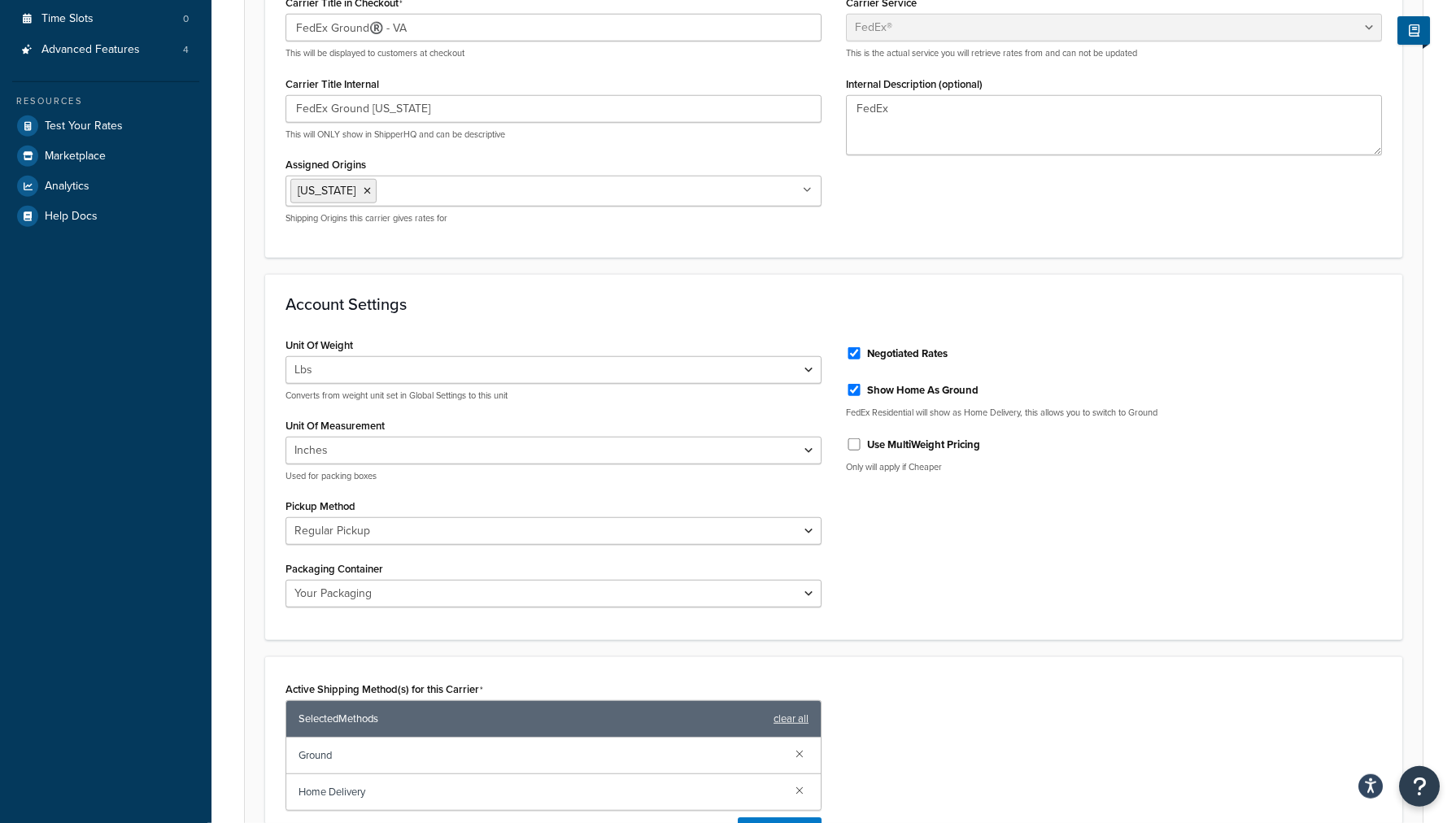
scroll to position [166, 0]
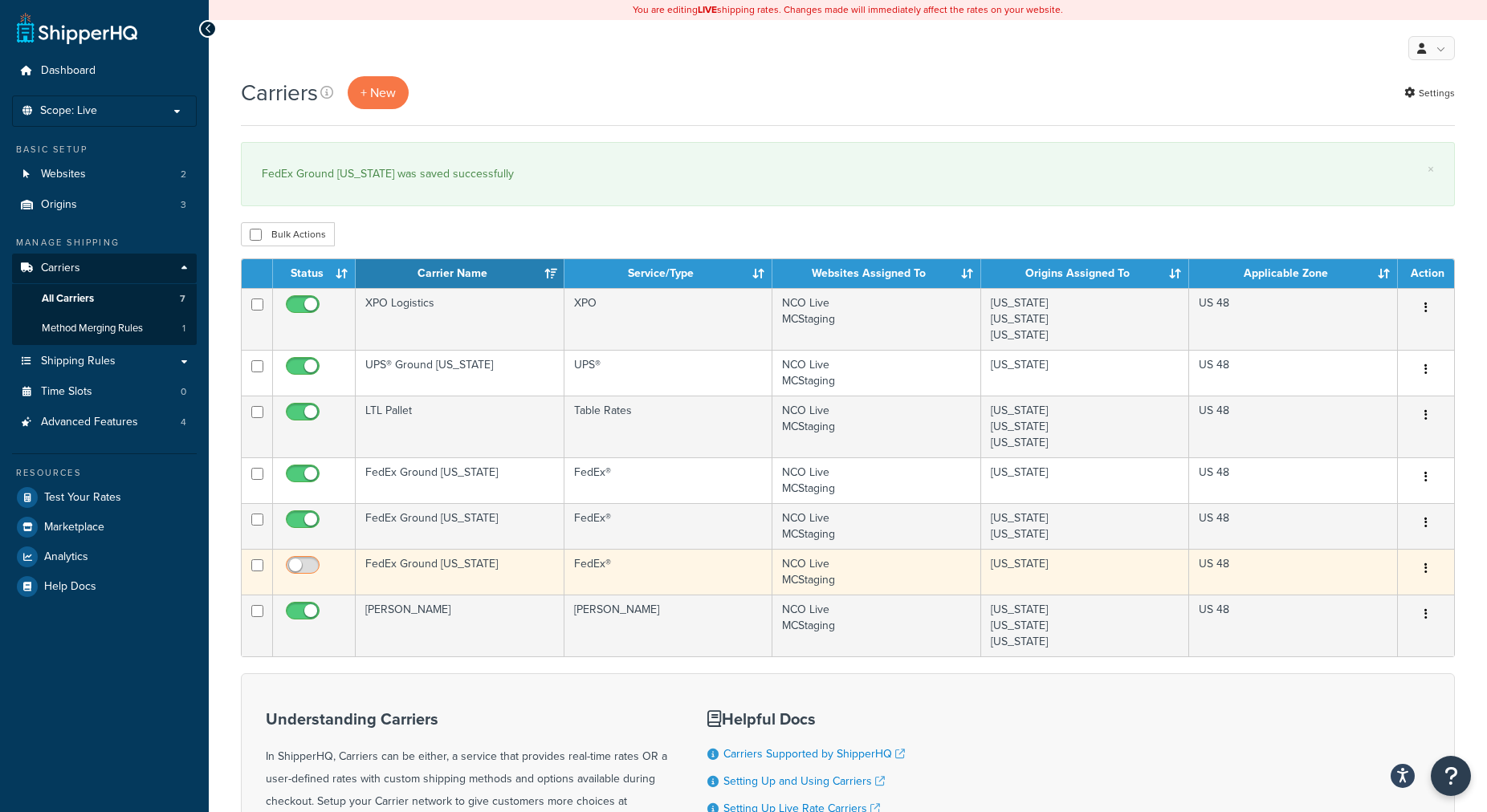
click at [305, 568] on input "checkbox" at bounding box center [305, 570] width 44 height 20
checkbox input "true"
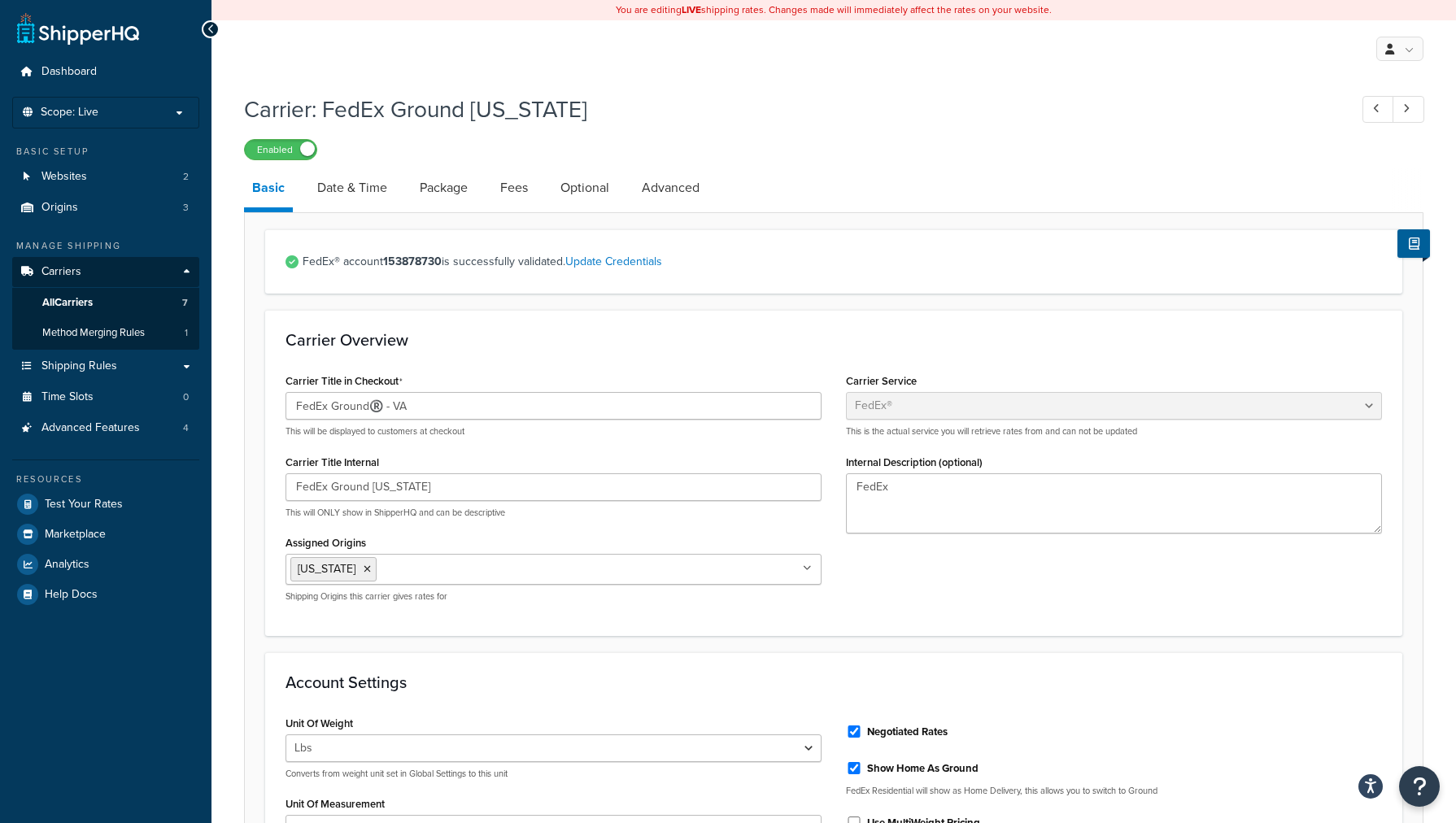
select select "fedEx"
select select "REGULAR_PICKUP"
select select "YOUR_PACKAGING"
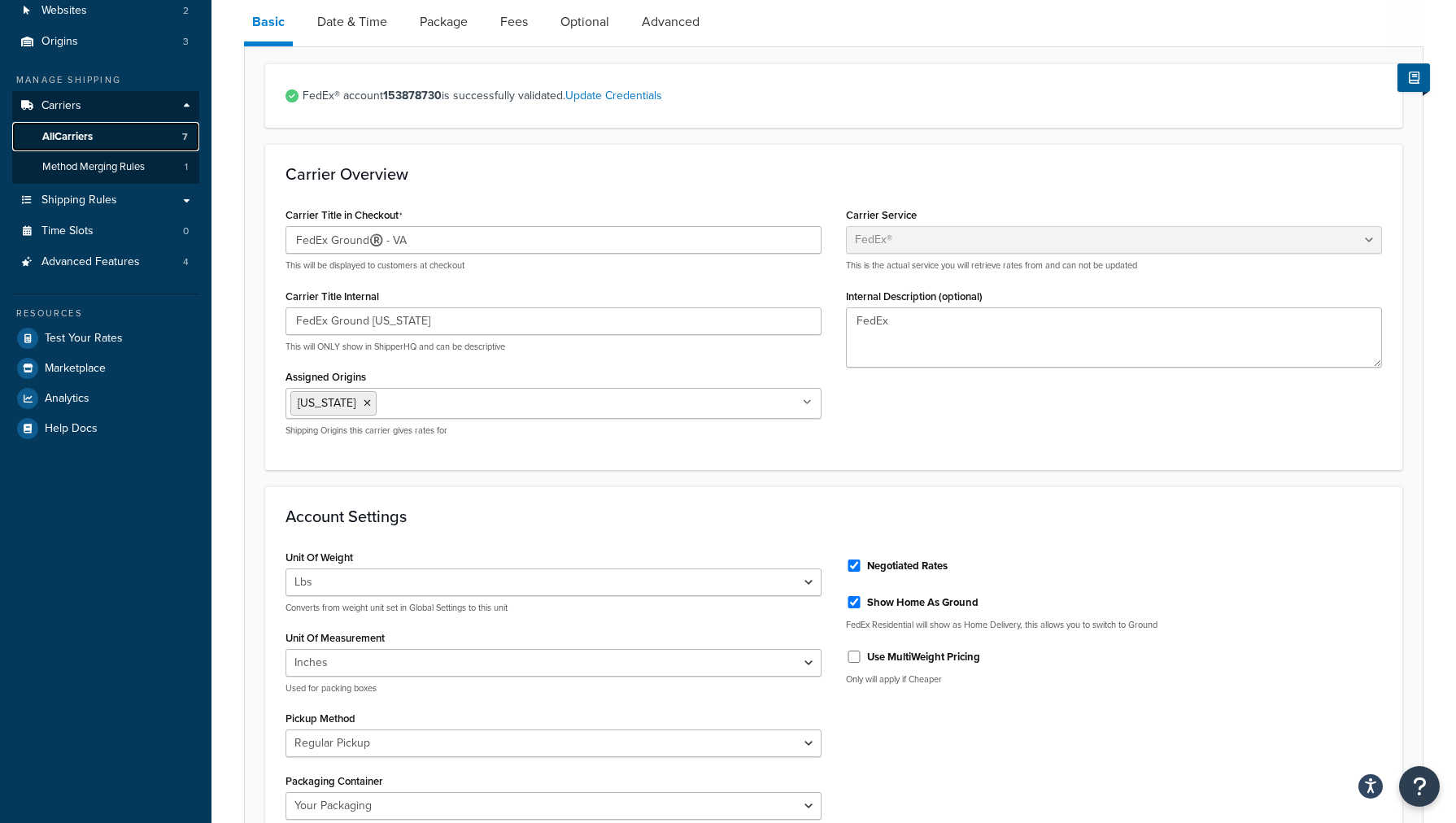
click at [93, 131] on span "All Carriers" at bounding box center [67, 137] width 51 height 14
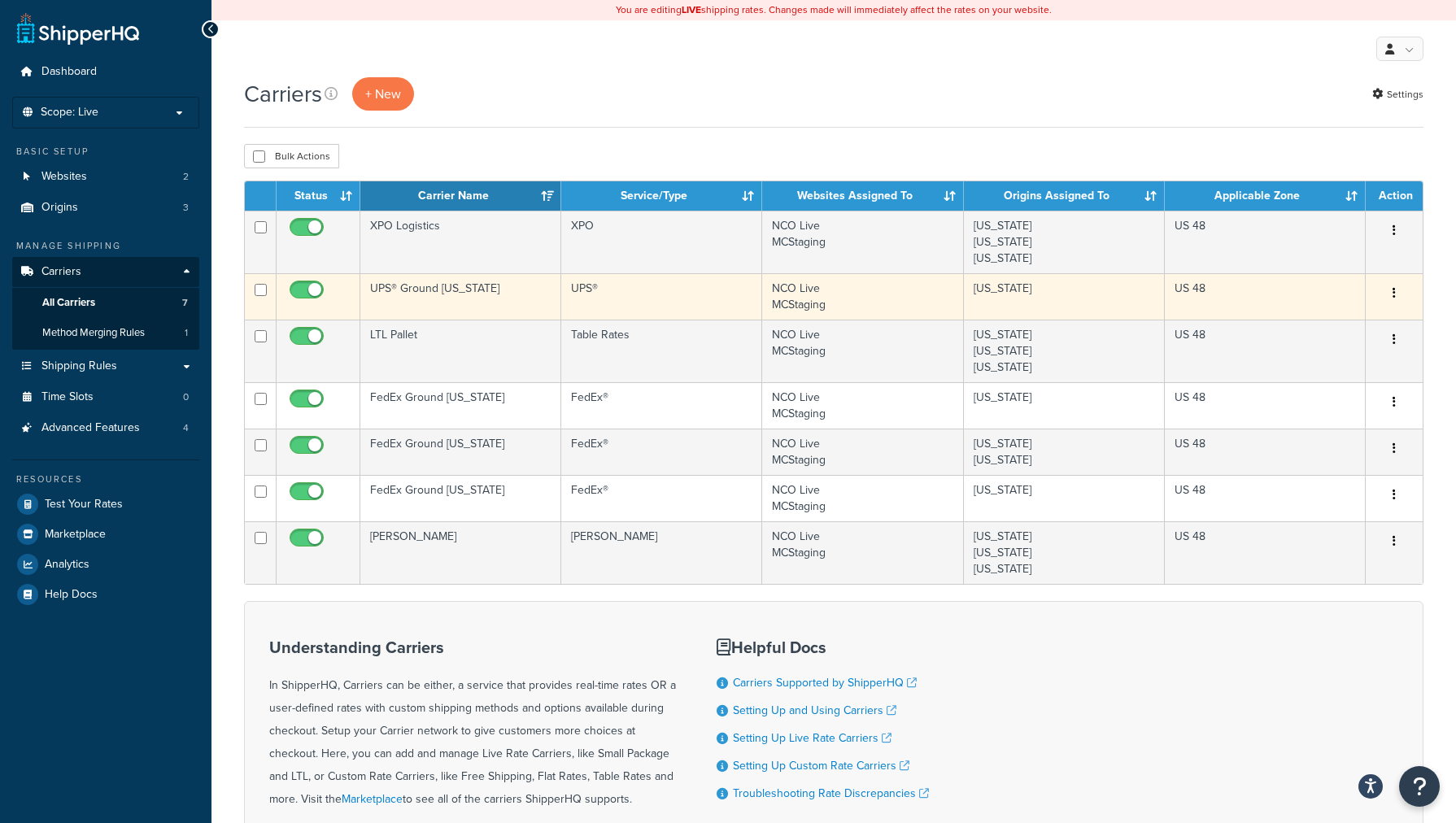
click at [444, 295] on td "UPS® Ground [US_STATE]" at bounding box center [460, 297] width 201 height 47
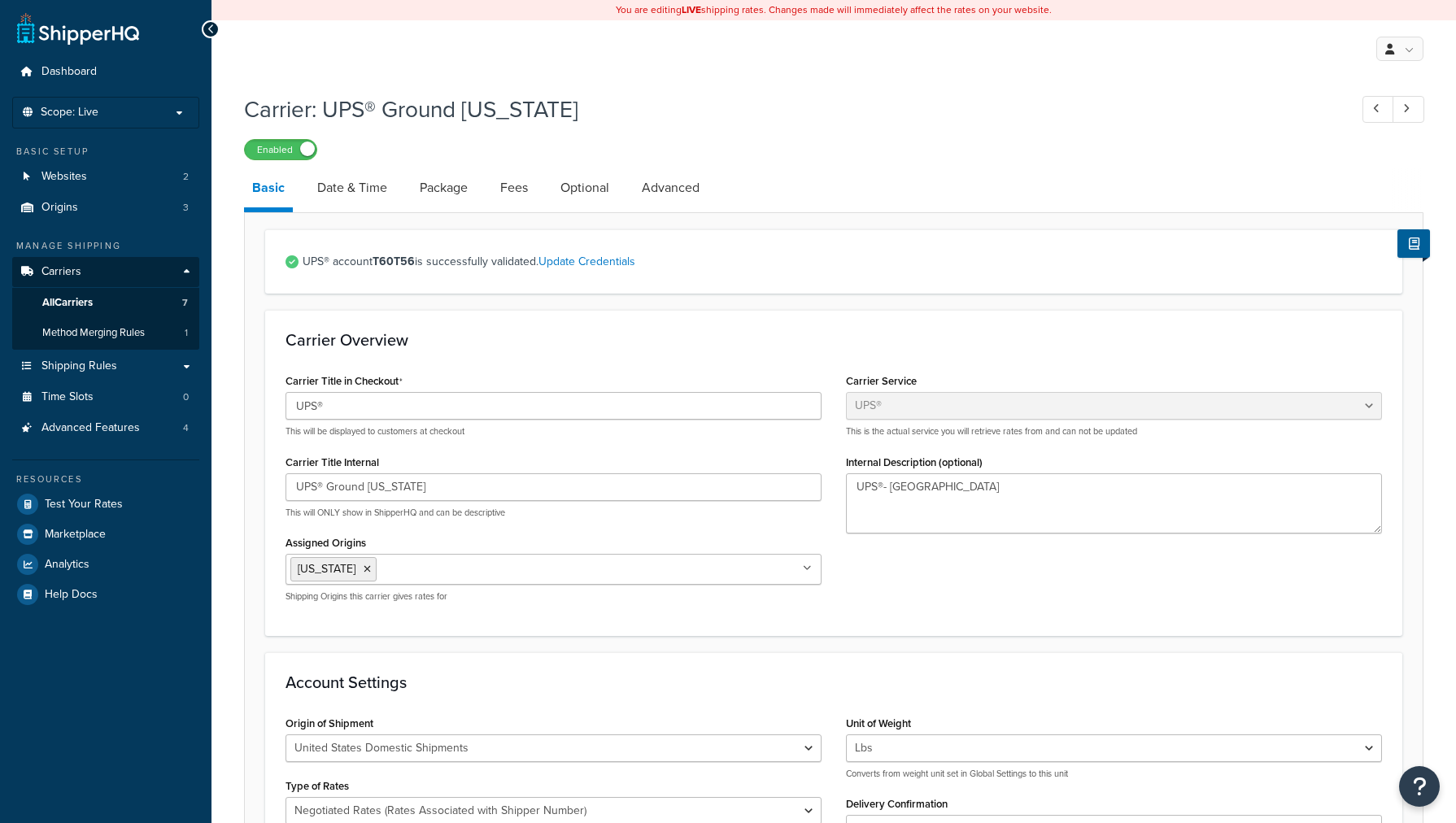
select select "ups"
select select "06"
click at [1039, 74] on div "My Profile Billing Global Settings Contact Us Logout" at bounding box center [834, 49] width 1245 height 57
click at [602, 264] on link "Update Credentials" at bounding box center [586, 261] width 96 height 17
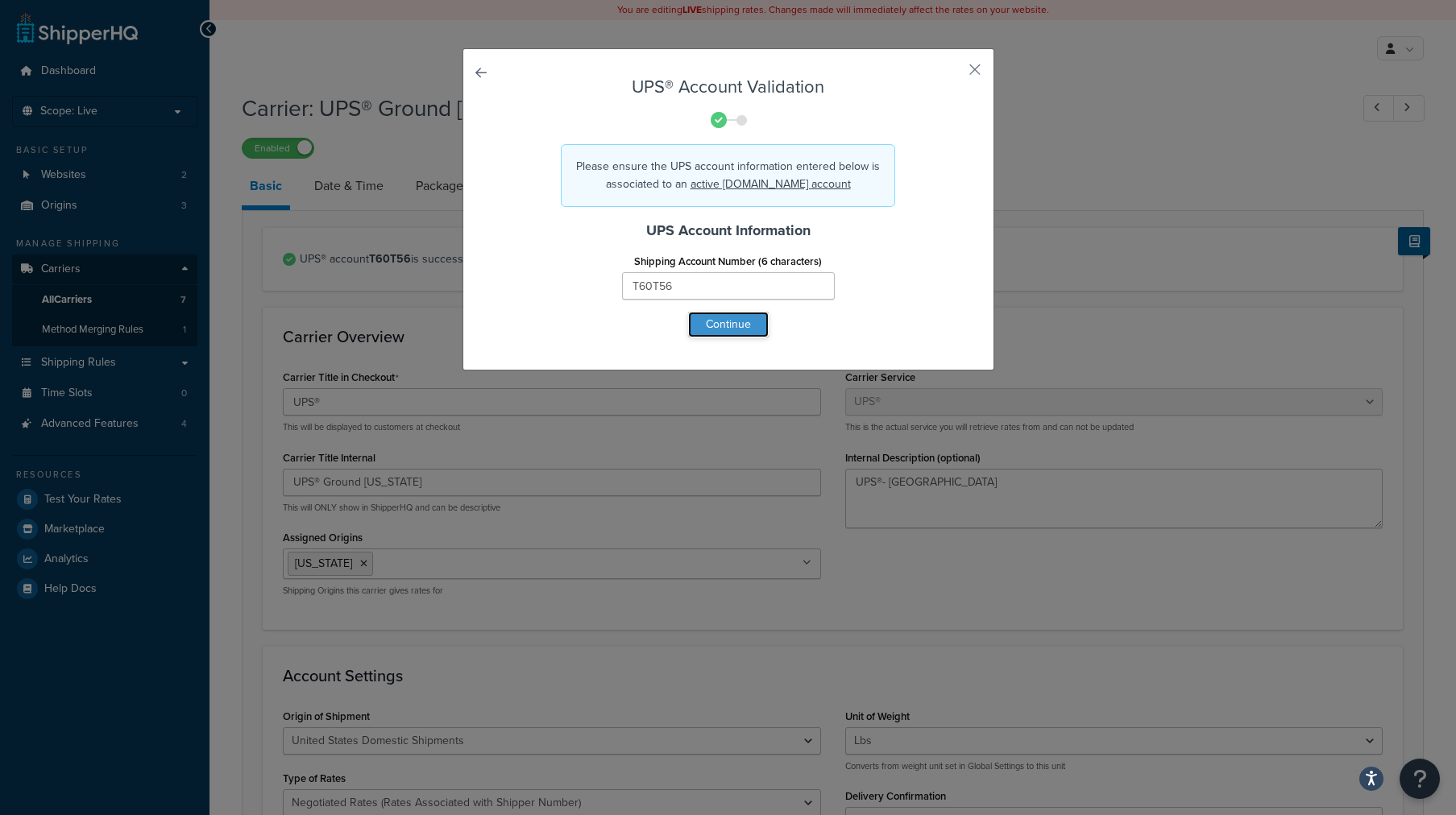
click at [708, 322] on button "Continue" at bounding box center [728, 325] width 81 height 26
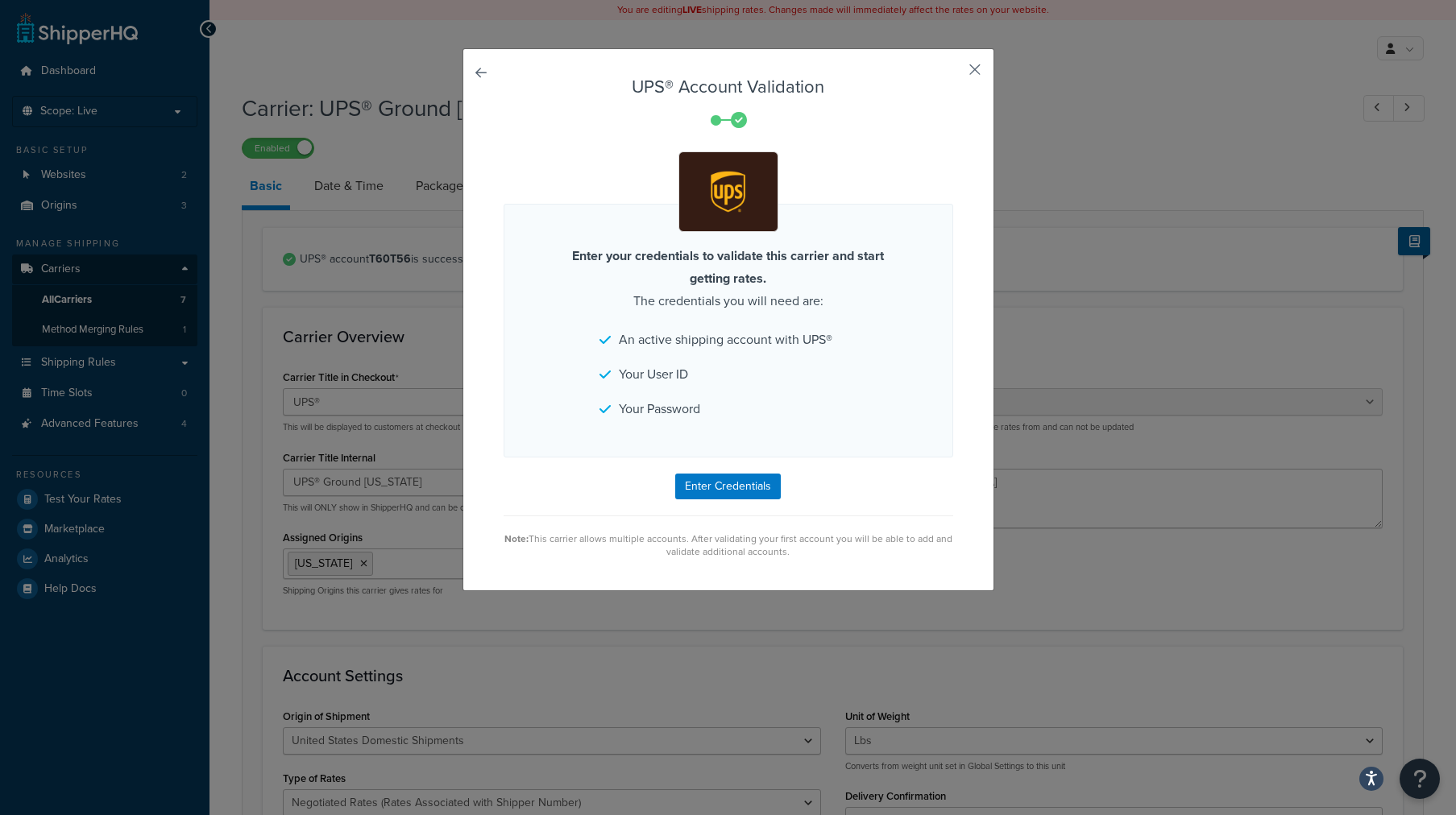
click at [953, 73] on button "button" at bounding box center [952, 75] width 4 height 4
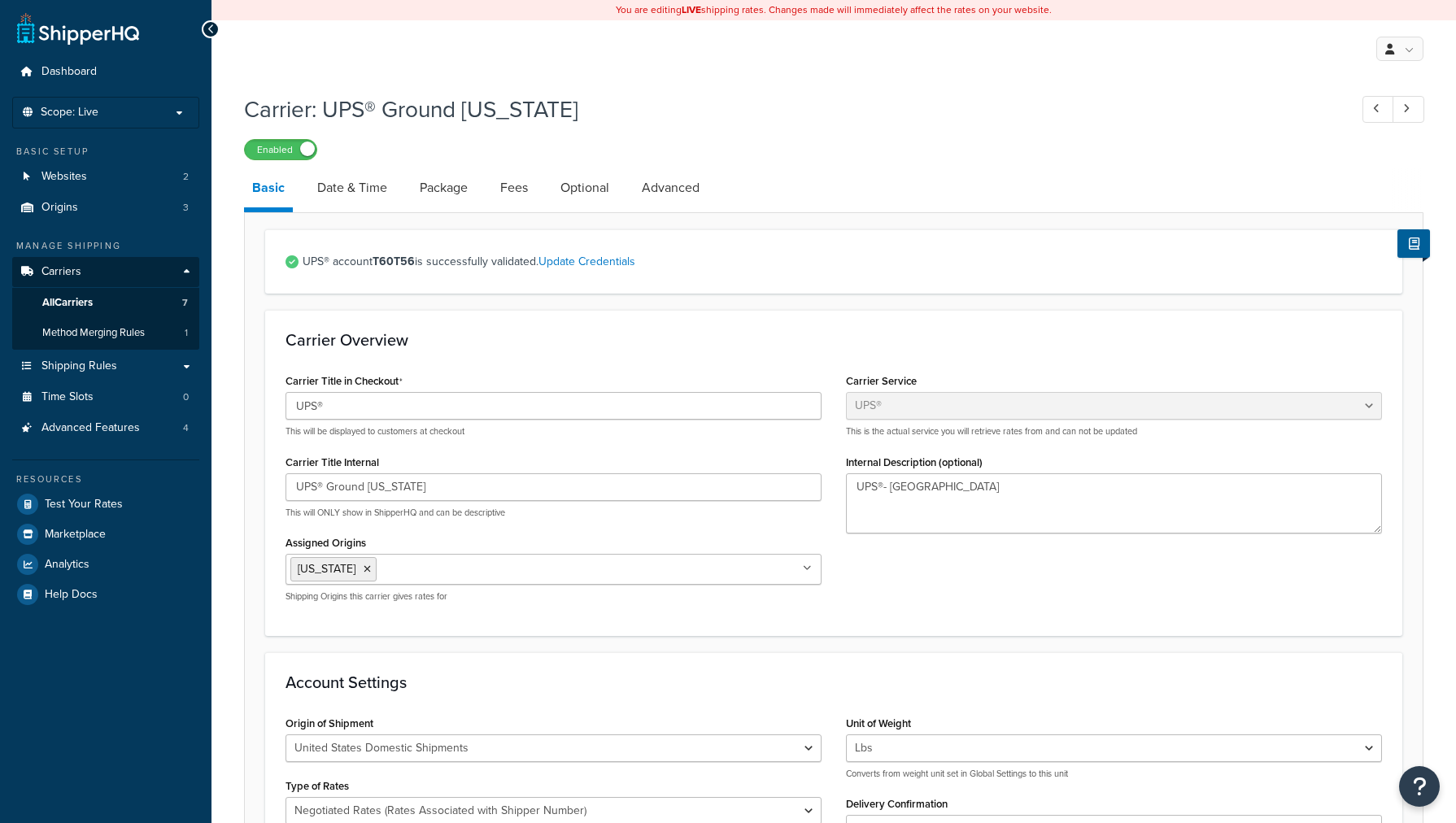
select select "ups"
select select "06"
click at [596, 264] on link "Update Credentials" at bounding box center [586, 261] width 96 height 17
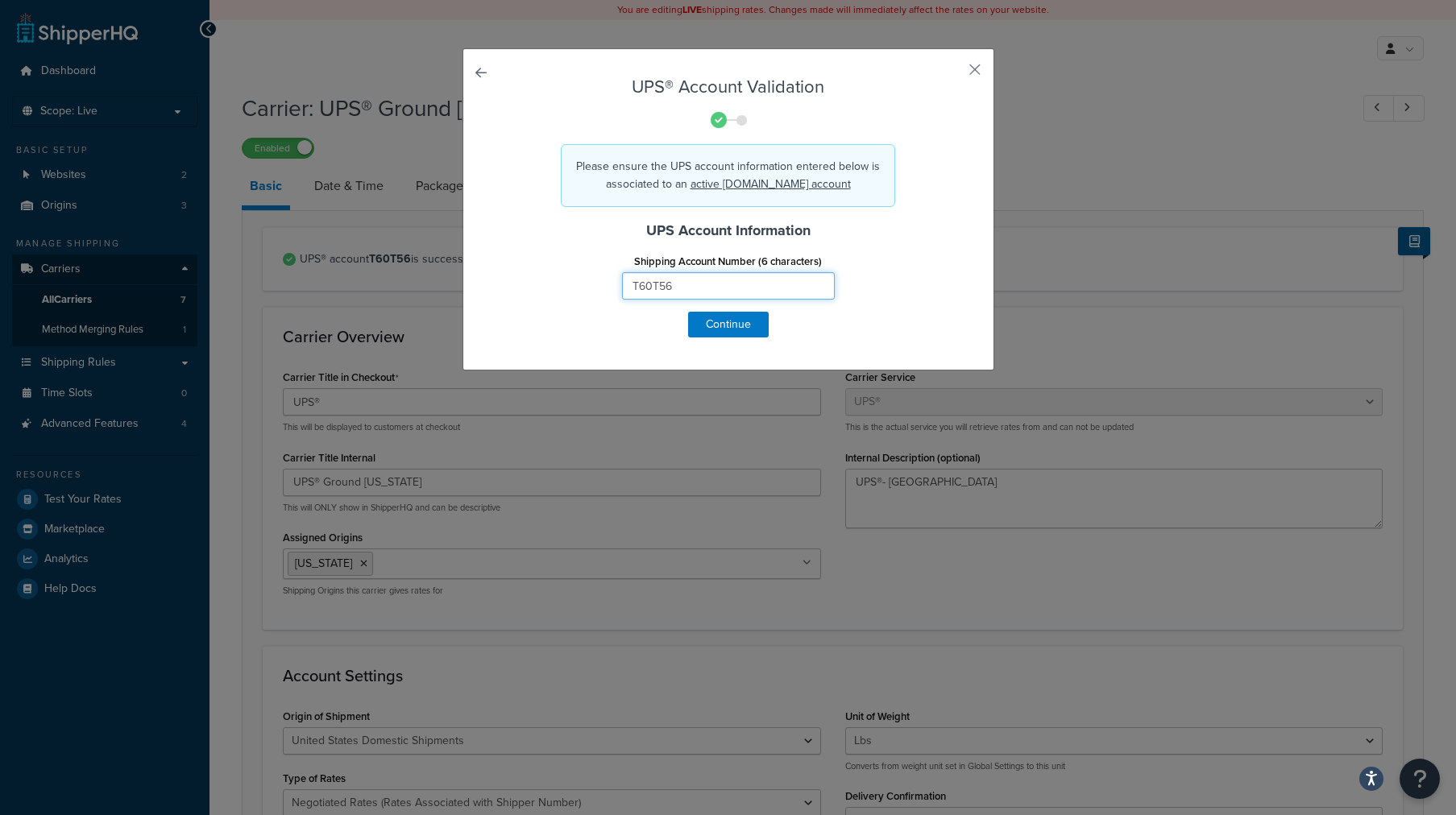
drag, startPoint x: 669, startPoint y: 294, endPoint x: 558, endPoint y: 286, distance: 111.3
click at [622, 286] on input "T60T56" at bounding box center [728, 287] width 212 height 28
click at [953, 73] on button "button" at bounding box center [952, 75] width 4 height 4
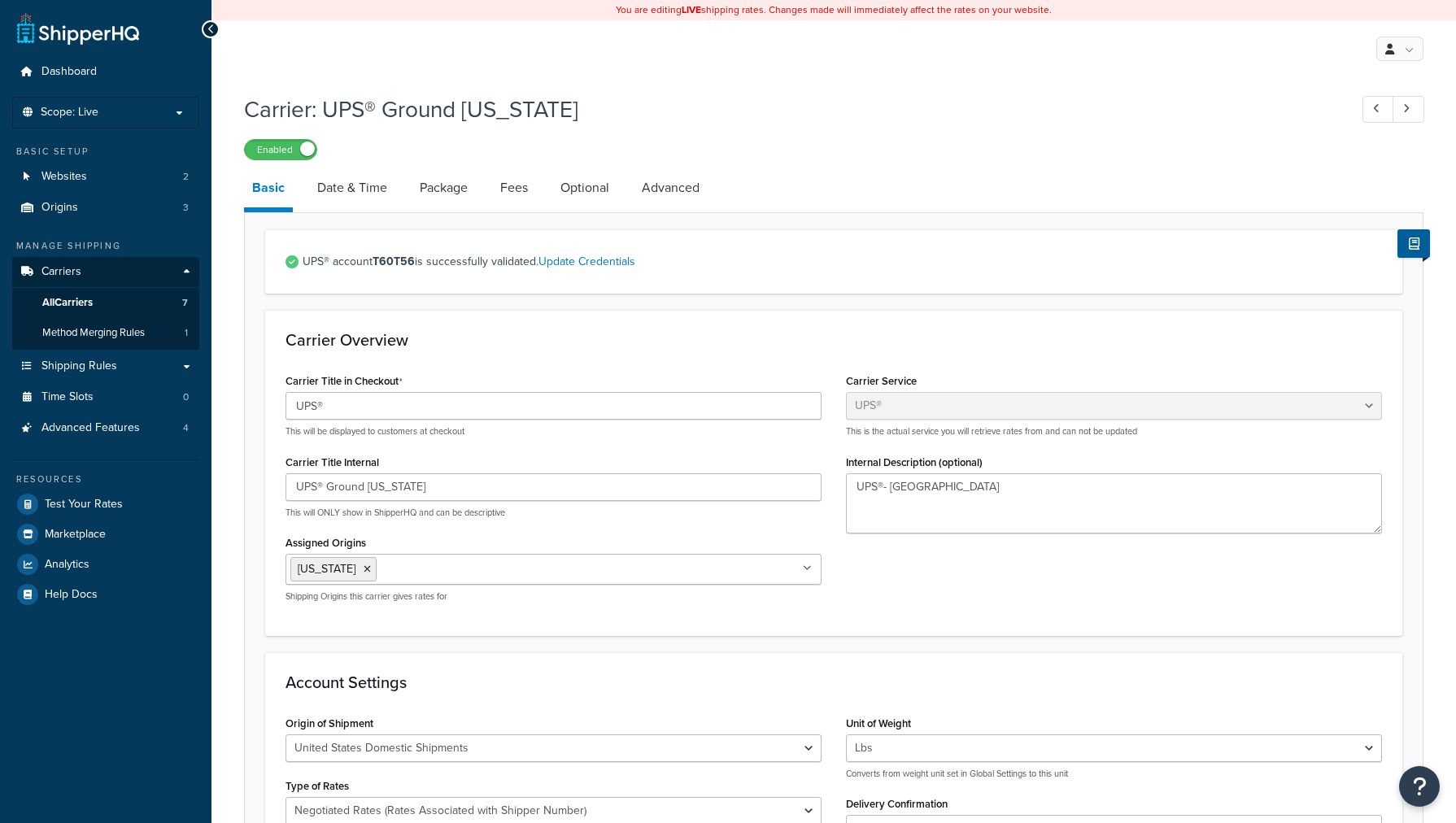
select select "ups"
select select "06"
click at [66, 272] on span "Carriers" at bounding box center [61, 272] width 40 height 14
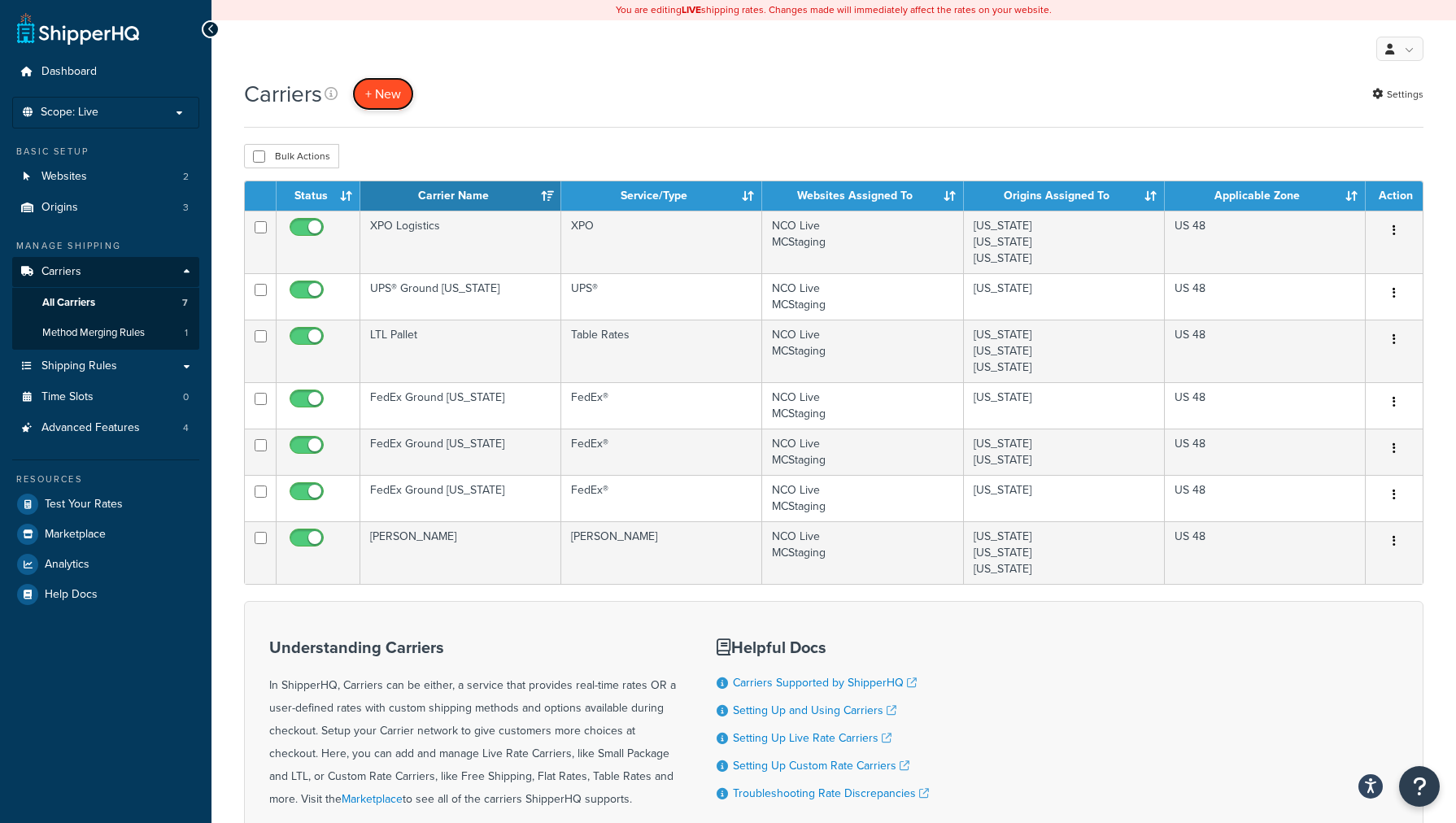
click at [387, 90] on button "+ New" at bounding box center [383, 95] width 62 height 34
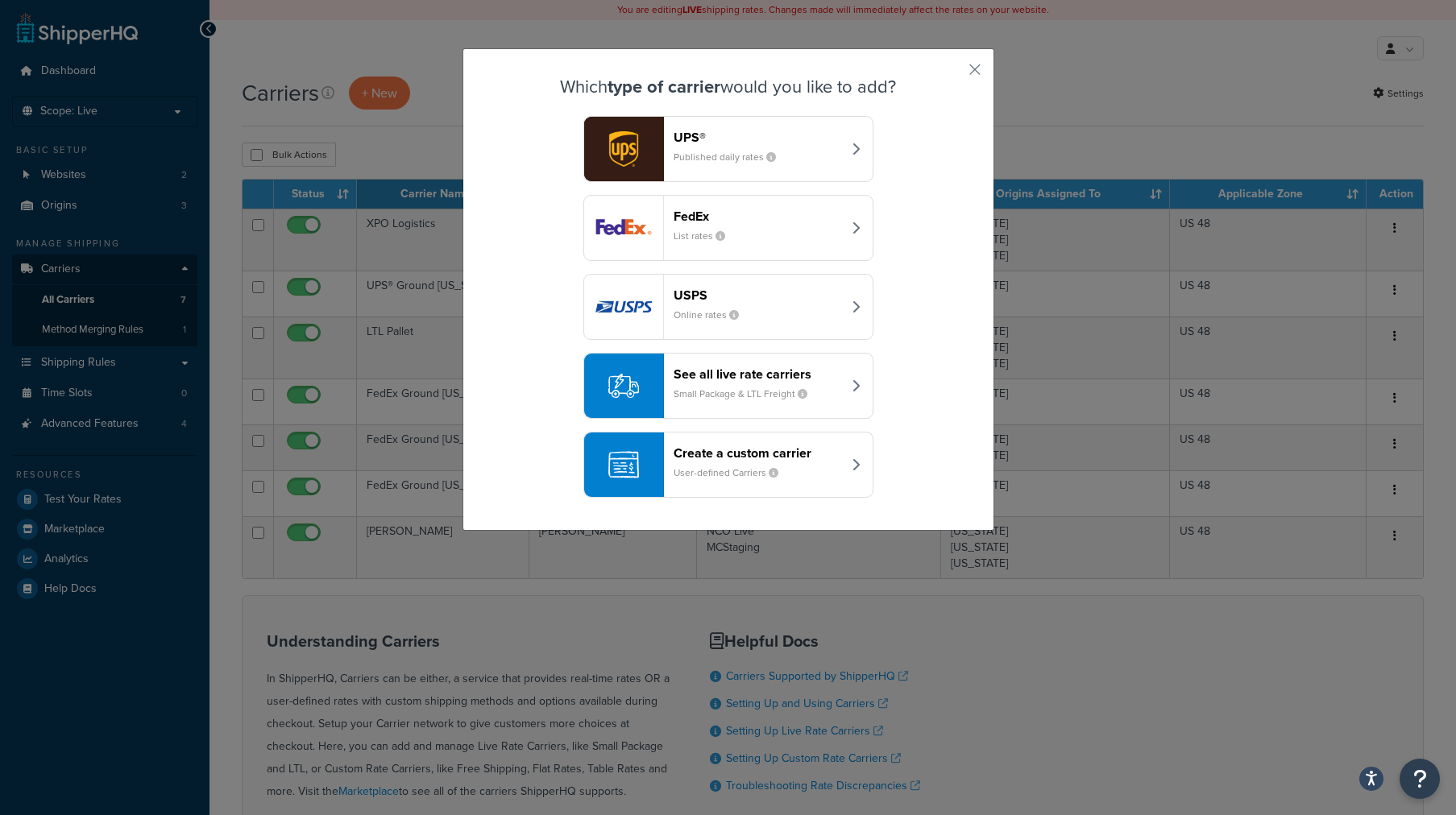
click at [622, 397] on img "button" at bounding box center [623, 386] width 31 height 31
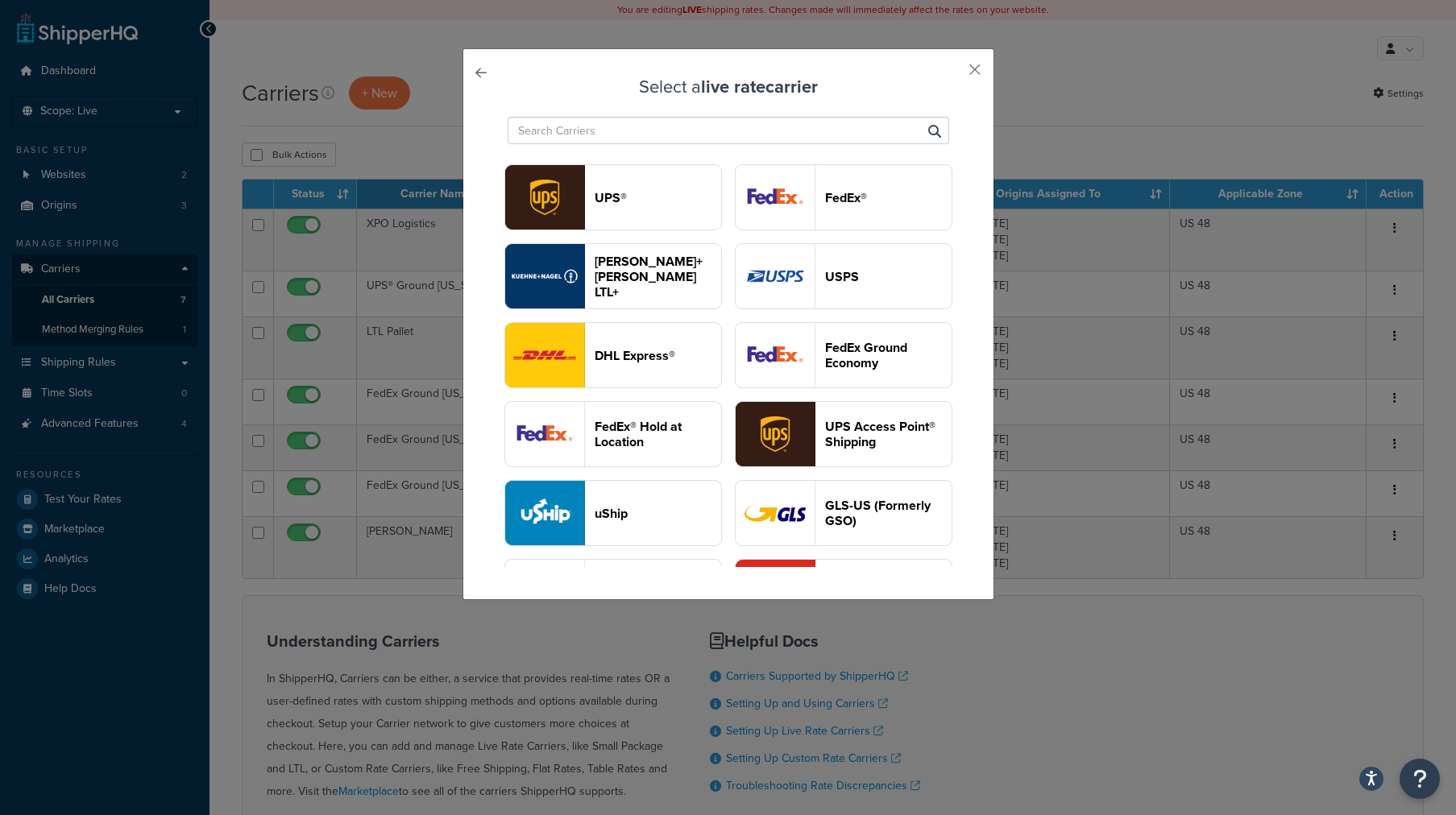
click at [722, 192] on header "UPS®" at bounding box center [658, 197] width 126 height 16
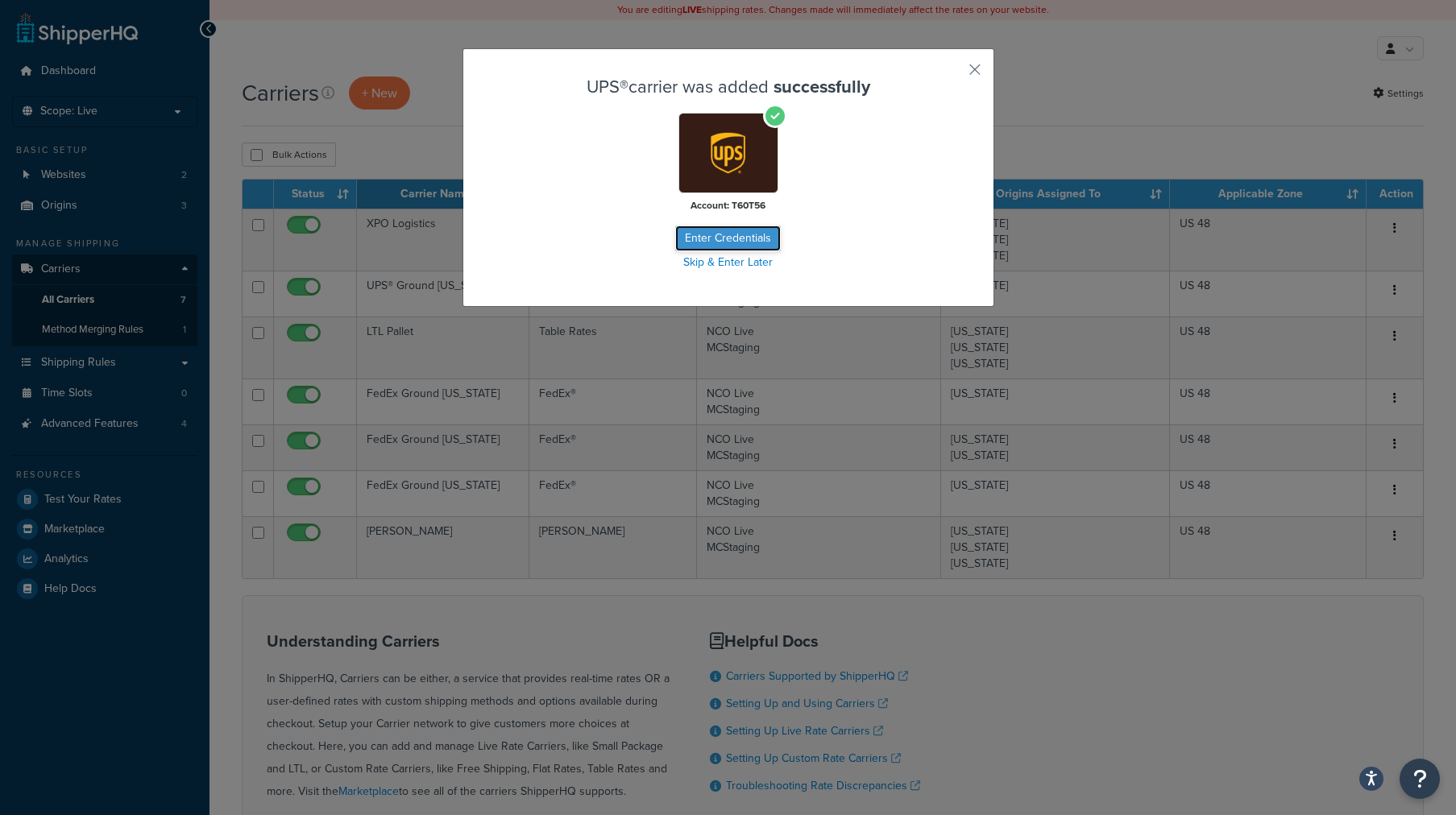
click at [713, 239] on button "Enter Credentials" at bounding box center [728, 238] width 106 height 26
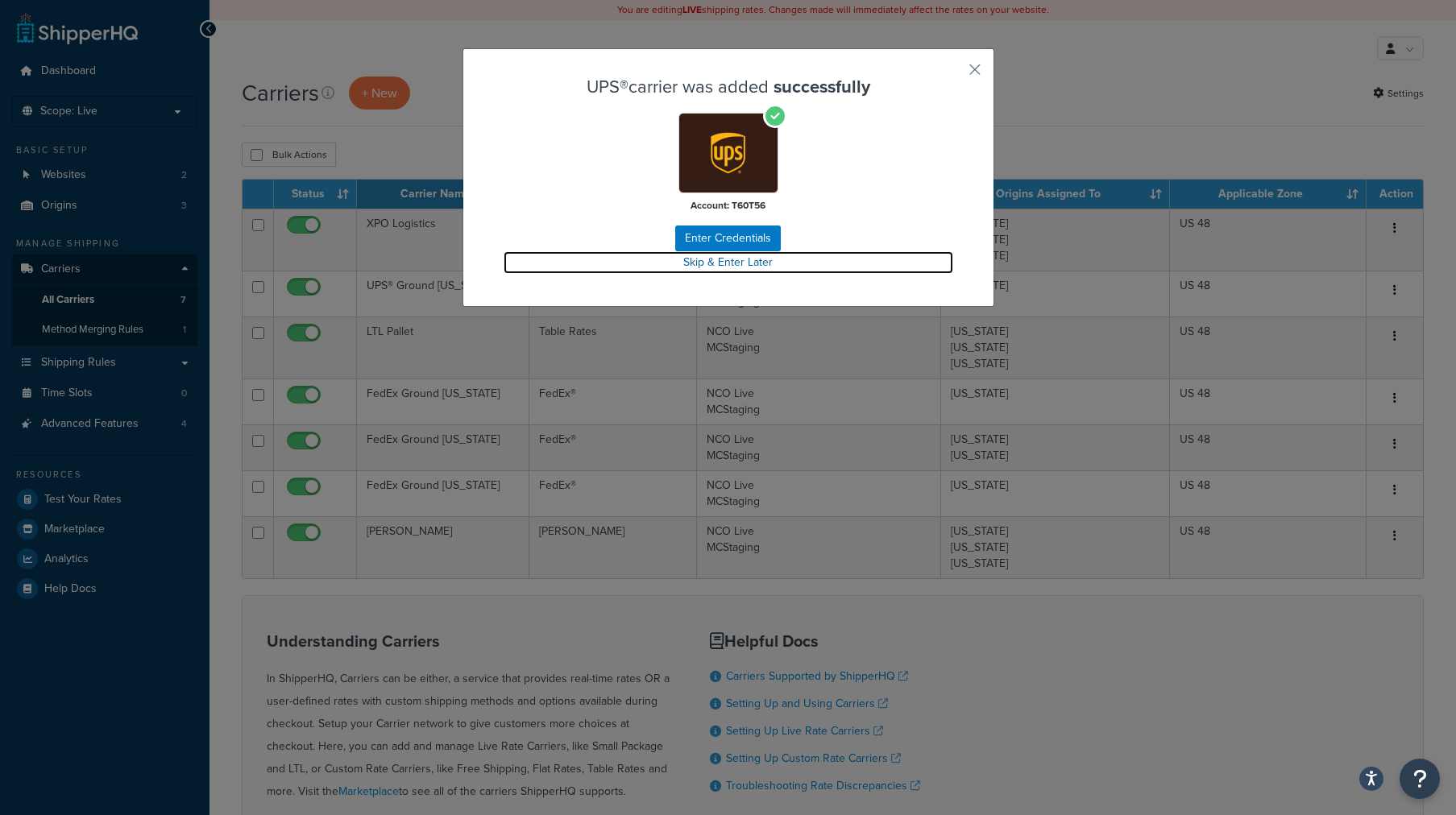
click at [723, 261] on link "Skip & Enter Later" at bounding box center [728, 262] width 450 height 22
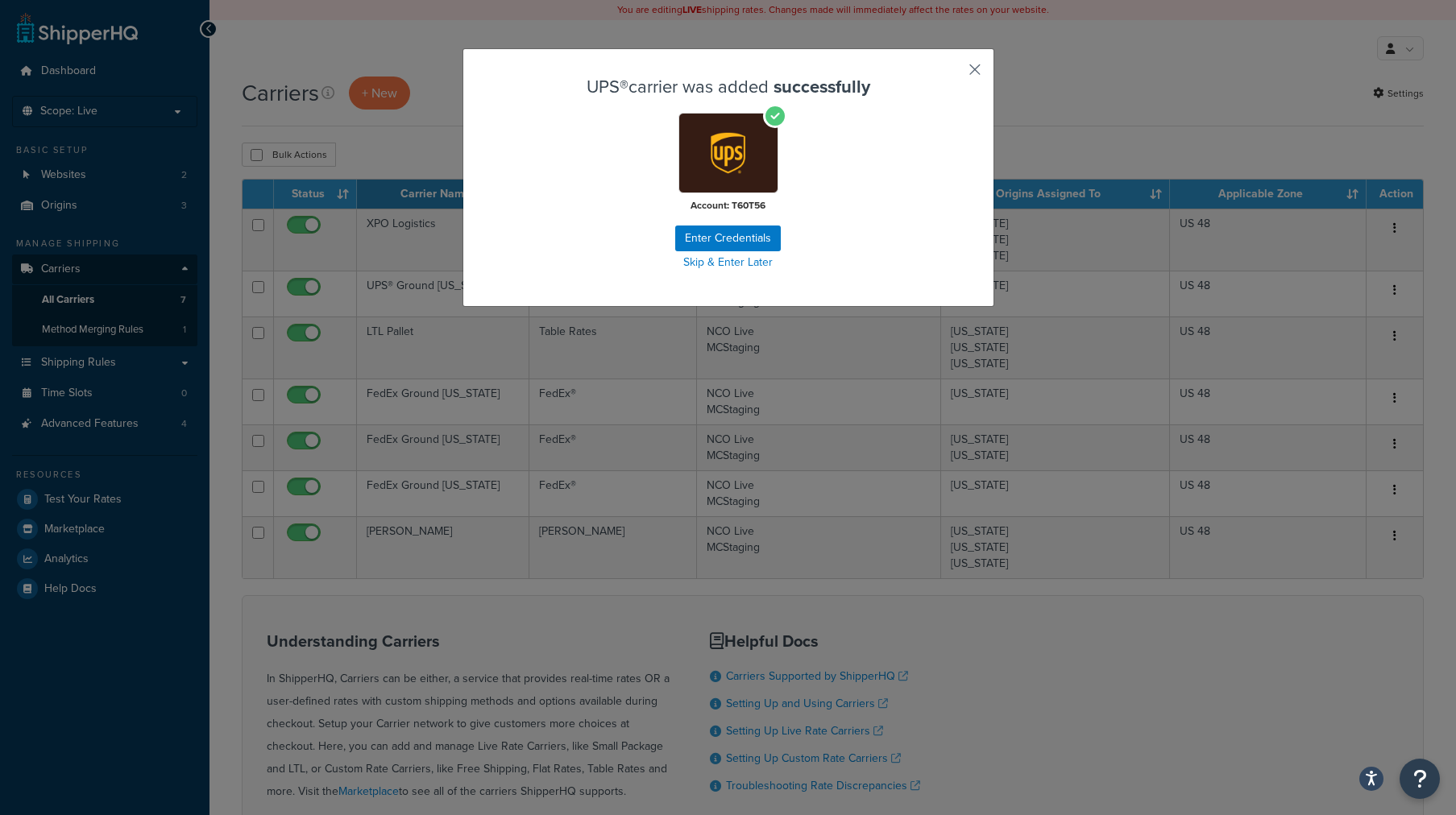
click at [953, 73] on button "button" at bounding box center [952, 75] width 4 height 4
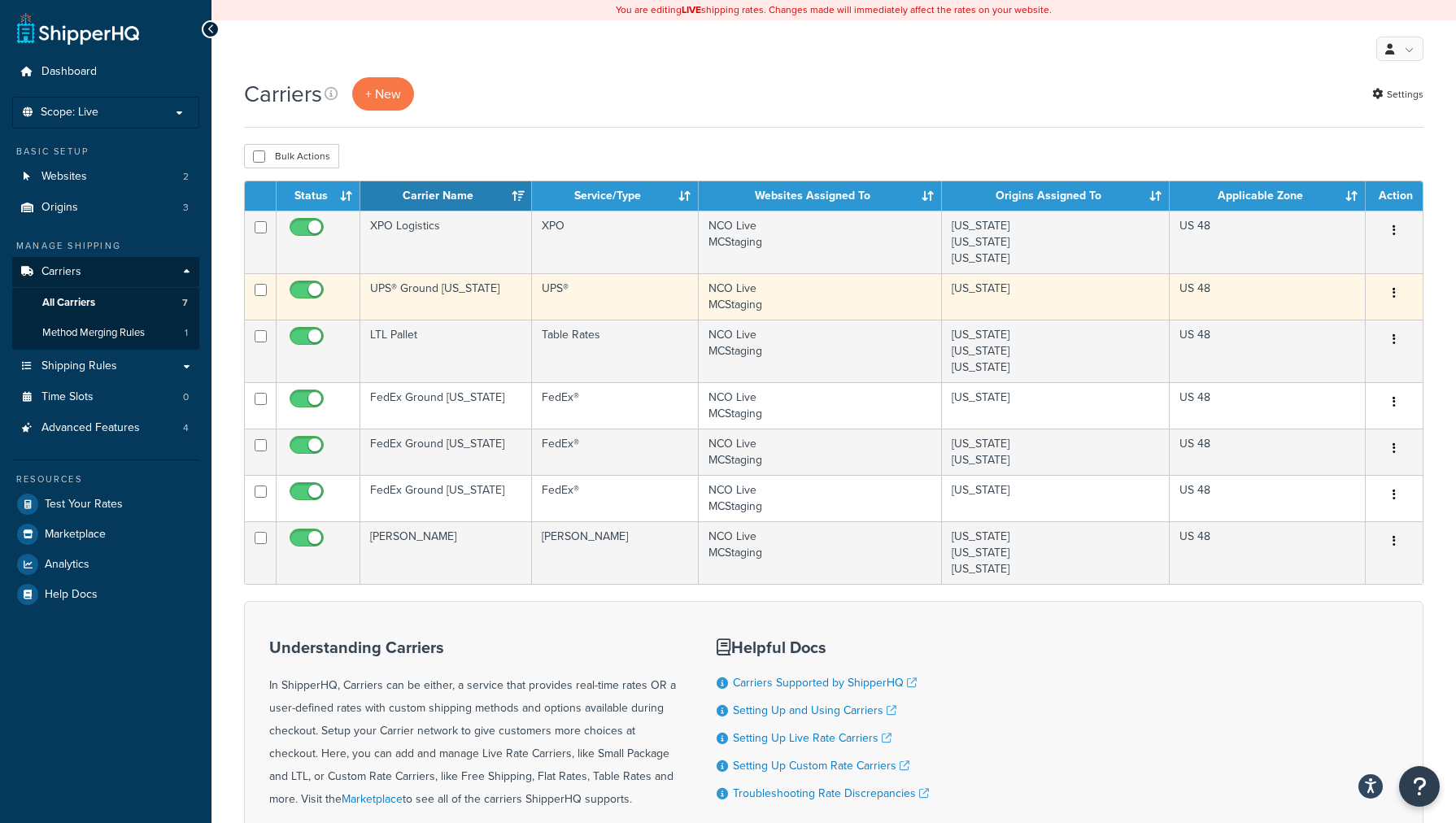
click at [397, 298] on td "UPS® Ground [US_STATE]" at bounding box center [445, 297] width 171 height 47
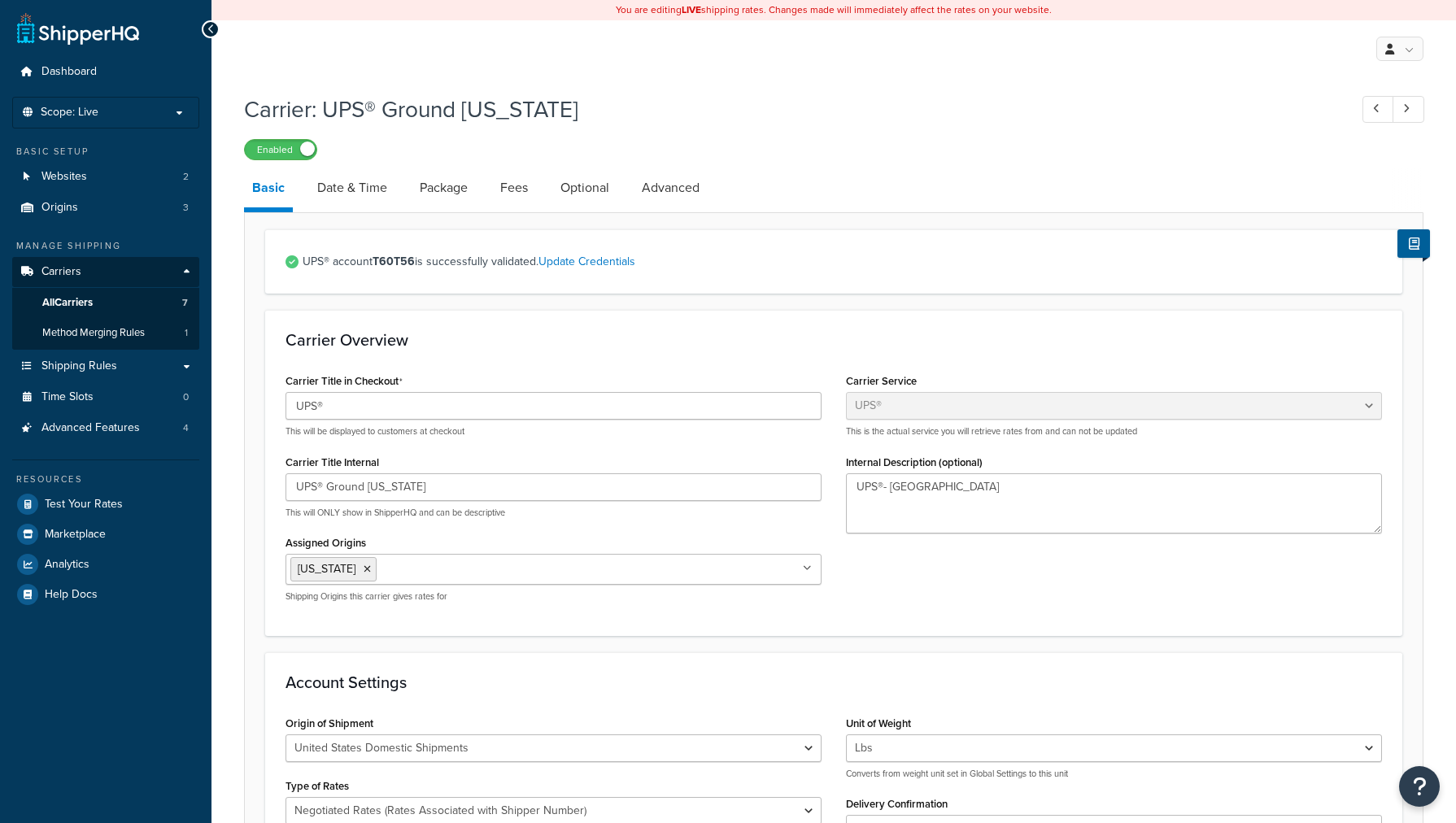
select select "ups"
select select "06"
click at [71, 279] on span "Carriers" at bounding box center [61, 272] width 40 height 14
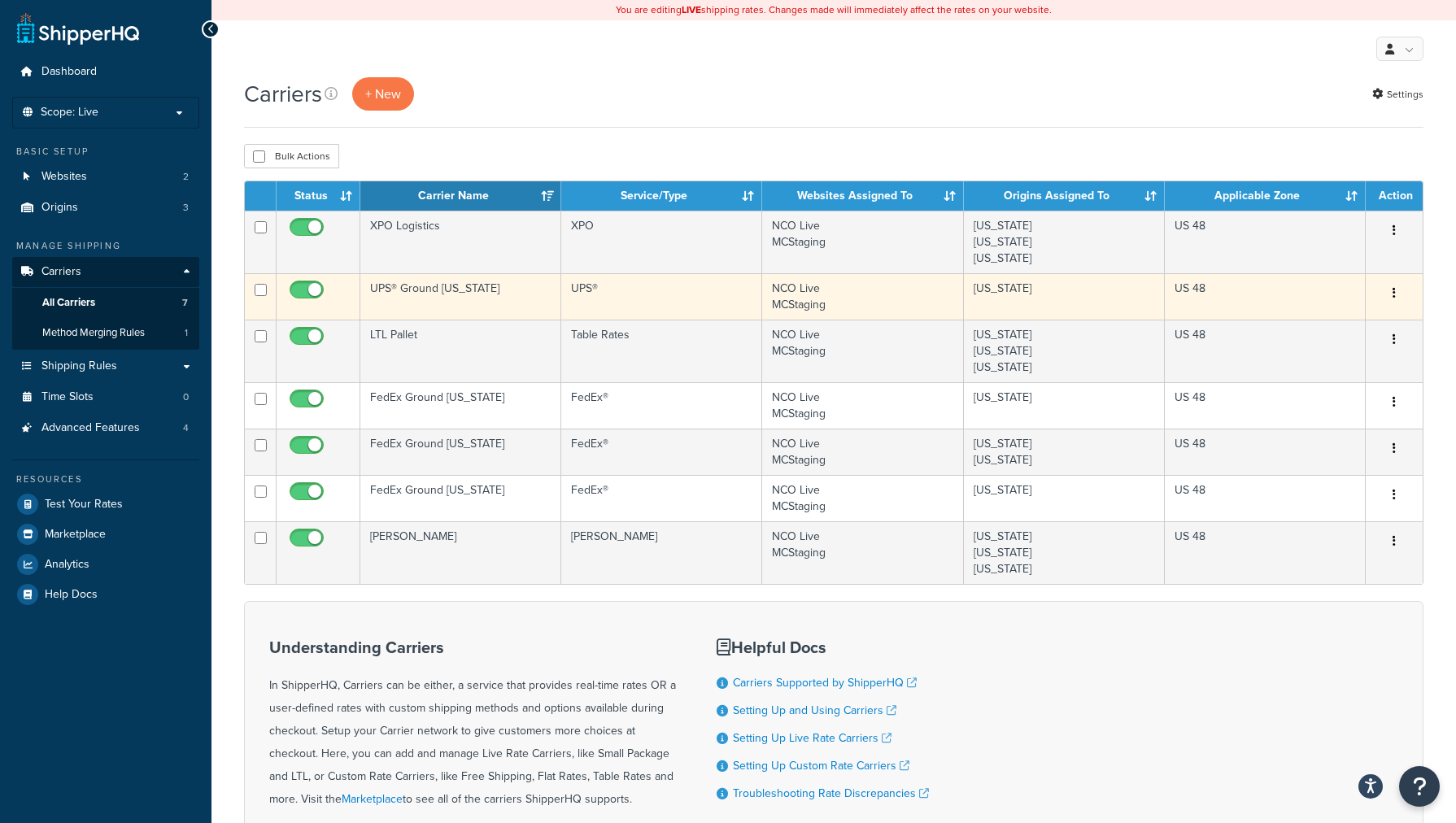
click at [258, 299] on td at bounding box center [261, 297] width 32 height 47
checkbox input "true"
click at [311, 292] on input "checkbox" at bounding box center [309, 294] width 45 height 21
checkbox input "false"
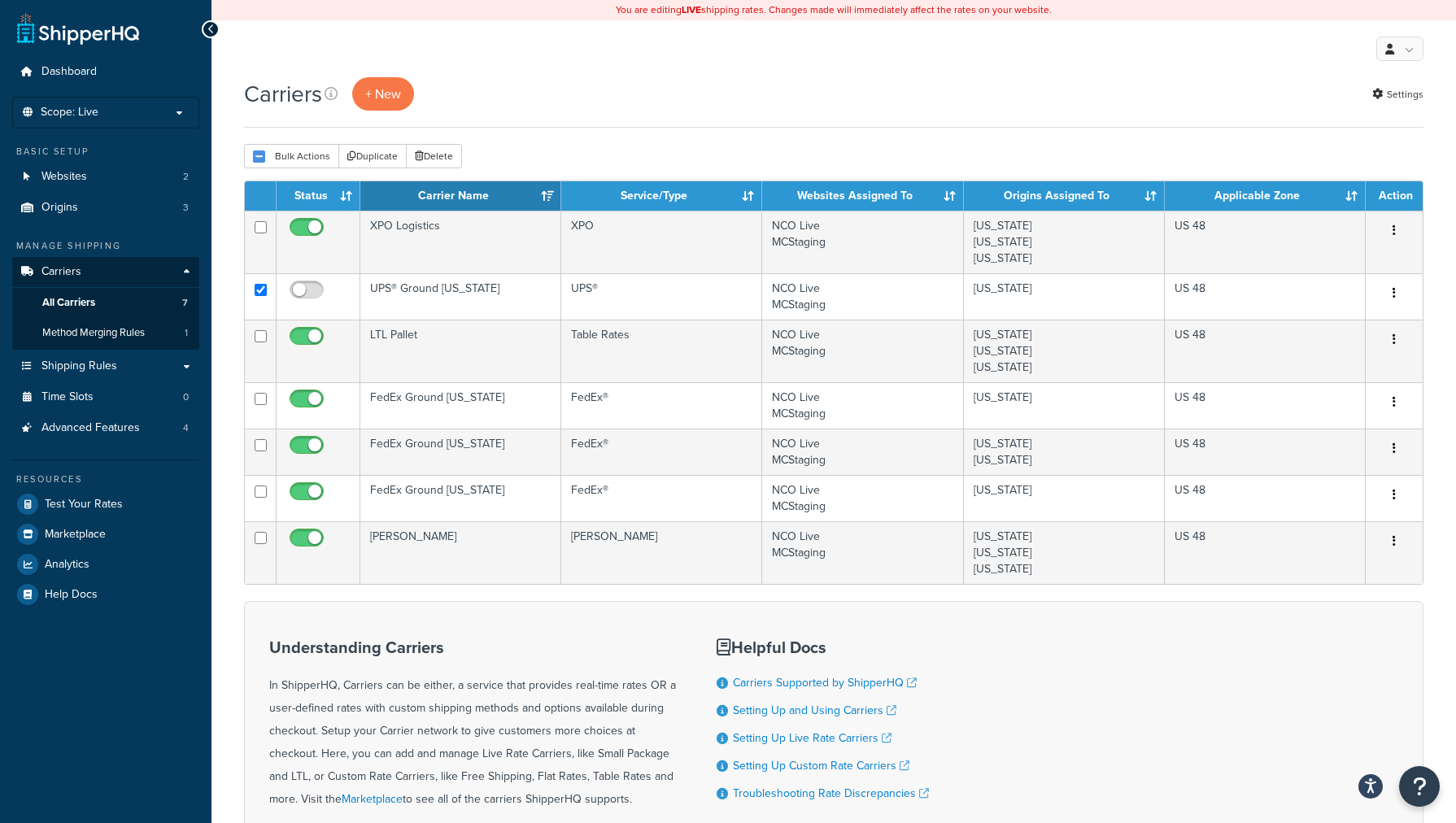
click at [443, 93] on div "Carriers + New Settings" at bounding box center [834, 95] width 1179 height 34
click at [398, 117] on div "Carriers + New Settings" at bounding box center [834, 103] width 1179 height 51
click at [400, 69] on div "My Profile Billing Global Settings Contact Us Logout" at bounding box center [834, 49] width 1245 height 57
click at [401, 92] on button "+ New" at bounding box center [383, 95] width 62 height 34
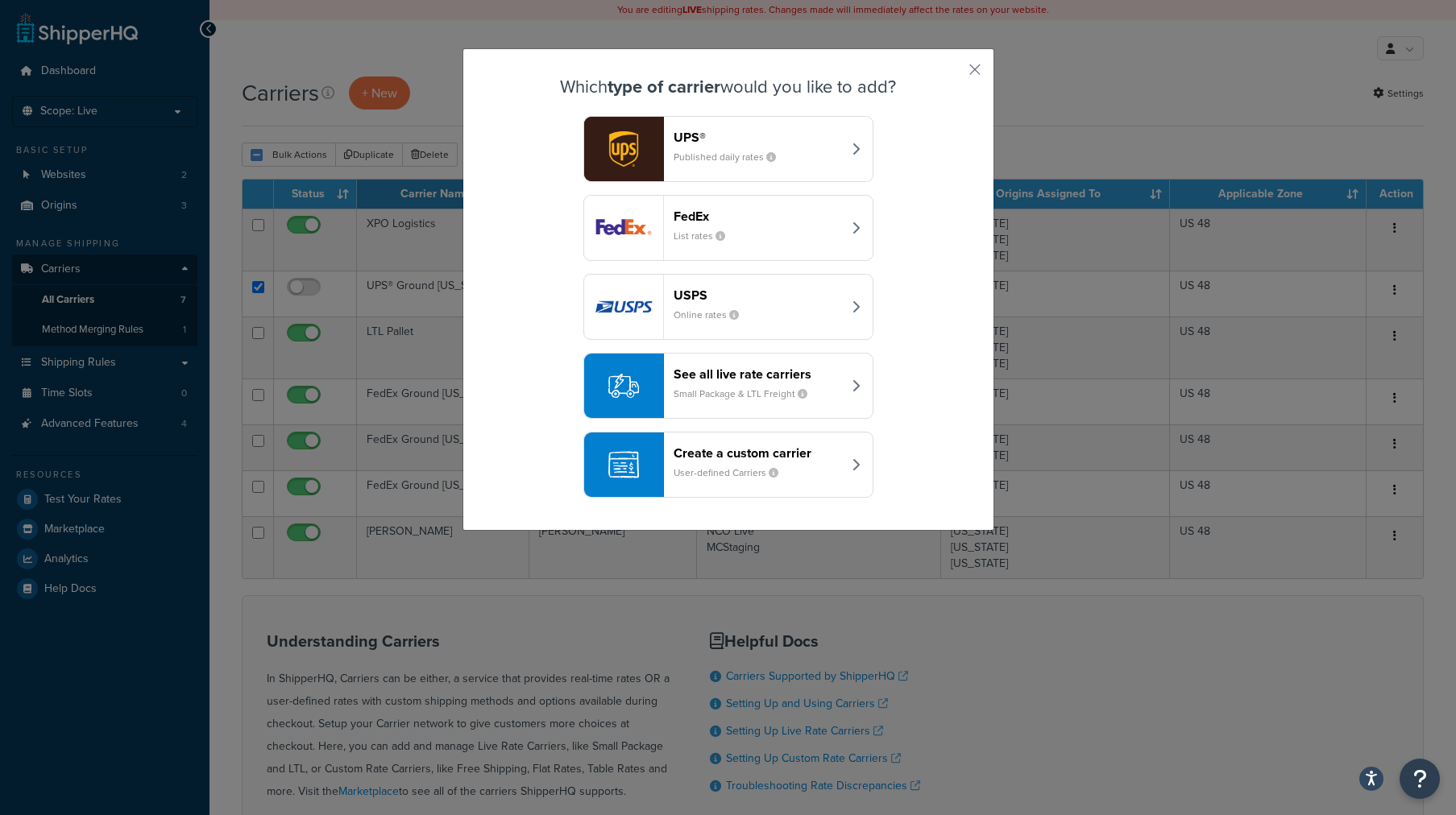
click at [828, 386] on div "See all live rate carriers Small Package & LTL Freight" at bounding box center [759, 386] width 169 height 39
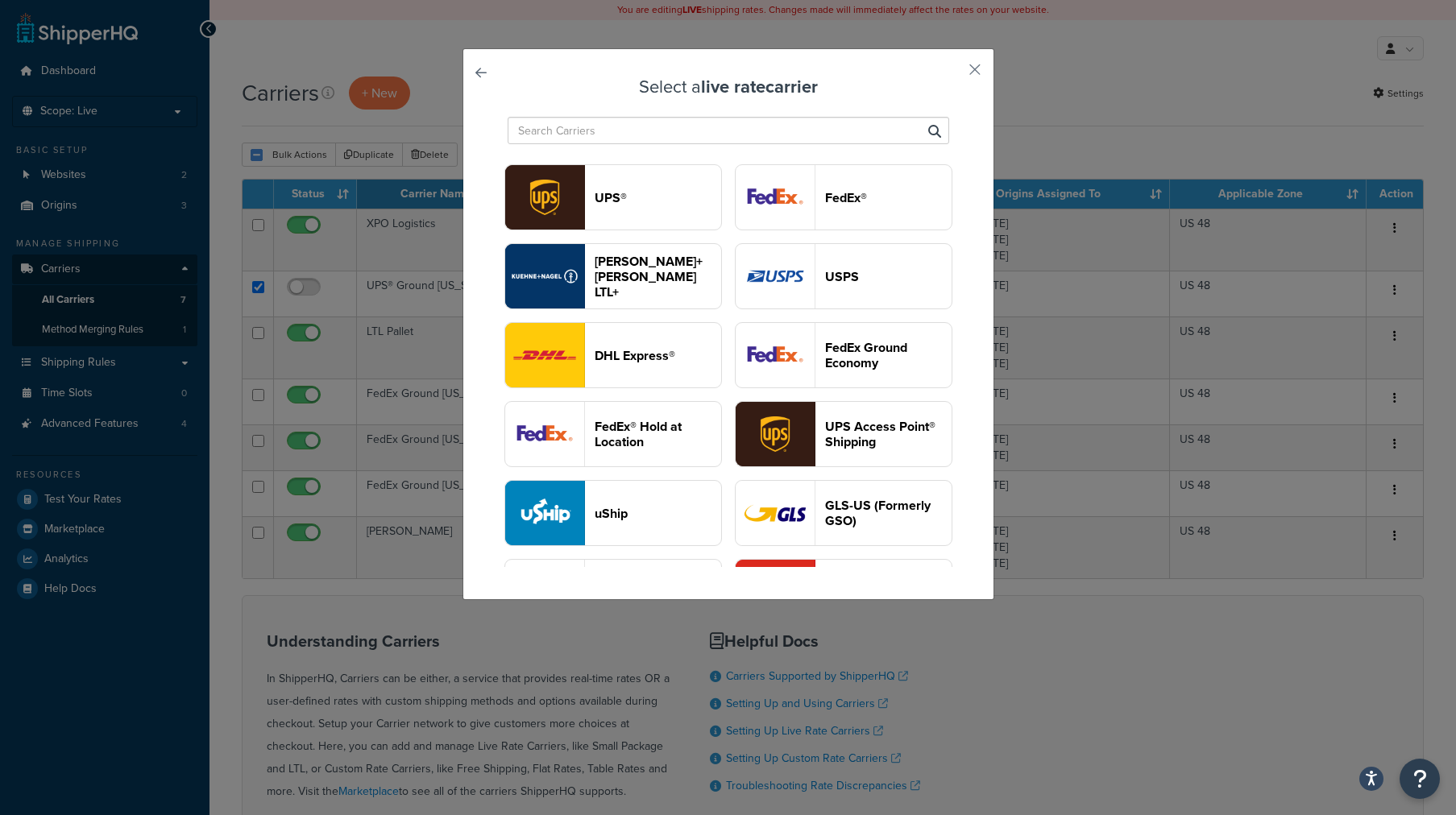
click at [704, 194] on header "UPS®" at bounding box center [658, 197] width 126 height 16
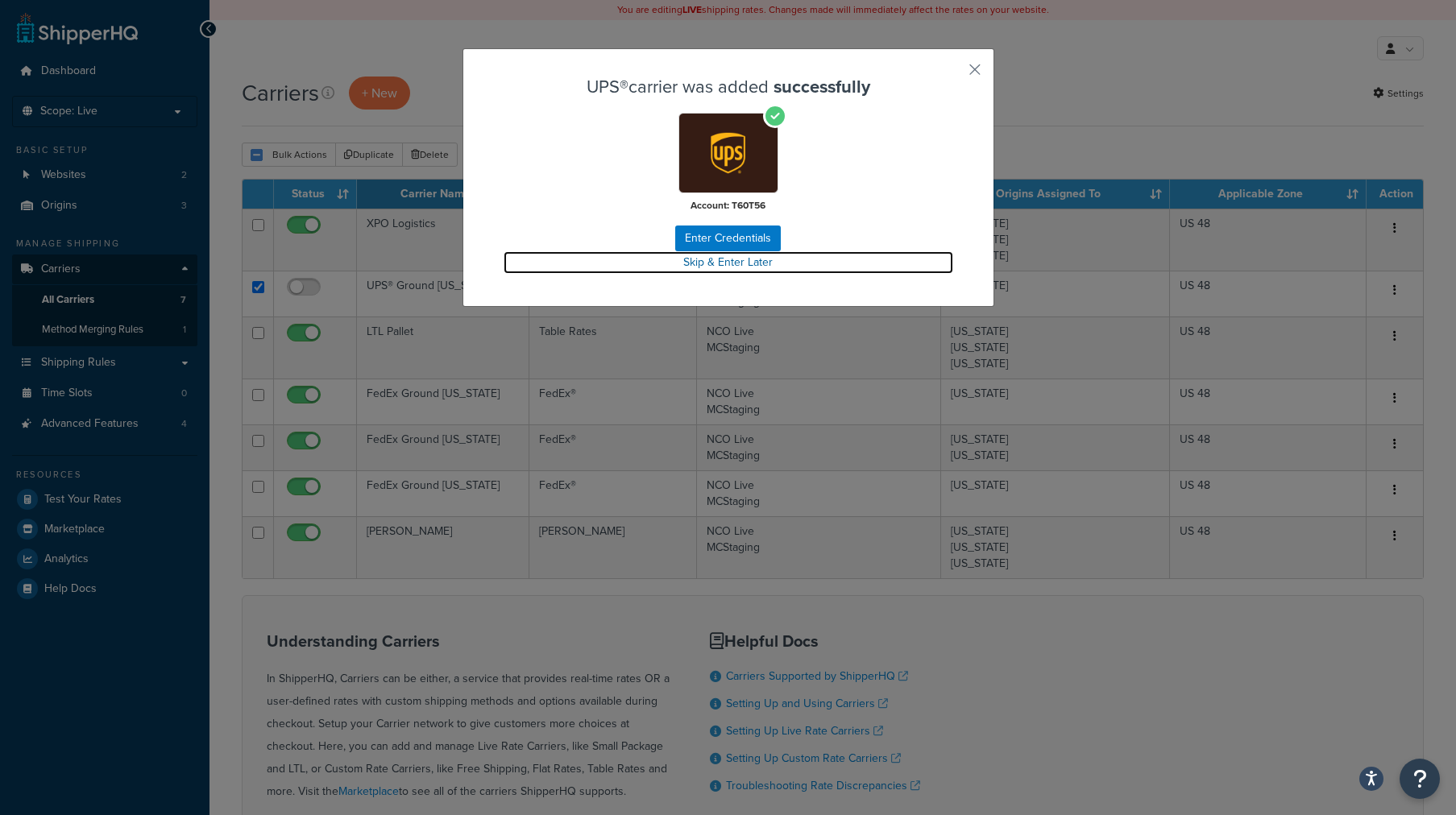
click at [680, 265] on link "Skip & Enter Later" at bounding box center [728, 262] width 450 height 22
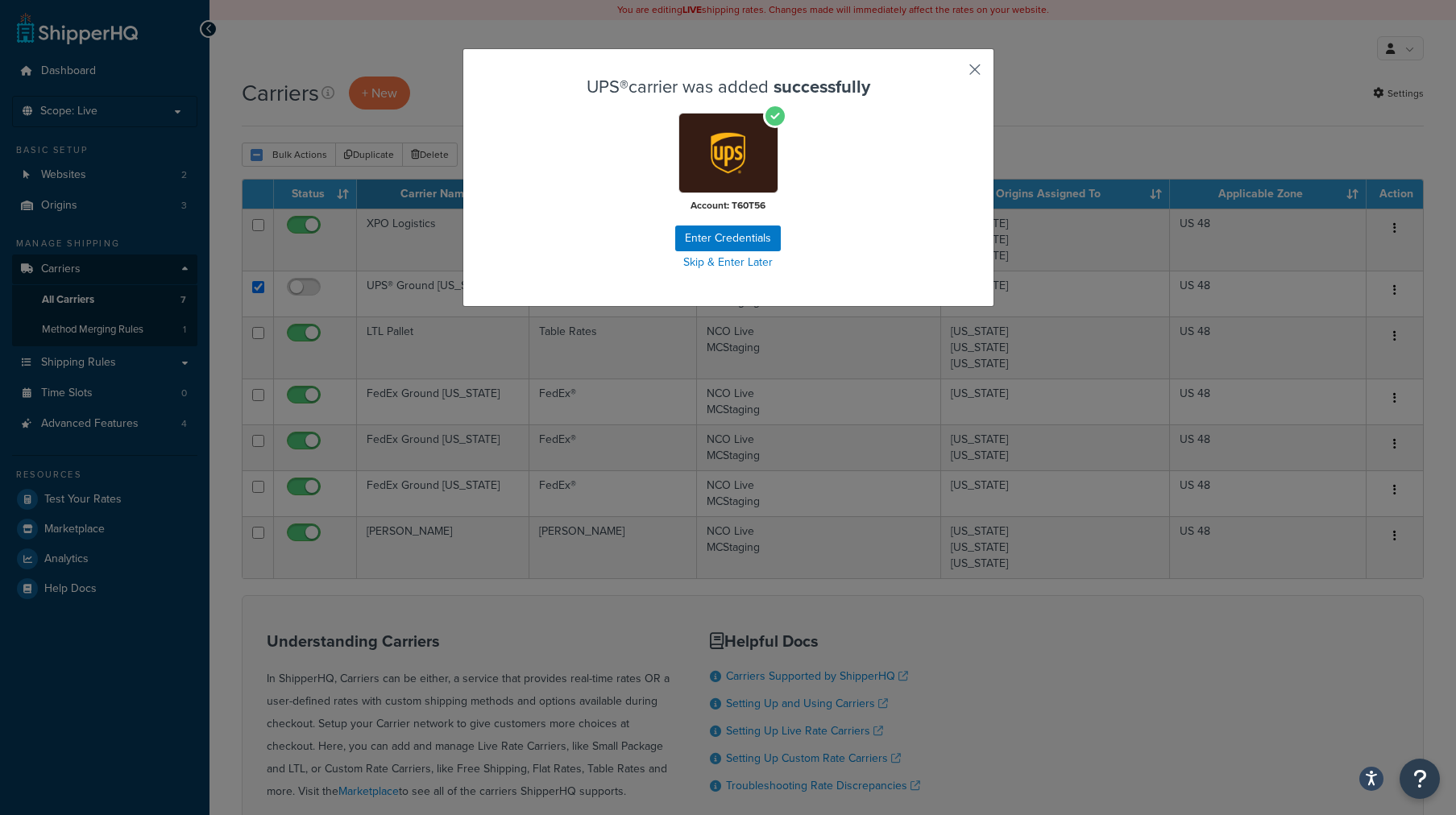
click at [953, 74] on button "button" at bounding box center [952, 75] width 4 height 4
